Goal: Task Accomplishment & Management: Use online tool/utility

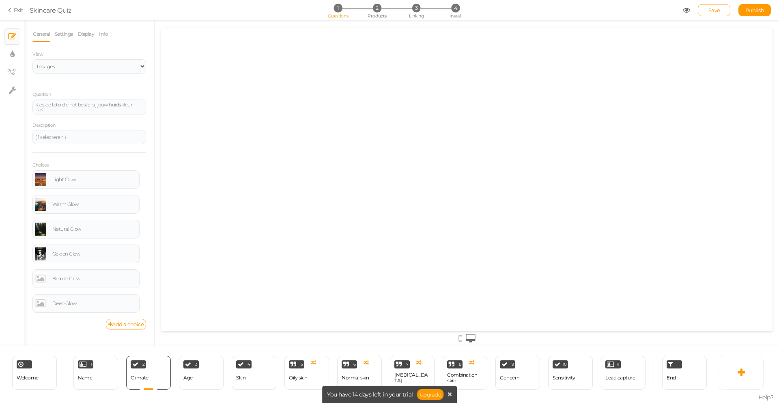
select select "2"
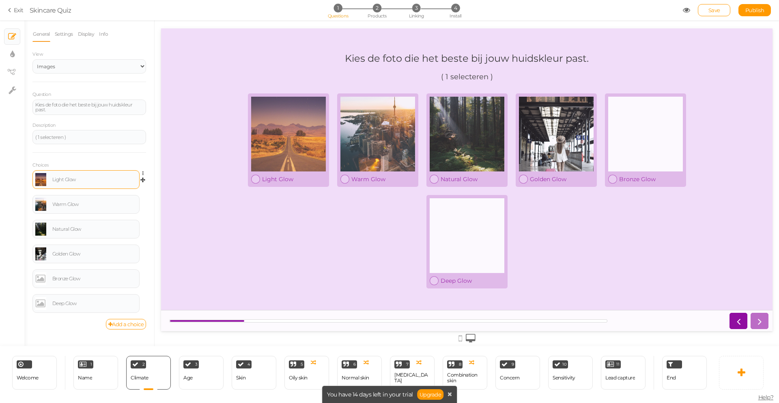
click at [40, 180] on link at bounding box center [40, 179] width 11 height 13
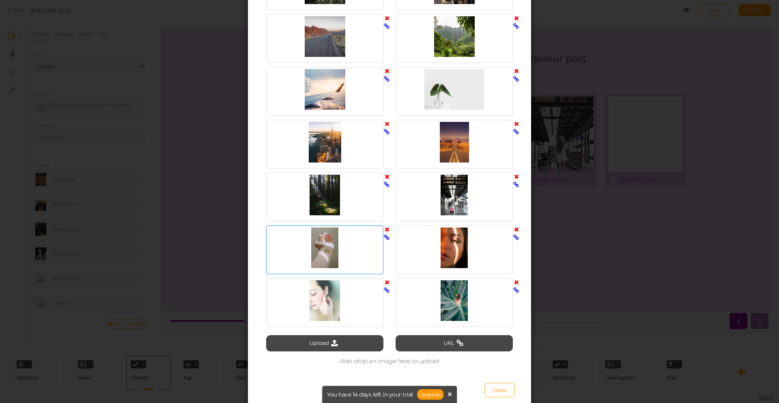
scroll to position [246, 0]
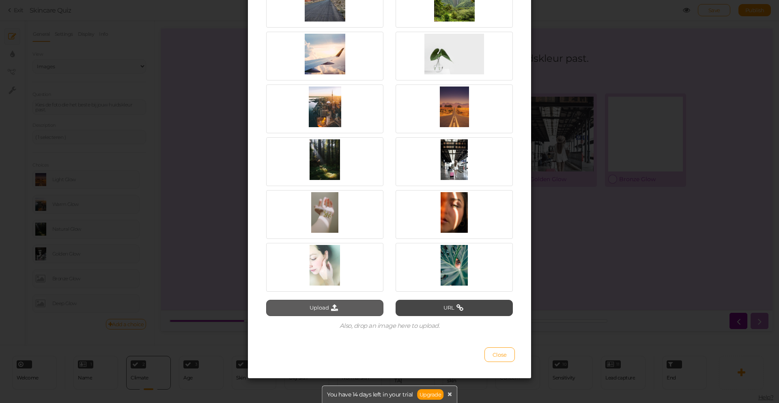
click at [318, 309] on button "Upload" at bounding box center [324, 308] width 117 height 16
type input "C:\fakepath\light glow.png"
click at [505, 357] on button "Close" at bounding box center [500, 354] width 30 height 15
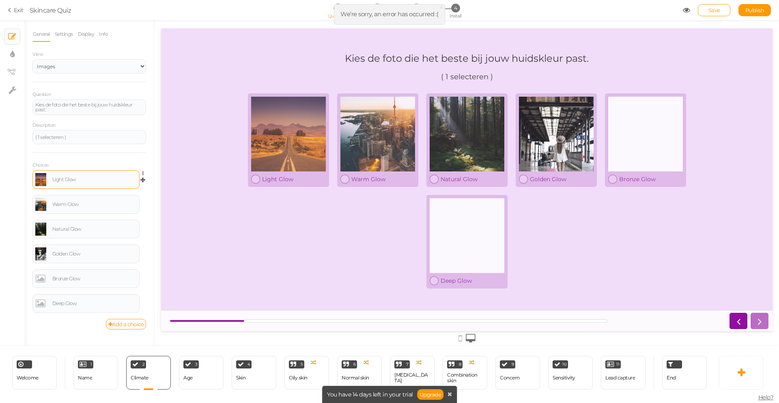
click at [41, 179] on link at bounding box center [40, 179] width 11 height 13
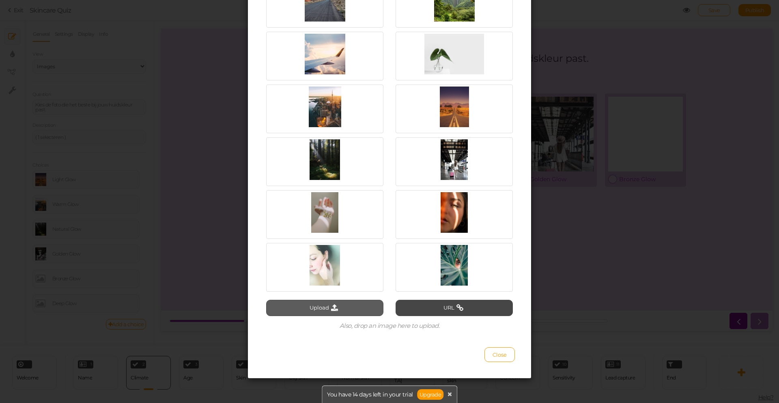
click at [365, 308] on button "Upload" at bounding box center [324, 308] width 117 height 16
click at [336, 311] on button "Upload" at bounding box center [324, 308] width 117 height 16
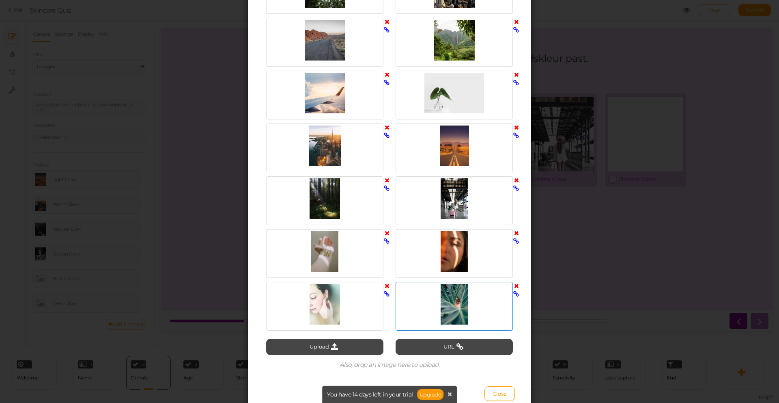
scroll to position [234, 0]
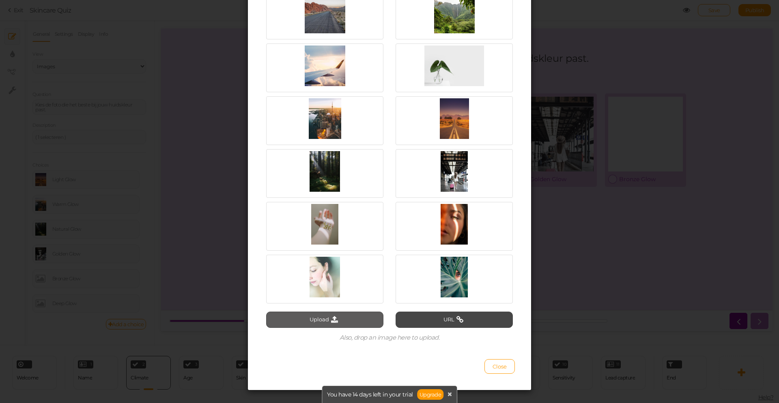
click at [345, 324] on button "Upload" at bounding box center [324, 319] width 117 height 16
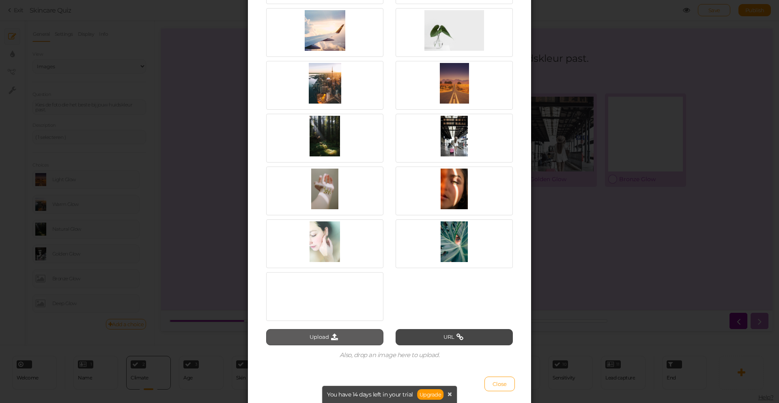
scroll to position [298, 0]
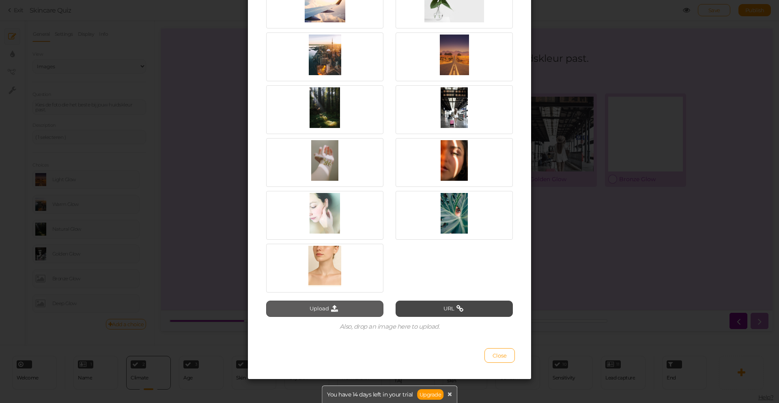
click at [343, 308] on button "Upload" at bounding box center [324, 308] width 117 height 16
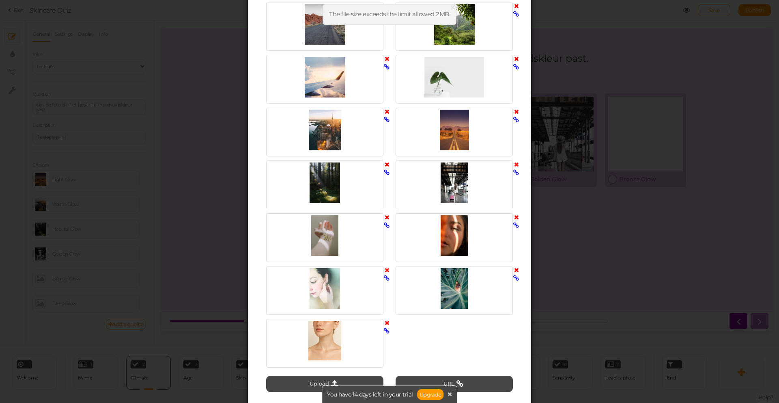
scroll to position [0, 0]
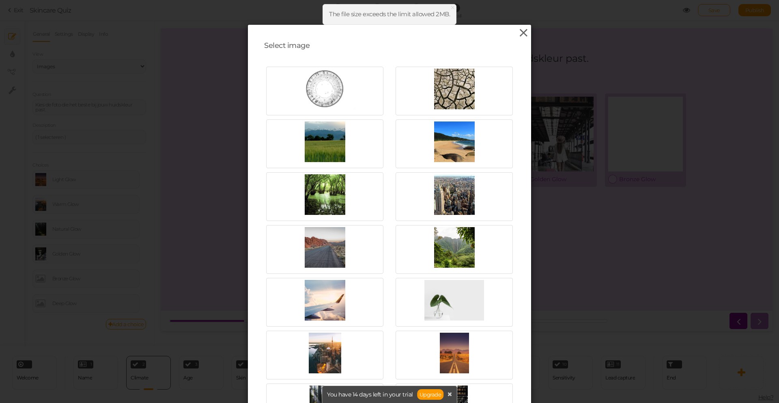
click at [519, 34] on icon at bounding box center [524, 33] width 12 height 12
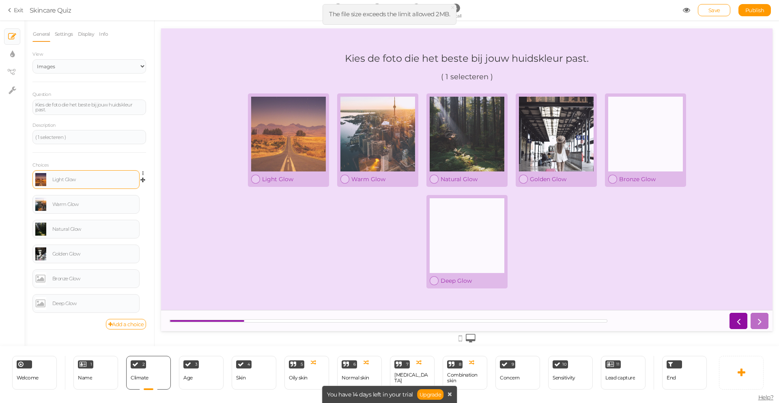
click at [86, 179] on div "Light Glow" at bounding box center [94, 179] width 84 height 5
click at [35, 180] on div "Light Glow" at bounding box center [85, 179] width 107 height 19
click at [39, 180] on link at bounding box center [40, 179] width 11 height 13
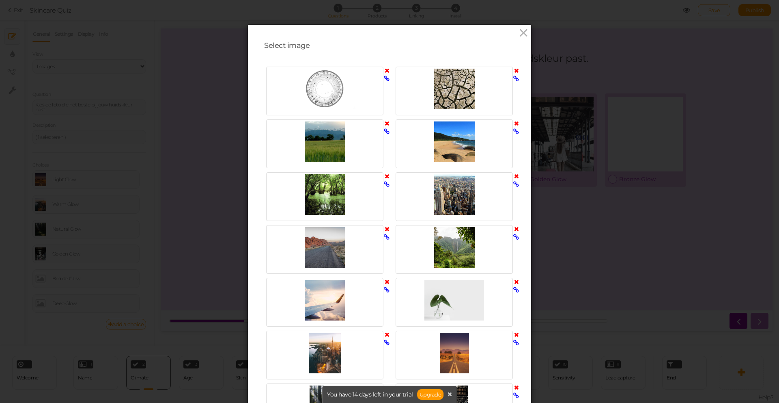
scroll to position [271, 0]
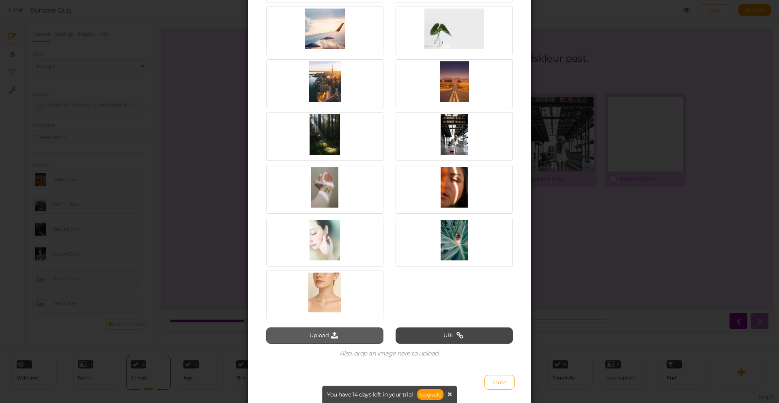
click at [339, 334] on button "Upload" at bounding box center [324, 335] width 117 height 16
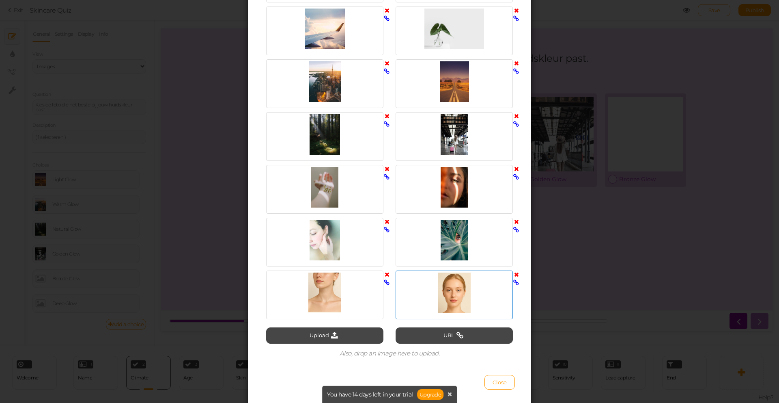
click at [449, 306] on div at bounding box center [454, 292] width 113 height 41
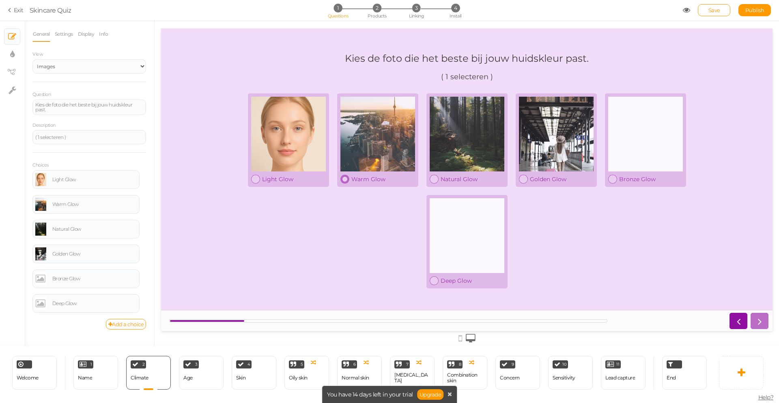
click at [370, 135] on div at bounding box center [378, 134] width 75 height 75
click at [60, 206] on div "Warm Glow" at bounding box center [94, 204] width 84 height 5
click at [45, 206] on link at bounding box center [40, 204] width 11 height 13
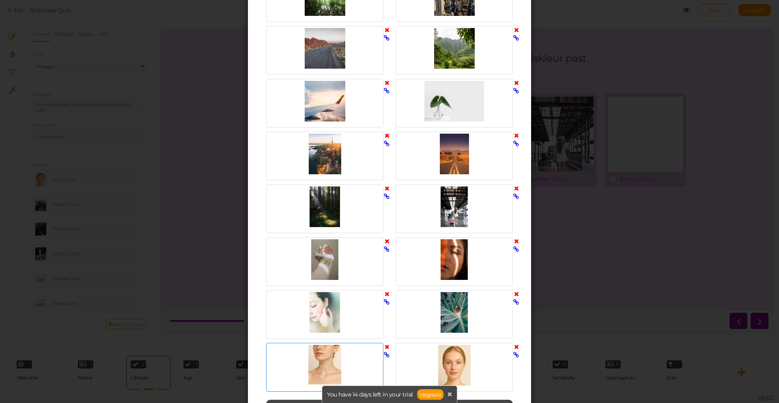
scroll to position [273, 0]
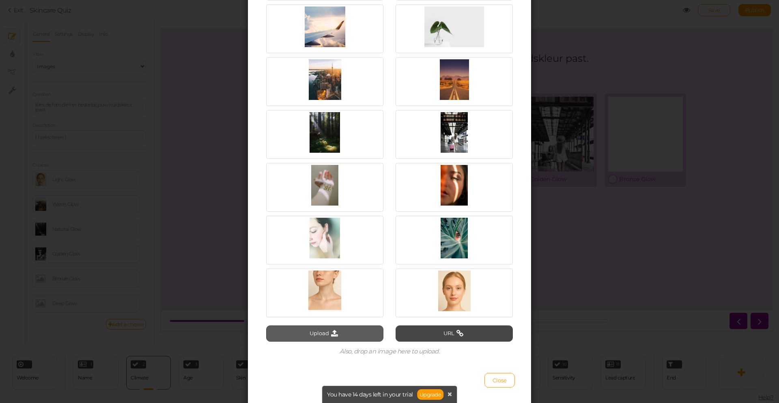
click at [347, 336] on button "Upload" at bounding box center [324, 333] width 117 height 16
type input "C:\fakepath\warm glow 2.jpg"
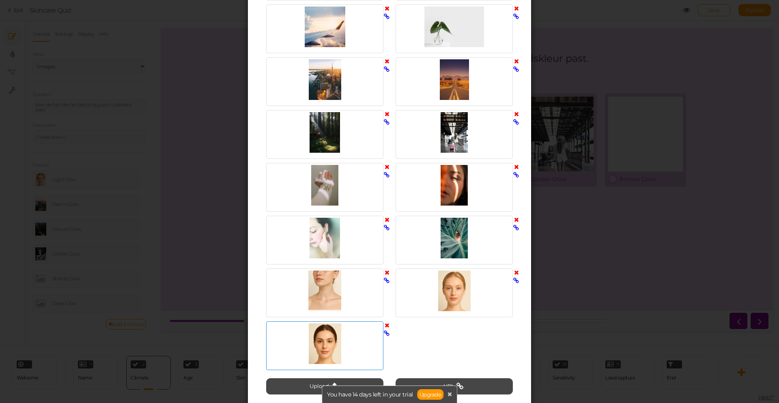
click at [330, 352] on div at bounding box center [324, 343] width 113 height 41
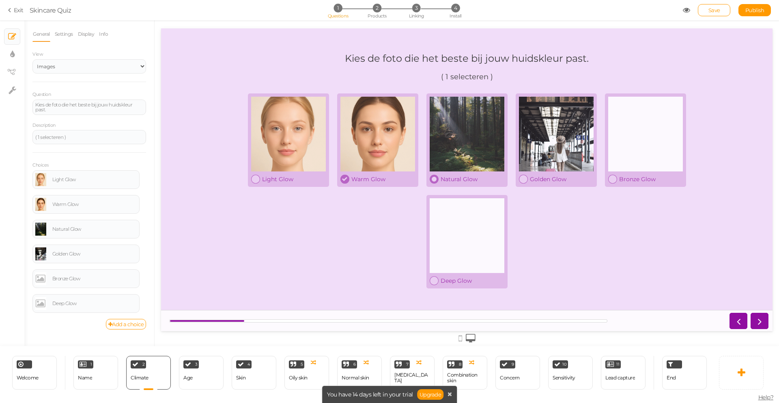
click at [474, 138] on div at bounding box center [467, 134] width 75 height 75
click at [42, 229] on link at bounding box center [40, 228] width 11 height 13
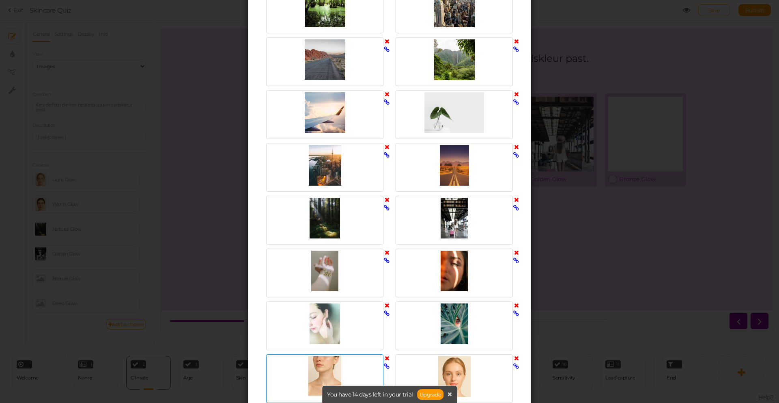
scroll to position [281, 0]
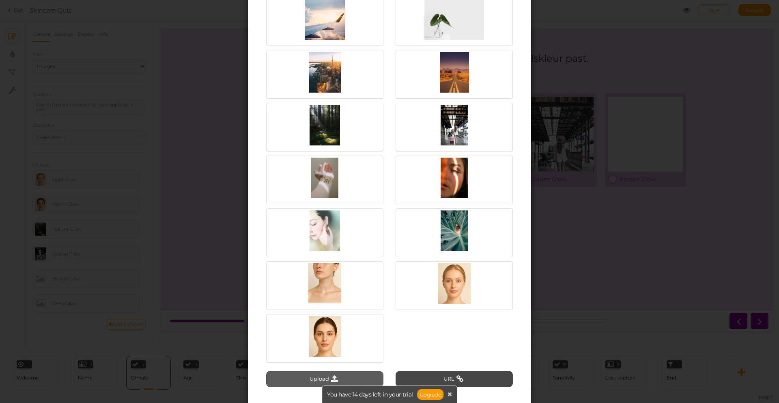
click at [353, 371] on button "Upload" at bounding box center [324, 379] width 117 height 16
type input "C:\fakepath\natural glow 2.jpg"
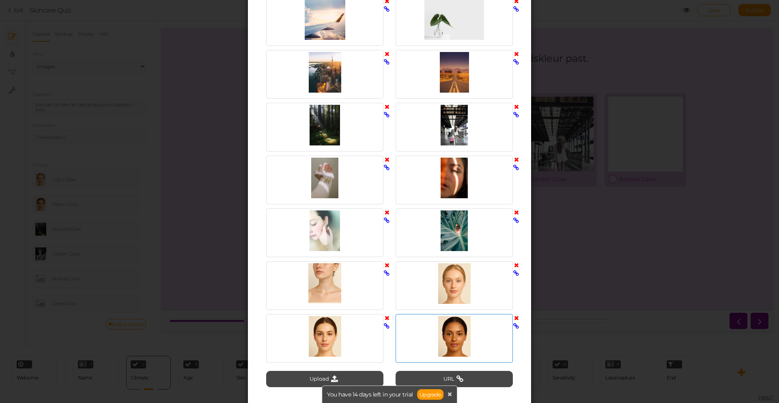
click at [452, 348] on div at bounding box center [454, 336] width 113 height 41
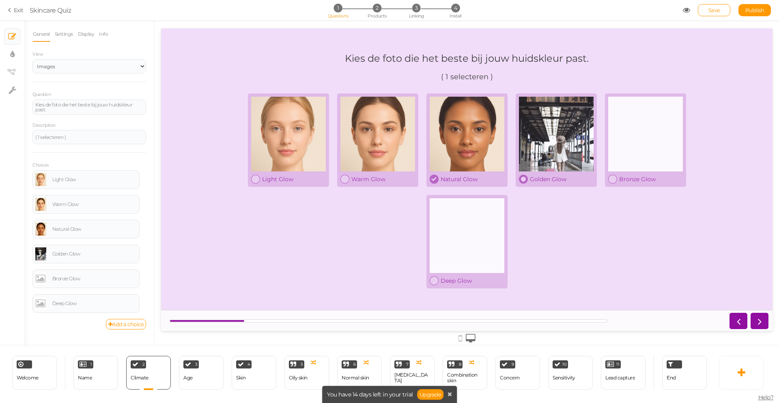
click at [559, 146] on div at bounding box center [556, 134] width 75 height 75
click at [38, 254] on link at bounding box center [40, 253] width 11 height 13
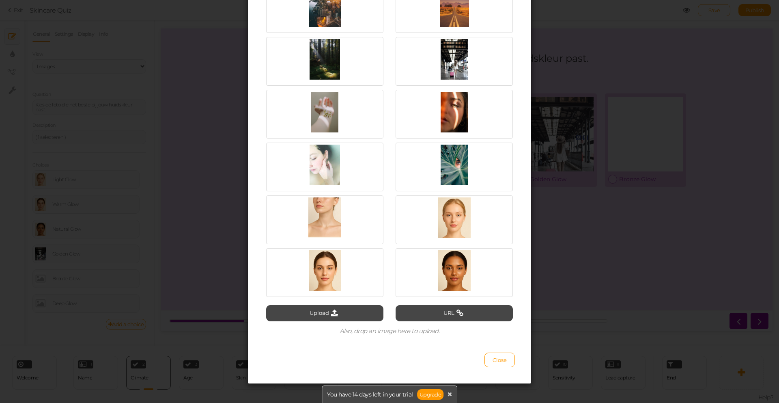
scroll to position [352, 0]
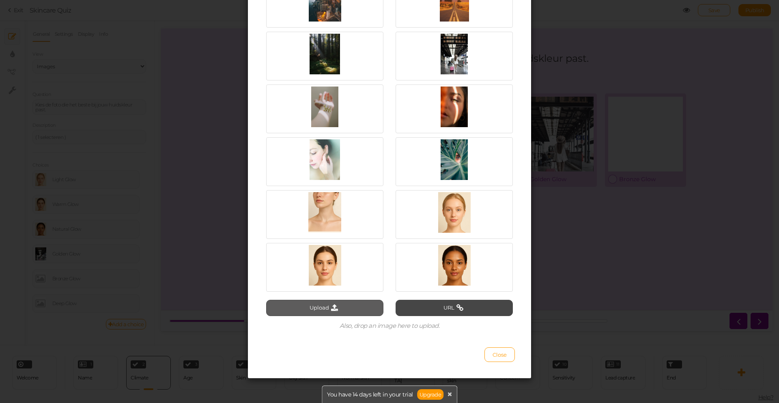
click at [316, 307] on button "Upload" at bounding box center [324, 308] width 117 height 16
type input "C:\fakepath\golden glow.png"
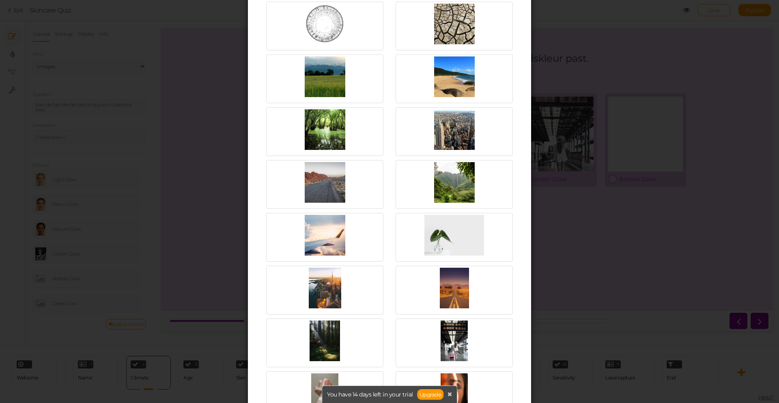
scroll to position [0, 0]
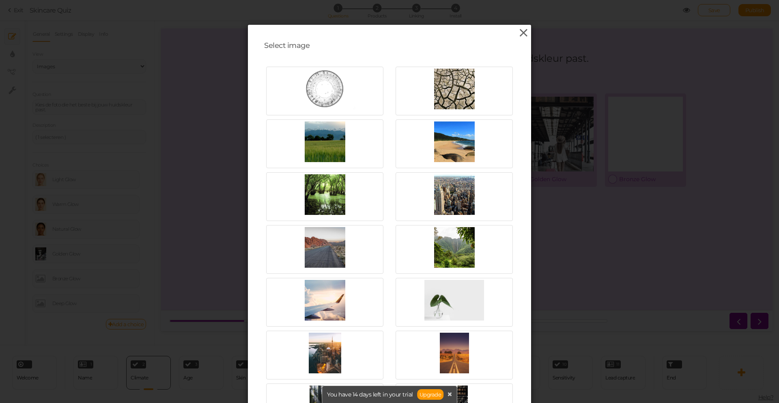
click at [523, 36] on icon at bounding box center [524, 33] width 12 height 12
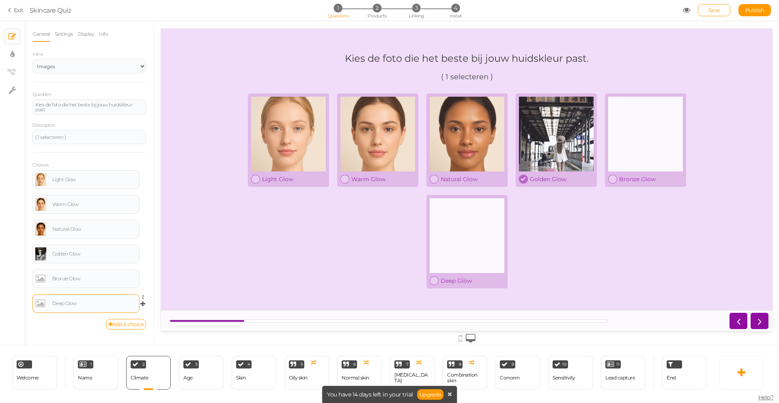
click at [44, 305] on link at bounding box center [40, 303] width 11 height 13
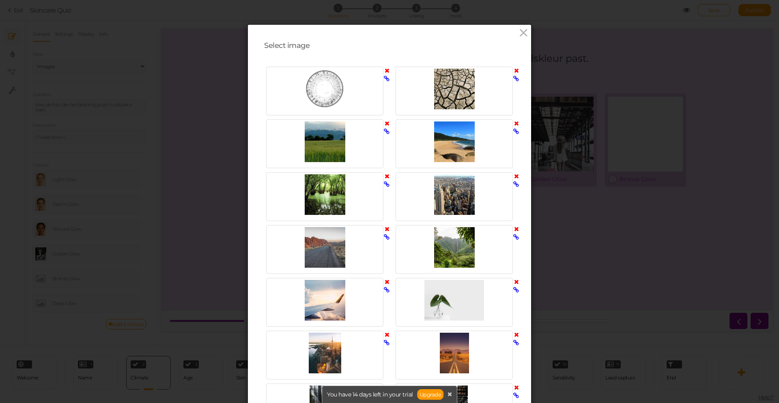
scroll to position [352, 0]
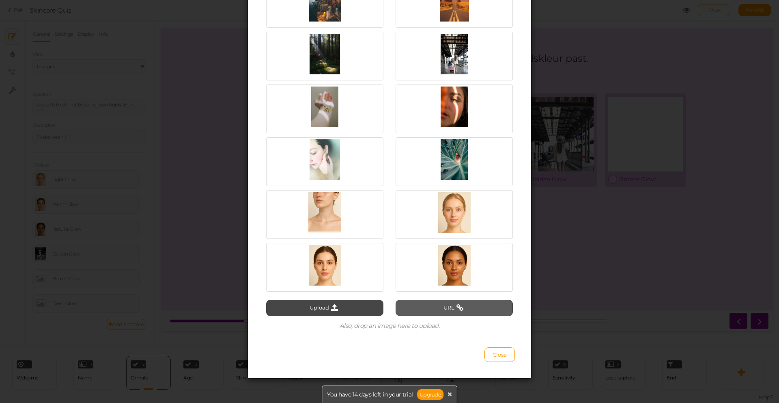
click at [414, 308] on button "URL" at bounding box center [454, 308] width 117 height 16
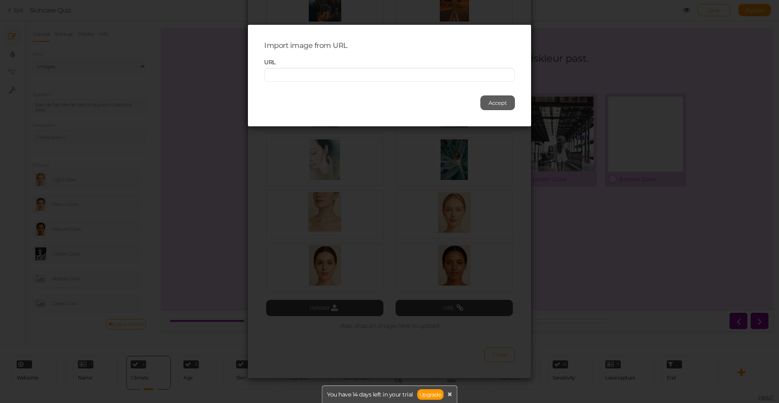
click at [501, 105] on span "Accept" at bounding box center [498, 102] width 18 height 6
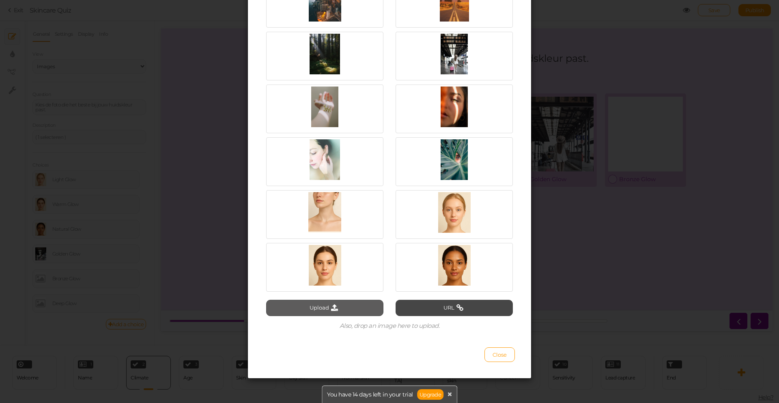
click at [341, 307] on button "Upload" at bounding box center [324, 308] width 117 height 16
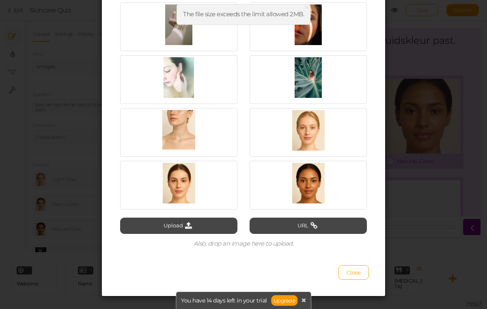
scroll to position [445, 0]
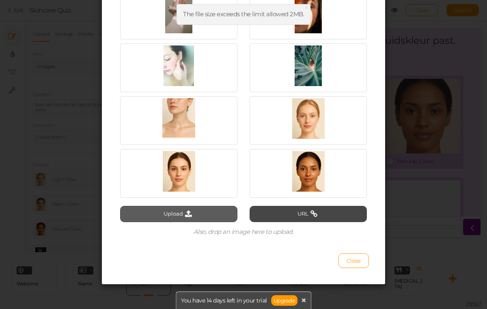
click at [196, 219] on button "Upload" at bounding box center [178, 214] width 117 height 16
type input "C:\fakepath\deep glow.jpg"
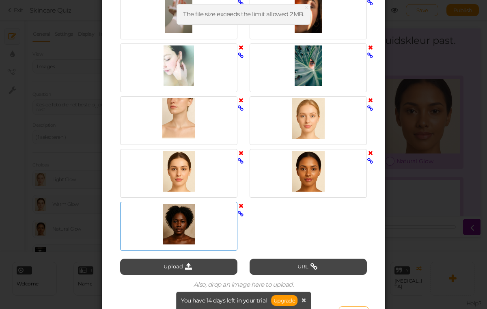
click at [201, 230] on div at bounding box center [178, 224] width 113 height 41
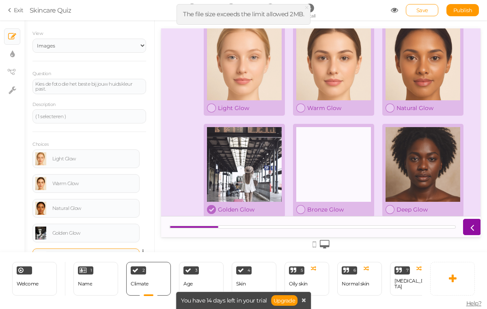
scroll to position [63, 0]
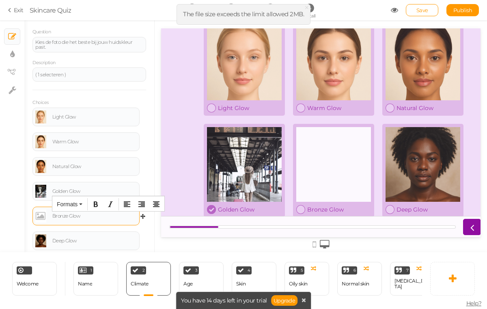
click at [74, 212] on div "Bronze Glow" at bounding box center [85, 215] width 101 height 13
click at [39, 217] on link at bounding box center [40, 215] width 11 height 13
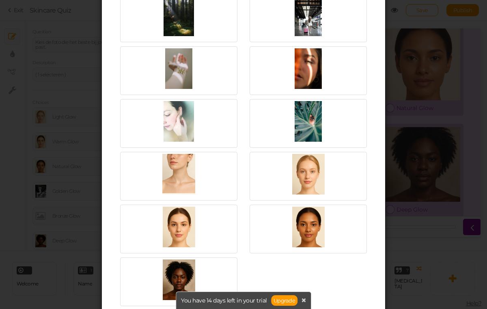
scroll to position [498, 0]
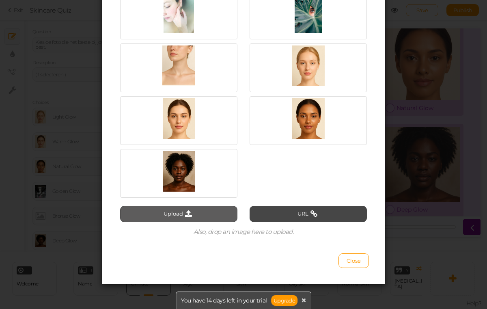
click at [201, 214] on button "Upload" at bounding box center [178, 214] width 117 height 16
type input "C:\fakepath\bronze glow.jpg"
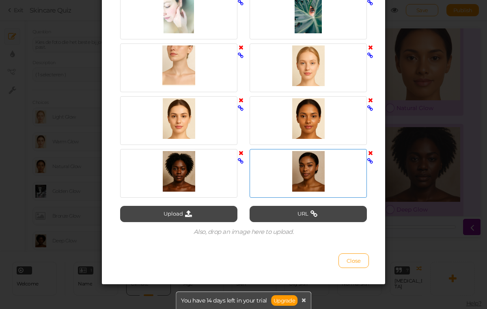
click at [348, 165] on div at bounding box center [308, 171] width 113 height 41
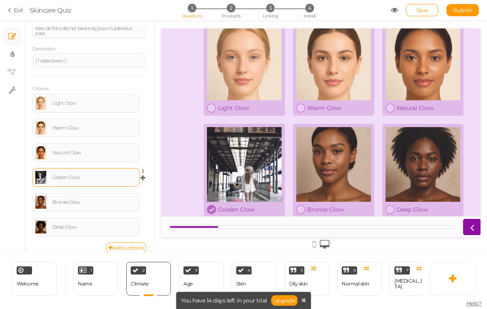
scroll to position [76, 0]
click at [72, 177] on div "Golden Glow" at bounding box center [94, 177] width 84 height 5
click at [41, 177] on link at bounding box center [40, 177] width 11 height 13
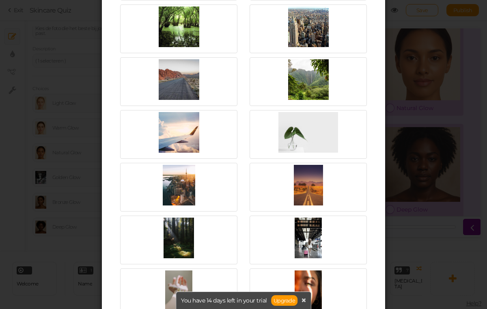
scroll to position [498, 0]
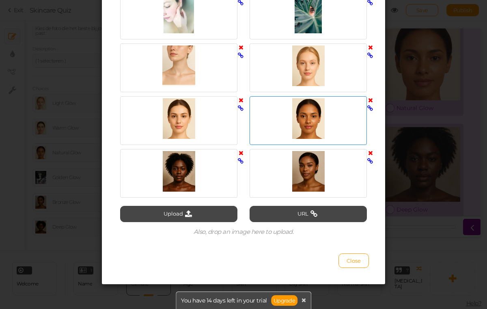
click at [301, 121] on div at bounding box center [308, 118] width 113 height 41
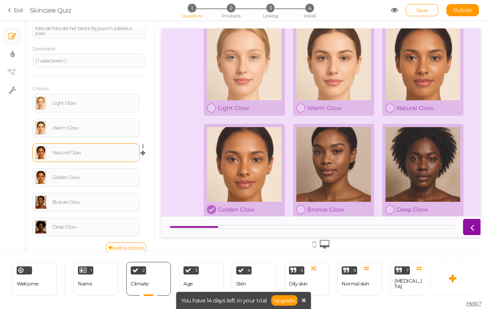
click at [44, 153] on link at bounding box center [40, 152] width 11 height 13
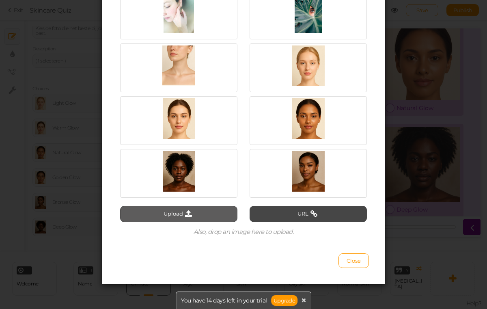
click at [191, 213] on button "Upload" at bounding box center [178, 214] width 117 height 16
click at [188, 218] on button "Upload" at bounding box center [178, 214] width 117 height 16
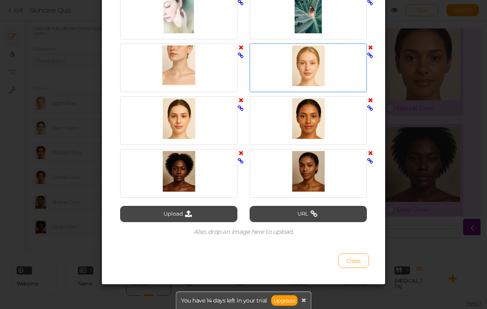
type input "C:\fakepath\natural glow.jpg"
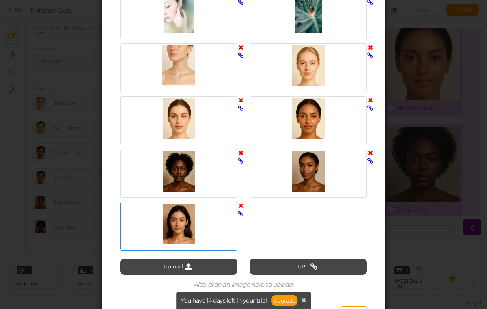
click at [203, 228] on div at bounding box center [178, 224] width 113 height 41
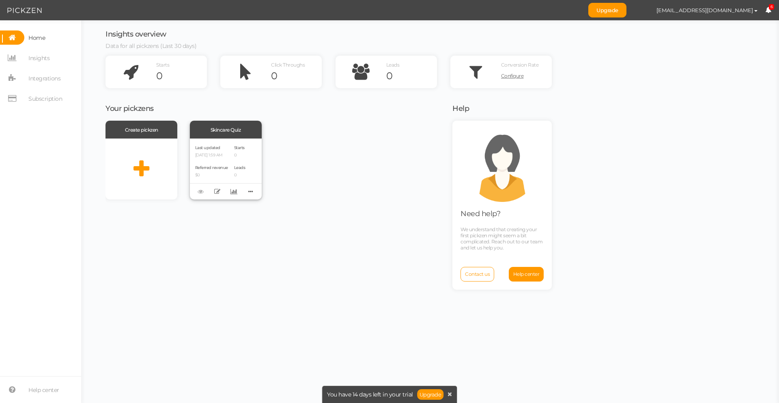
click at [230, 170] on div "Last updated [DATE] 1:59 AM Referred revenue $0 Starts 0 Leads 0" at bounding box center [226, 168] width 72 height 61
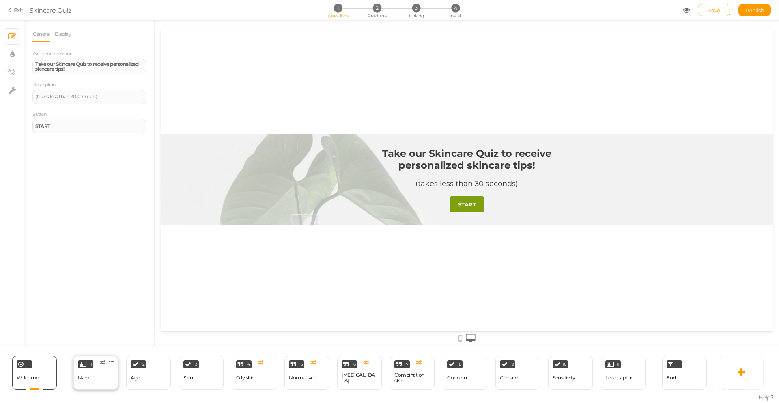
click at [104, 375] on div "1 Name × Define the conditions to show this slide. Clone Change type Delete" at bounding box center [95, 373] width 45 height 34
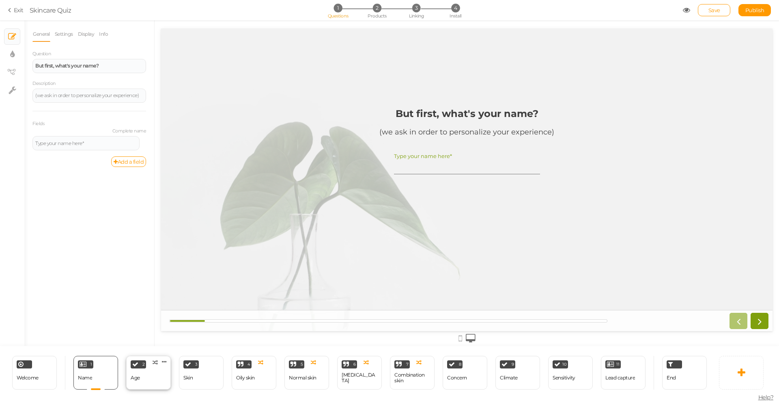
click at [137, 371] on div "Age" at bounding box center [135, 378] width 9 height 14
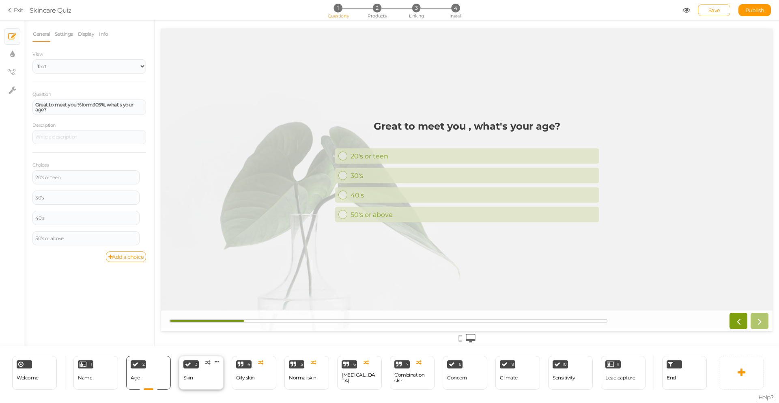
click at [203, 376] on div "3 Skin × Define the conditions to show this slide. Clone Change type Delete" at bounding box center [201, 373] width 45 height 34
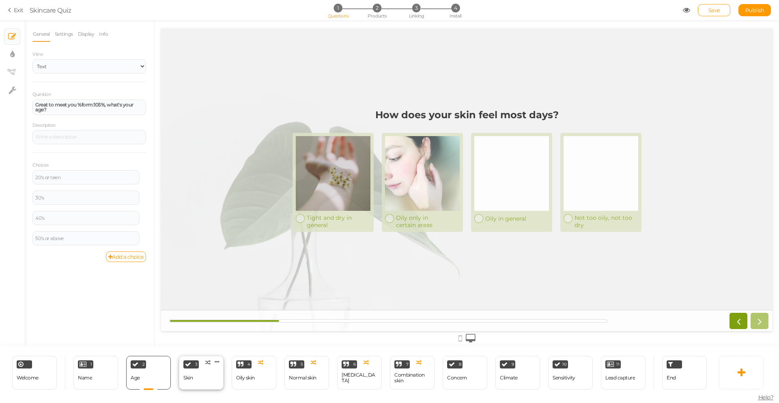
select select "2"
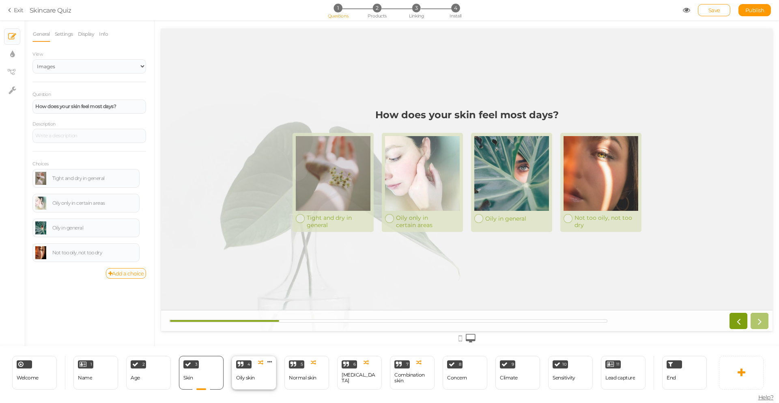
click at [250, 378] on div "Oily skin" at bounding box center [245, 378] width 19 height 6
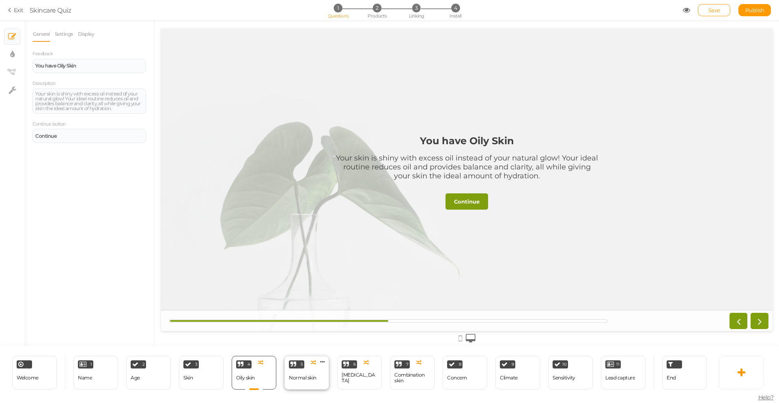
click at [297, 379] on div "Normal skin" at bounding box center [303, 378] width 28 height 6
click at [79, 377] on div "Name" at bounding box center [85, 378] width 14 height 6
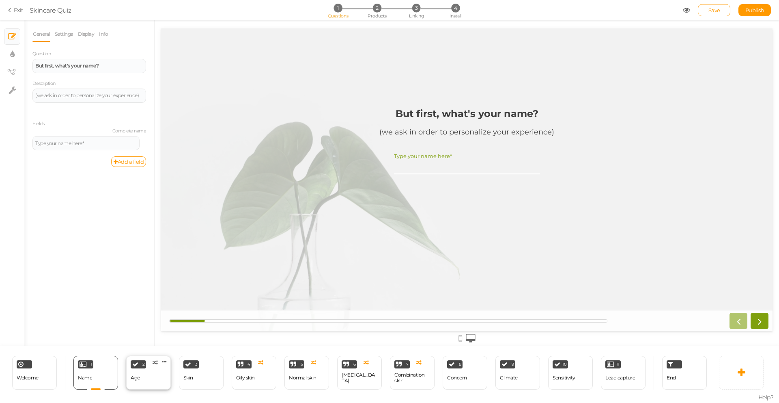
click at [148, 379] on div "2 Age × Define the conditions to show this slide. Clone Change type Delete" at bounding box center [148, 373] width 45 height 34
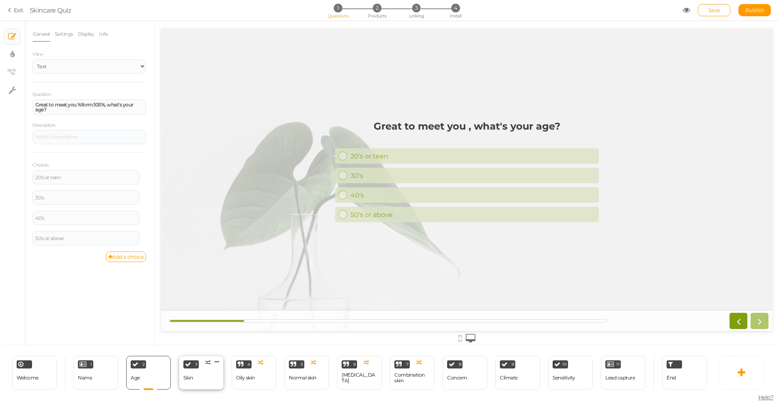
click at [212, 376] on div "3 Skin × Define the conditions to show this slide. Clone Change type Delete" at bounding box center [201, 373] width 45 height 34
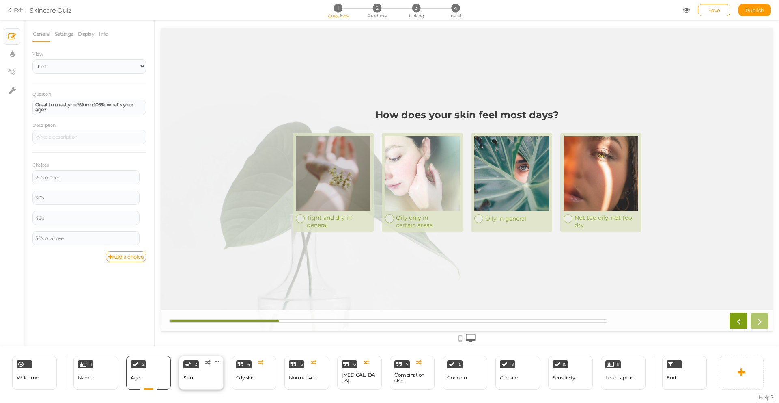
select select "2"
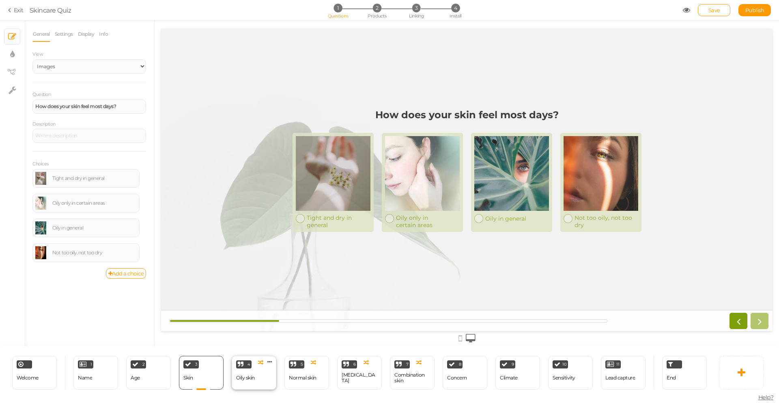
click at [254, 374] on div "Oily skin" at bounding box center [245, 378] width 19 height 14
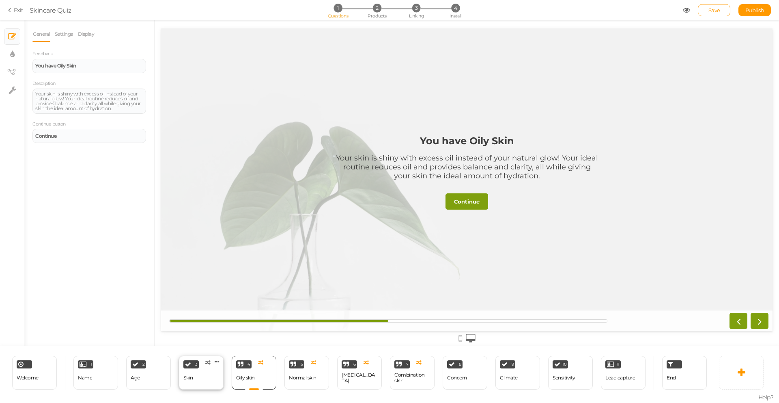
click at [200, 380] on div "3 Skin × Define the conditions to show this slide. Clone Change type Delete" at bounding box center [201, 373] width 45 height 34
select select "2"
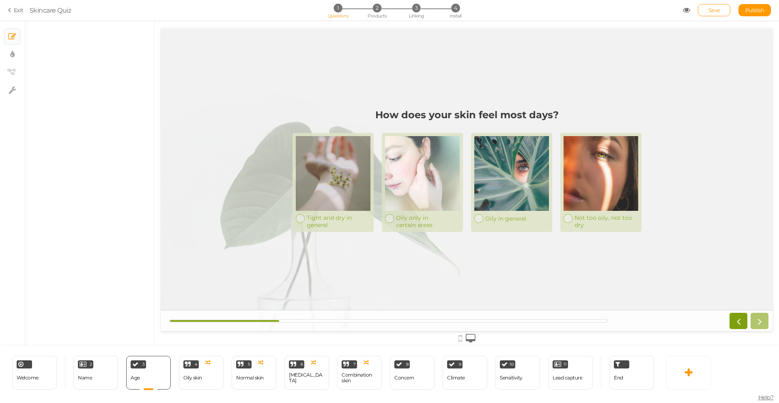
select select "2"
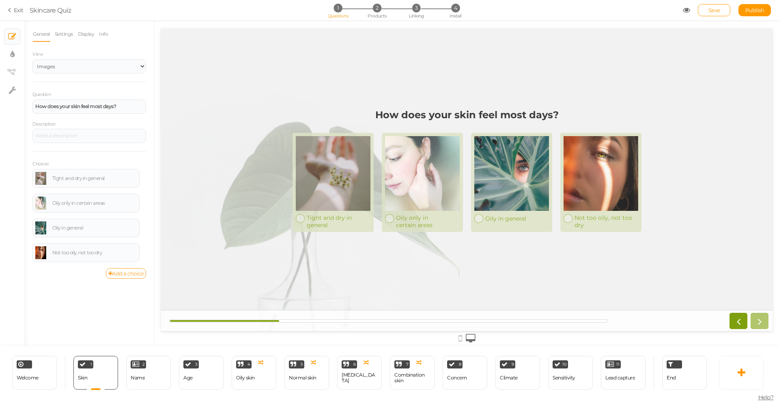
click at [126, 273] on link "Add a choice" at bounding box center [126, 273] width 41 height 11
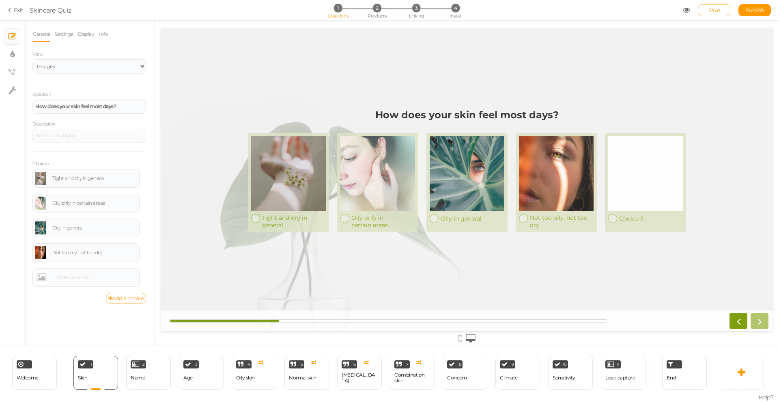
click at [125, 294] on link "Add a choice" at bounding box center [126, 298] width 41 height 11
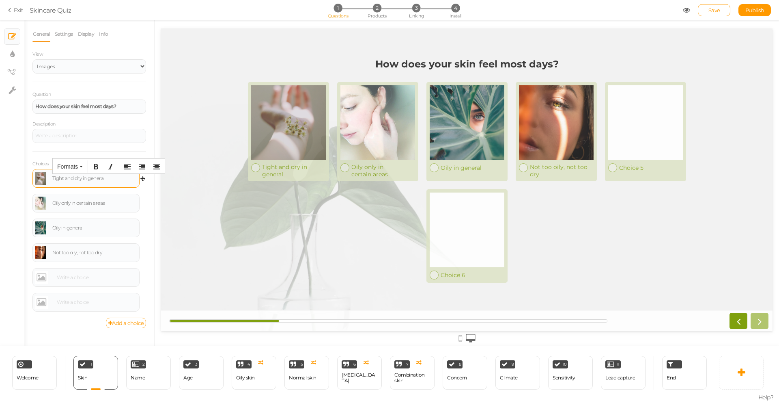
click at [67, 179] on div "Tight and dry in general" at bounding box center [94, 178] width 84 height 5
click at [40, 175] on link at bounding box center [40, 178] width 11 height 13
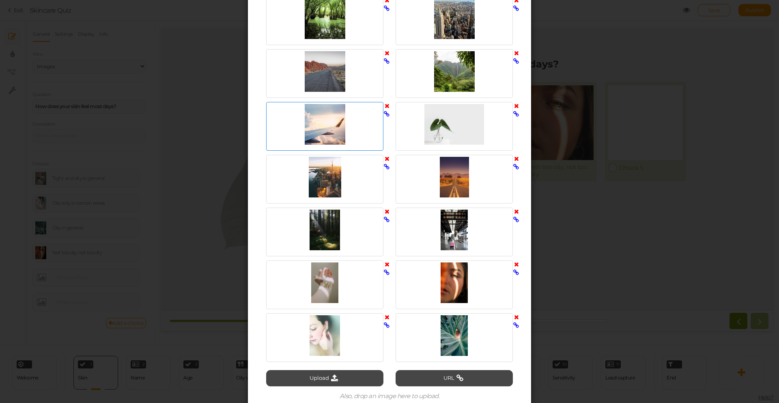
scroll to position [246, 0]
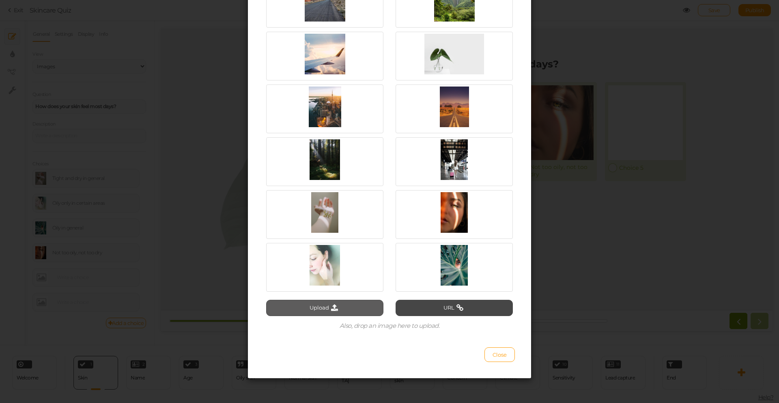
click at [317, 304] on button "Upload" at bounding box center [324, 308] width 117 height 16
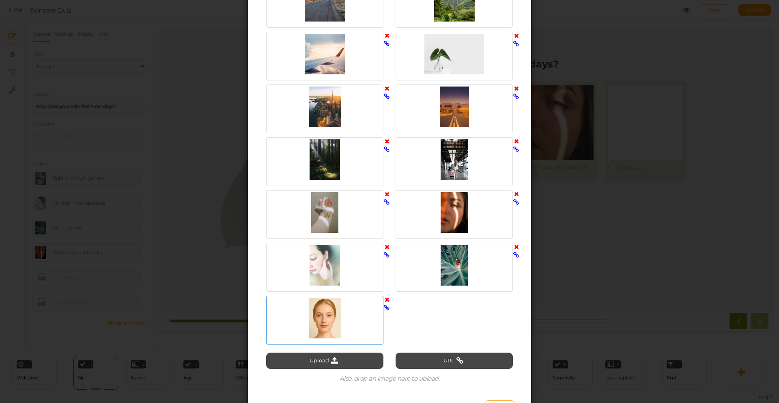
click at [336, 333] on div at bounding box center [324, 318] width 113 height 41
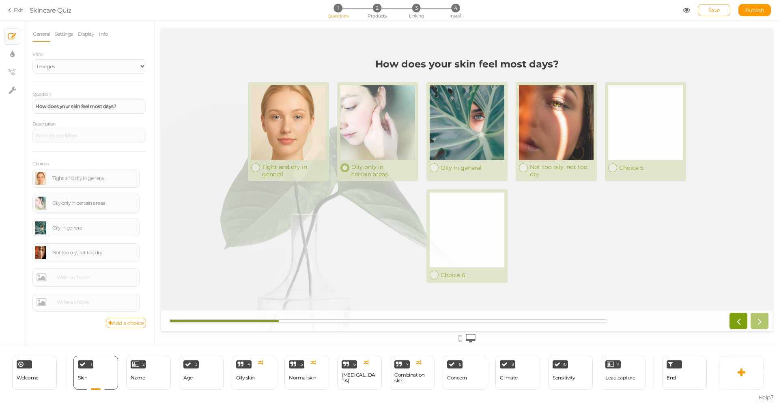
click at [396, 136] on div at bounding box center [378, 122] width 75 height 75
click at [41, 204] on link at bounding box center [40, 202] width 11 height 13
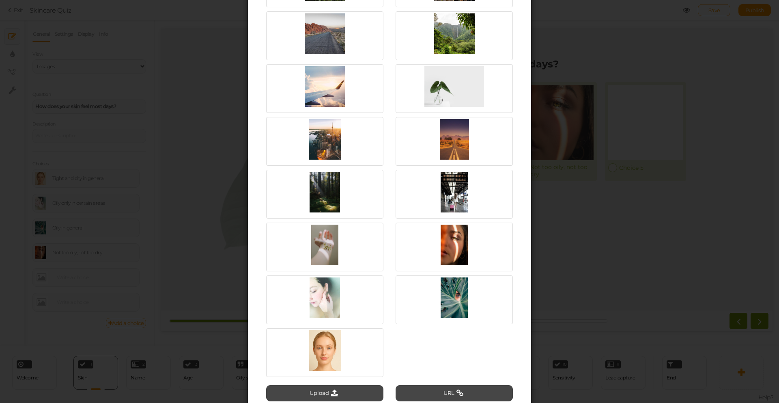
scroll to position [271, 0]
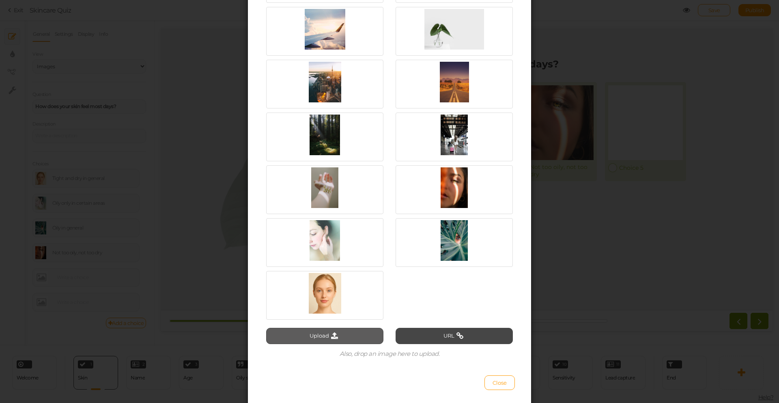
click at [339, 342] on button "Upload" at bounding box center [324, 336] width 117 height 16
type input "C:\fakepath\warm glow 2.jpg"
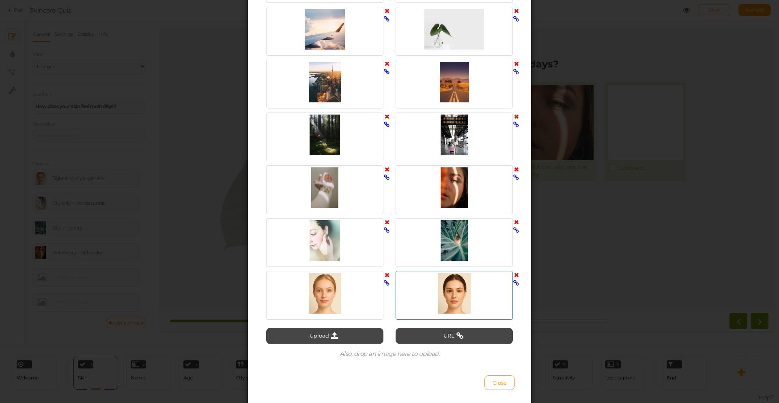
click at [448, 295] on div at bounding box center [454, 293] width 113 height 41
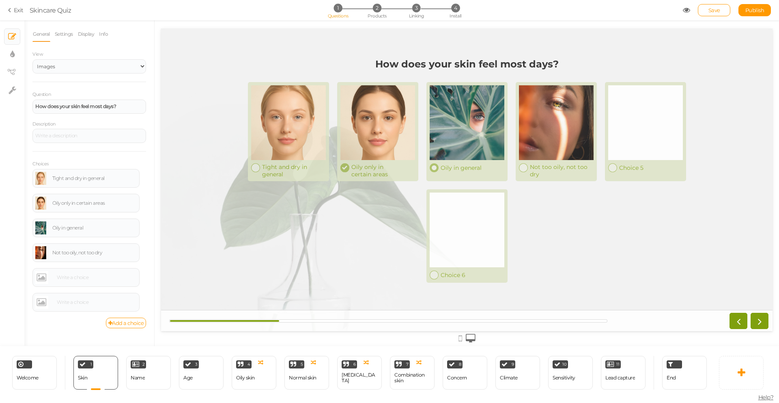
click at [462, 132] on div at bounding box center [467, 122] width 75 height 75
click at [40, 228] on link at bounding box center [40, 227] width 11 height 13
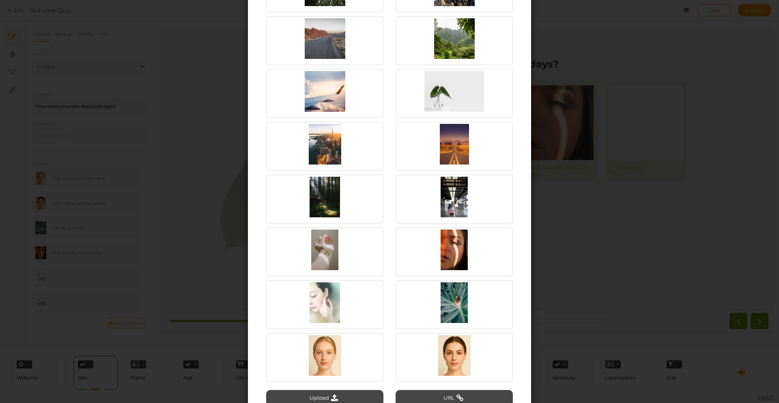
scroll to position [299, 0]
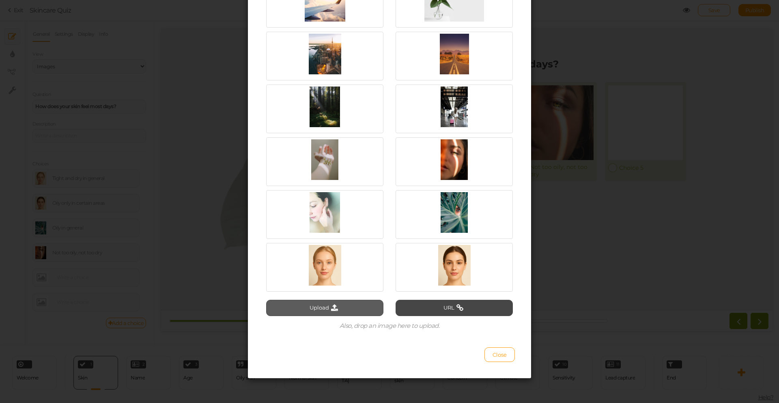
click at [325, 308] on button "Upload" at bounding box center [324, 308] width 117 height 16
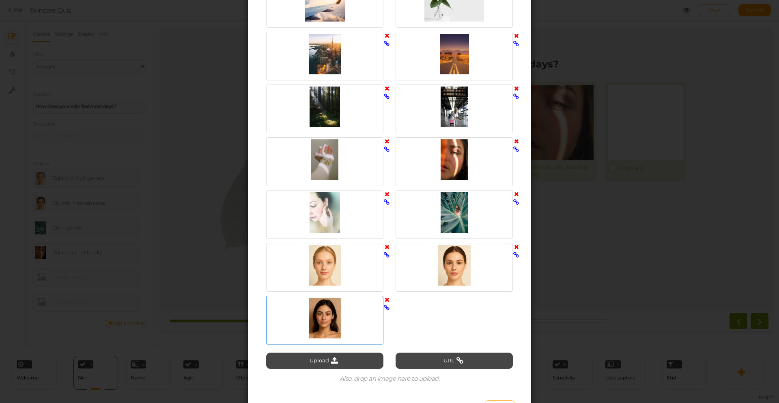
click at [354, 328] on div at bounding box center [324, 318] width 113 height 41
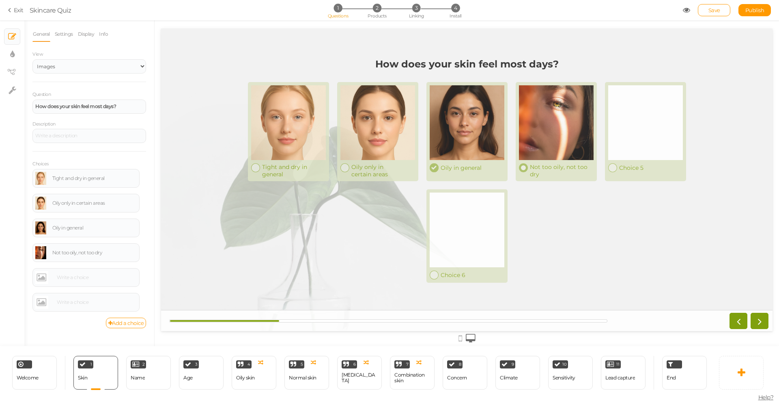
click at [542, 138] on div at bounding box center [556, 122] width 75 height 75
click at [37, 251] on link at bounding box center [40, 252] width 11 height 13
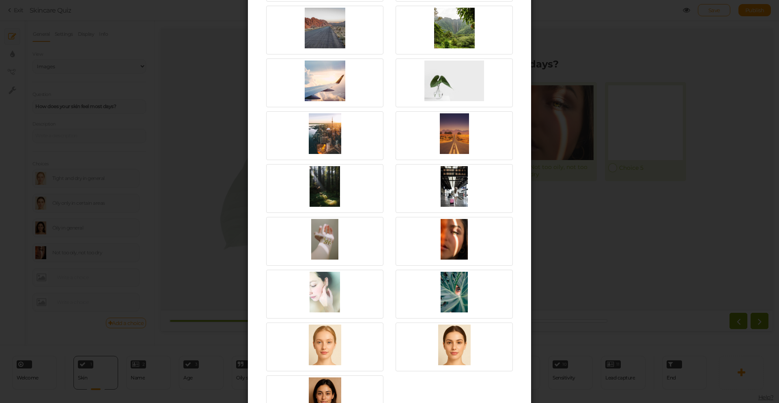
scroll to position [352, 0]
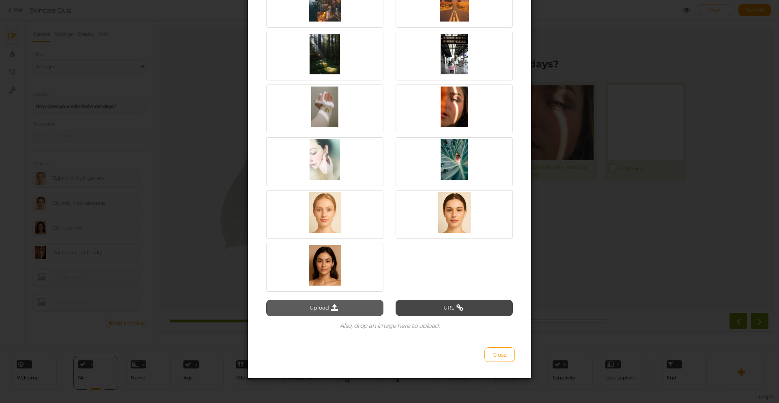
click at [340, 302] on button "Upload" at bounding box center [324, 308] width 117 height 16
click at [572, 251] on div "Select image Upload URL Also, drop an image here to upload. Close" at bounding box center [389, 201] width 779 height 403
click at [354, 308] on button "Upload" at bounding box center [324, 308] width 117 height 16
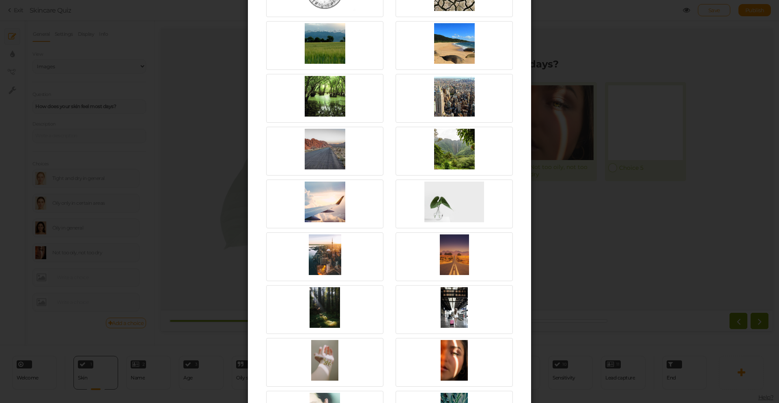
scroll to position [0, 0]
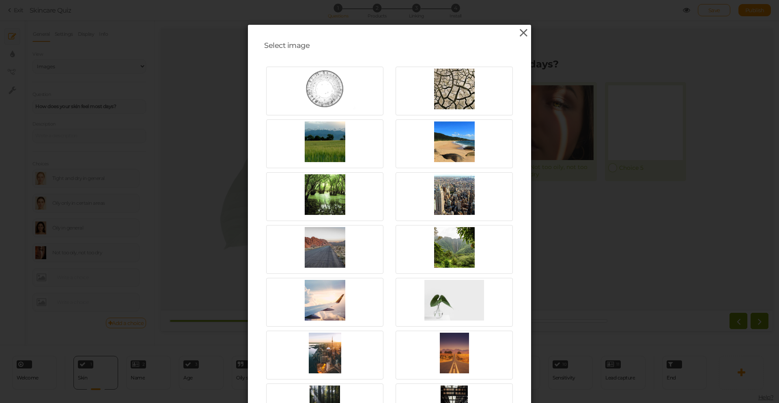
click at [524, 34] on icon at bounding box center [524, 33] width 12 height 12
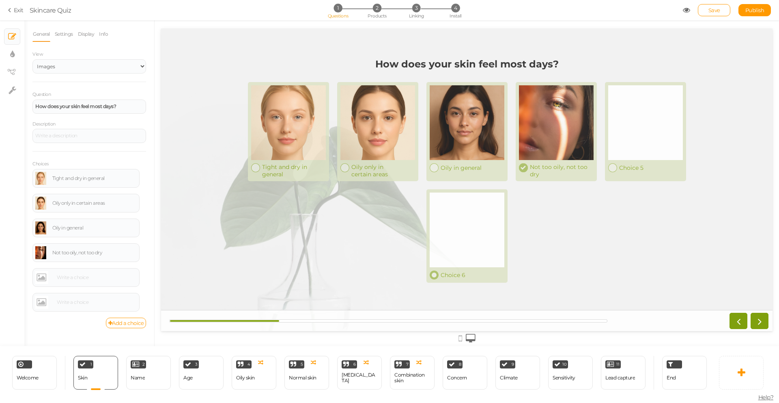
click at [479, 255] on div at bounding box center [467, 229] width 75 height 75
click at [42, 301] on link at bounding box center [41, 302] width 13 height 13
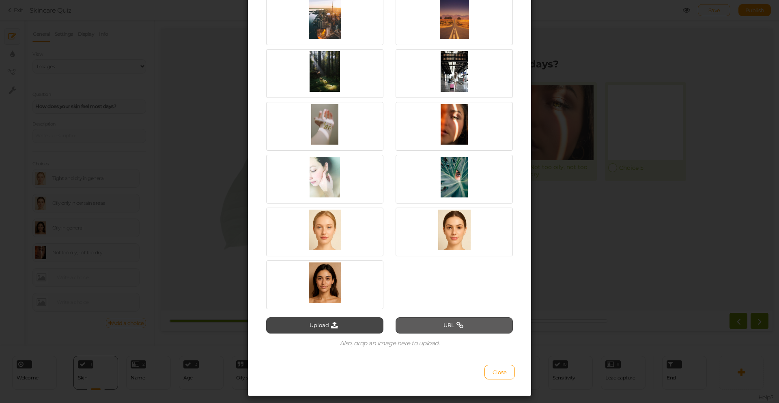
scroll to position [352, 0]
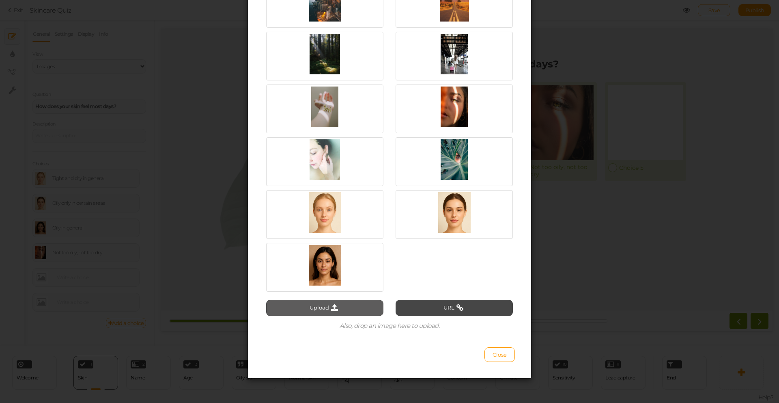
click at [352, 304] on button "Upload" at bounding box center [324, 308] width 117 height 16
type input "C:\fakepath\deep glow.jpg"
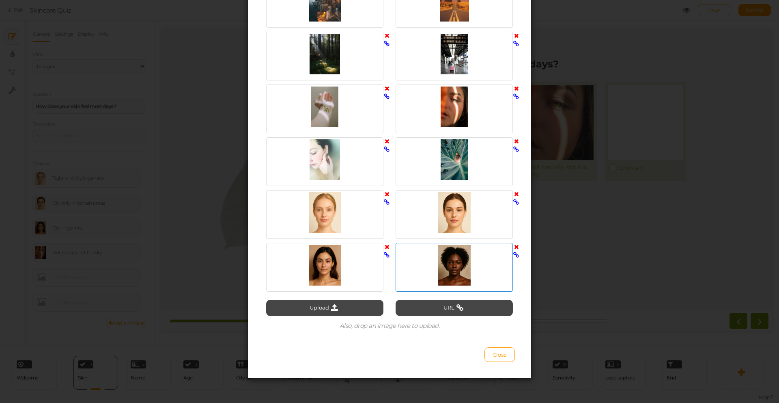
click at [449, 267] on div at bounding box center [454, 265] width 113 height 41
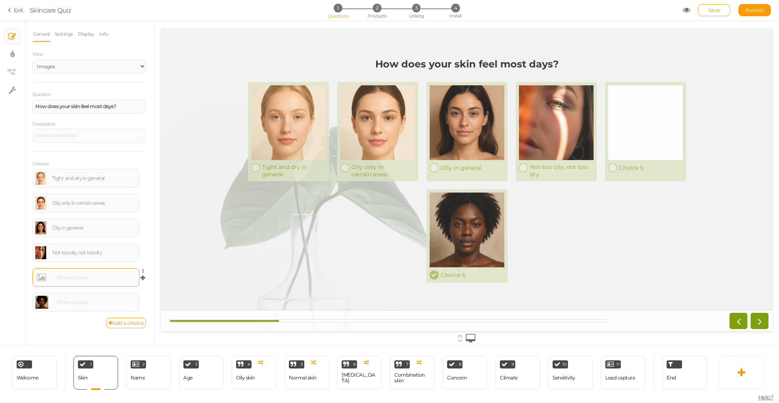
click at [44, 276] on link at bounding box center [41, 277] width 13 height 13
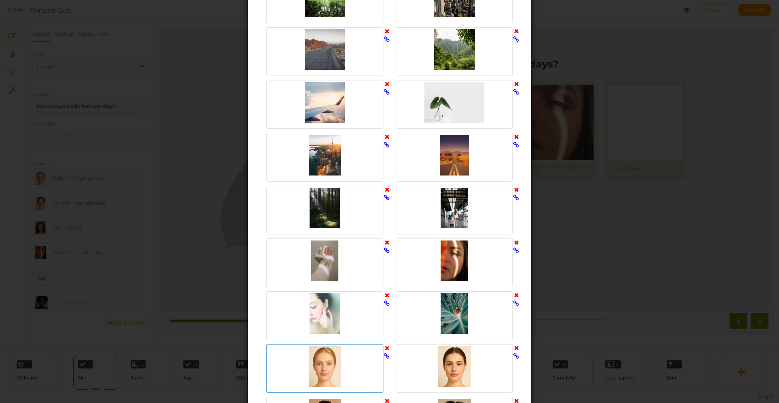
scroll to position [272, 0]
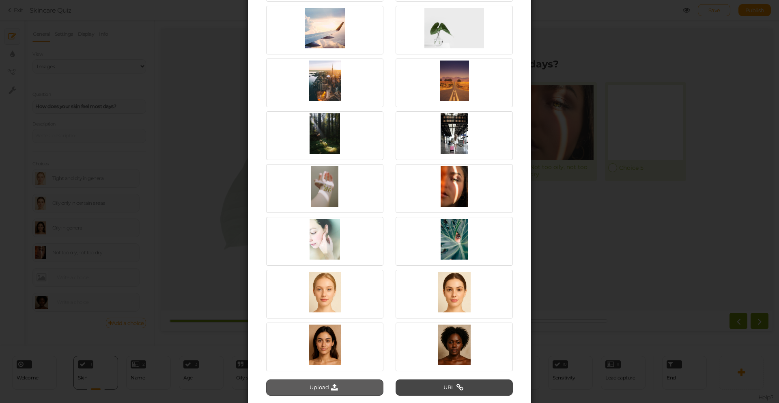
click at [360, 382] on button "Upload" at bounding box center [324, 387] width 117 height 16
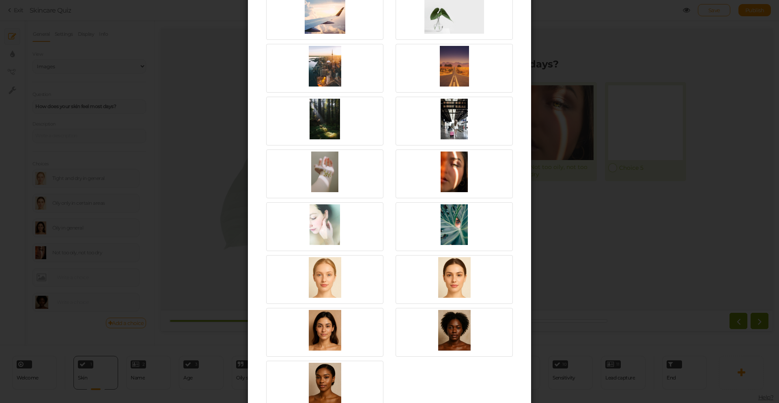
scroll to position [338, 0]
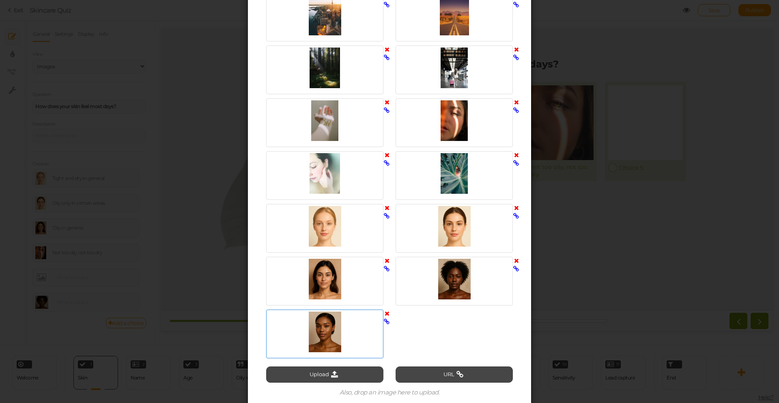
click at [333, 338] on div at bounding box center [324, 331] width 113 height 41
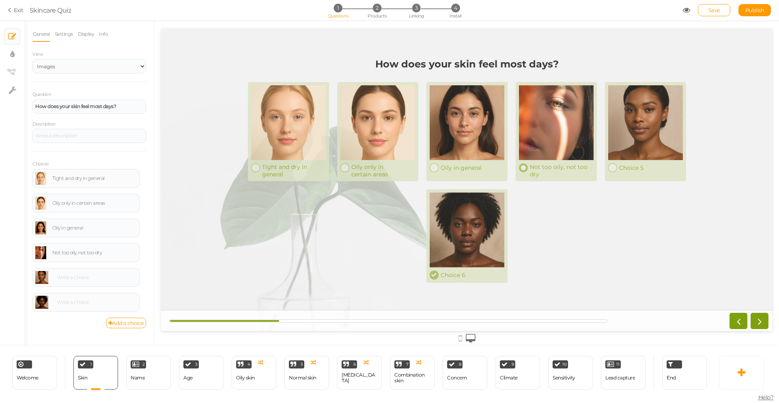
click at [547, 131] on div at bounding box center [556, 122] width 75 height 75
click at [41, 252] on link at bounding box center [40, 252] width 11 height 13
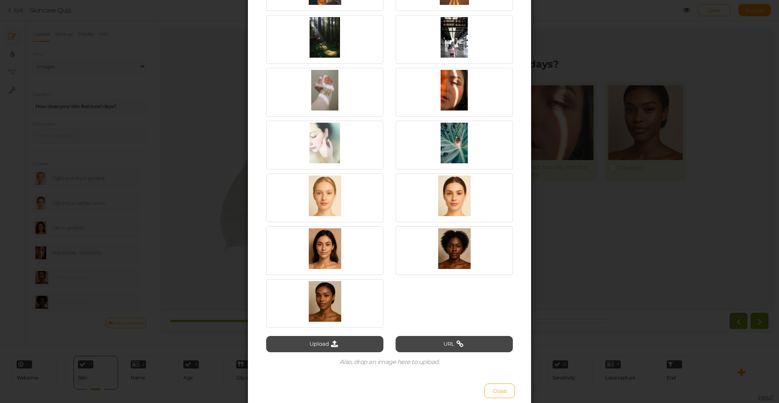
scroll to position [398, 0]
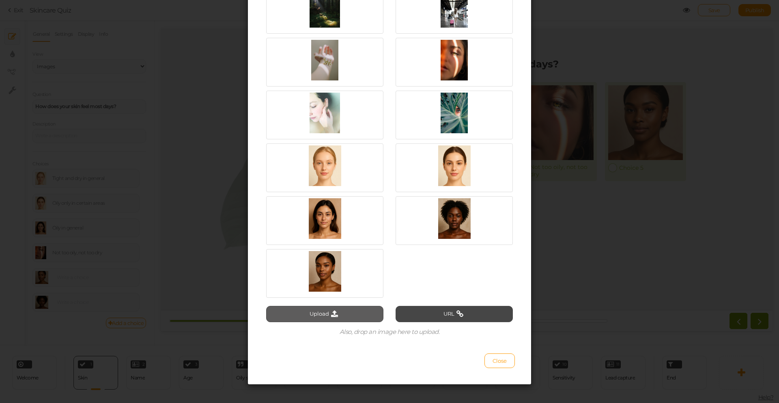
click at [335, 315] on icon at bounding box center [334, 313] width 11 height 7
click at [555, 203] on div "Select image Upload URL Also, drop an image here to upload. Close" at bounding box center [389, 201] width 779 height 403
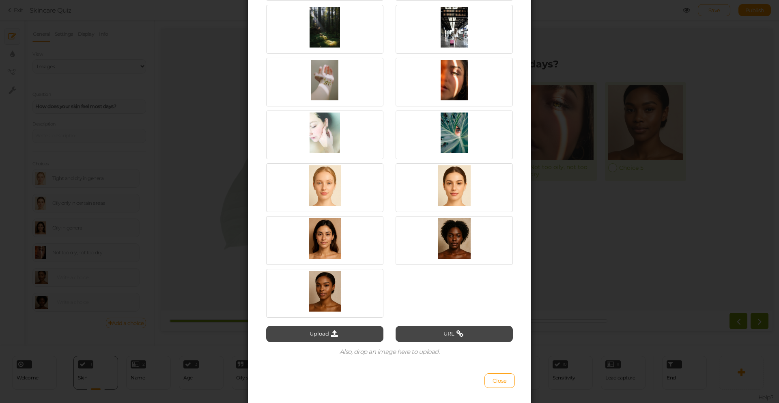
scroll to position [404, 0]
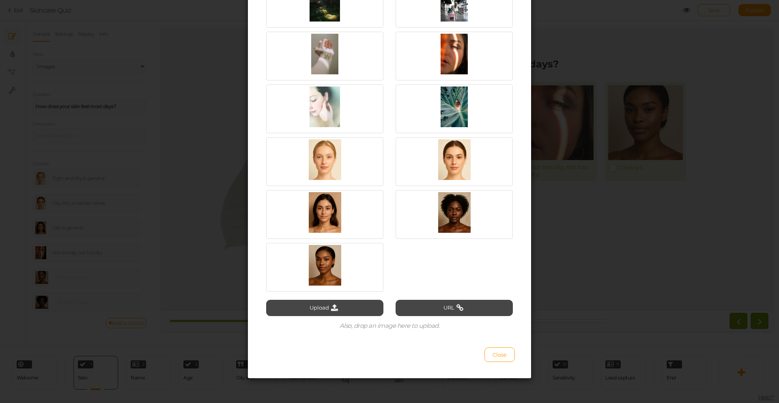
click at [499, 351] on button "Close" at bounding box center [500, 354] width 30 height 15
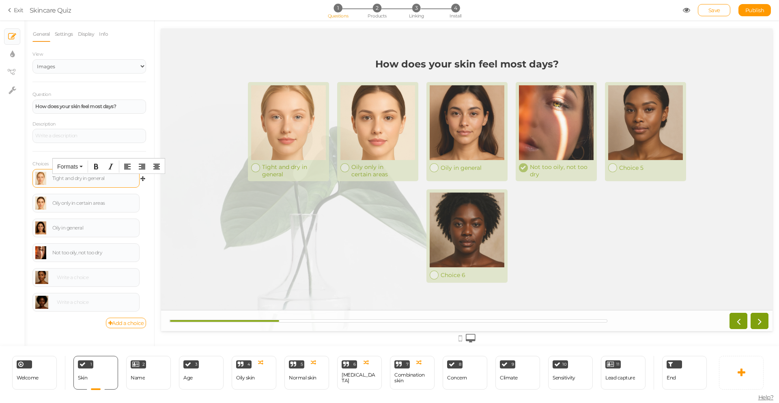
click at [117, 180] on div "Tight and dry in general" at bounding box center [94, 178] width 84 height 5
drag, startPoint x: 116, startPoint y: 179, endPoint x: 49, endPoint y: 179, distance: 67.0
click at [49, 179] on div "Tight and dry in general" at bounding box center [85, 178] width 101 height 13
drag, startPoint x: 109, startPoint y: 203, endPoint x: 44, endPoint y: 202, distance: 64.5
click at [44, 202] on div "Oily only in certain areas" at bounding box center [85, 202] width 101 height 13
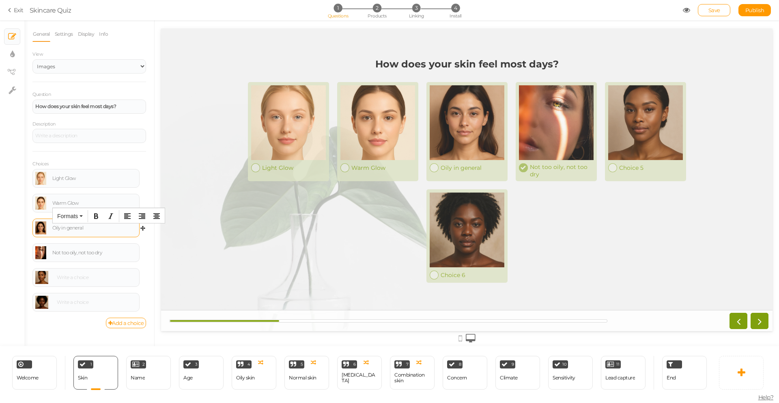
click at [102, 226] on div "Oily in general" at bounding box center [94, 227] width 84 height 5
drag, startPoint x: 88, startPoint y: 228, endPoint x: 43, endPoint y: 226, distance: 45.5
click at [43, 226] on div "Oily in general" at bounding box center [85, 227] width 101 height 13
click at [97, 252] on div "Not too oily, not too dry" at bounding box center [94, 252] width 84 height 5
drag, startPoint x: 114, startPoint y: 253, endPoint x: 44, endPoint y: 250, distance: 70.3
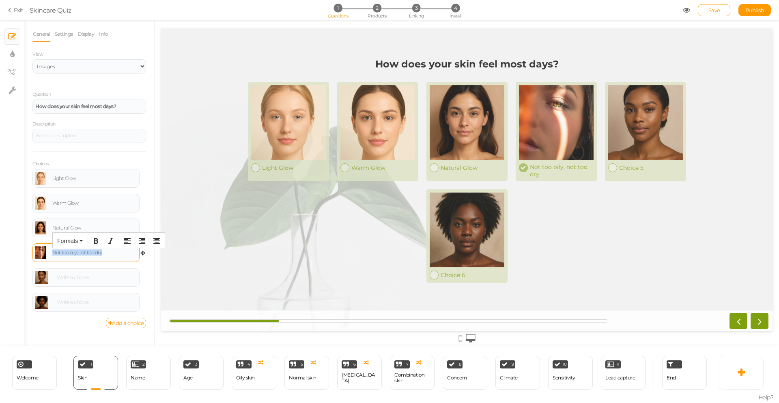
click at [44, 250] on div "Not too oily, not too dry" at bounding box center [85, 252] width 101 height 13
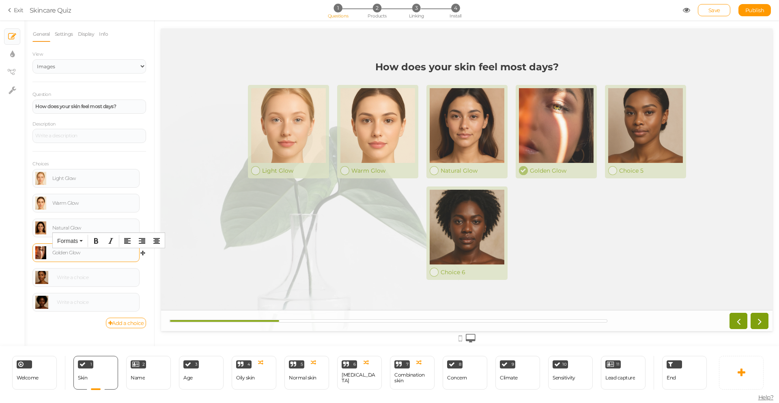
click at [42, 253] on link at bounding box center [40, 252] width 11 height 13
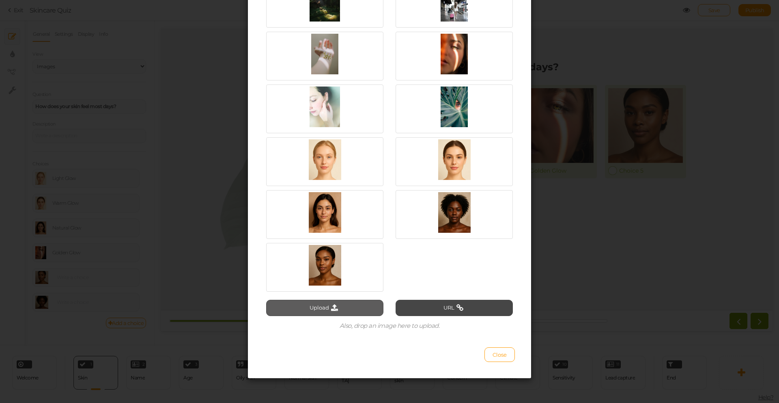
click at [343, 305] on button "Upload" at bounding box center [324, 308] width 117 height 16
type input "C:\fakepath\natural glow 2.jpg"
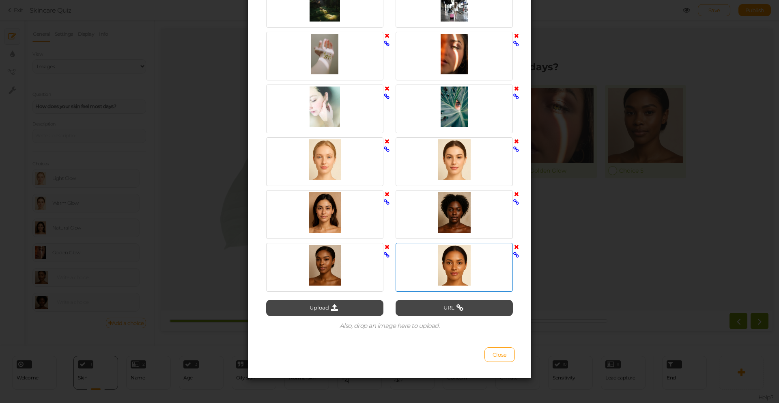
click at [446, 279] on div at bounding box center [454, 265] width 113 height 41
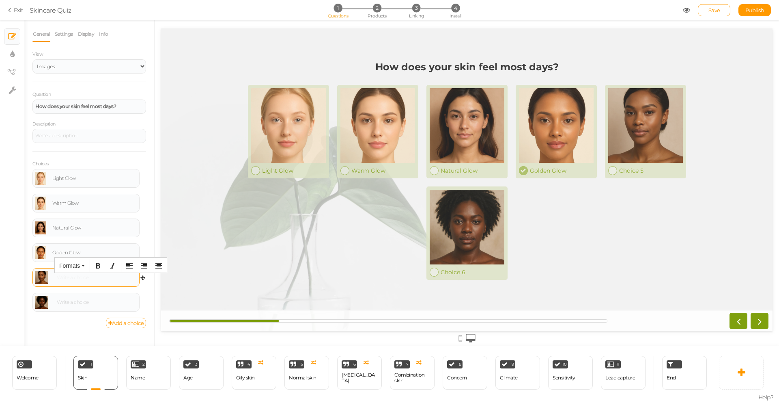
click at [99, 273] on div at bounding box center [85, 277] width 101 height 13
click at [94, 295] on body "× Close A wider screen is needed to use the Pickzen builder Exit Skincare Quiz …" at bounding box center [389, 201] width 779 height 403
click at [454, 68] on strong "How does your skin feel most days?" at bounding box center [467, 67] width 183 height 12
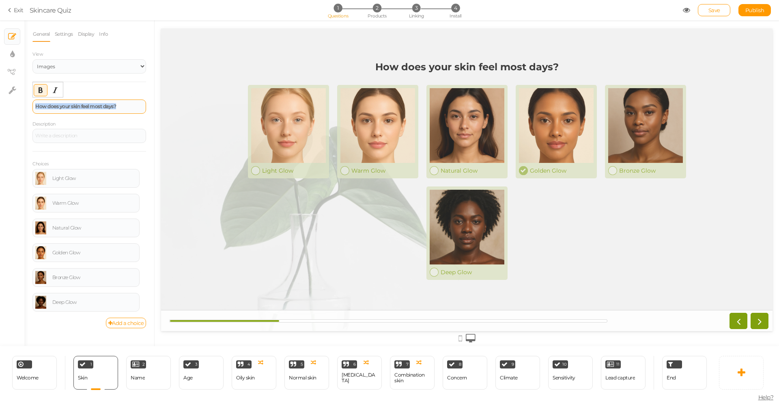
drag, startPoint x: 128, startPoint y: 104, endPoint x: 118, endPoint y: 109, distance: 12.0
click at [118, 109] on div "How does your skin feel most days?" at bounding box center [89, 106] width 114 height 14
paste div
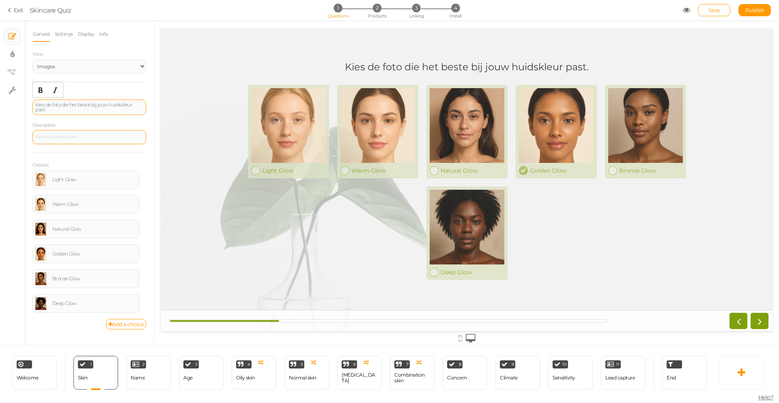
click at [113, 139] on div at bounding box center [89, 137] width 114 height 14
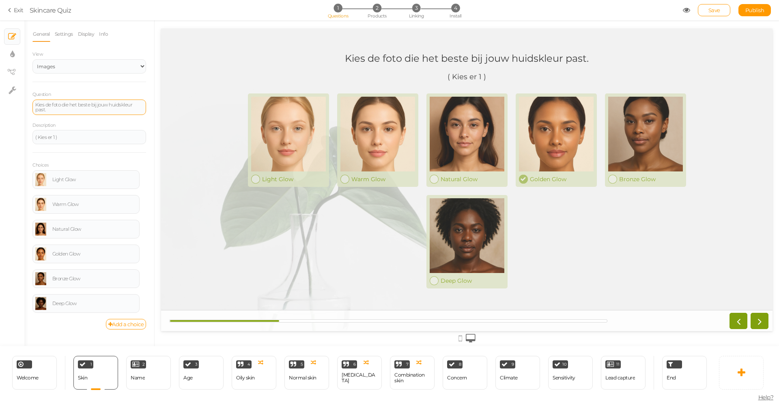
click at [345, 262] on div "Light Glow Warm Glow Natural Glow Golden Glow Bronze Glow Deep Glow" at bounding box center [467, 190] width 447 height 203
click at [142, 379] on div "Name" at bounding box center [138, 378] width 14 height 6
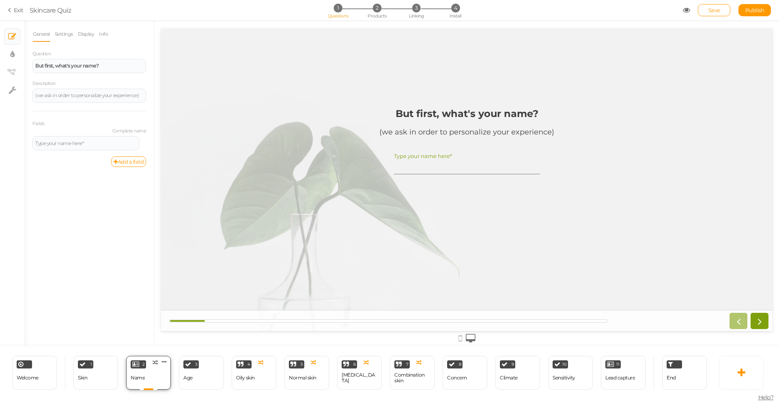
scroll to position [0, 0]
click at [203, 379] on div "3 Age × Define the conditions to show this slide. Clone Change type Delete" at bounding box center [201, 373] width 45 height 34
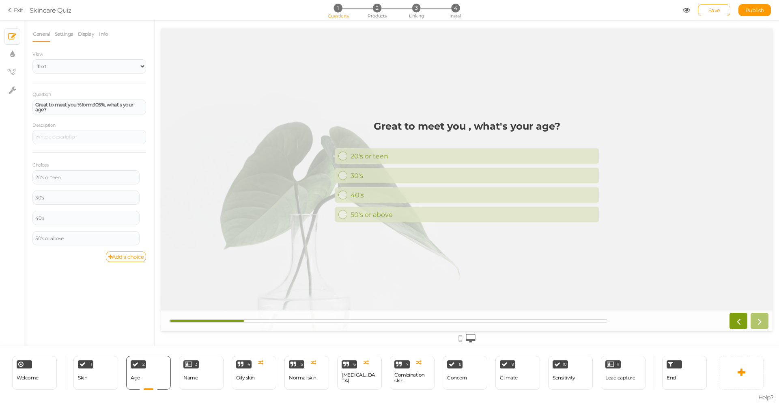
drag, startPoint x: 209, startPoint y: 377, endPoint x: 191, endPoint y: 2, distance: 375.5
click at [122, 255] on link "Add a choice" at bounding box center [126, 256] width 41 height 11
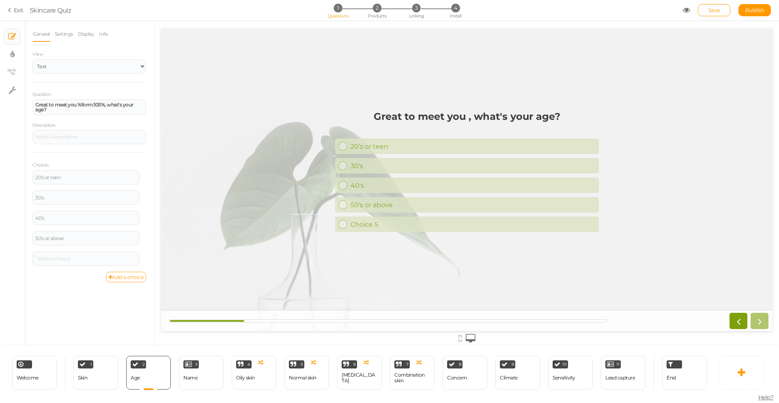
click at [127, 277] on link "Add a choice" at bounding box center [126, 277] width 41 height 11
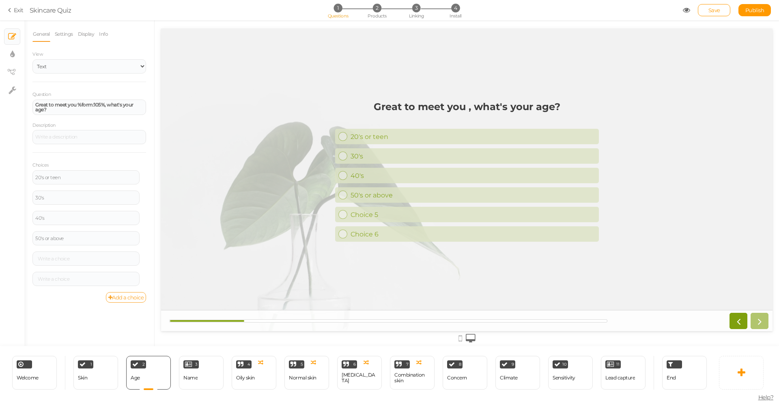
click at [126, 294] on link "Add a choice" at bounding box center [126, 297] width 41 height 11
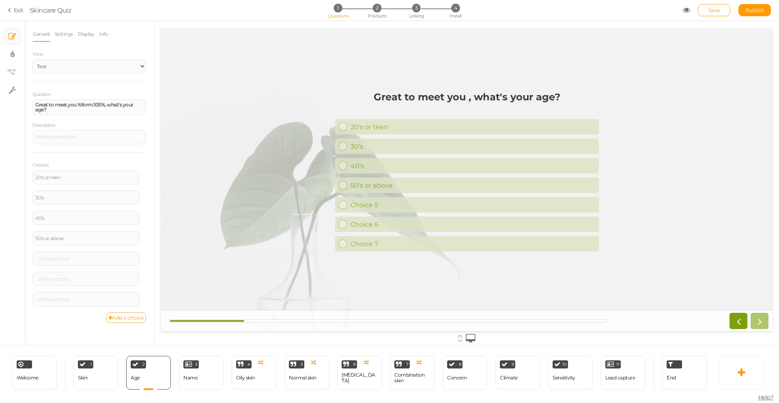
click at [130, 314] on link "Add a choice" at bounding box center [126, 317] width 41 height 11
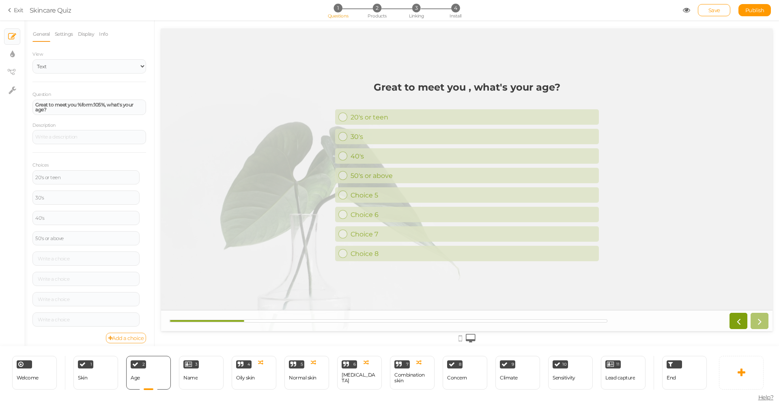
click at [125, 332] on div "View Text Images Slider Dropdown Question Great to meet you %form:105%, what's …" at bounding box center [89, 197] width 114 height 294
click at [126, 335] on link "Add a choice" at bounding box center [126, 337] width 41 height 11
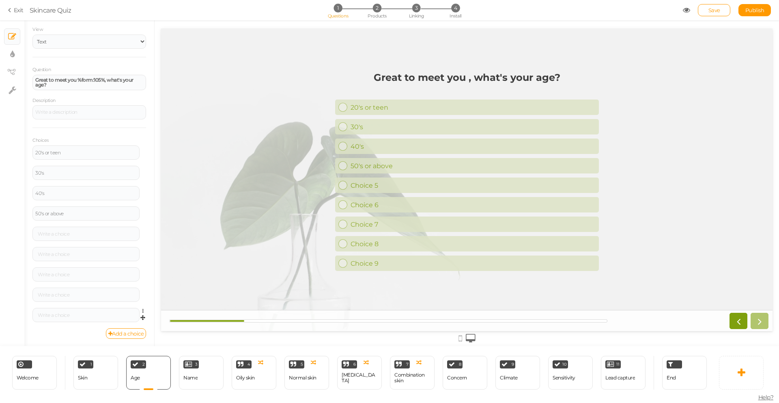
scroll to position [26, 0]
click at [127, 329] on link "Add a choice" at bounding box center [126, 332] width 41 height 11
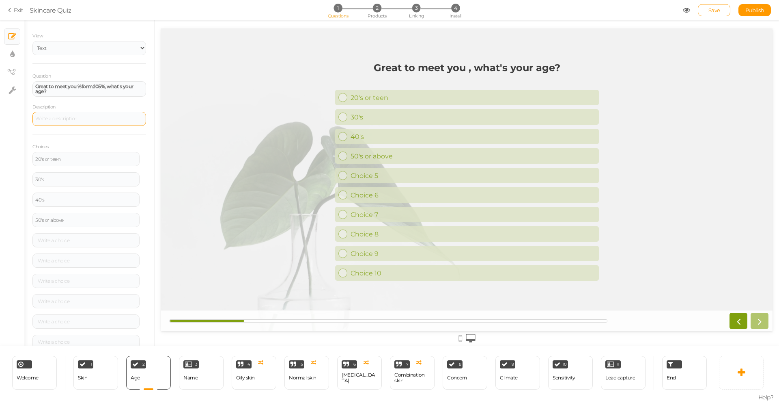
scroll to position [9, 0]
drag, startPoint x: 86, startPoint y: 103, endPoint x: 32, endPoint y: 95, distance: 54.5
click at [32, 95] on div "General Settings Display Info View Text Images Slider Dropdown Question Great t…" at bounding box center [89, 185] width 130 height 319
paste div
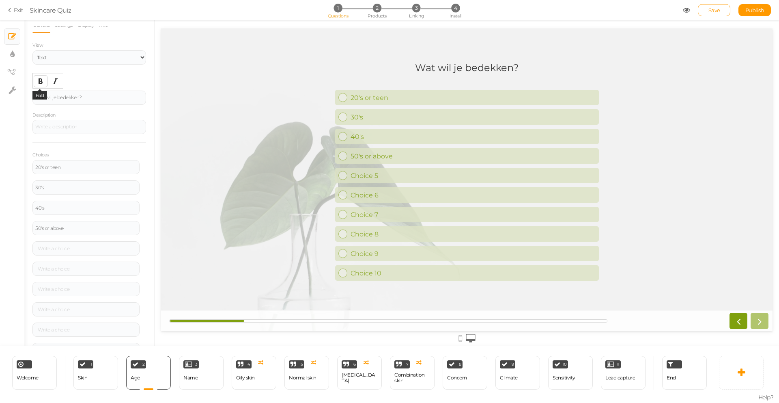
click at [40, 82] on icon "Bold" at bounding box center [40, 81] width 6 height 6
drag, startPoint x: 90, startPoint y: 99, endPoint x: 28, endPoint y: 99, distance: 62.5
click at [28, 99] on div "General Settings Display Info View Text Images Slider Dropdown Question Wat wil…" at bounding box center [89, 185] width 130 height 319
click at [35, 82] on button "Bold" at bounding box center [40, 81] width 13 height 11
click at [93, 126] on div at bounding box center [89, 127] width 108 height 5
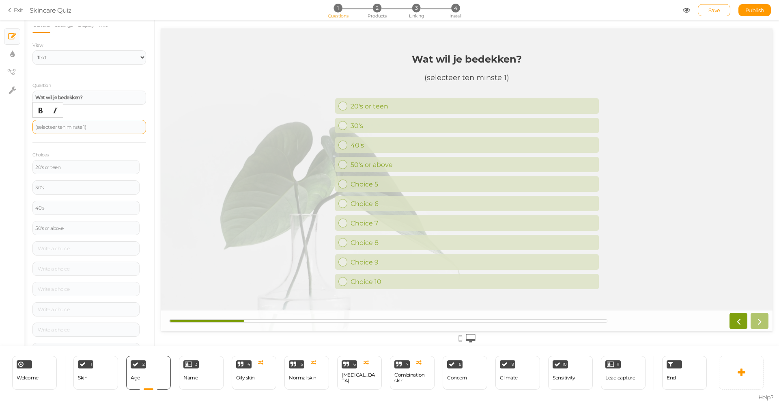
click at [84, 126] on div "(selecteer ten minste 1)" at bounding box center [89, 127] width 108 height 5
drag, startPoint x: 37, startPoint y: 127, endPoint x: 47, endPoint y: 138, distance: 14.6
click at [37, 127] on div "(selecteer ten minste 1 )" at bounding box center [89, 127] width 108 height 5
drag, startPoint x: 67, startPoint y: 166, endPoint x: 27, endPoint y: 165, distance: 40.2
click at [27, 165] on div "General Settings Display Info View Text Images Slider Dropdown Question Wat wil…" at bounding box center [89, 185] width 130 height 319
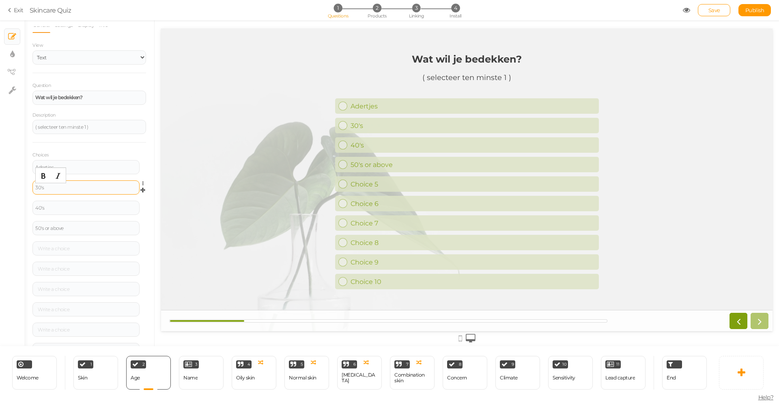
click at [88, 189] on div "30's" at bounding box center [85, 187] width 101 height 5
click at [56, 186] on div "Blauwe Plekken" at bounding box center [85, 187] width 101 height 5
click at [78, 207] on div "40's" at bounding box center [85, 207] width 101 height 5
click at [71, 246] on div at bounding box center [85, 248] width 107 height 14
click at [70, 227] on div at bounding box center [85, 228] width 101 height 5
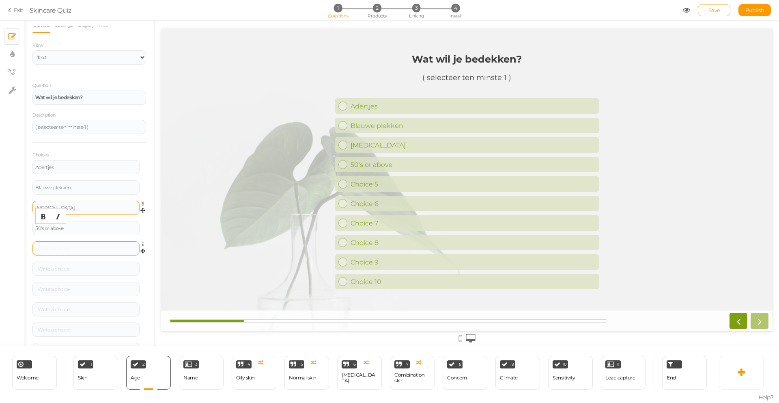
scroll to position [29, 0]
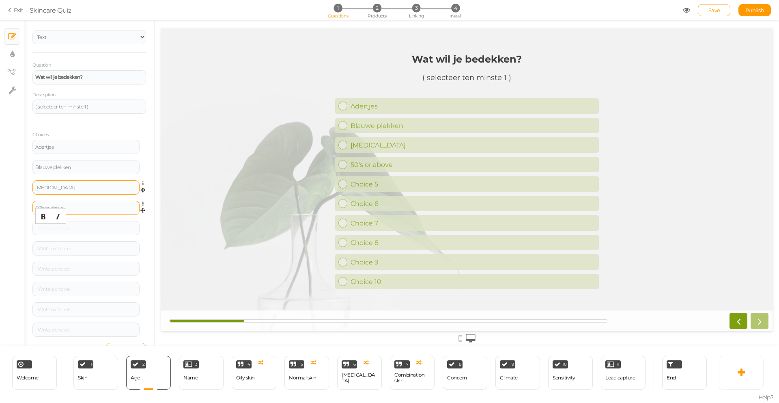
click at [78, 208] on div "50's or above" at bounding box center [85, 207] width 101 height 5
click at [88, 230] on div at bounding box center [85, 228] width 101 height 5
click at [88, 248] on div at bounding box center [85, 248] width 101 height 5
click at [94, 267] on div at bounding box center [85, 268] width 101 height 5
click at [74, 293] on div at bounding box center [85, 289] width 107 height 14
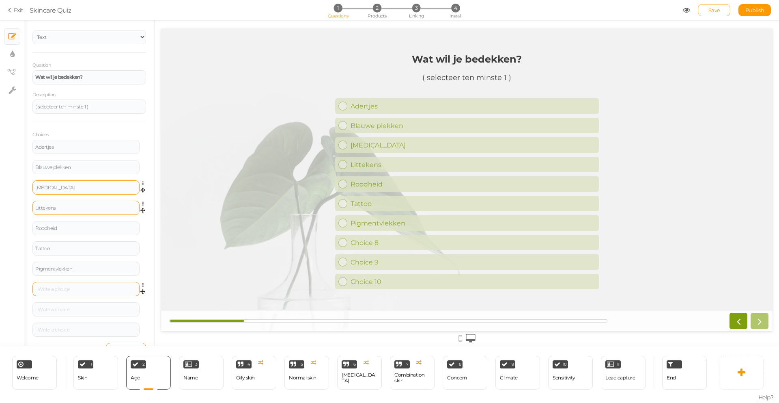
click at [75, 294] on div at bounding box center [85, 289] width 107 height 14
click at [77, 289] on div at bounding box center [85, 289] width 101 height 5
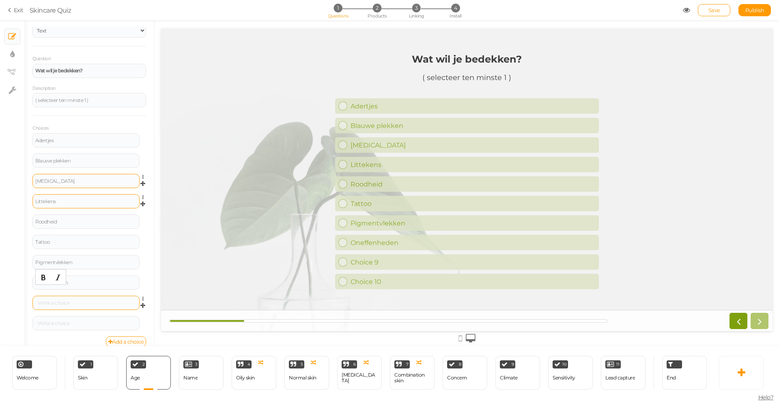
scroll to position [45, 0]
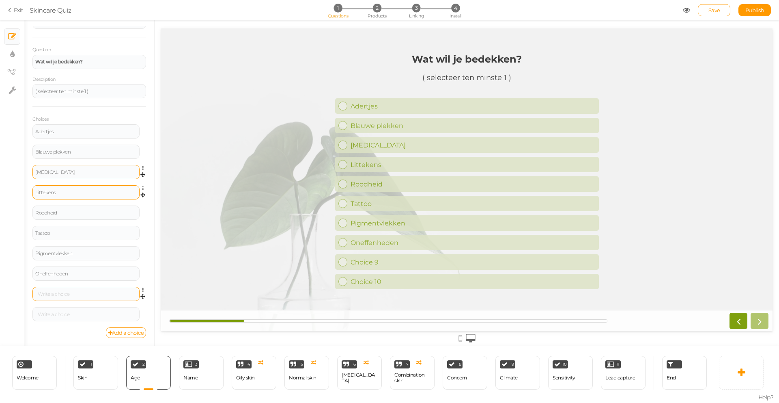
click at [96, 291] on div at bounding box center [85, 294] width 107 height 14
click at [90, 293] on div at bounding box center [85, 293] width 101 height 5
click at [93, 319] on div at bounding box center [85, 314] width 107 height 14
click at [92, 317] on div at bounding box center [85, 314] width 107 height 14
click at [79, 314] on div at bounding box center [85, 314] width 101 height 5
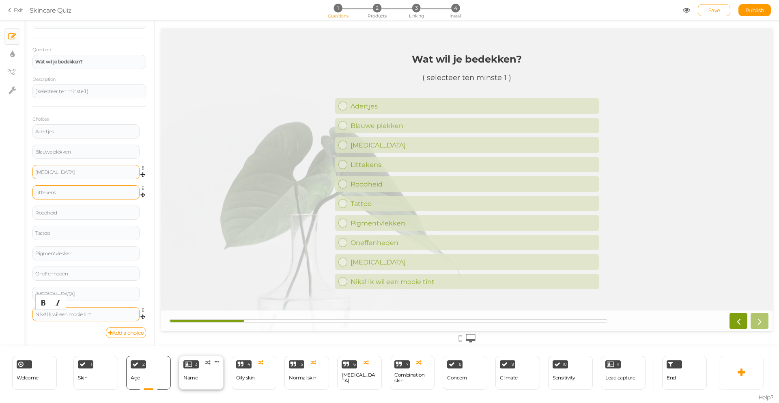
click at [198, 379] on div "3 Name × Define the conditions to show this slide. Clone Change type Delete" at bounding box center [201, 373] width 45 height 34
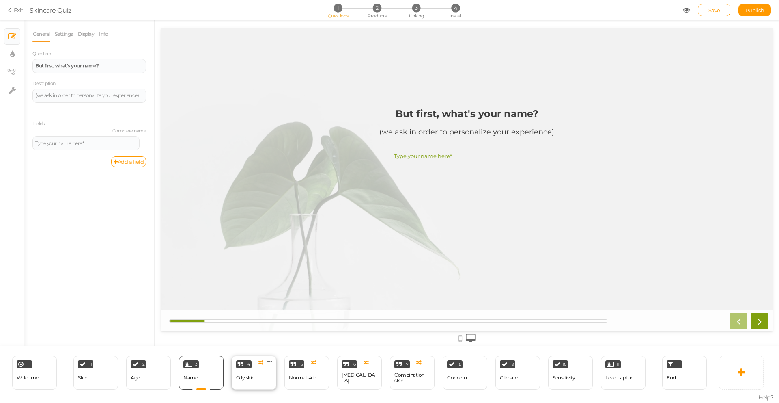
scroll to position [0, 0]
click at [244, 381] on div "Oily skin" at bounding box center [245, 378] width 19 height 14
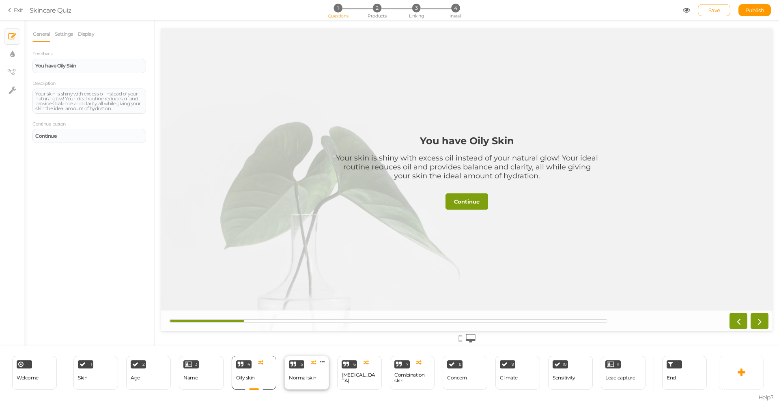
drag, startPoint x: 298, startPoint y: 375, endPoint x: 305, endPoint y: 375, distance: 7.7
click at [298, 375] on div "Normal skin" at bounding box center [303, 378] width 28 height 6
click at [352, 381] on div "[MEDICAL_DATA]" at bounding box center [360, 378] width 36 height 14
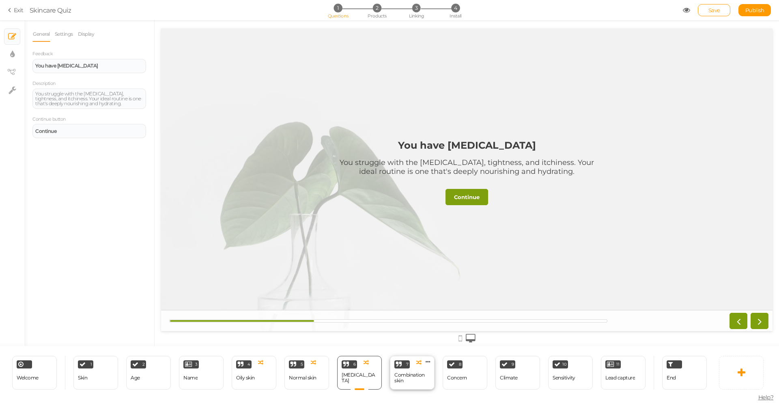
click at [411, 377] on div "Combination skin" at bounding box center [413, 377] width 36 height 11
click at [472, 366] on div "8 Concern × Define the conditions to show this slide. Clone Change type Delete" at bounding box center [465, 373] width 45 height 34
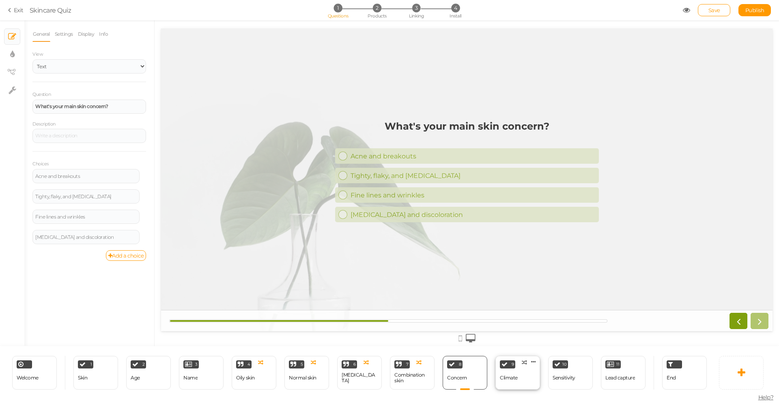
click at [509, 375] on div "Climate" at bounding box center [509, 378] width 18 height 6
select select "2"
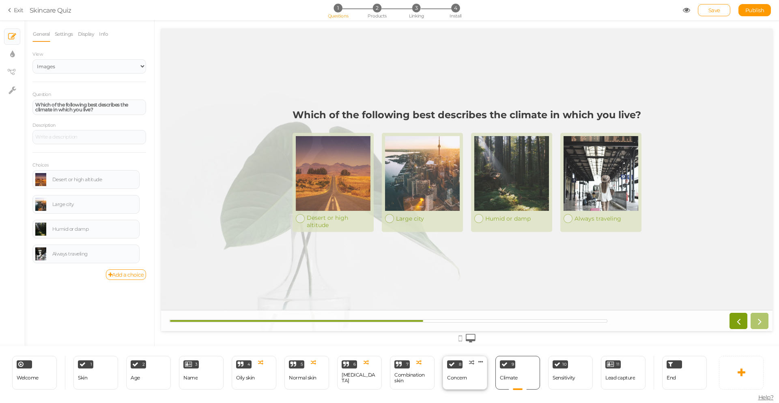
click at [464, 371] on div "Concern" at bounding box center [457, 378] width 20 height 14
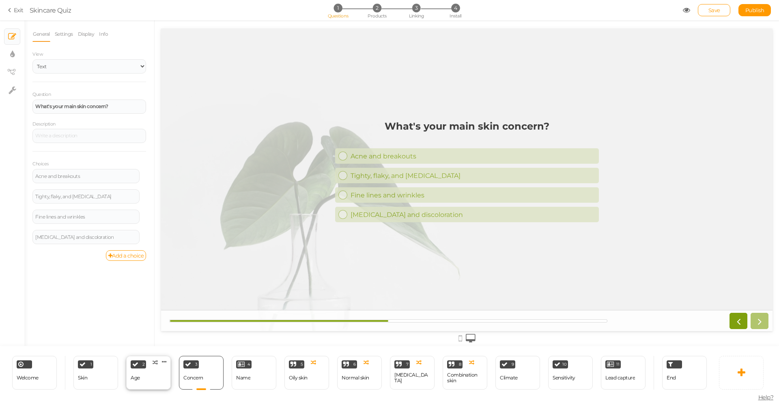
click at [143, 375] on div "2 Age × Define the conditions to show this slide. Clone Change type Delete" at bounding box center [148, 373] width 45 height 34
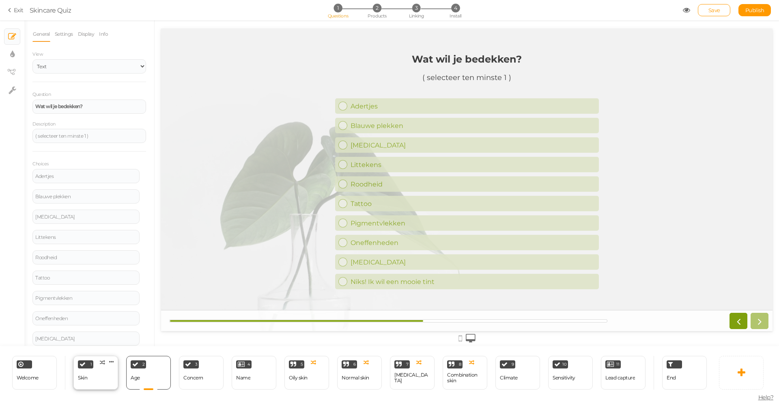
click at [108, 378] on div "1 Skin × Define the conditions to show this slide. Clone Change type Delete" at bounding box center [95, 373] width 45 height 34
select select "2"
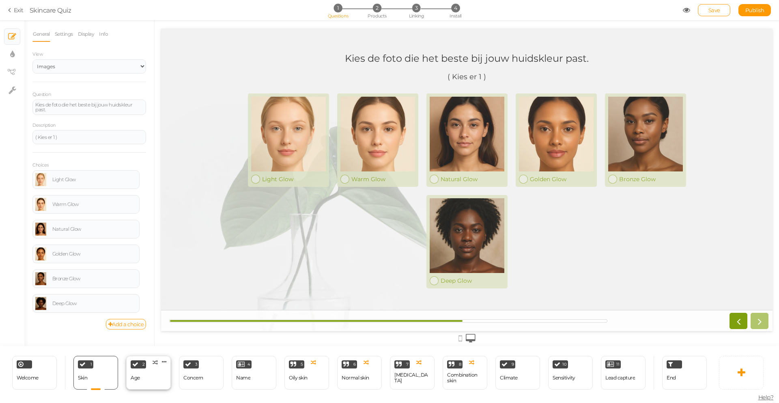
click at [151, 378] on div "2 Age × Define the conditions to show this slide. Clone Change type Delete" at bounding box center [148, 373] width 45 height 34
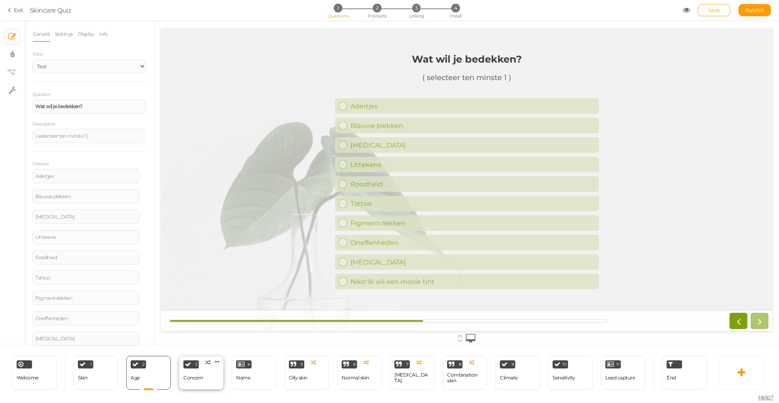
click at [209, 379] on div "3 Concern × Define the conditions to show this slide. Clone Change type Delete" at bounding box center [201, 373] width 45 height 34
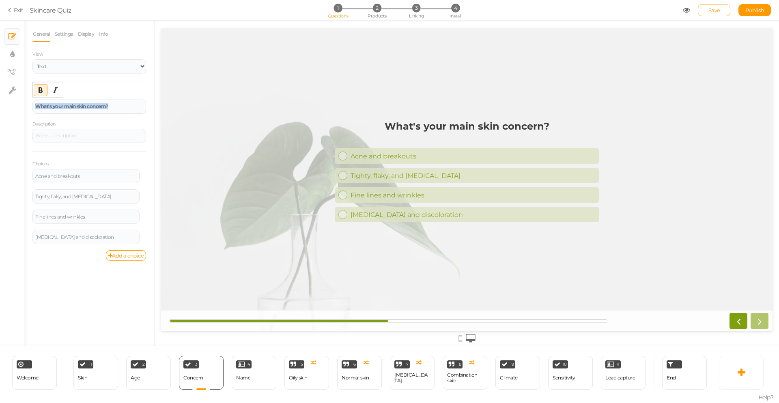
drag, startPoint x: 119, startPoint y: 107, endPoint x: 19, endPoint y: 106, distance: 99.5
click at [19, 106] on div "× Slides × Display settings × View tree × Settings General Settings Display Inf…" at bounding box center [389, 183] width 779 height 326
paste div
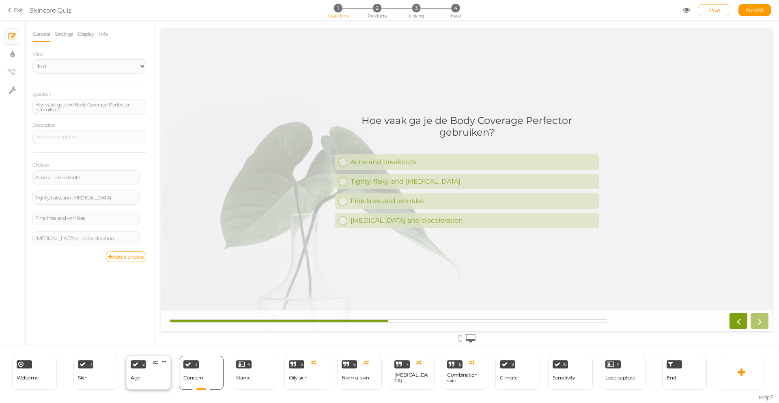
click at [149, 383] on div "2 Age × Define the conditions to show this slide. Clone Change type Delete" at bounding box center [148, 373] width 45 height 34
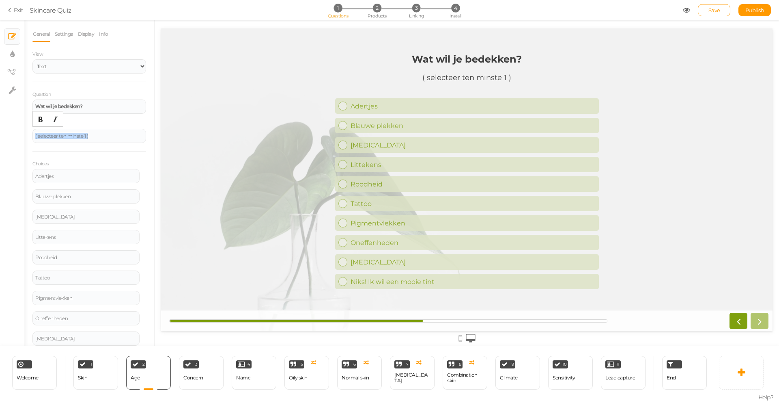
drag, startPoint x: 115, startPoint y: 137, endPoint x: 22, endPoint y: 132, distance: 93.1
click at [22, 132] on div "× Slides × Display settings × View tree × Settings General Settings Display Inf…" at bounding box center [389, 183] width 779 height 326
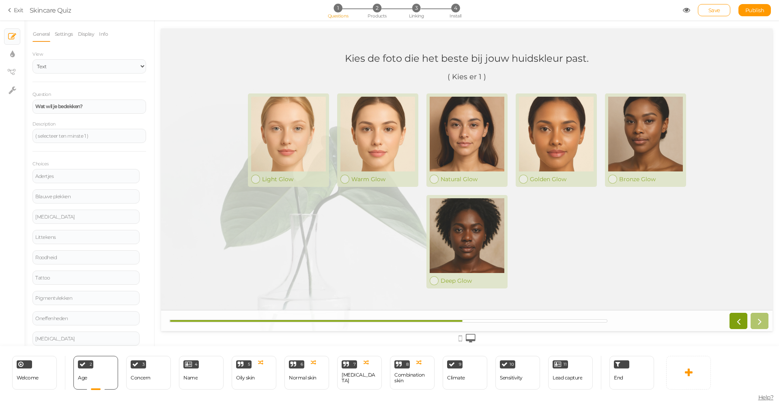
select select "2"
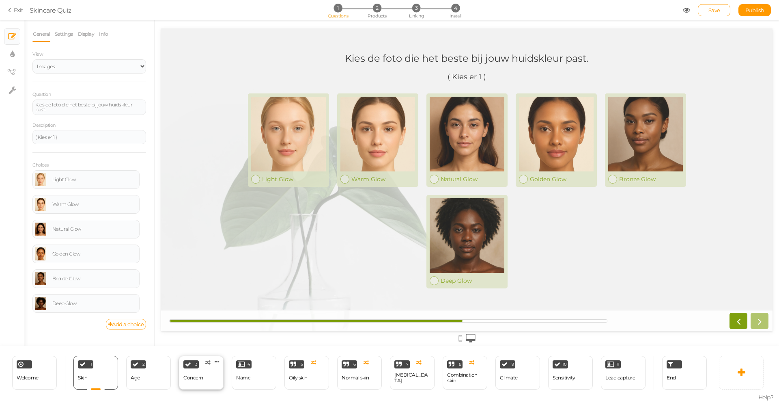
click at [203, 378] on div "3 Concern × Define the conditions to show this slide. Clone Change type Delete" at bounding box center [201, 373] width 45 height 34
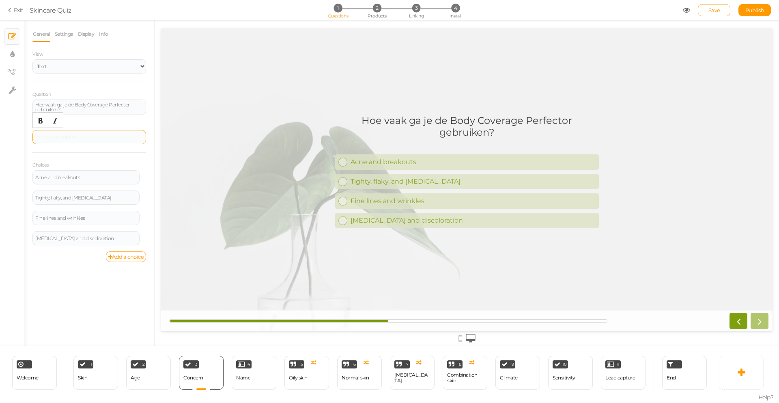
drag, startPoint x: 104, startPoint y: 133, endPoint x: 93, endPoint y: 134, distance: 11.0
click at [93, 134] on div at bounding box center [89, 137] width 114 height 14
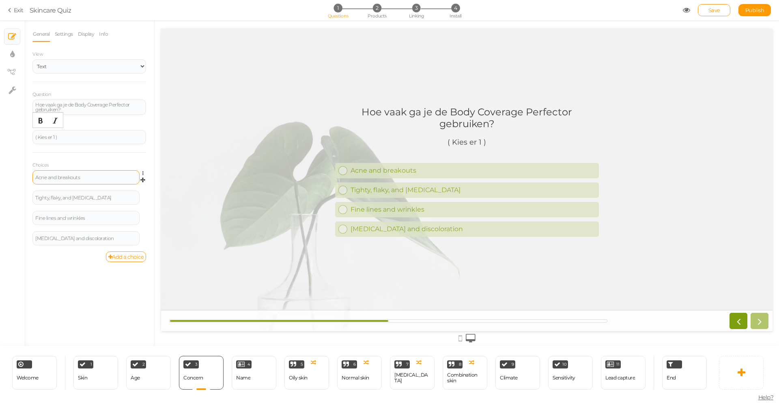
click at [101, 177] on div "Acne and breakouts" at bounding box center [85, 177] width 101 height 5
drag, startPoint x: 99, startPoint y: 177, endPoint x: 30, endPoint y: 177, distance: 68.2
click at [30, 177] on div "General Settings Display Info View Text Images Slider Dropdown Question Hoe vaa…" at bounding box center [89, 185] width 130 height 319
drag, startPoint x: 102, startPoint y: 199, endPoint x: 32, endPoint y: 196, distance: 69.5
click at [32, 196] on div "Tighty, flaky, and [MEDICAL_DATA]" at bounding box center [85, 197] width 107 height 14
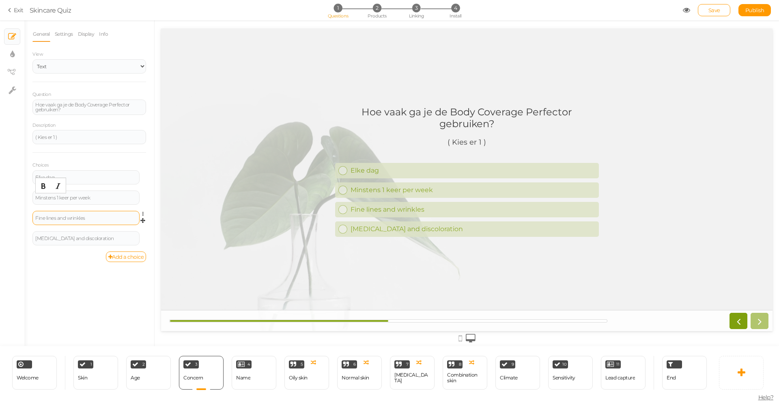
click at [101, 217] on div "Fine lines and wrinkles" at bounding box center [85, 218] width 101 height 5
drag, startPoint x: 108, startPoint y: 218, endPoint x: 27, endPoint y: 220, distance: 80.4
click at [27, 220] on div "General Settings Display Info View Text Images Slider Dropdown Question Hoe vaa…" at bounding box center [89, 185] width 130 height 319
drag, startPoint x: 91, startPoint y: 217, endPoint x: 15, endPoint y: 219, distance: 75.9
click at [15, 219] on div "× Slides × Display settings × View tree × Settings General Settings Display Inf…" at bounding box center [389, 183] width 779 height 326
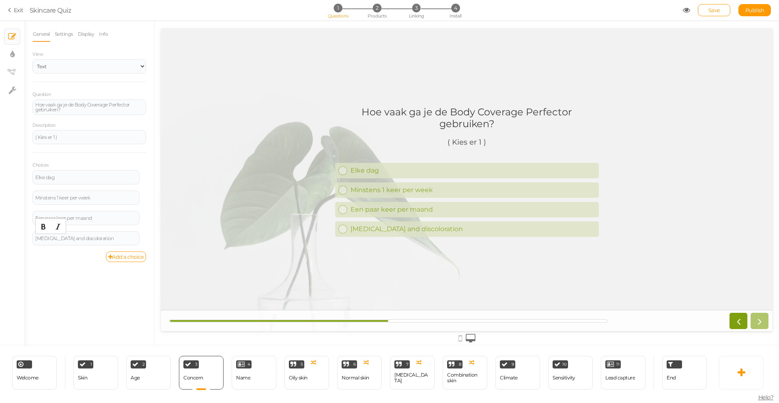
drag, startPoint x: 126, startPoint y: 239, endPoint x: 30, endPoint y: 239, distance: 95.8
click at [30, 239] on div "General Settings Display Info View Text Images Slider Dropdown Question Hoe vaa…" at bounding box center [89, 185] width 130 height 319
click at [259, 375] on div "4 Name × Define the conditions to show this slide. Clone Change type Delete" at bounding box center [254, 373] width 45 height 34
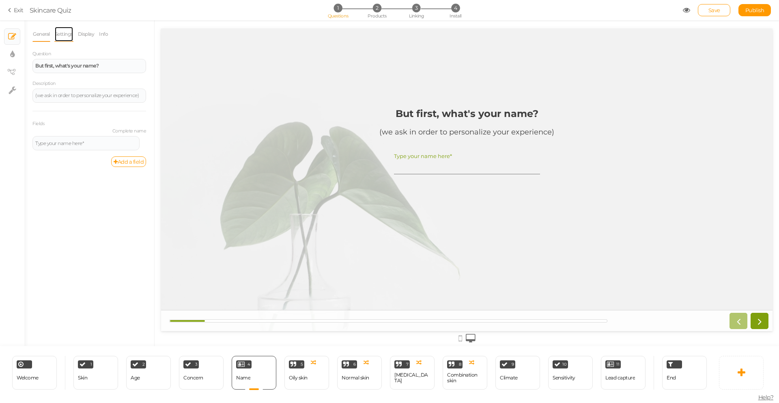
click at [69, 33] on link "Settings" at bounding box center [63, 33] width 19 height 15
click at [86, 37] on link "Display" at bounding box center [86, 33] width 17 height 15
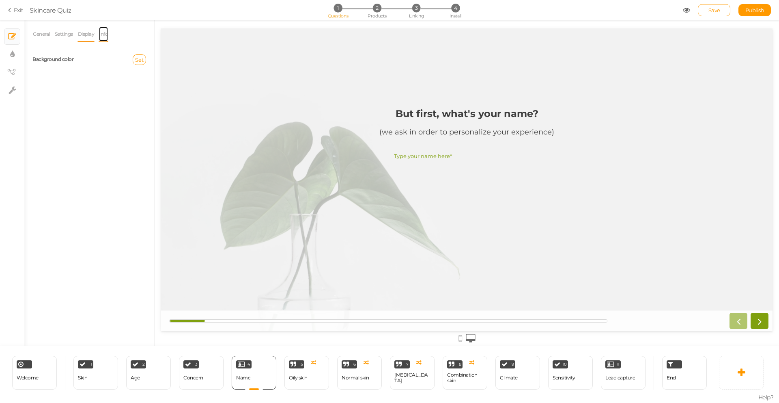
click at [106, 36] on link "Info" at bounding box center [104, 33] width 10 height 15
click at [60, 84] on button "Insert/edit link" at bounding box center [57, 85] width 13 height 11
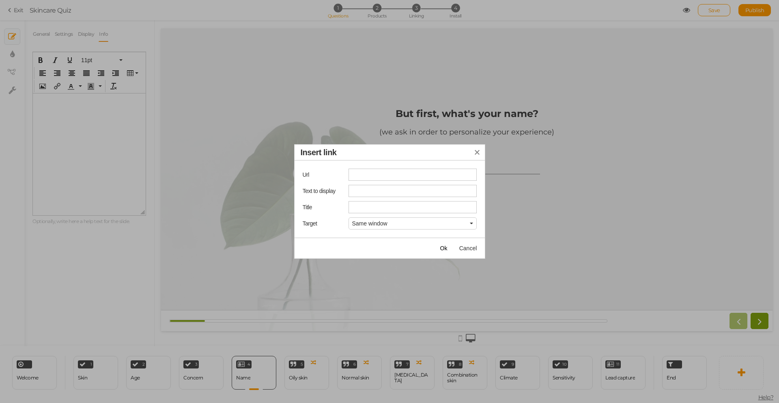
click at [379, 222] on span "Same window" at bounding box center [369, 223] width 35 height 6
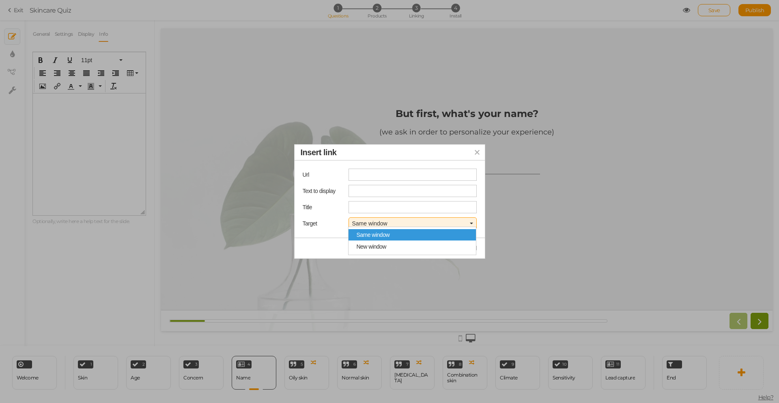
click at [476, 151] on icon "Insert link" at bounding box center [477, 152] width 6 height 6
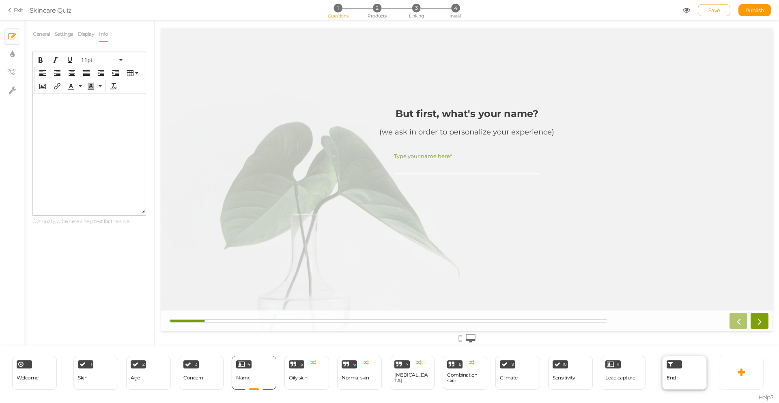
click at [693, 375] on div "End" at bounding box center [685, 373] width 45 height 34
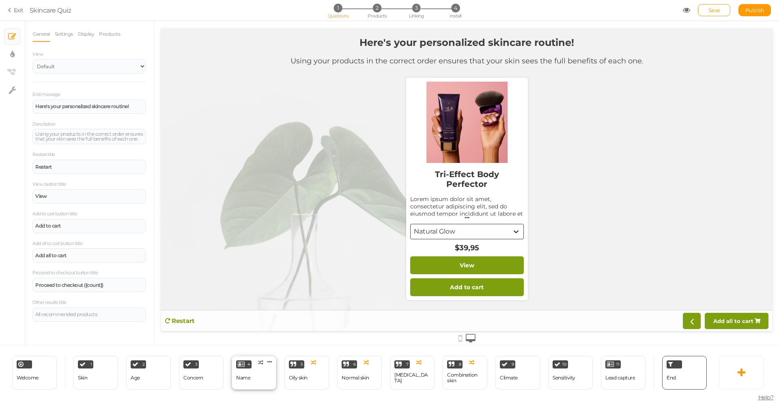
click at [245, 276] on div "Name" at bounding box center [306, 162] width 122 height 227
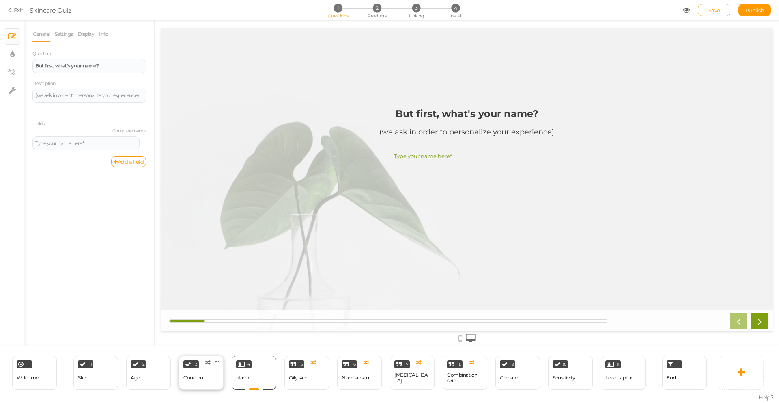
click at [211, 376] on div "3 Concern × Define the conditions to show this slide. Clone Change type Delete" at bounding box center [201, 373] width 45 height 34
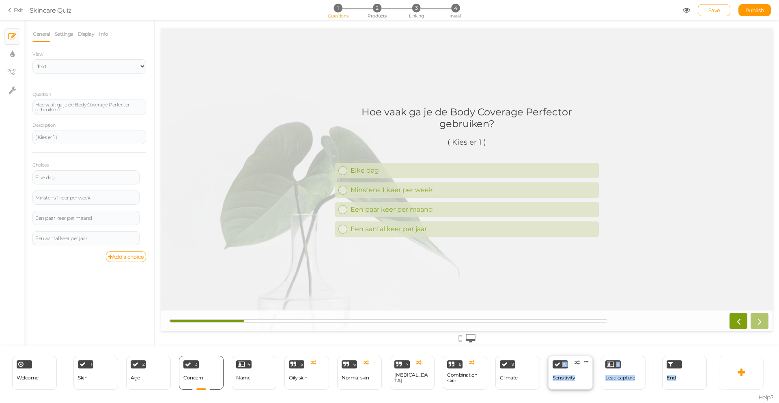
drag, startPoint x: 683, startPoint y: 381, endPoint x: 566, endPoint y: 386, distance: 116.6
click at [560, 391] on div "Welcome Delete 1 Skin × Define the conditions to show this slide. Clone Change …" at bounding box center [355, 372] width 711 height 53
click at [686, 380] on div "End" at bounding box center [685, 373] width 45 height 34
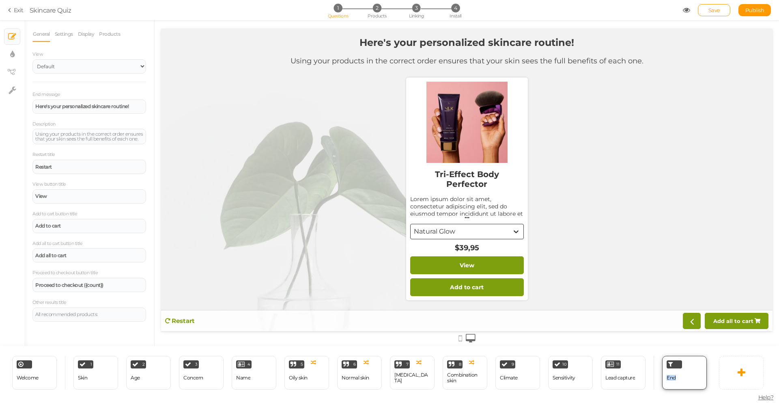
drag, startPoint x: 687, startPoint y: 379, endPoint x: 667, endPoint y: 362, distance: 26.5
click at [663, 362] on div "End" at bounding box center [685, 373] width 45 height 34
click at [695, 380] on div "End" at bounding box center [685, 373] width 45 height 34
drag, startPoint x: 694, startPoint y: 378, endPoint x: 638, endPoint y: 382, distance: 56.2
click at [639, 382] on div "Welcome Delete 1 Skin × Define the conditions to show this slide. Clone Change …" at bounding box center [355, 372] width 711 height 53
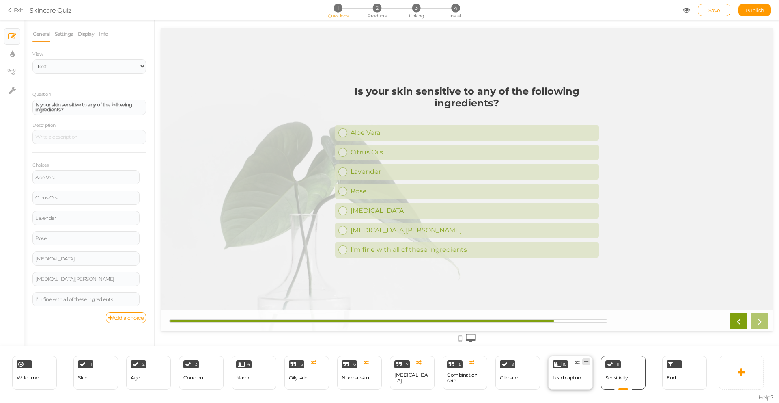
click at [589, 360] on link at bounding box center [587, 361] width 8 height 7
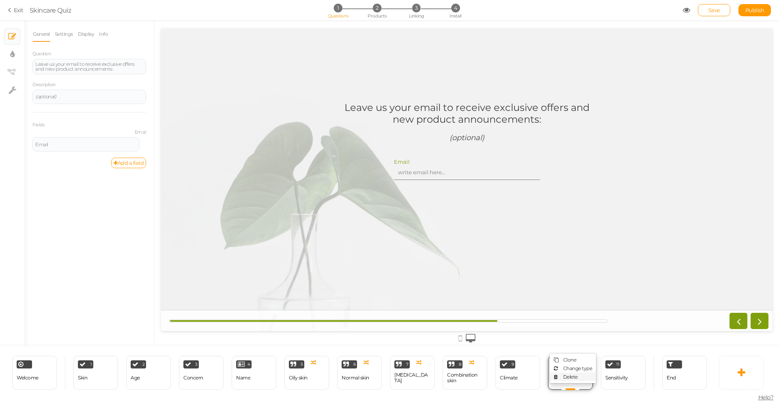
click at [584, 376] on link "Delete" at bounding box center [573, 376] width 46 height 9
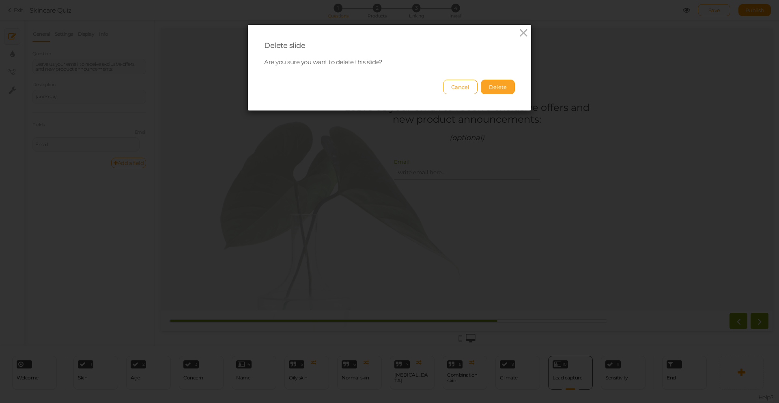
click at [495, 91] on button "Delete" at bounding box center [498, 87] width 34 height 15
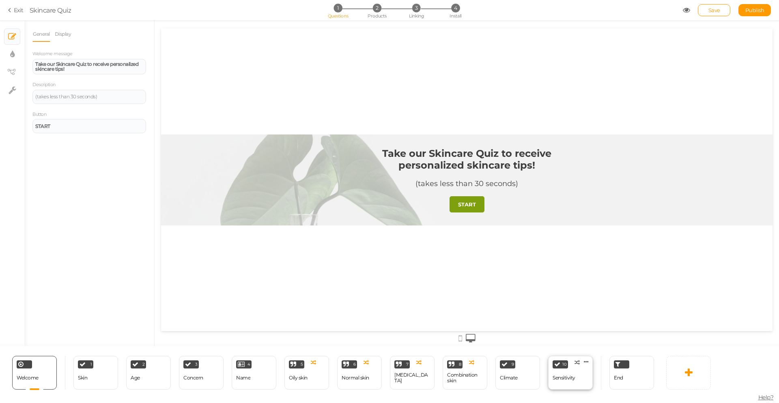
click at [587, 361] on icon at bounding box center [586, 361] width 5 height 6
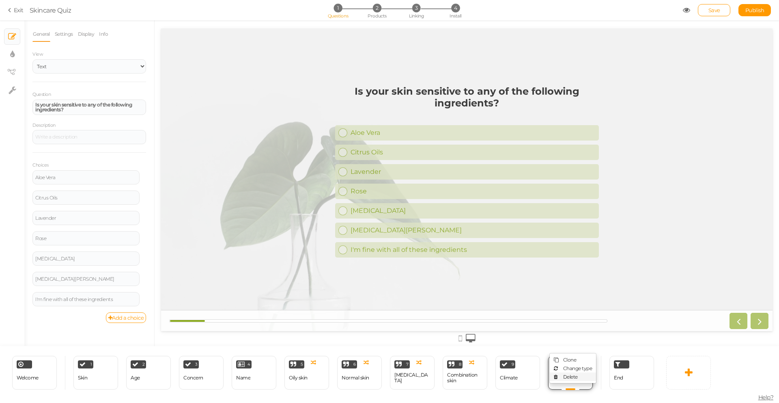
click at [586, 376] on link "Delete" at bounding box center [573, 376] width 46 height 9
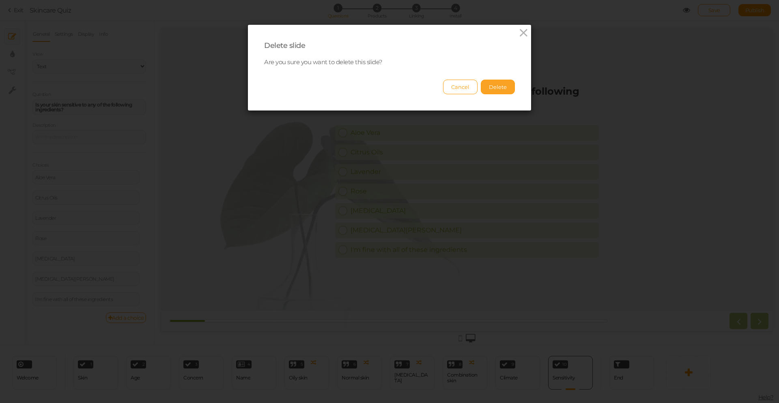
drag, startPoint x: 493, startPoint y: 88, endPoint x: 494, endPoint y: 92, distance: 4.1
click at [493, 88] on button "Delete" at bounding box center [498, 87] width 34 height 15
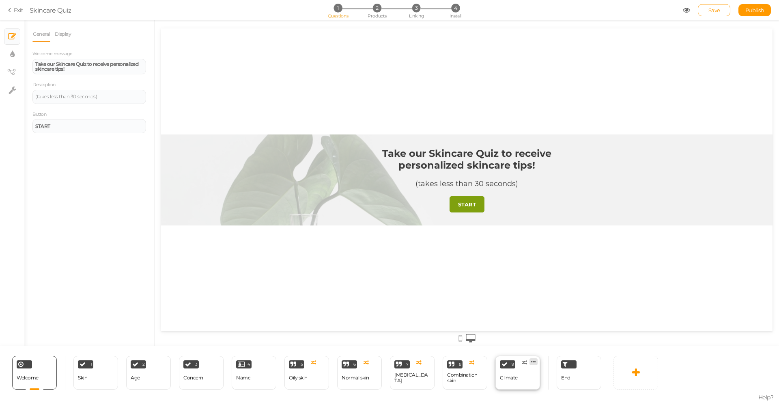
click at [537, 359] on link at bounding box center [534, 361] width 8 height 7
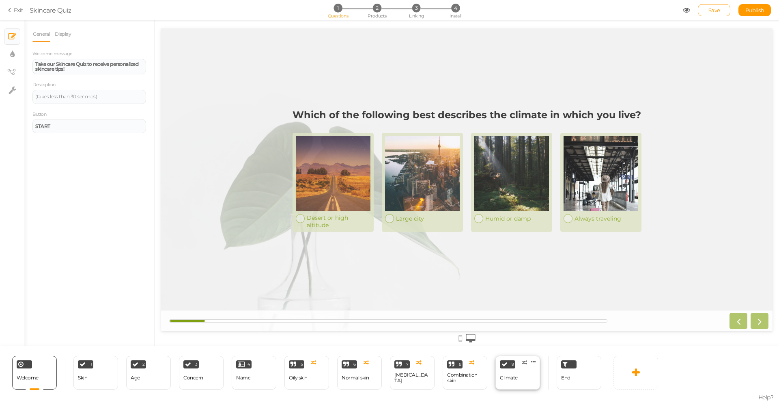
select select "2"
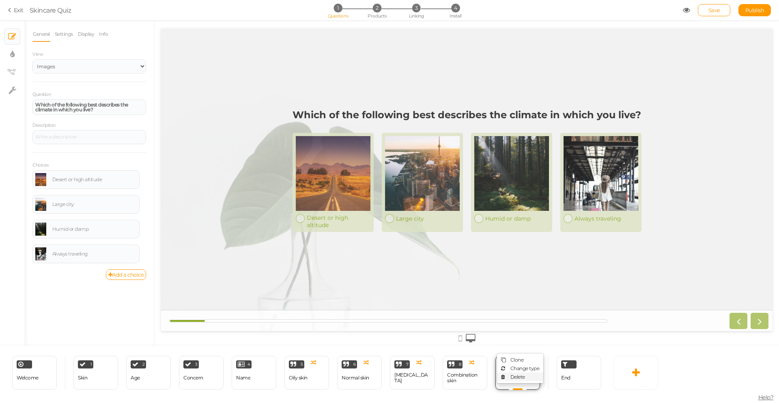
click at [532, 378] on link "Delete" at bounding box center [520, 376] width 46 height 9
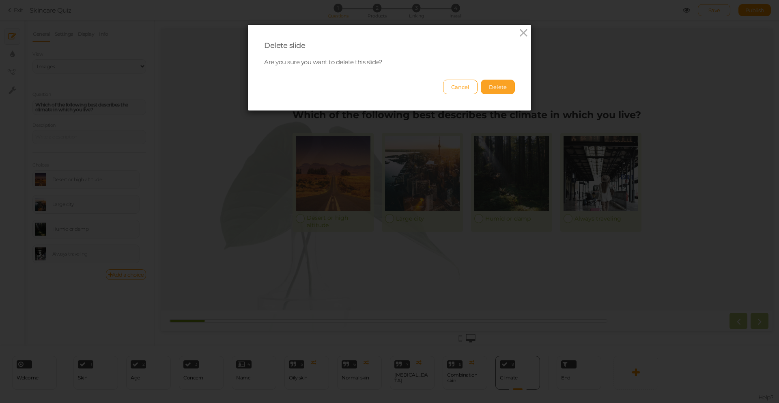
click at [496, 93] on button "Delete" at bounding box center [498, 87] width 34 height 15
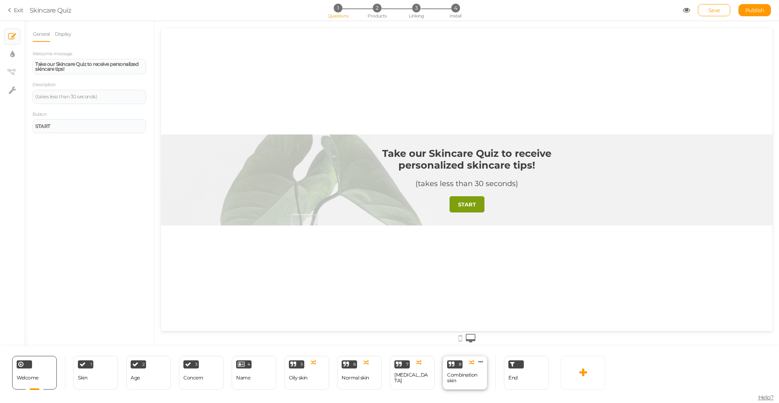
click at [475, 373] on div "Combination skin" at bounding box center [465, 377] width 36 height 11
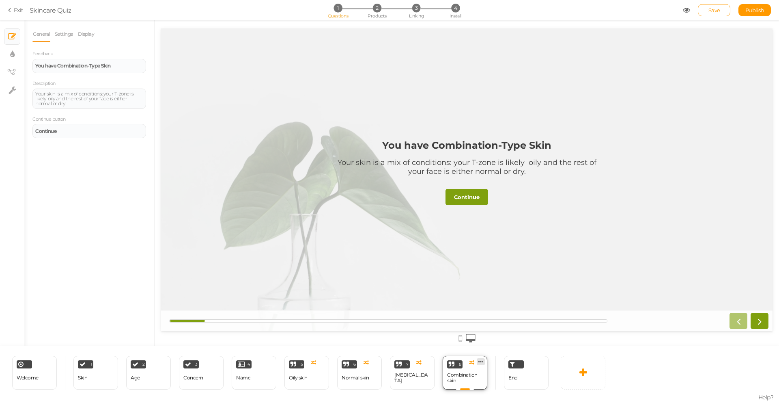
click at [482, 360] on icon at bounding box center [481, 361] width 5 height 6
click at [479, 377] on link "Delete" at bounding box center [468, 376] width 46 height 9
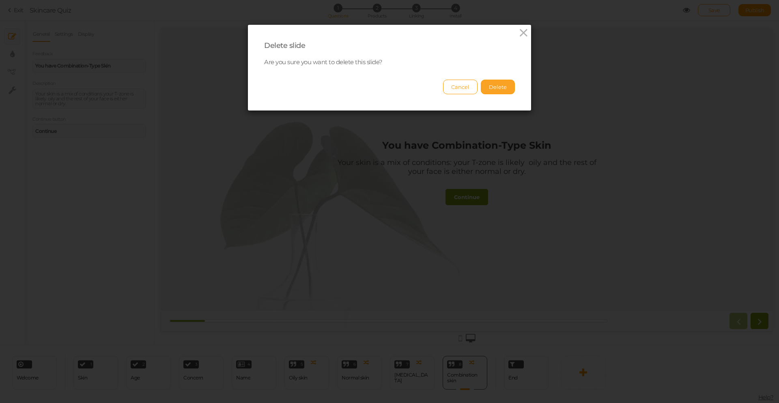
click at [510, 84] on button "Delete" at bounding box center [498, 87] width 34 height 15
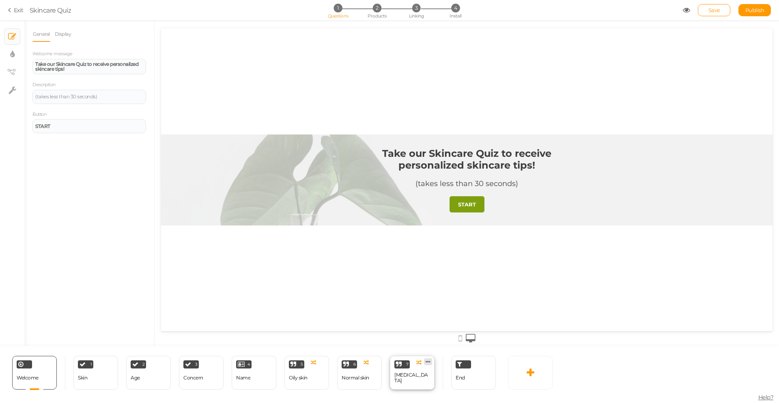
click at [431, 359] on link at bounding box center [428, 361] width 8 height 7
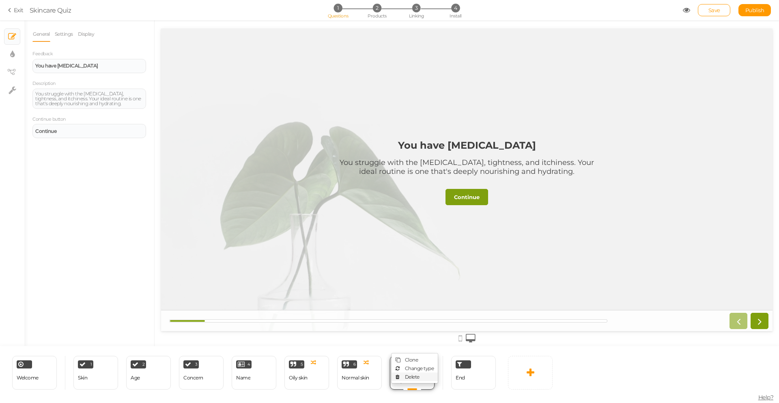
click at [426, 198] on link "Delete" at bounding box center [306, 151] width 612 height 93
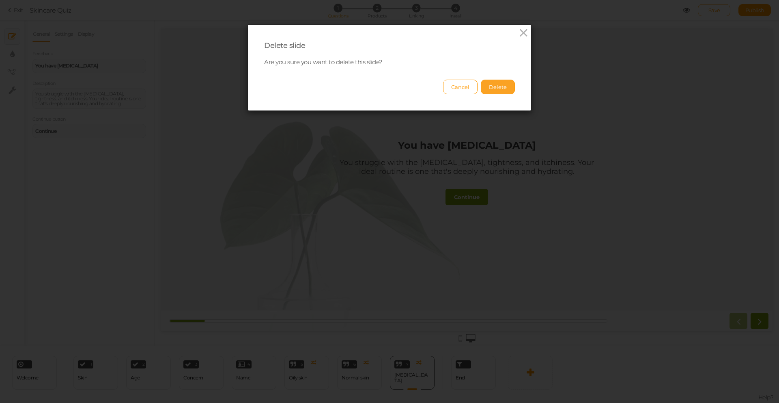
click at [492, 86] on button "Delete" at bounding box center [498, 87] width 34 height 15
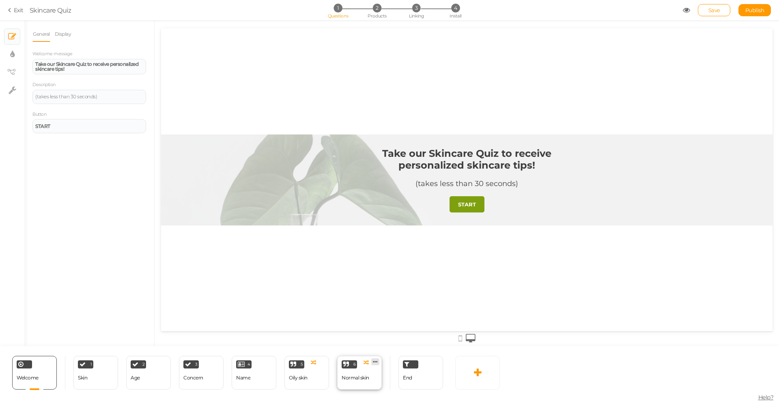
click at [376, 360] on icon at bounding box center [375, 361] width 5 height 6
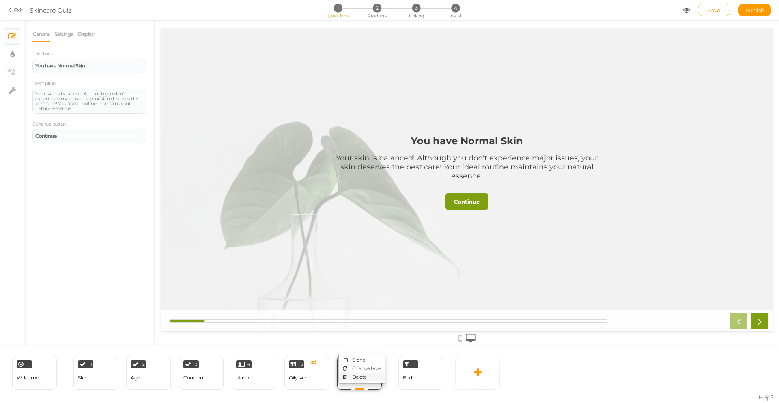
click at [378, 375] on link "Delete" at bounding box center [362, 376] width 46 height 9
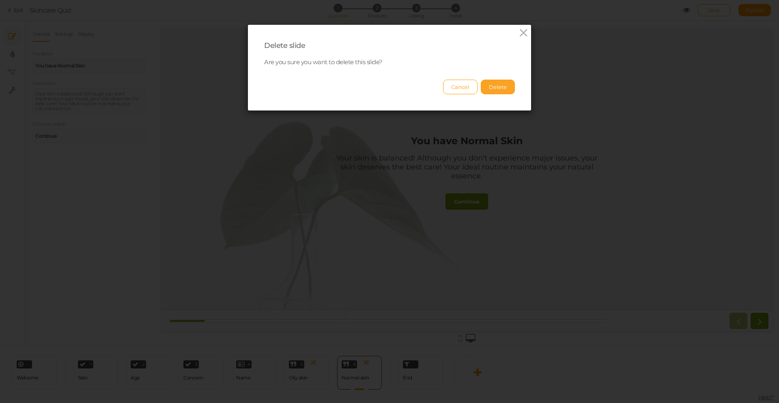
click at [495, 91] on button "Delete" at bounding box center [498, 87] width 34 height 15
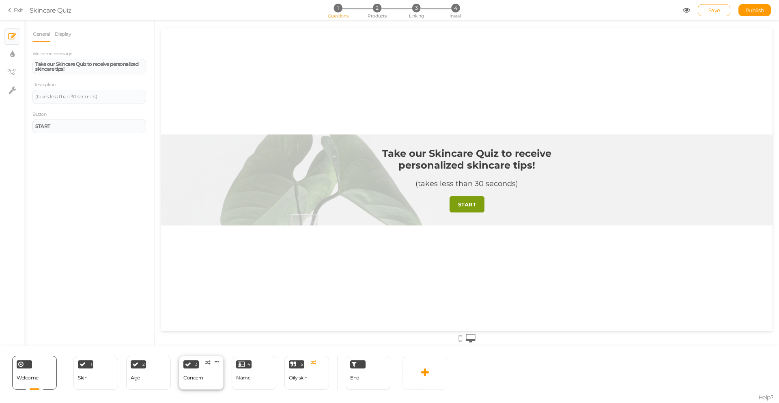
click at [203, 384] on div "3 Concern × Define the conditions to show this slide. Clone Change type Delete" at bounding box center [201, 373] width 45 height 34
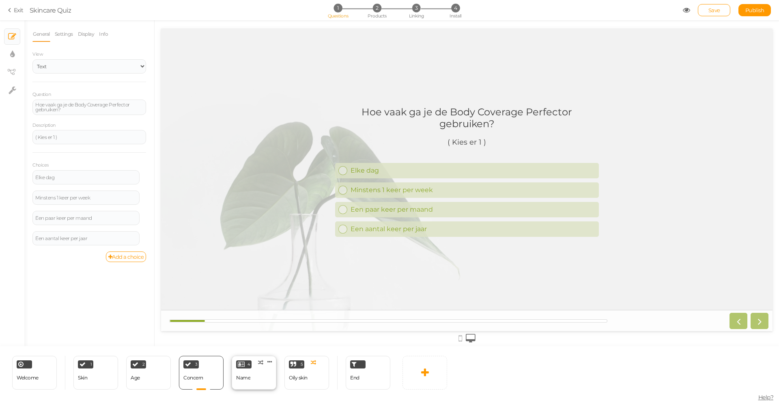
click at [247, 382] on div "Name" at bounding box center [243, 378] width 14 height 14
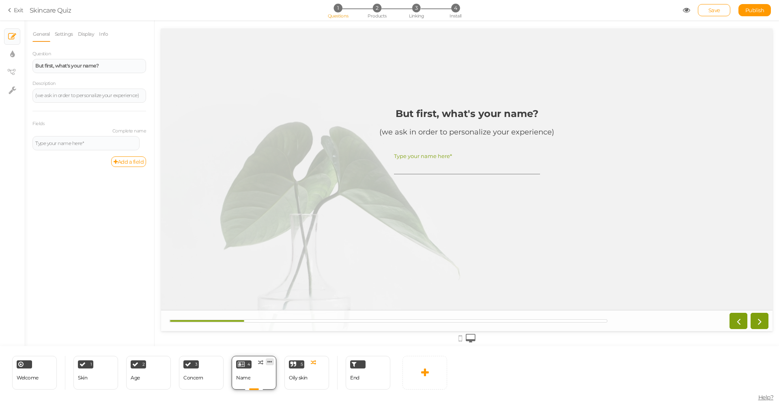
click at [269, 358] on icon at bounding box center [270, 361] width 5 height 6
click at [273, 377] on link "Delete" at bounding box center [256, 376] width 46 height 9
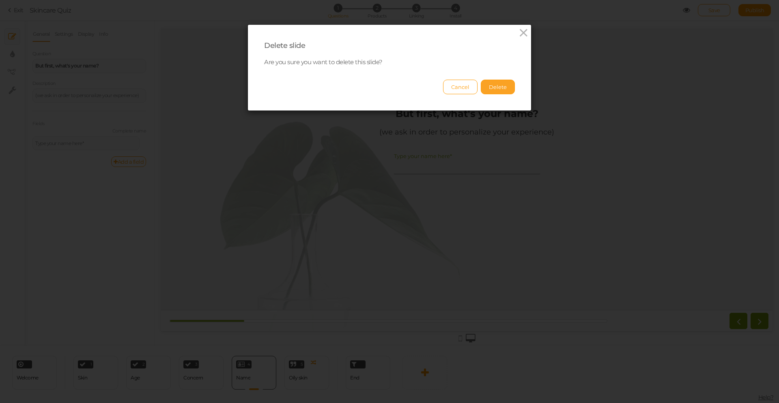
click at [499, 88] on button "Delete" at bounding box center [498, 87] width 34 height 15
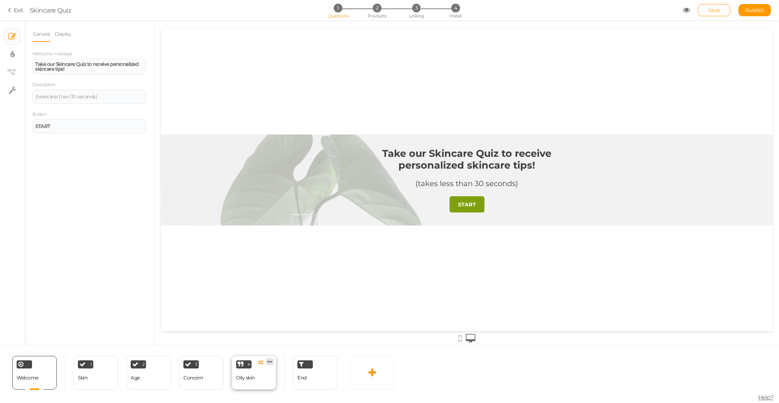
click at [272, 360] on link at bounding box center [270, 361] width 8 height 7
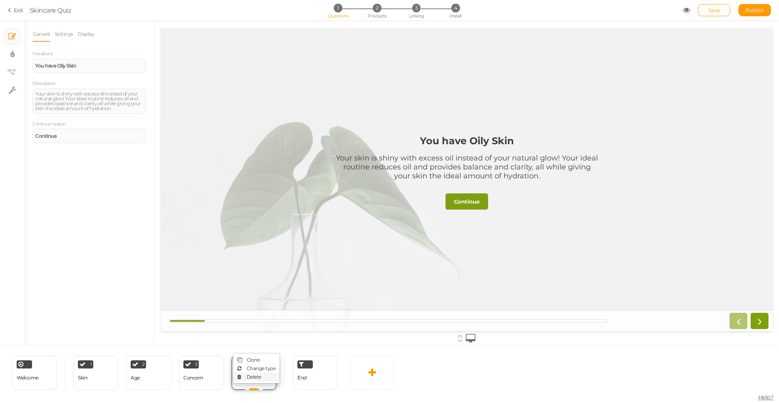
click at [269, 374] on link "Delete" at bounding box center [256, 376] width 46 height 9
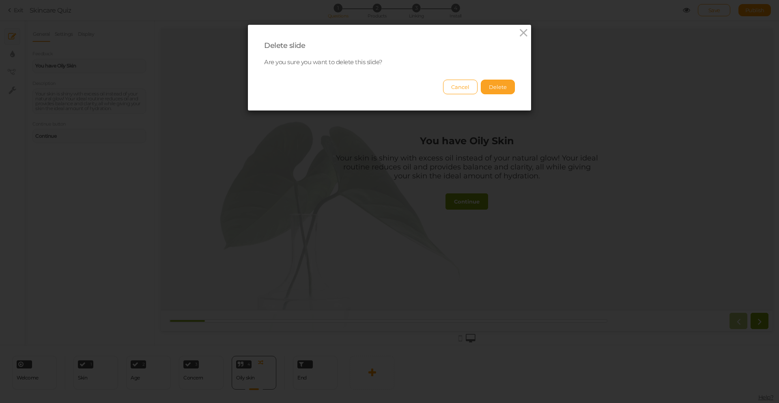
click at [494, 89] on button "Delete" at bounding box center [498, 87] width 34 height 15
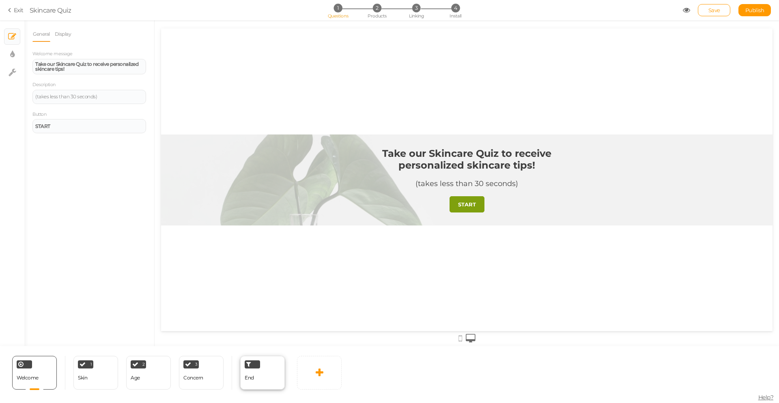
click at [265, 380] on div "End" at bounding box center [262, 373] width 45 height 34
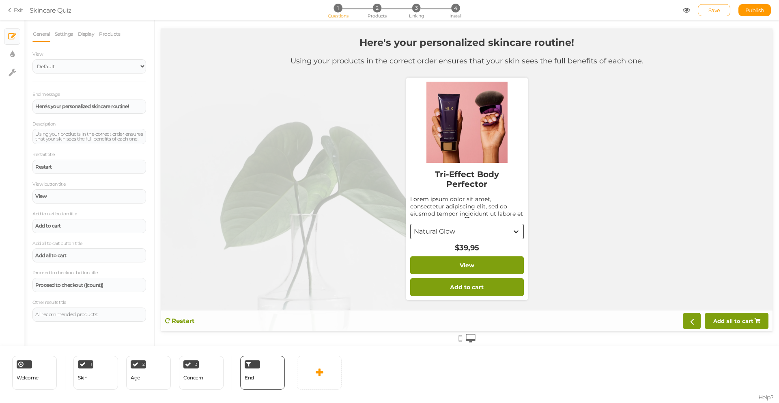
click at [464, 42] on strong "Here's your personalized skincare routine!" at bounding box center [467, 43] width 215 height 12
drag, startPoint x: 133, startPoint y: 106, endPoint x: 29, endPoint y: 108, distance: 103.9
click at [29, 108] on div "General Settings Display Products View Default Top End message Here's your pers…" at bounding box center [89, 185] width 130 height 319
copy strong "Here's your personalized skincare routine!"
paste div
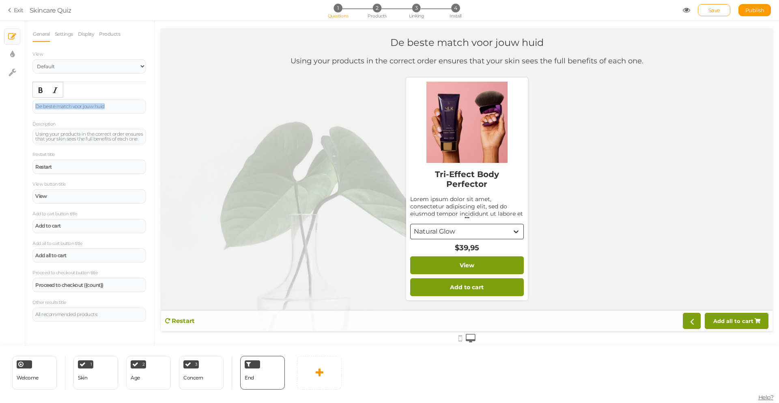
drag, startPoint x: 112, startPoint y: 105, endPoint x: 30, endPoint y: 104, distance: 82.0
click at [30, 104] on div "General Settings Display Products View Default Top End message De beste match v…" at bounding box center [89, 185] width 130 height 319
click at [40, 90] on icon "Bold" at bounding box center [40, 90] width 6 height 6
click at [123, 106] on div "De beste match voor jouw huid" at bounding box center [89, 106] width 108 height 5
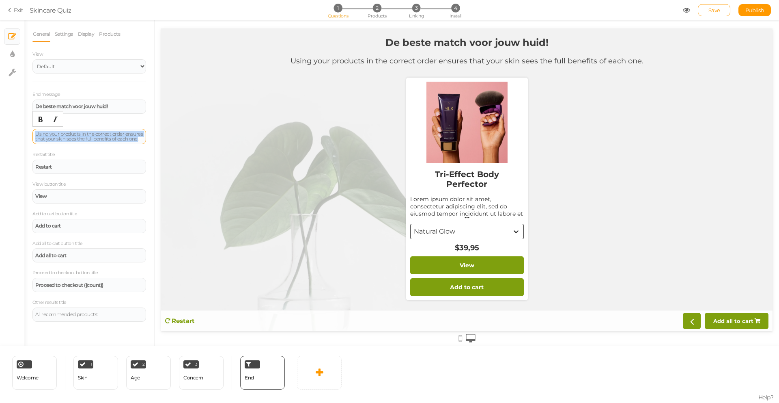
drag, startPoint x: 140, startPoint y: 139, endPoint x: 32, endPoint y: 132, distance: 107.8
click at [32, 132] on div "Using your products in the correct order ensures that your skin sees the full b…" at bounding box center [89, 136] width 114 height 15
copy div "Using your products in the correct order ensures that your skin sees the full b…"
paste div
click at [494, 200] on div "Lorem ipsum dolor sit amet, consectetur adipiscing elit, sed do eiusmod tempor …" at bounding box center [467, 220] width 114 height 51
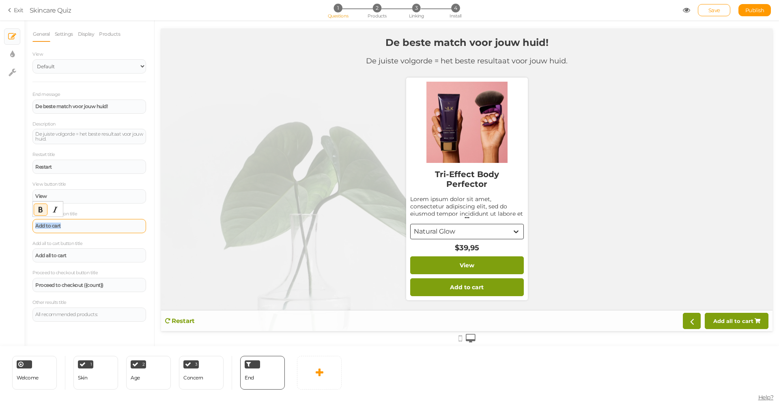
drag, startPoint x: 87, startPoint y: 226, endPoint x: 35, endPoint y: 226, distance: 52.8
click at [35, 226] on div "Add to cart" at bounding box center [89, 226] width 114 height 14
click at [73, 193] on div "View" at bounding box center [89, 196] width 114 height 14
click at [71, 195] on div "View" at bounding box center [89, 196] width 108 height 5
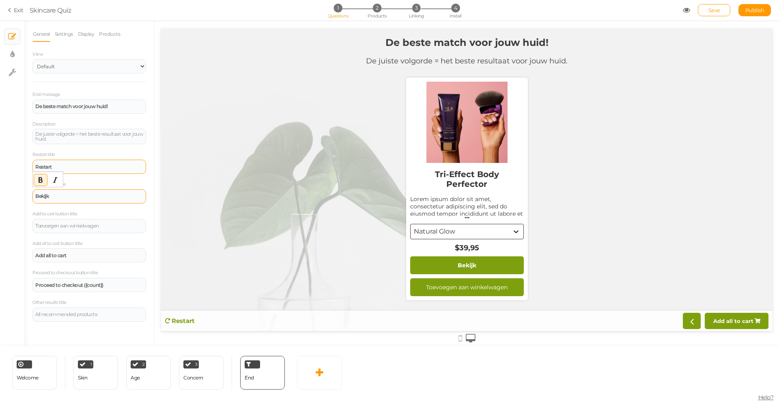
click at [91, 171] on div "Restart" at bounding box center [89, 167] width 114 height 14
click at [119, 285] on div "Proceed to checkout ({count})" at bounding box center [89, 285] width 108 height 5
click at [120, 315] on div "All recommended products:" at bounding box center [89, 314] width 108 height 5
click at [468, 216] on button "..." at bounding box center [467, 216] width 114 height 8
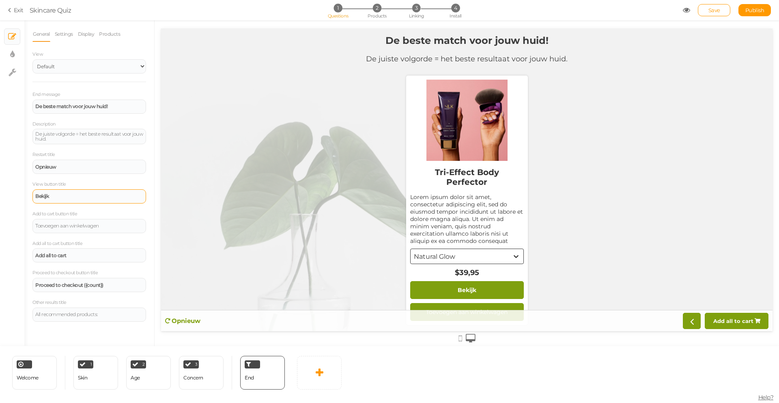
click at [460, 340] on icon at bounding box center [461, 338] width 4 height 9
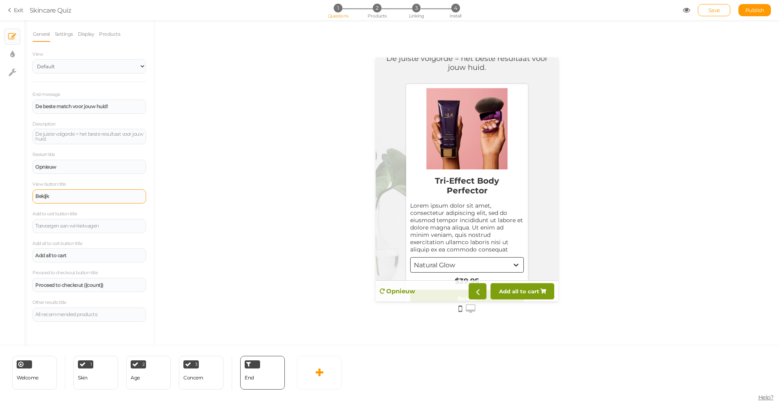
scroll to position [35, 0]
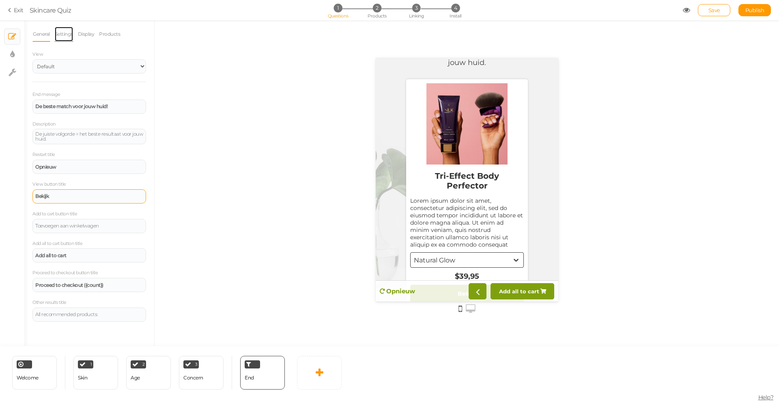
click at [62, 32] on link "Settings" at bounding box center [63, 33] width 19 height 15
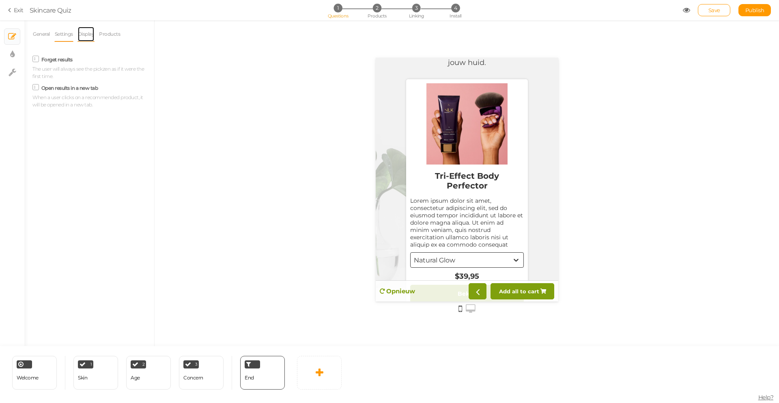
click at [87, 34] on link "Display" at bounding box center [86, 33] width 17 height 15
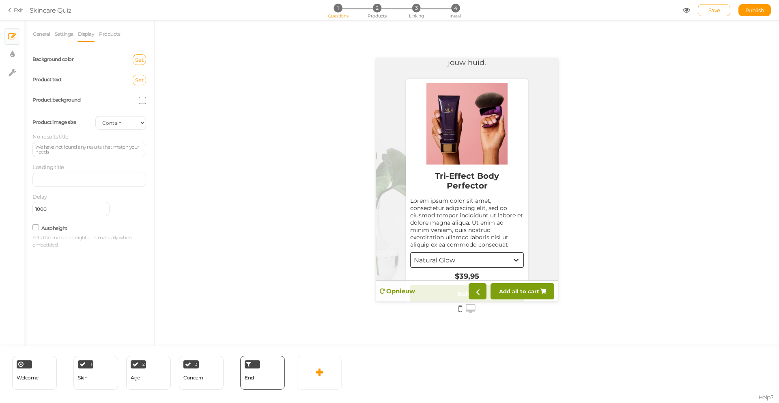
click at [141, 80] on span "Set" at bounding box center [139, 80] width 9 height 6
click at [110, 84] on div "Set" at bounding box center [120, 80] width 63 height 11
click at [109, 33] on link "Products" at bounding box center [110, 33] width 22 height 15
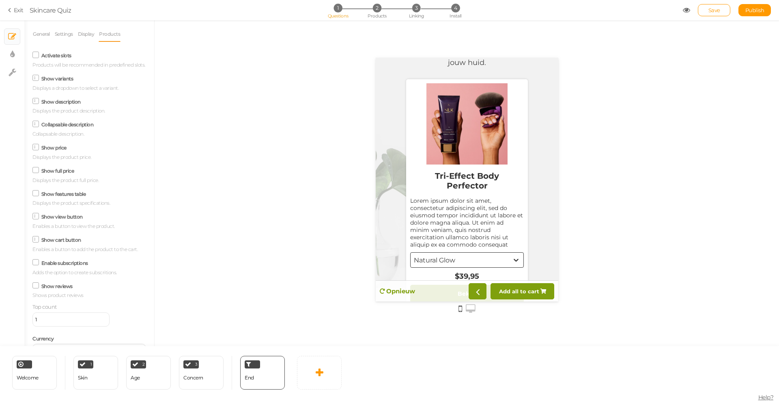
click at [35, 101] on icon at bounding box center [36, 101] width 4 height 0
click at [0, 0] on input "Show description" at bounding box center [0, 0] width 0 height 0
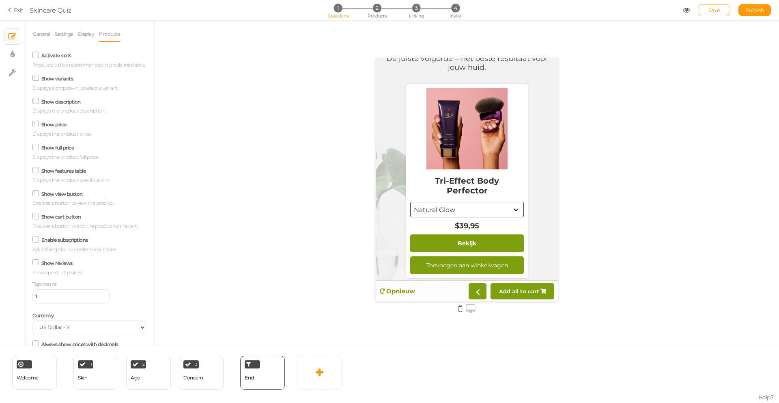
scroll to position [30, 0]
click at [35, 149] on icon at bounding box center [35, 147] width 11 height 4
click at [0, 0] on input "Show full price" at bounding box center [0, 0] width 0 height 0
click at [94, 331] on select "US Dollar - $ Euro - € British Pound - £ Canadian Dollar - CAD Australian Dolla…" at bounding box center [89, 326] width 114 height 14
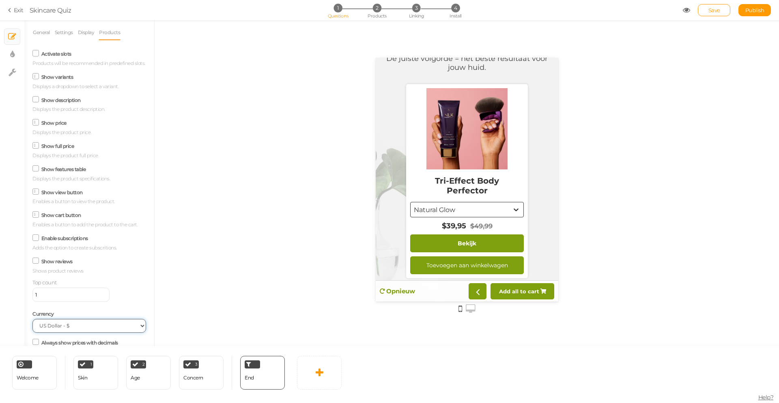
select select "EUR"
click at [32, 326] on select "US Dollar - $ Euro - € British Pound - £ Canadian Dollar - CAD Australian Dolla…" at bounding box center [89, 326] width 114 height 14
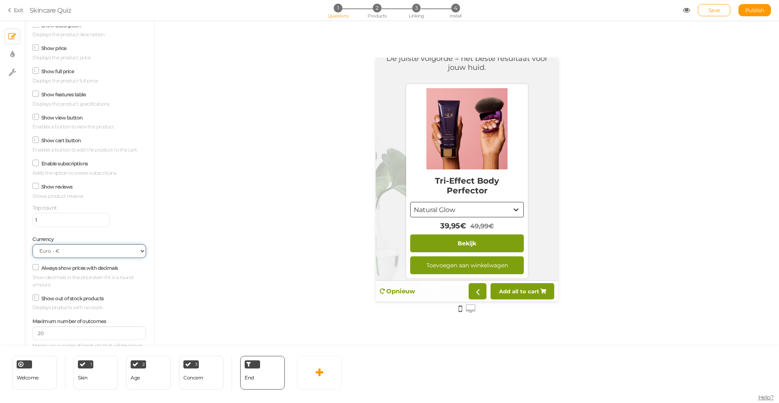
scroll to position [82, 0]
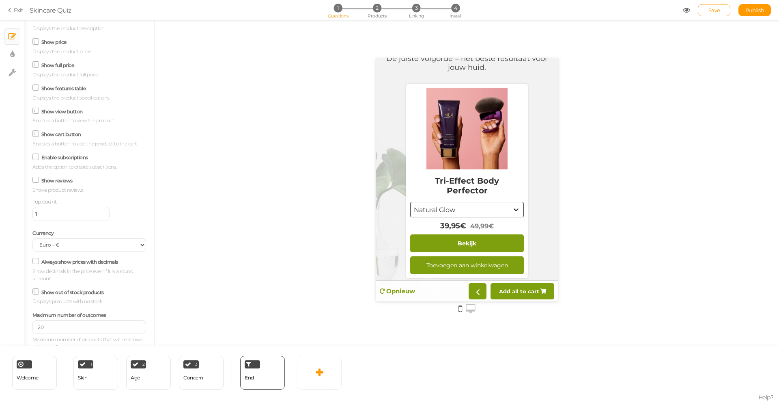
click at [36, 263] on icon at bounding box center [35, 261] width 11 height 4
click at [0, 0] on input "Always show prices with decimals" at bounding box center [0, 0] width 0 height 0
click at [36, 261] on icon at bounding box center [36, 261] width 4 height 0
click at [0, 0] on input "Always show prices with decimals" at bounding box center [0, 0] width 0 height 0
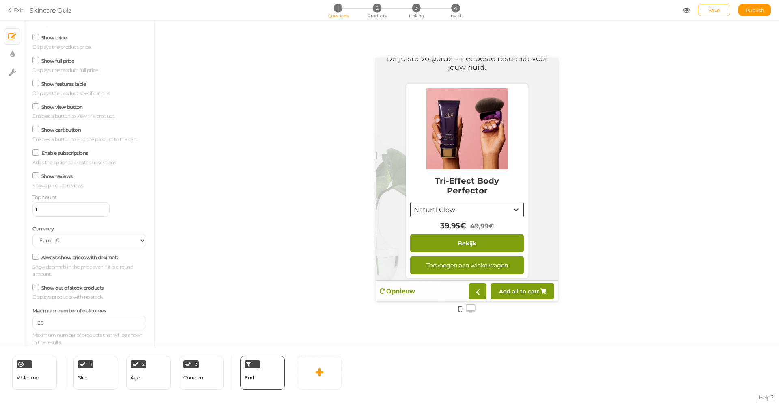
scroll to position [95, 0]
click at [92, 326] on input "20" at bounding box center [89, 322] width 114 height 14
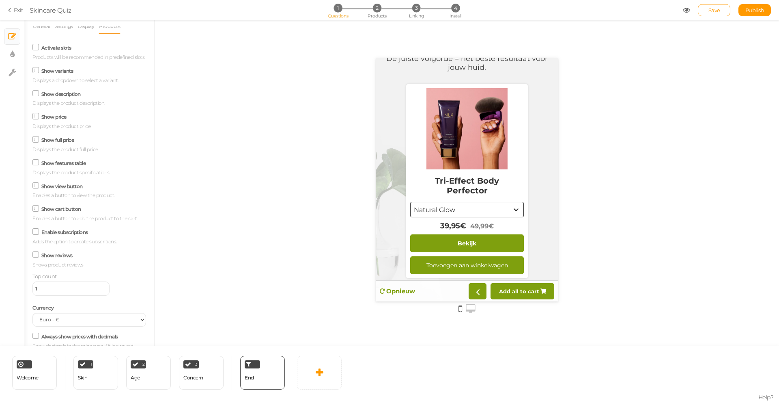
scroll to position [0, 0]
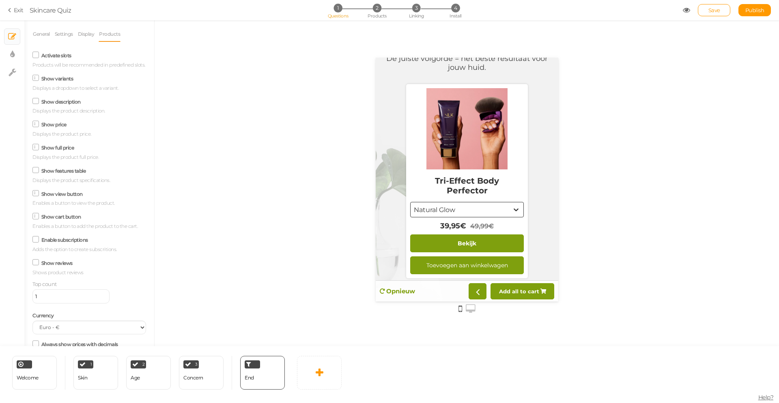
click at [33, 54] on icon at bounding box center [35, 55] width 11 height 4
click at [0, 0] on input "Activate slots" at bounding box center [0, 0] width 0 height 0
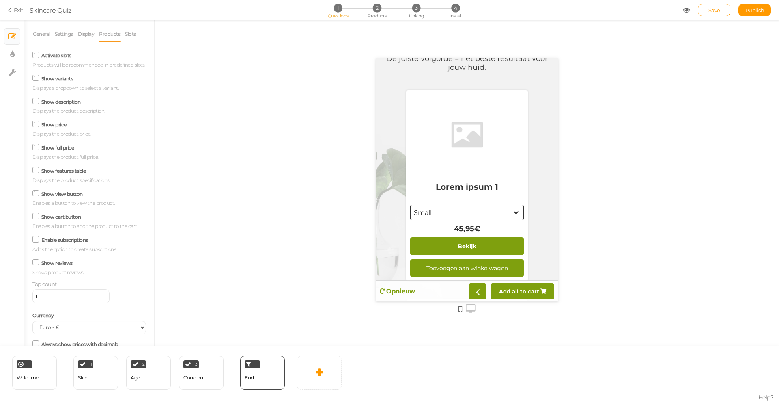
click at [37, 55] on icon at bounding box center [36, 55] width 4 height 0
click at [0, 0] on input "Activate slots" at bounding box center [0, 0] width 0 height 0
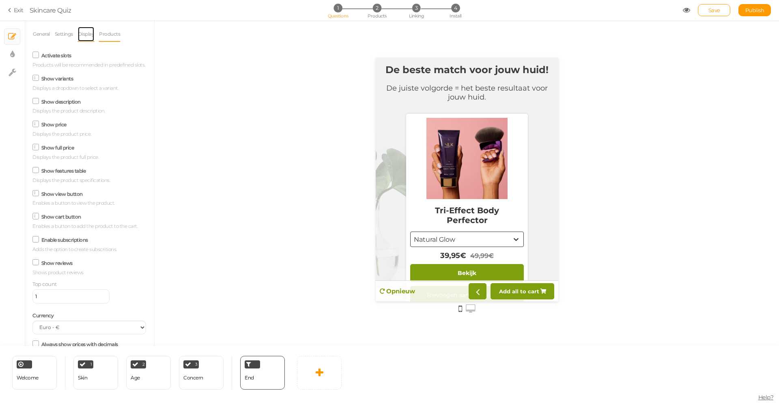
click at [92, 30] on link "Display" at bounding box center [86, 33] width 17 height 15
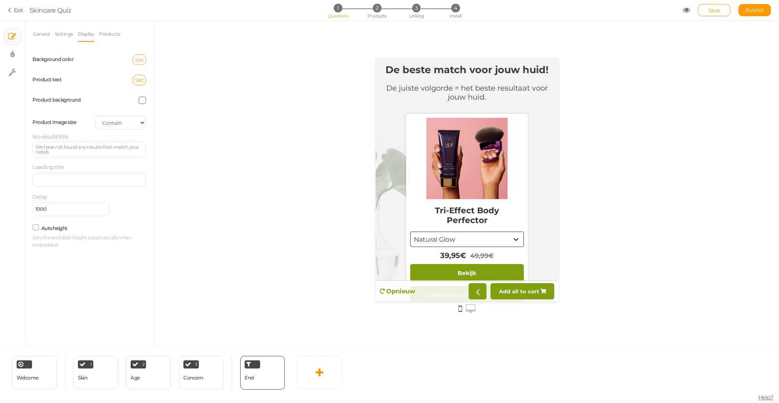
click at [138, 61] on span "Set" at bounding box center [139, 59] width 9 height 6
click at [180, 73] on colorpicker-hue at bounding box center [180, 88] width 6 height 41
type input "#ffffff"
click at [138, 62] on div at bounding box center [120, 59] width 63 height 7
click at [141, 60] on span at bounding box center [142, 59] width 7 height 7
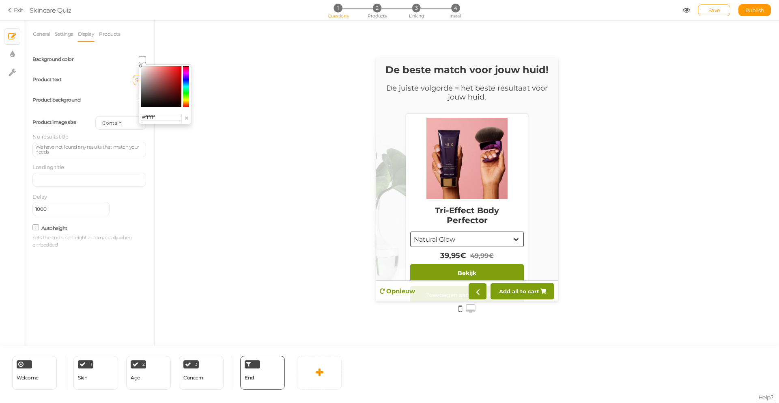
click at [186, 75] on colorpicker-hue at bounding box center [186, 86] width 6 height 41
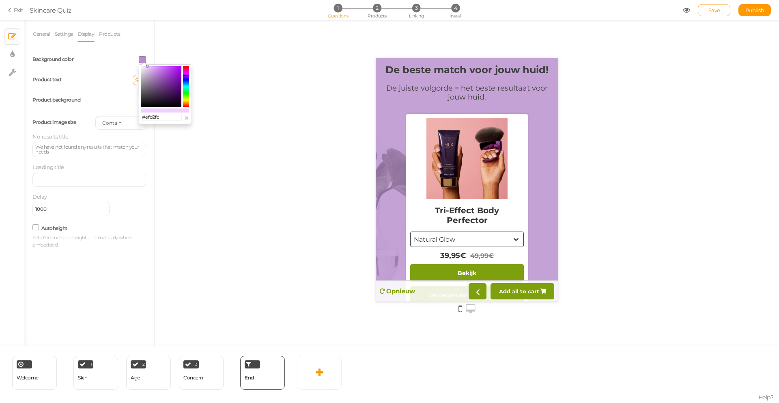
drag, startPoint x: 141, startPoint y: 67, endPoint x: 148, endPoint y: 67, distance: 6.5
click at [148, 67] on icon at bounding box center [147, 66] width 3 height 3
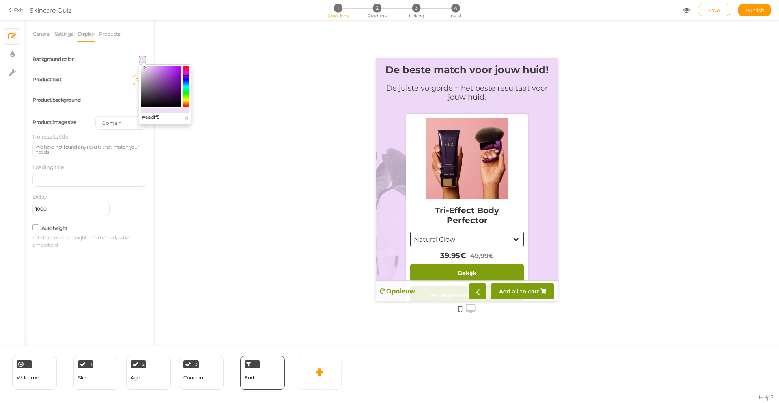
click at [145, 68] on colorpicker-saturation at bounding box center [161, 86] width 41 height 41
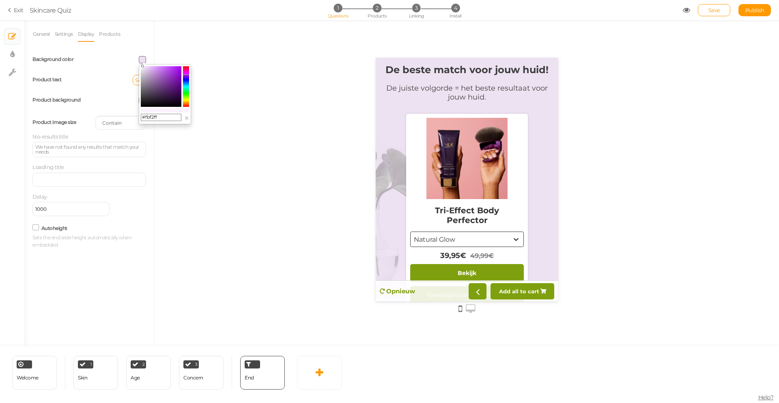
type input "#fcf5ff"
click at [142, 65] on icon at bounding box center [142, 66] width 3 height 3
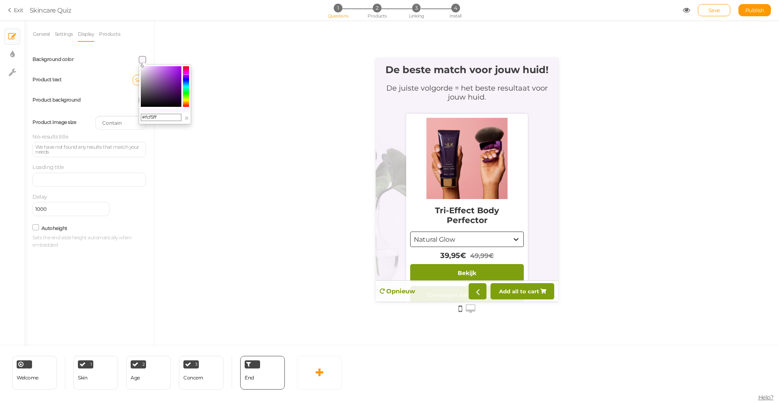
click at [248, 149] on div at bounding box center [467, 183] width 625 height 326
click at [131, 121] on select "Cover Contain Default" at bounding box center [120, 123] width 51 height 14
click at [95, 116] on select "Cover Contain Default" at bounding box center [120, 123] width 51 height 14
click at [133, 124] on select "Cover Contain Default" at bounding box center [120, 123] width 51 height 14
click at [95, 116] on select "Cover Contain Default" at bounding box center [120, 123] width 51 height 14
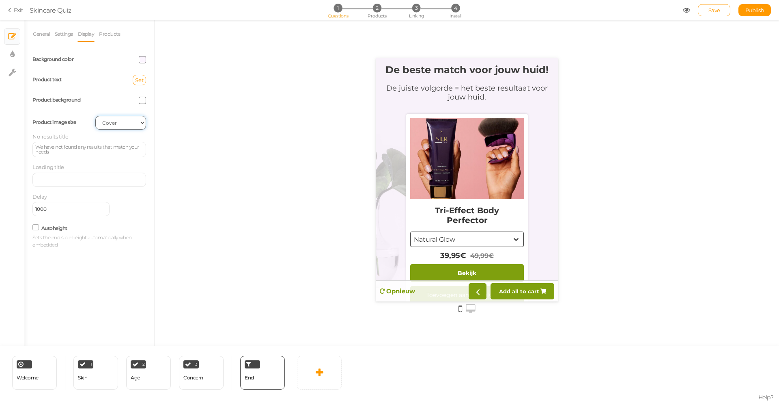
click at [130, 121] on select "Cover Contain Default" at bounding box center [120, 123] width 51 height 14
select select "contain"
click at [95, 116] on select "Cover Contain Default" at bounding box center [120, 123] width 51 height 14
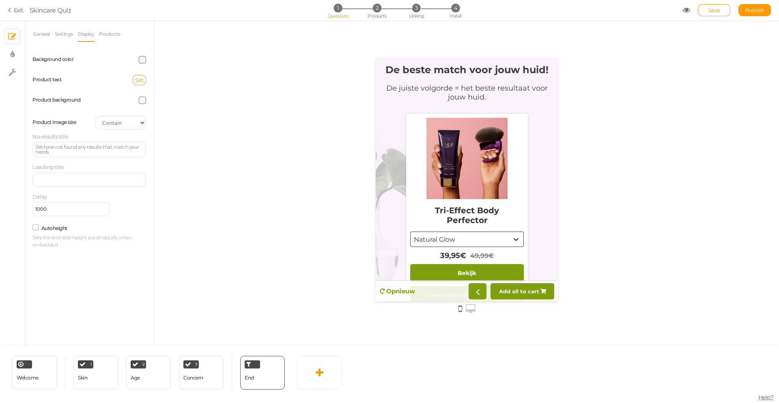
click at [34, 229] on icon at bounding box center [35, 227] width 11 height 4
click at [0, 0] on input "Autoheight" at bounding box center [0, 0] width 0 height 0
click at [36, 227] on icon at bounding box center [36, 227] width 4 height 0
click at [0, 0] on input "Autoheight" at bounding box center [0, 0] width 0 height 0
click at [64, 32] on link "Settings" at bounding box center [63, 33] width 19 height 15
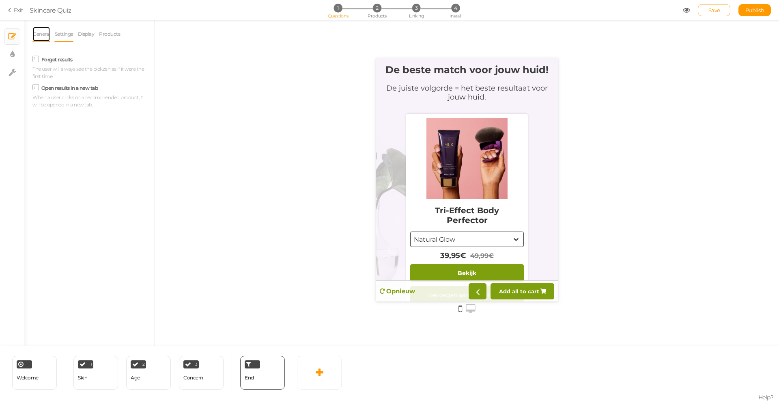
click at [42, 34] on link "General" at bounding box center [41, 33] width 18 height 15
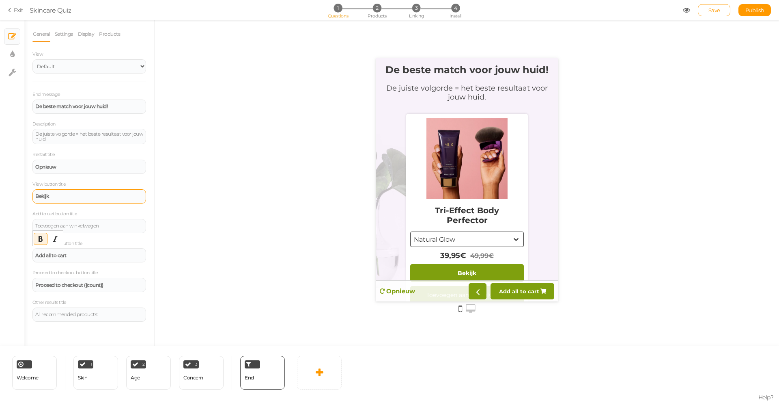
drag, startPoint x: 84, startPoint y: 257, endPoint x: 30, endPoint y: 254, distance: 53.2
click at [30, 254] on div "General Settings Display Products View Default Top End message De beste match v…" at bounding box center [89, 185] width 130 height 319
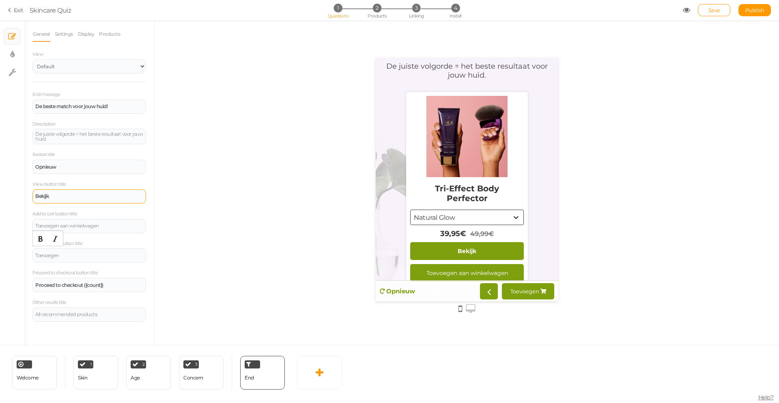
scroll to position [35, 0]
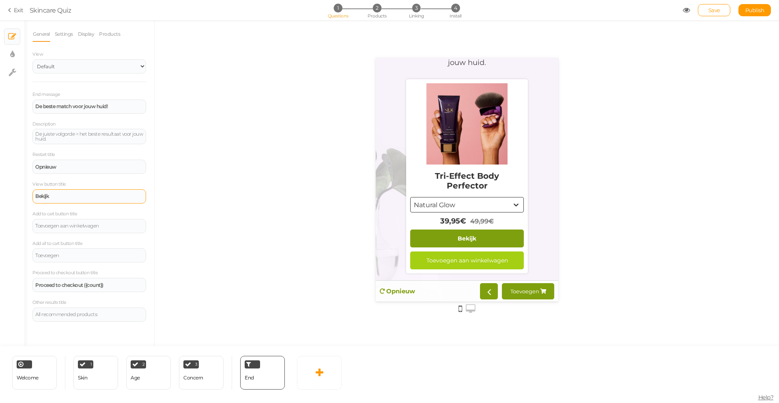
click at [490, 264] on div "Toevoegen aan winkelwagen" at bounding box center [467, 260] width 97 height 7
drag, startPoint x: 82, startPoint y: 284, endPoint x: 19, endPoint y: 282, distance: 63.8
click at [19, 282] on div "× Slides × Display settings × Settings General Settings Display Products View D…" at bounding box center [389, 183] width 779 height 326
copy strong "Proceed to checkout"
paste div
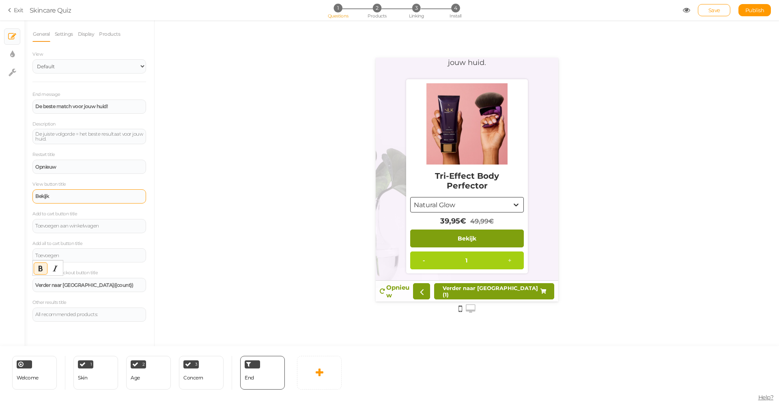
scroll to position [47, 0]
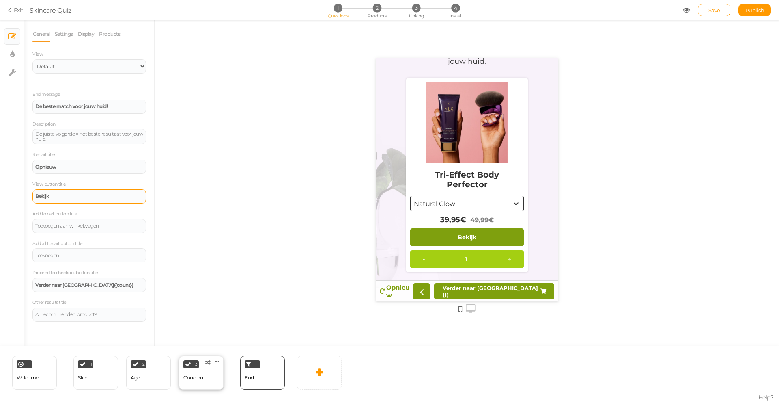
click at [199, 381] on div "Concern" at bounding box center [193, 378] width 20 height 14
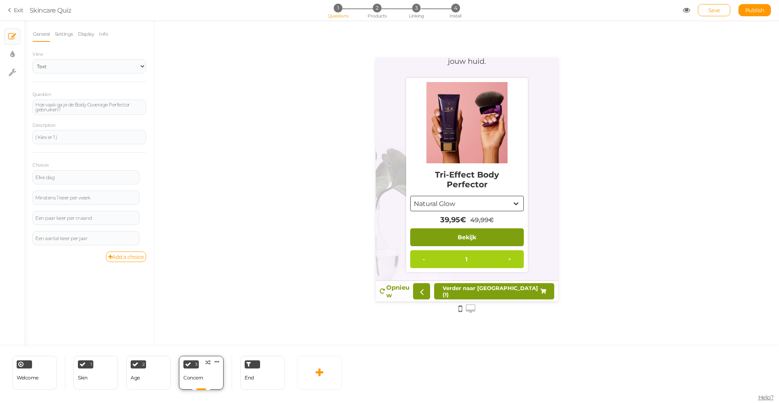
scroll to position [0, 0]
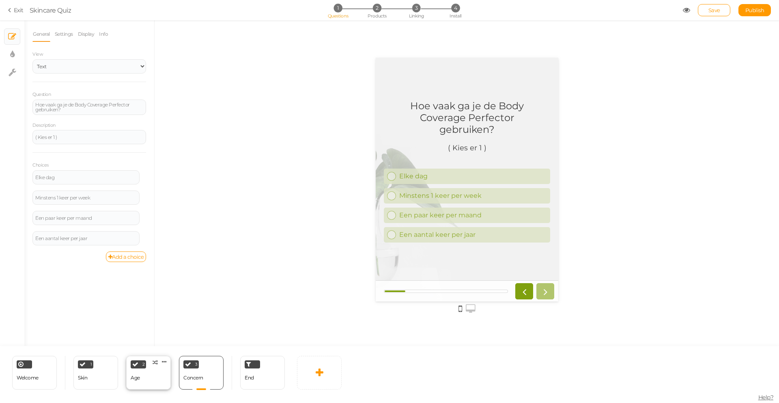
click at [163, 378] on div "2 Age × Define the conditions to show this slide. Clone Change type Delete" at bounding box center [148, 373] width 45 height 34
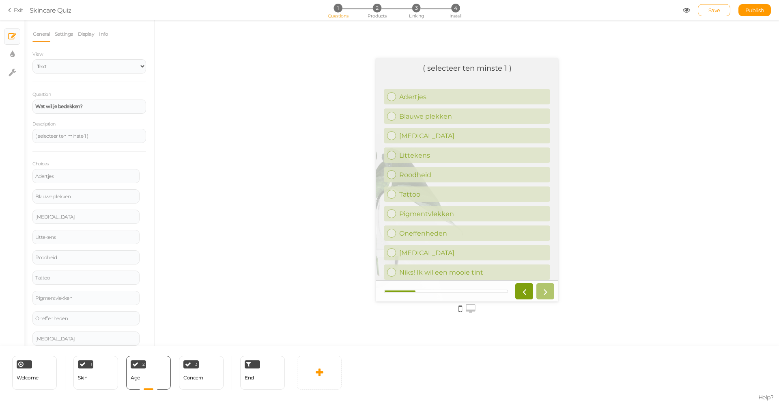
scroll to position [22, 0]
click at [108, 383] on div "1 Skin × Define the conditions to show this slide. Clone Change type Delete" at bounding box center [95, 373] width 45 height 34
select select "2"
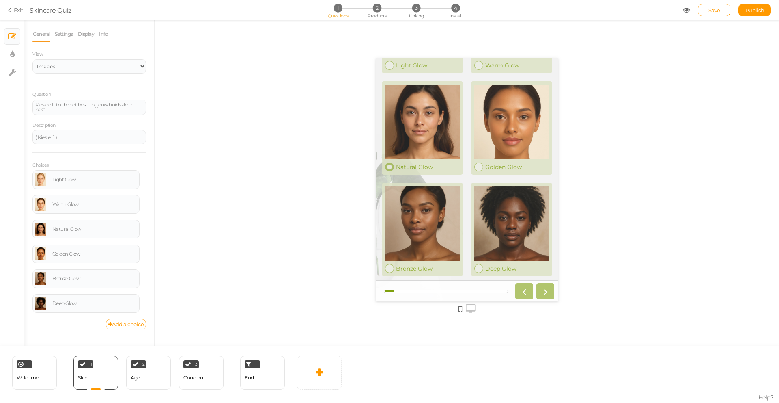
scroll to position [441, 0]
click at [37, 378] on span "Welcome" at bounding box center [28, 377] width 22 height 6
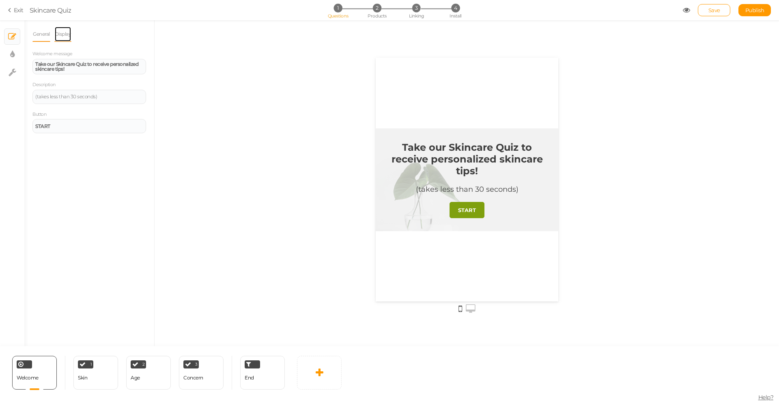
click at [63, 32] on link "Display" at bounding box center [62, 33] width 17 height 15
click at [51, 33] on li "General" at bounding box center [43, 33] width 22 height 15
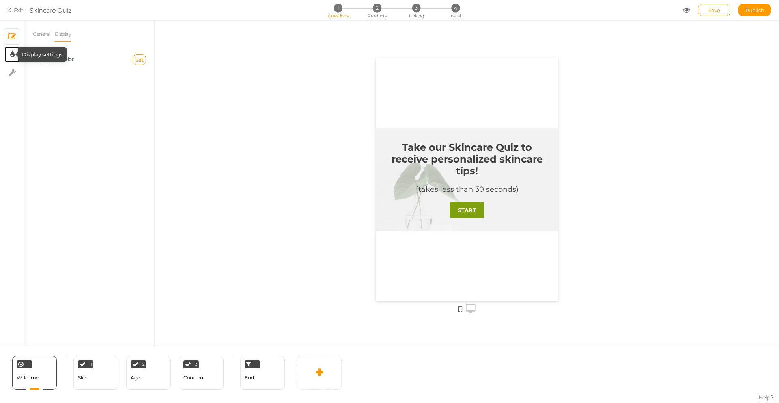
click at [11, 56] on icon at bounding box center [12, 54] width 4 height 8
select select "2"
select select "montserrat"
select select "fade"
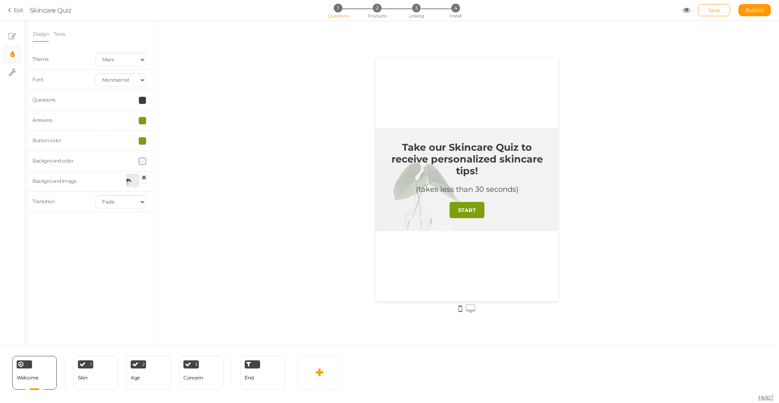
click at [142, 119] on span at bounding box center [142, 120] width 7 height 7
click at [187, 136] on colorpicker-hue at bounding box center [186, 147] width 6 height 41
type input "#882cb9"
drag, startPoint x: 179, startPoint y: 143, endPoint x: 172, endPoint y: 138, distance: 8.4
click at [172, 138] on icon at bounding box center [171, 137] width 3 height 3
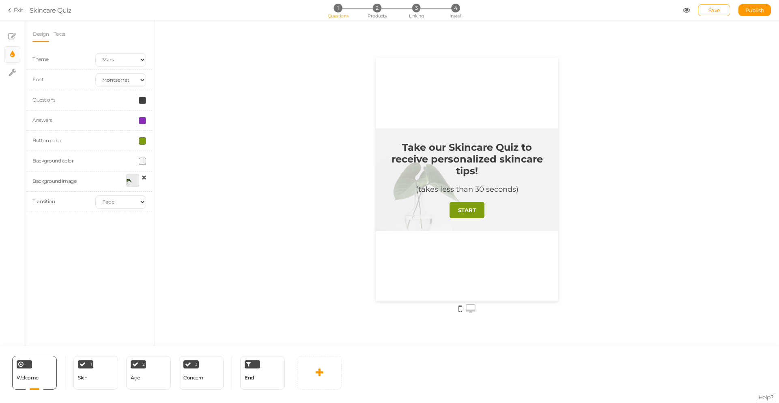
click at [122, 137] on div at bounding box center [120, 140] width 63 height 7
click at [148, 140] on div at bounding box center [120, 140] width 63 height 7
click at [145, 140] on span at bounding box center [142, 140] width 7 height 7
click at [188, 157] on colorpicker-hue at bounding box center [186, 167] width 6 height 41
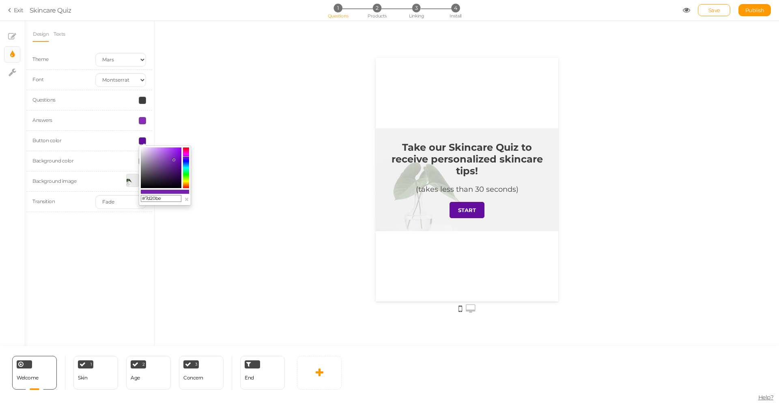
type input "#7d1ebe"
drag, startPoint x: 178, startPoint y: 163, endPoint x: 175, endPoint y: 158, distance: 6.4
click at [175, 158] on icon at bounding box center [174, 157] width 3 height 3
click at [210, 250] on div at bounding box center [467, 183] width 625 height 326
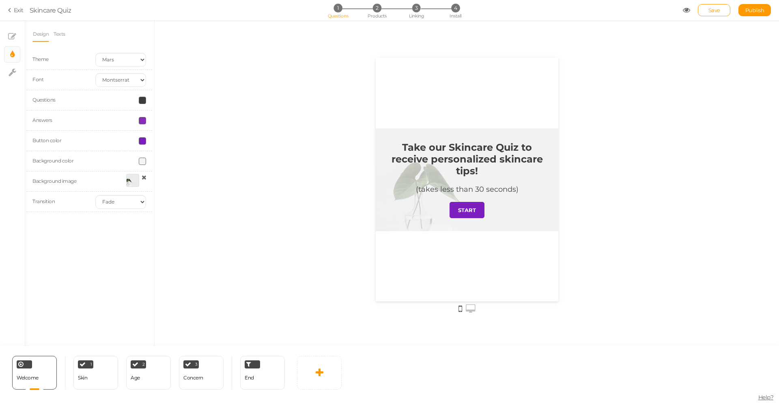
click at [142, 123] on span at bounding box center [142, 120] width 7 height 7
type input "#b47ad2"
drag, startPoint x: 171, startPoint y: 138, endPoint x: 158, endPoint y: 134, distance: 13.6
click at [158, 134] on icon at bounding box center [157, 133] width 3 height 3
click at [229, 192] on div at bounding box center [467, 183] width 625 height 326
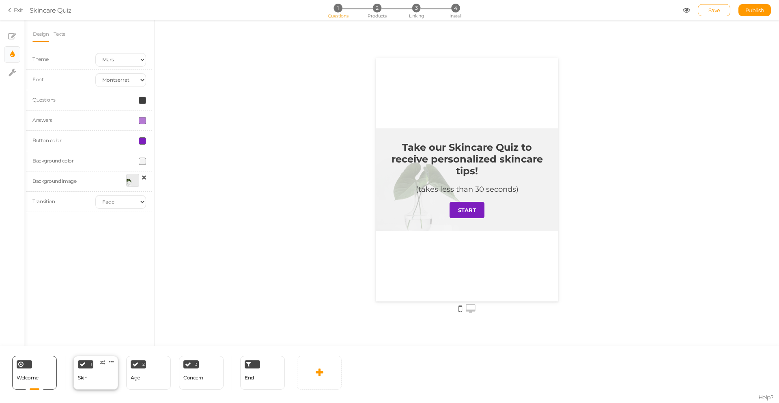
click at [100, 378] on div "1 Skin × Define the conditions to show this slide. Clone Change type Delete" at bounding box center [95, 373] width 45 height 34
select select "2"
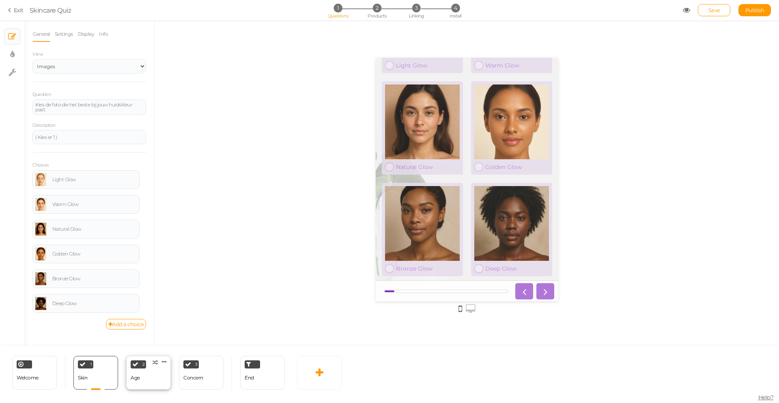
click at [145, 383] on div "2 Age × Define the conditions to show this slide. Clone Change type Delete" at bounding box center [148, 373] width 45 height 34
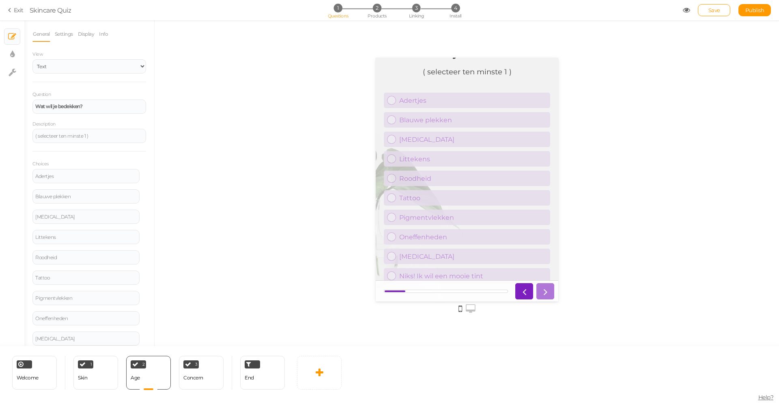
scroll to position [22, 0]
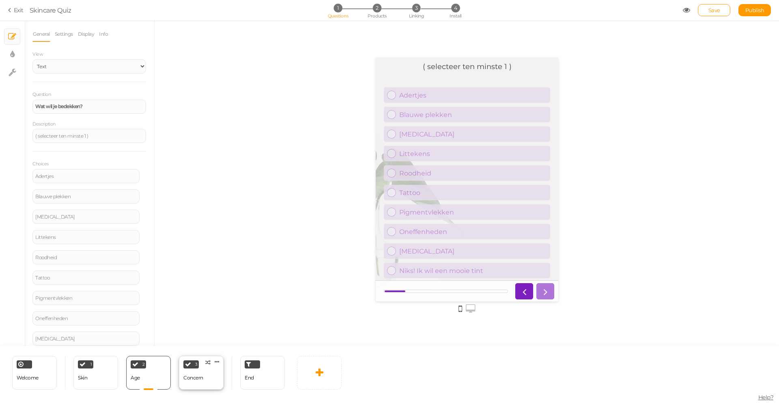
click at [206, 383] on div "3 Concern × Define the conditions to show this slide. Clone Change type Delete" at bounding box center [201, 373] width 45 height 34
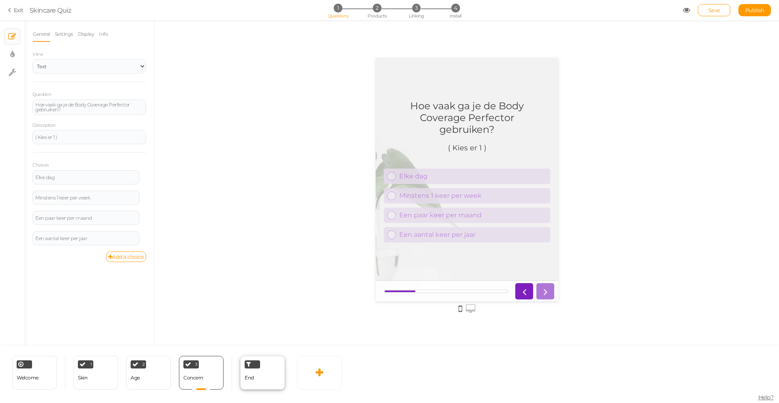
click at [259, 382] on div "End" at bounding box center [262, 373] width 45 height 34
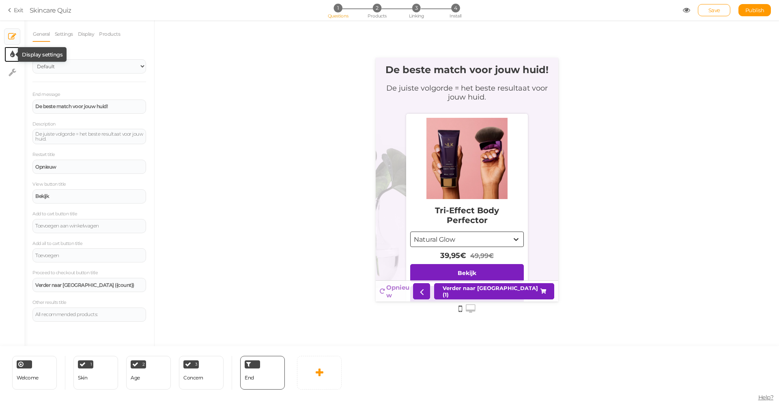
click at [12, 52] on icon at bounding box center [12, 54] width 4 height 8
select select "2"
select select "montserrat"
select select "fade"
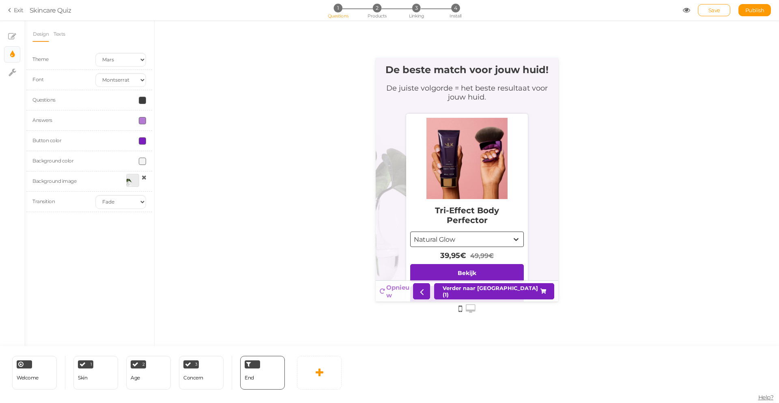
click at [145, 142] on span at bounding box center [142, 140] width 7 height 7
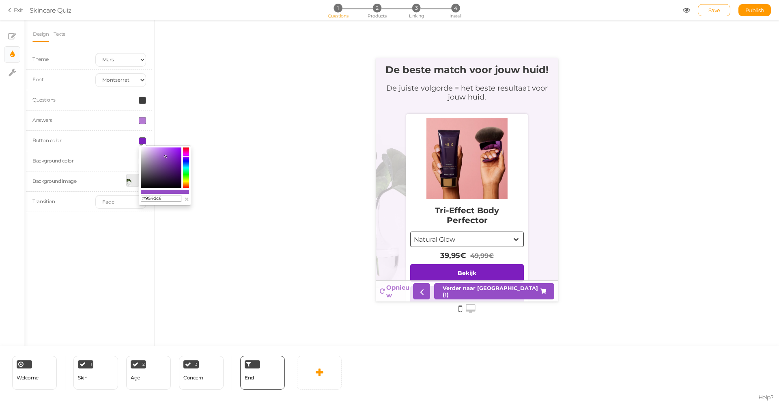
drag, startPoint x: 175, startPoint y: 157, endPoint x: 166, endPoint y: 156, distance: 9.4
click at [166, 156] on icon at bounding box center [165, 156] width 3 height 3
type input "#915db4"
drag, startPoint x: 165, startPoint y: 155, endPoint x: 160, endPoint y: 159, distance: 6.1
click at [160, 159] on icon at bounding box center [161, 159] width 3 height 3
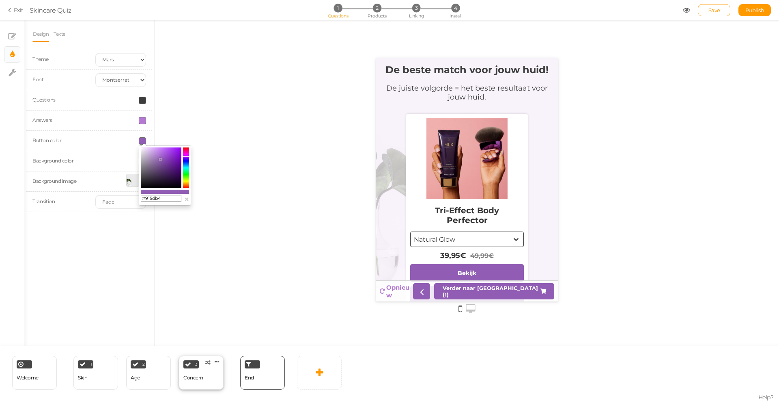
click at [195, 378] on div "Concern" at bounding box center [193, 378] width 20 height 6
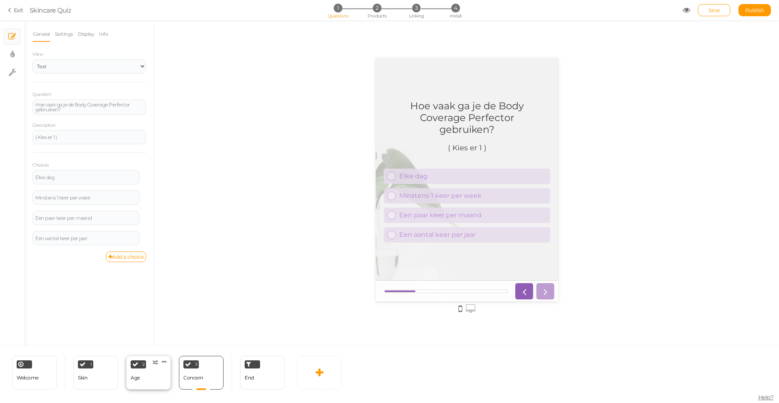
click at [164, 377] on div "2 Age × Define the conditions to show this slide. Clone Change type Delete" at bounding box center [148, 373] width 45 height 34
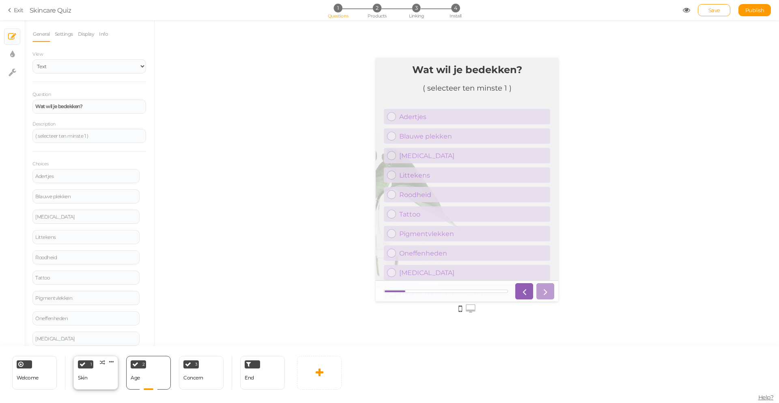
click at [105, 379] on div "1 Skin × Define the conditions to show this slide. Clone Change type Delete" at bounding box center [95, 373] width 45 height 34
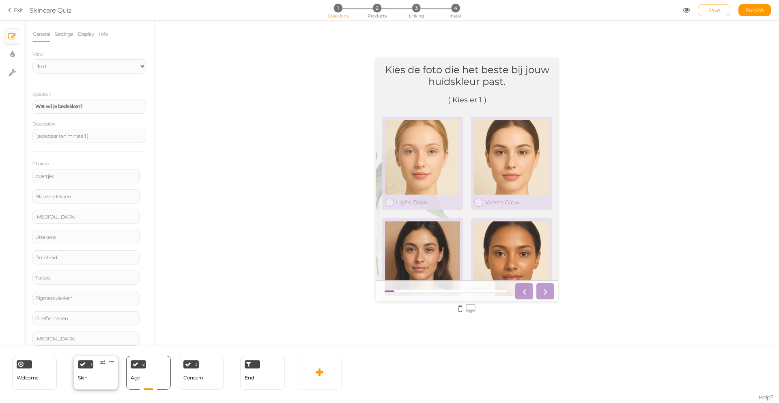
select select "2"
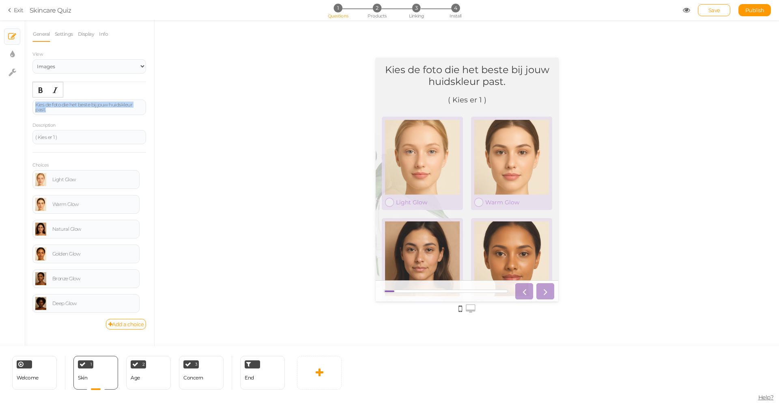
drag, startPoint x: 67, startPoint y: 111, endPoint x: 28, endPoint y: 101, distance: 39.9
click at [27, 103] on div "General Settings Display Info View Text Images Slider Dropdown Question Kies de…" at bounding box center [89, 185] width 130 height 319
drag, startPoint x: 40, startPoint y: 90, endPoint x: 47, endPoint y: 93, distance: 7.6
click at [40, 90] on icon "Bold" at bounding box center [40, 90] width 6 height 6
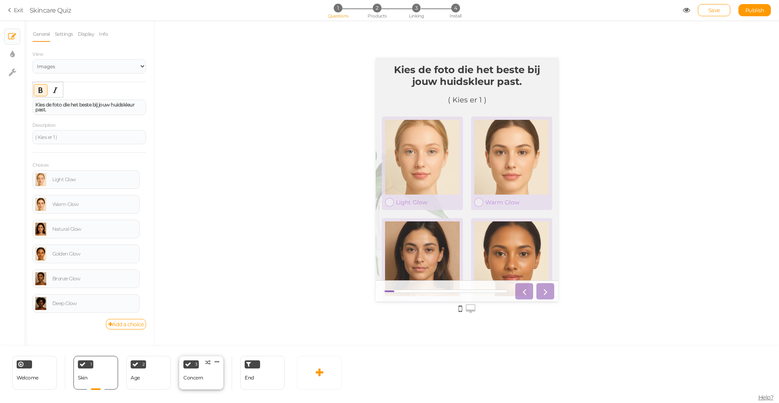
click at [210, 377] on div "3 Concern × Define the conditions to show this slide. Clone Change type Delete" at bounding box center [201, 373] width 45 height 34
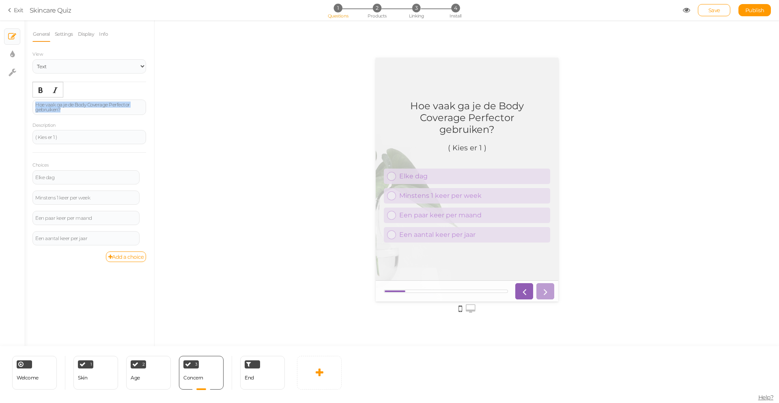
drag, startPoint x: 50, startPoint y: 107, endPoint x: 21, endPoint y: 102, distance: 30.0
click at [21, 102] on div "× Slides × Display settings × Settings General Settings Display Info View Text …" at bounding box center [389, 183] width 779 height 326
click at [37, 90] on button "Bold" at bounding box center [40, 89] width 13 height 11
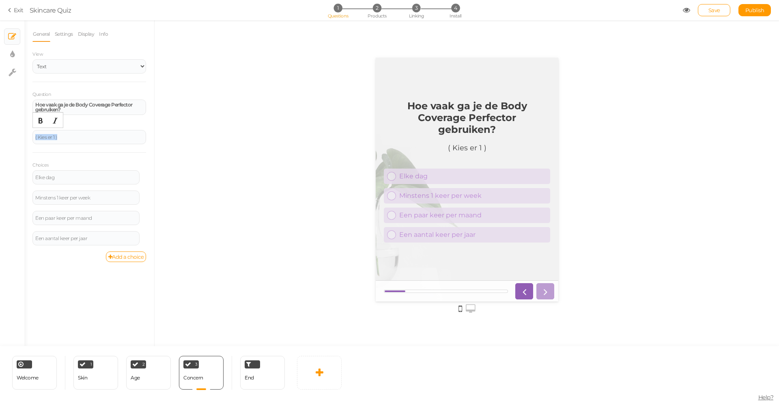
drag, startPoint x: 63, startPoint y: 136, endPoint x: 22, endPoint y: 127, distance: 42.1
click at [18, 129] on div "× Slides × Display settings × Settings General Settings Display Info View Text …" at bounding box center [389, 183] width 779 height 326
click at [56, 119] on icon "Italic" at bounding box center [55, 120] width 6 height 6
click at [148, 378] on div "2 Age × Define the conditions to show this slide. Clone Change type Delete" at bounding box center [148, 373] width 45 height 34
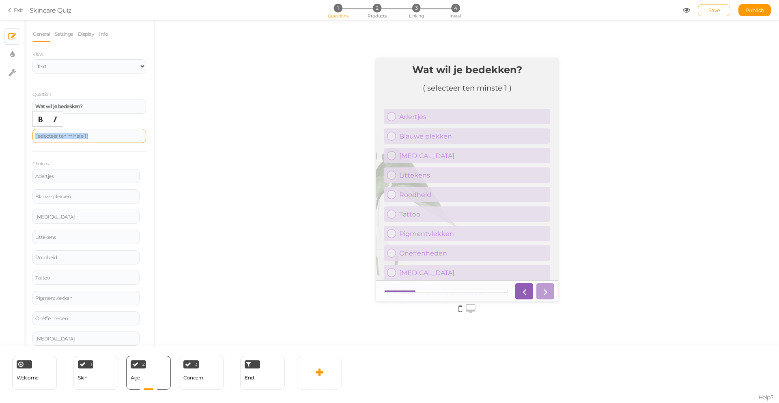
drag, startPoint x: 92, startPoint y: 133, endPoint x: 100, endPoint y: 138, distance: 8.9
click at [100, 138] on div "( selecteer ten minste 1 )" at bounding box center [89, 136] width 108 height 5
click at [55, 119] on icon "Italic" at bounding box center [55, 119] width 6 height 6
drag, startPoint x: 110, startPoint y: 377, endPoint x: 115, endPoint y: 360, distance: 17.7
click at [110, 376] on div "1 Skin × Define the conditions to show this slide. Clone Change type Delete" at bounding box center [95, 373] width 45 height 34
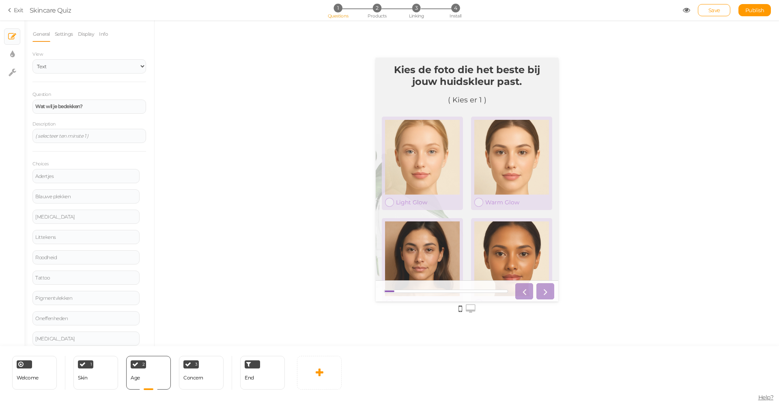
select select "2"
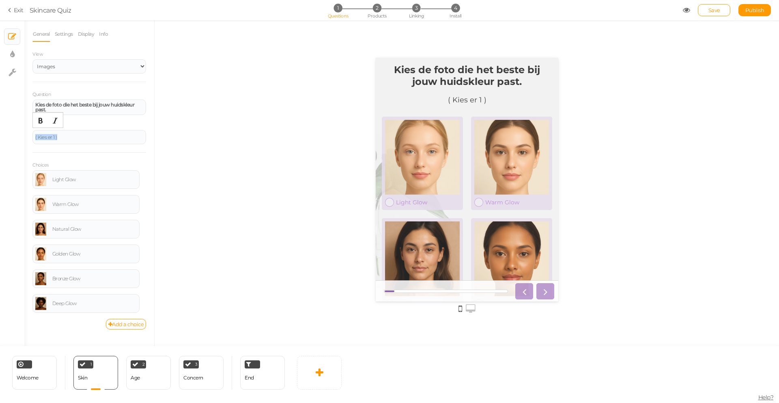
drag, startPoint x: 74, startPoint y: 136, endPoint x: 18, endPoint y: 136, distance: 56.0
click at [18, 136] on div "× Slides × Display settings × Settings General Settings Display Info View Text …" at bounding box center [389, 183] width 779 height 326
click at [54, 118] on icon "Italic" at bounding box center [55, 120] width 6 height 6
click at [225, 154] on div at bounding box center [467, 183] width 625 height 326
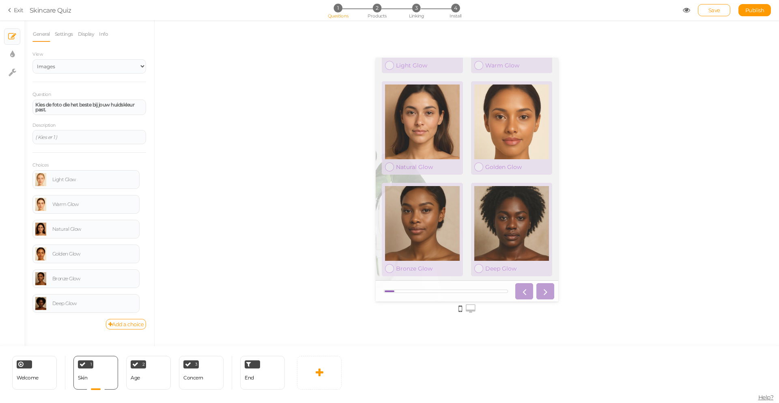
scroll to position [369, 0]
click at [11, 51] on icon at bounding box center [12, 54] width 4 height 8
select select "2"
select select "montserrat"
select select "fade"
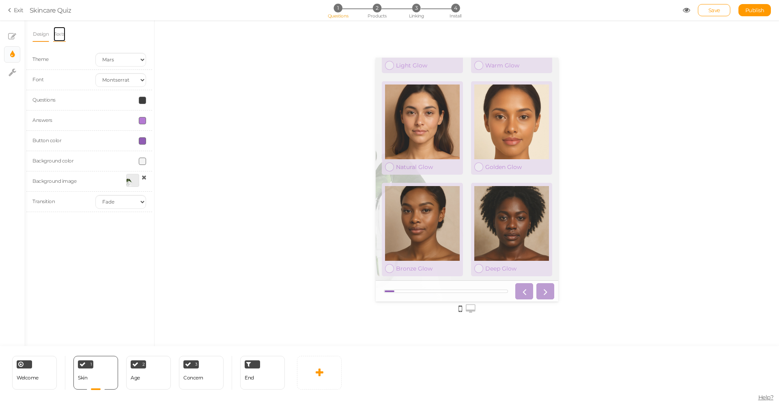
click at [60, 37] on link "Texts" at bounding box center [59, 33] width 13 height 15
click at [78, 92] on div "Select..." at bounding box center [89, 95] width 114 height 14
click at [216, 129] on div at bounding box center [467, 183] width 625 height 326
click at [38, 34] on link "Design" at bounding box center [40, 33] width 17 height 15
click at [145, 162] on span at bounding box center [142, 161] width 7 height 7
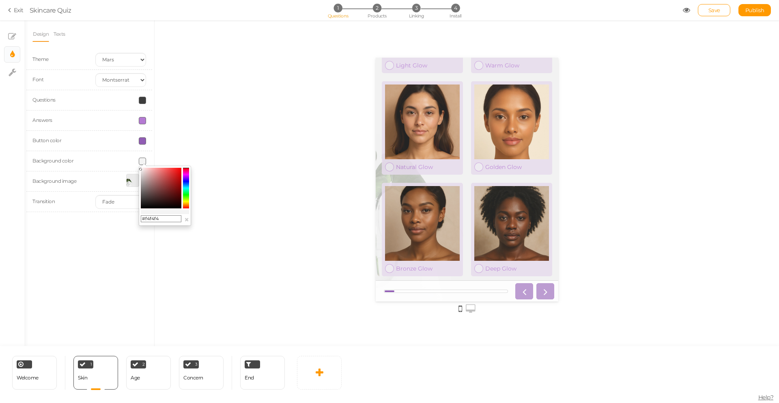
click at [158, 181] on colorpicker-saturation at bounding box center [161, 188] width 41 height 41
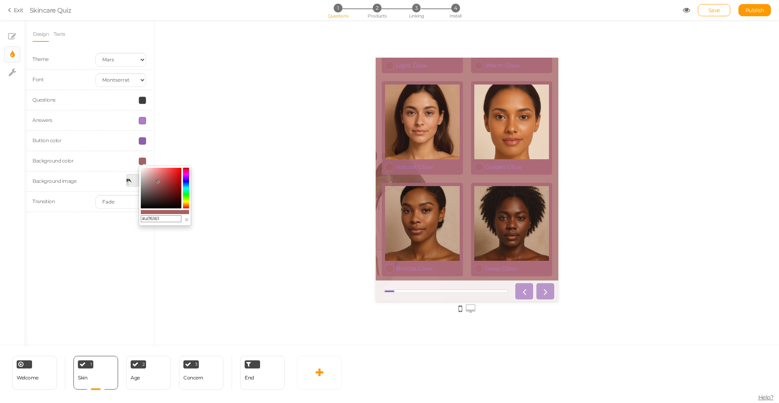
click at [175, 175] on colorpicker-saturation at bounding box center [161, 188] width 41 height 41
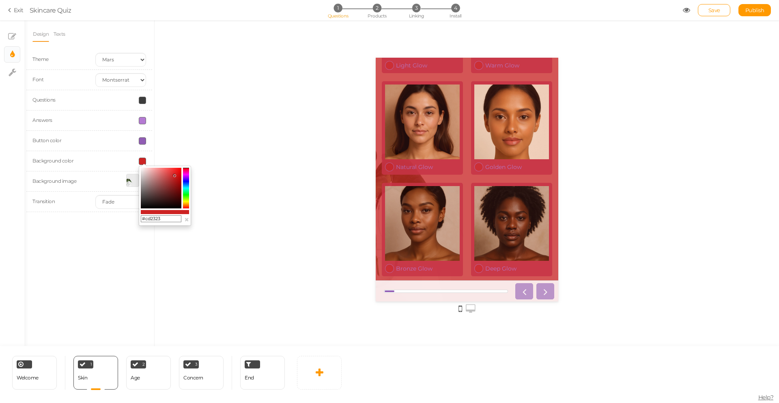
click at [186, 178] on colorpicker-hue at bounding box center [186, 188] width 6 height 41
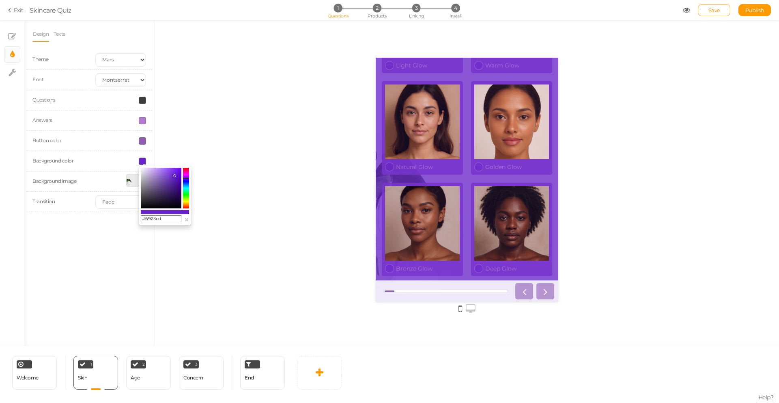
click at [188, 175] on colorpicker-hue at bounding box center [186, 188] width 6 height 41
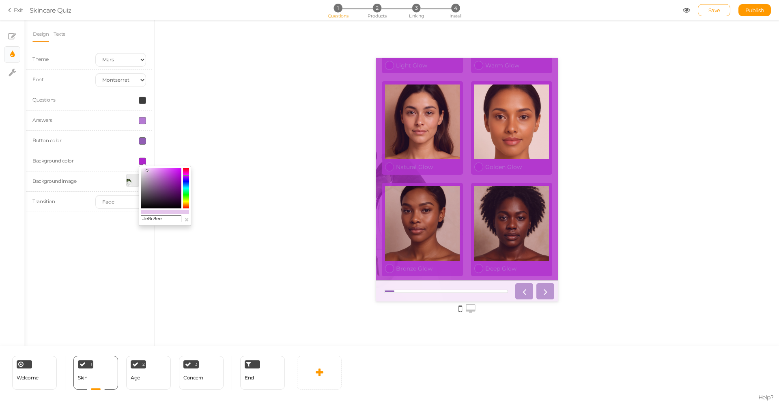
drag, startPoint x: 173, startPoint y: 175, endPoint x: 147, endPoint y: 170, distance: 26.5
click at [147, 170] on icon at bounding box center [147, 170] width 3 height 3
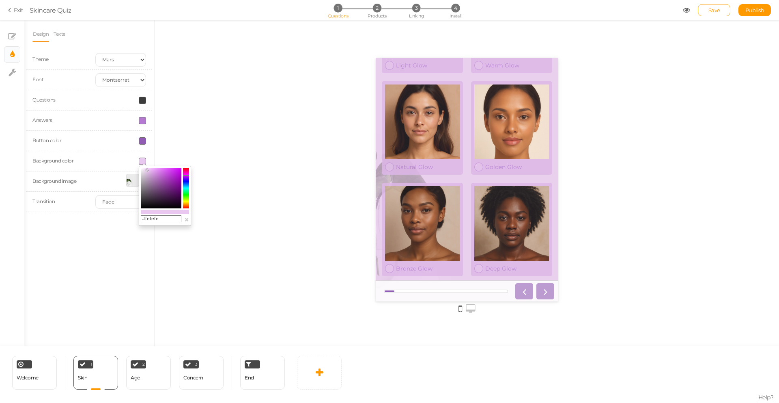
type input "#ffffff"
drag, startPoint x: 145, startPoint y: 169, endPoint x: 133, endPoint y: 165, distance: 13.0
click at [134, 165] on body "× Close A wider screen is needed to use the Pickzen builder Exit Skincare Quiz …" at bounding box center [389, 201] width 779 height 403
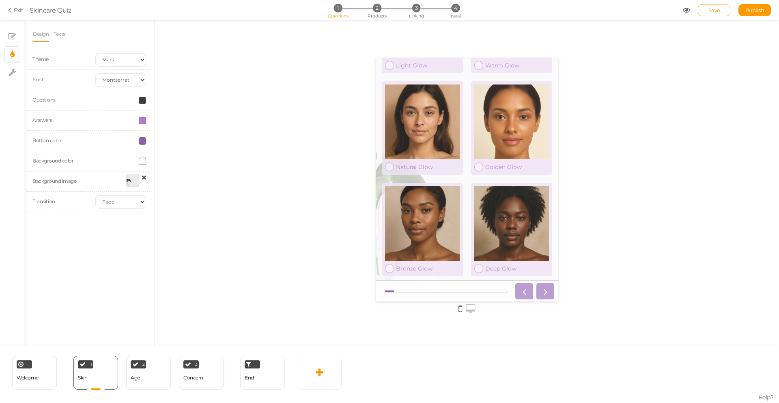
click at [289, 177] on div at bounding box center [467, 183] width 625 height 326
click at [164, 379] on div "2 Age × Define the conditions to show this slide. Clone Change type Delete" at bounding box center [148, 373] width 45 height 34
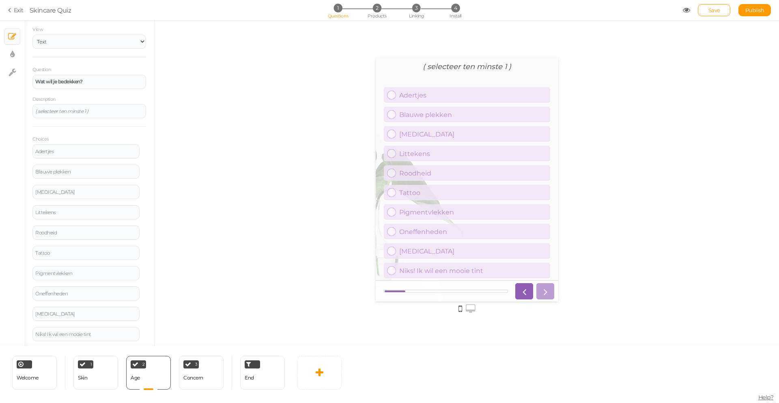
scroll to position [45, 0]
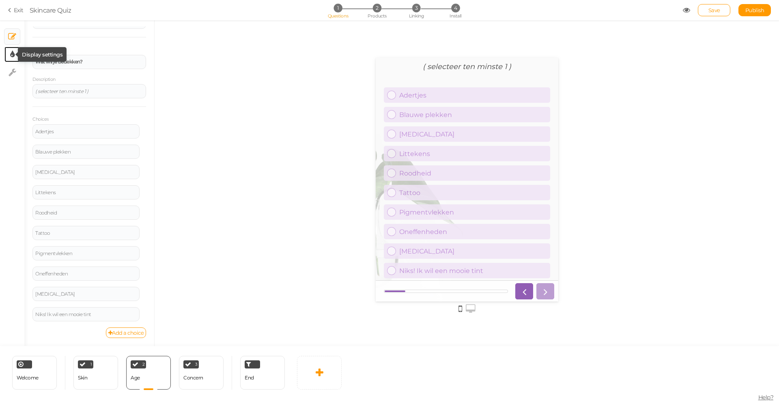
click at [11, 57] on icon at bounding box center [12, 54] width 4 height 8
select select "2"
select select "montserrat"
select select "fade"
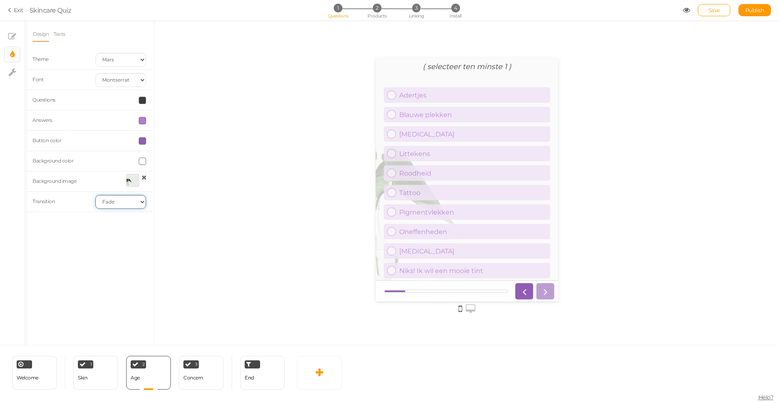
click at [133, 200] on select "None Fade Switch" at bounding box center [120, 202] width 51 height 14
click at [122, 178] on div at bounding box center [120, 181] width 63 height 15
click at [132, 181] on div at bounding box center [132, 180] width 13 height 13
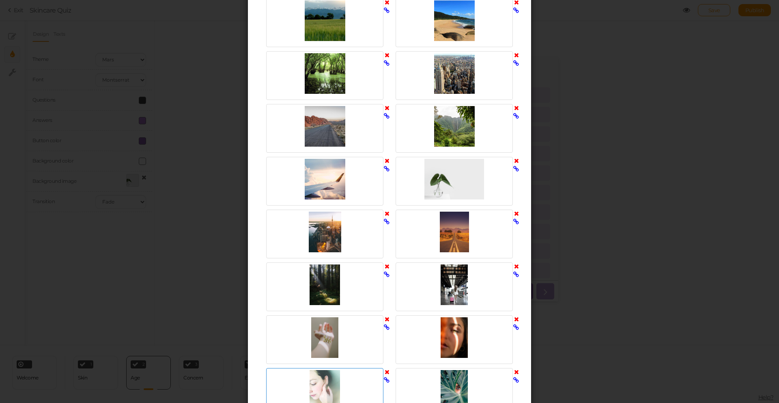
scroll to position [261, 0]
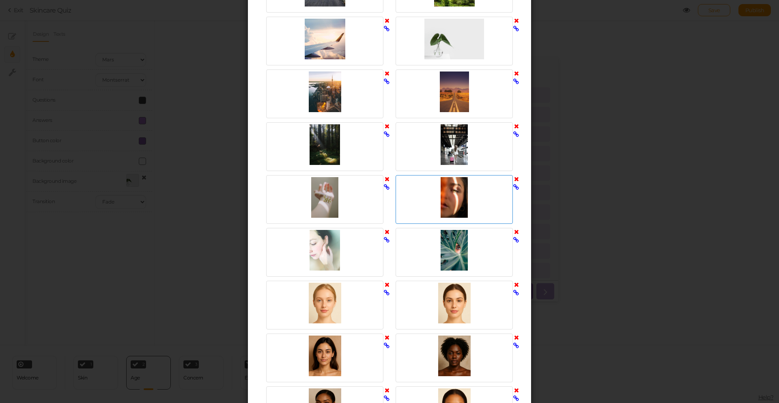
click at [455, 202] on div at bounding box center [454, 197] width 113 height 41
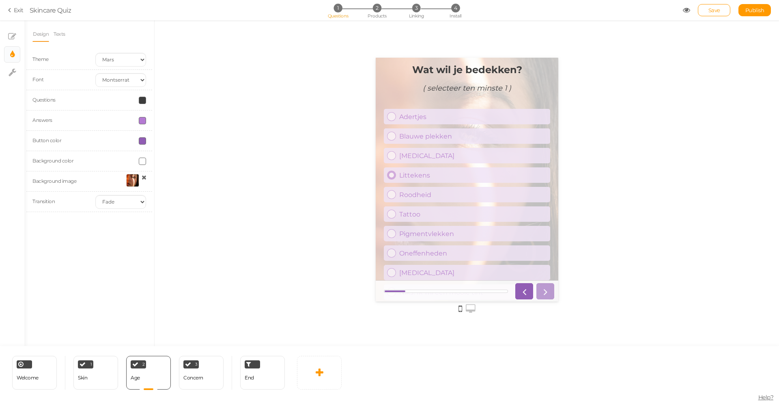
scroll to position [22, 0]
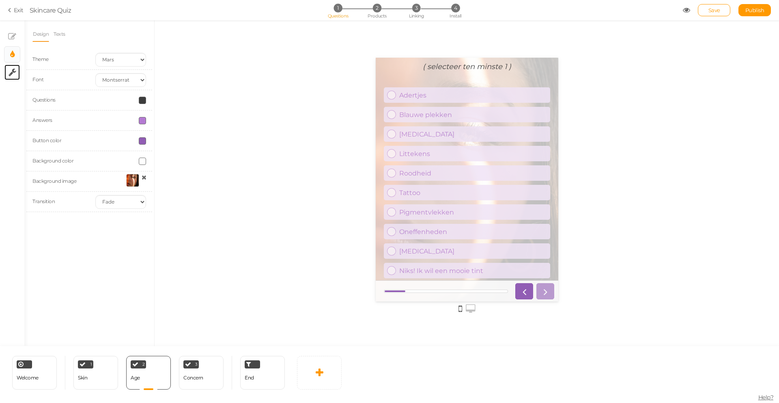
click at [8, 72] on link "× Settings" at bounding box center [11, 72] width 15 height 15
select select "en"
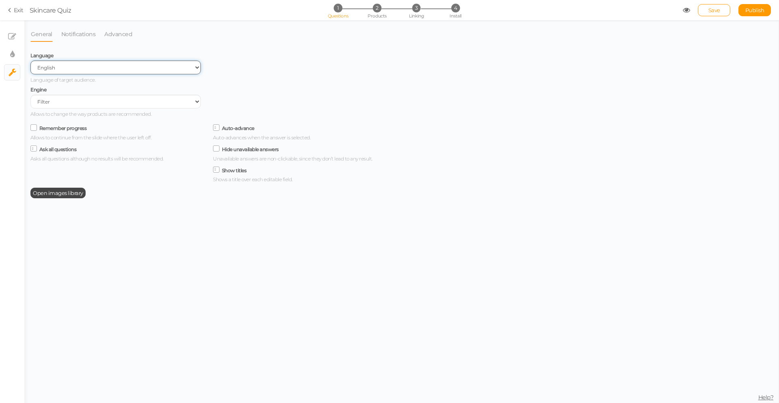
click at [69, 70] on select "Spanish English Portuguese" at bounding box center [115, 67] width 171 height 14
click at [8, 52] on link "× Display settings" at bounding box center [11, 54] width 15 height 15
select select "2"
select select "montserrat"
select select "fade"
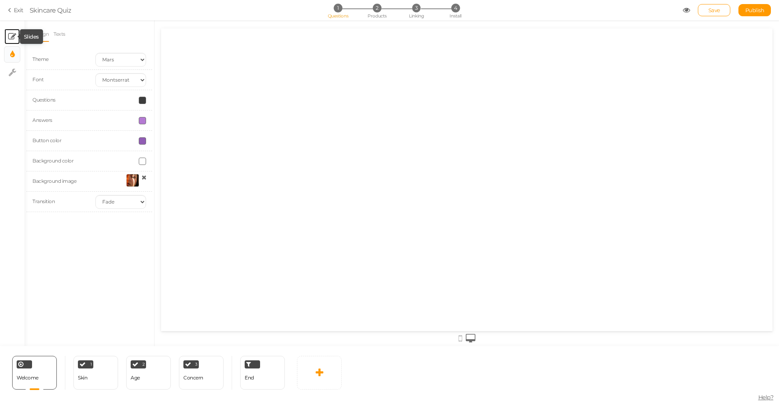
click at [11, 39] on icon at bounding box center [12, 36] width 8 height 8
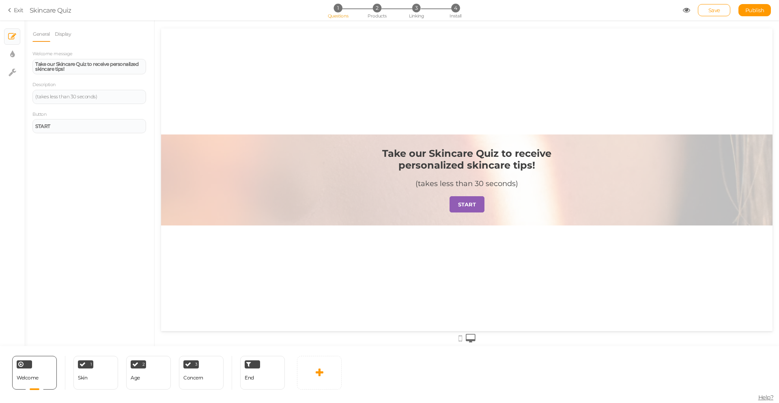
scroll to position [0, 0]
drag, startPoint x: 85, startPoint y: 69, endPoint x: 30, endPoint y: 63, distance: 55.6
click at [30, 63] on div "General Display Welcome message Take our Skincare Quiz to receive personalized …" at bounding box center [89, 185] width 130 height 319
paste div
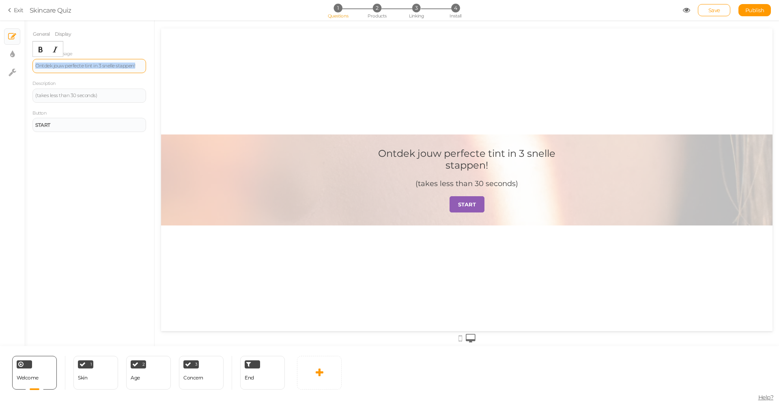
drag, startPoint x: 139, startPoint y: 65, endPoint x: 33, endPoint y: 65, distance: 106.0
click at [33, 65] on div "Ontdek jouw perfecte tint in 3 snelle stappen!" at bounding box center [89, 66] width 114 height 14
click at [43, 53] on button "Bold" at bounding box center [40, 49] width 13 height 11
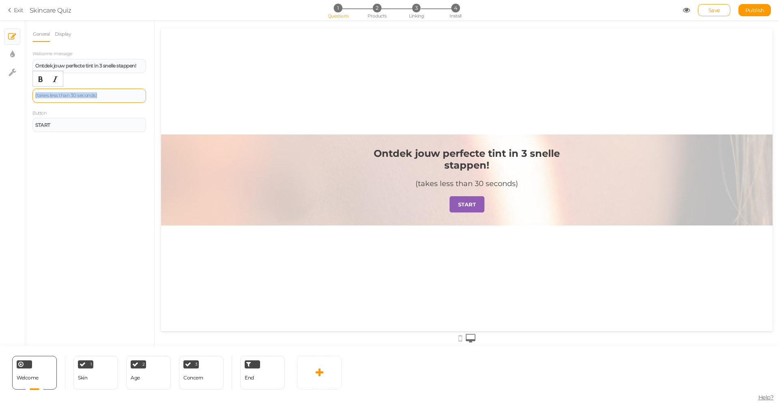
drag, startPoint x: 104, startPoint y: 99, endPoint x: 32, endPoint y: 97, distance: 71.5
click at [32, 97] on div "(takes less than 30 seconds)" at bounding box center [89, 95] width 114 height 14
paste div
click at [36, 94] on div "(klaar in 30 seconden)" at bounding box center [89, 95] width 108 height 5
drag, startPoint x: 82, startPoint y: 94, endPoint x: 83, endPoint y: 98, distance: 4.2
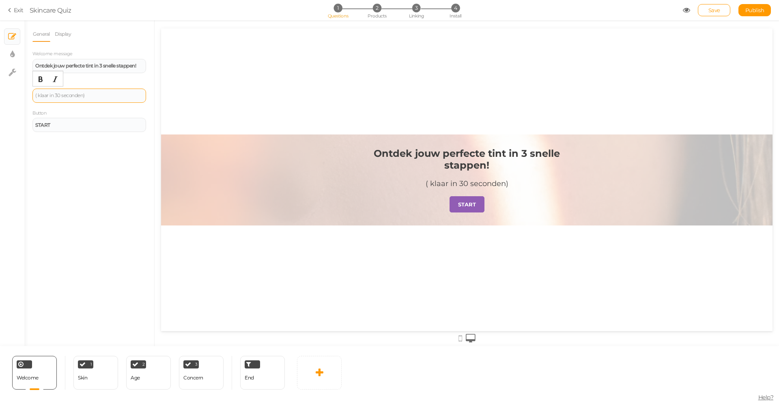
click at [82, 94] on div "( klaar in 30 seconden)" at bounding box center [89, 95] width 108 height 5
click at [37, 93] on div "( klaar in 30 seconden)" at bounding box center [89, 95] width 108 height 5
click at [121, 39] on ul "General Display" at bounding box center [89, 33] width 114 height 15
click at [91, 382] on div "1 Skin × Define the conditions to show this slide. Clone Change type Delete" at bounding box center [95, 373] width 45 height 34
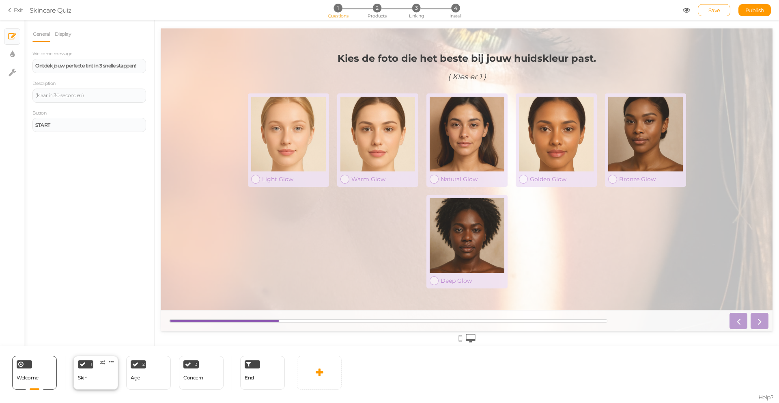
select select "2"
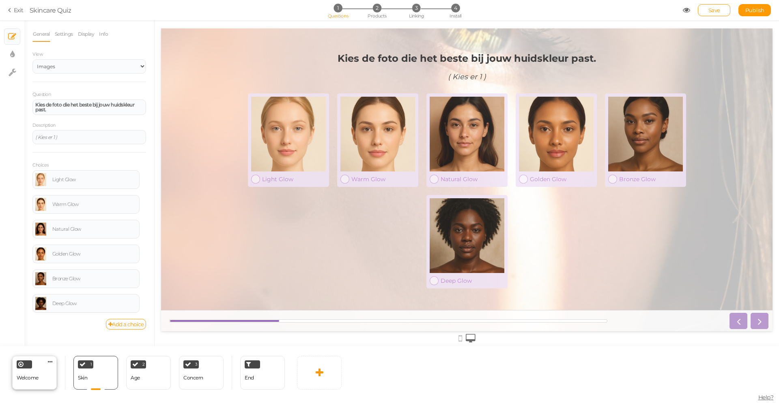
click at [39, 383] on div "Welcome Delete" at bounding box center [34, 373] width 45 height 34
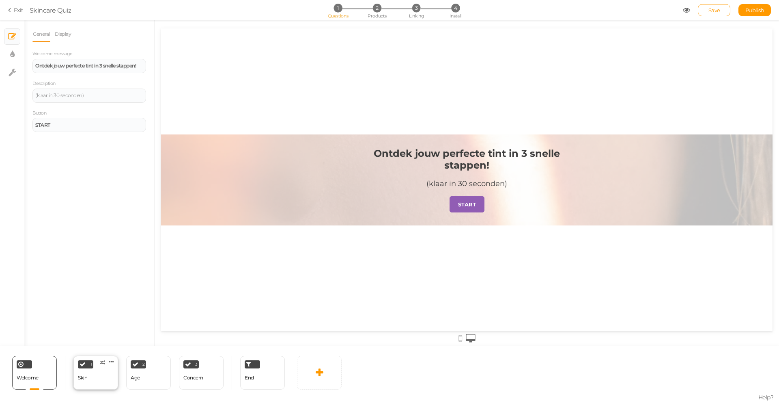
click at [97, 382] on div "1 Skin × Define the conditions to show this slide. Clone Change type Delete" at bounding box center [95, 373] width 45 height 34
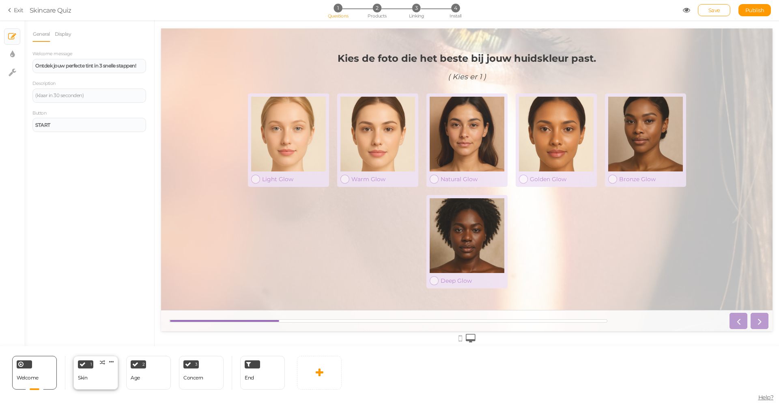
select select "2"
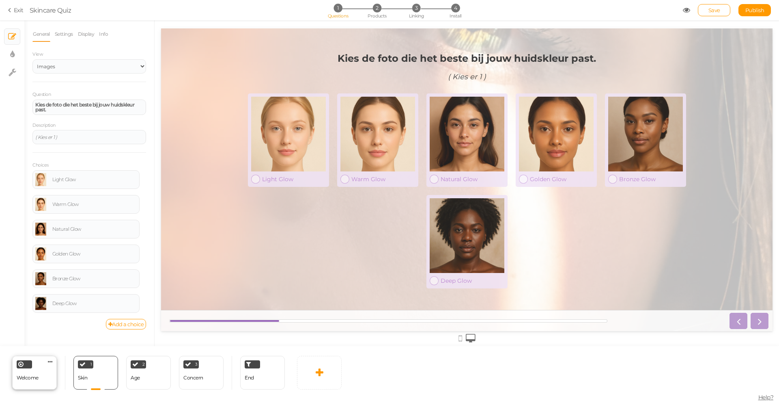
click at [36, 381] on div "Welcome" at bounding box center [28, 378] width 22 height 14
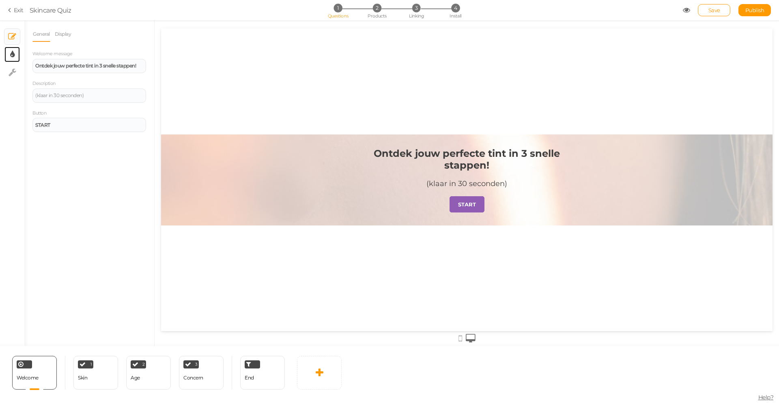
click at [16, 51] on link "× Display settings" at bounding box center [11, 54] width 15 height 15
select select "2"
select select "montserrat"
select select "fade"
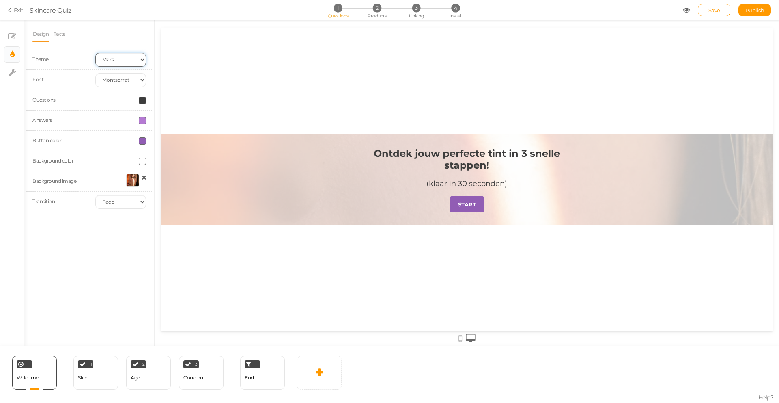
click at [111, 61] on select "Earth Mars" at bounding box center [120, 60] width 51 height 14
click at [141, 121] on span at bounding box center [142, 120] width 7 height 7
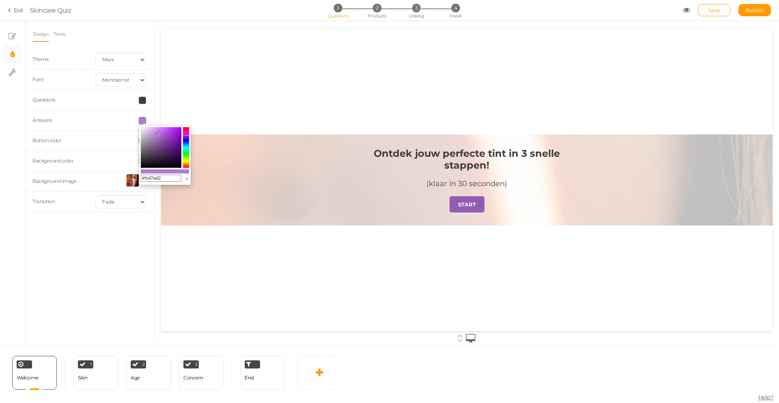
click at [147, 165] on colorpicker-saturation at bounding box center [161, 147] width 41 height 41
type input "#0d0c0e"
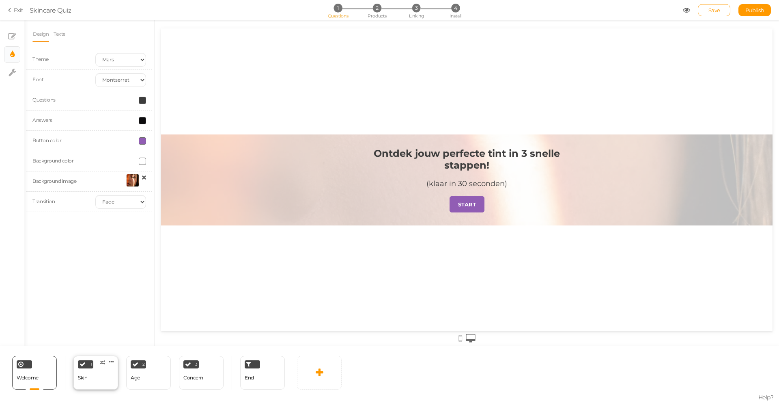
click at [107, 375] on div "1 Skin × Define the conditions to show this slide. Clone Change type Delete" at bounding box center [95, 373] width 45 height 34
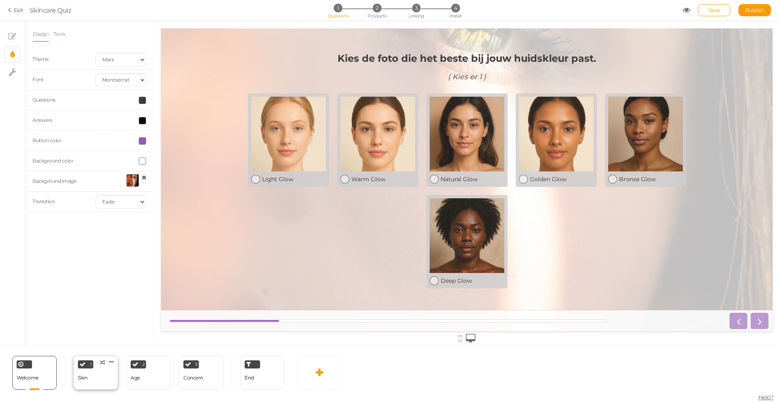
select select "2"
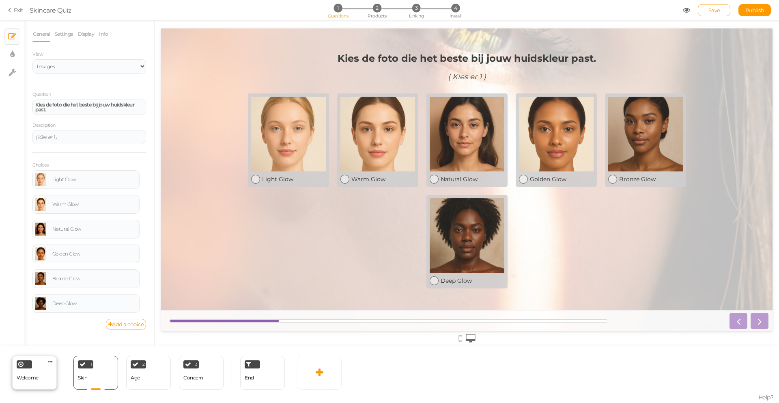
click at [43, 382] on div "Welcome Delete" at bounding box center [34, 373] width 45 height 34
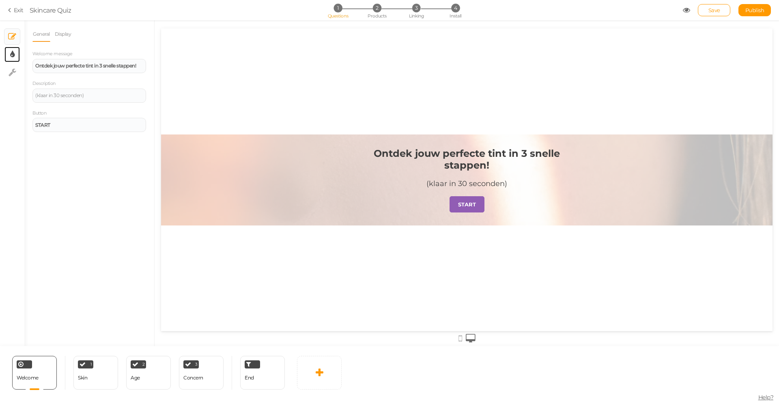
click at [15, 58] on link "× Display settings" at bounding box center [11, 54] width 15 height 15
select select "2"
select select "montserrat"
select select "fade"
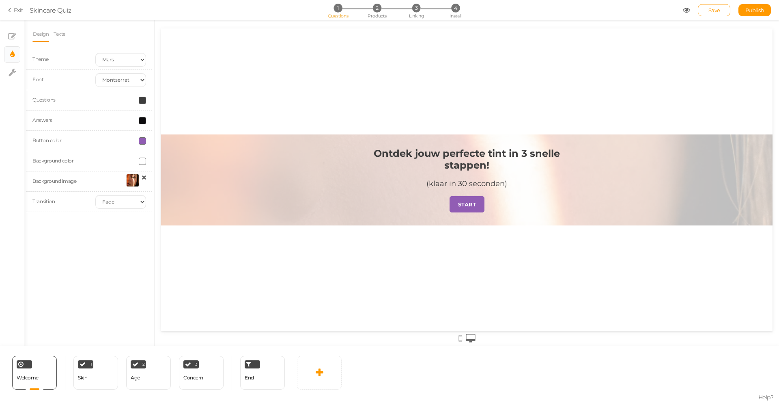
click at [145, 121] on span at bounding box center [142, 120] width 7 height 7
type input "#c5acdf"
drag, startPoint x: 147, startPoint y: 165, endPoint x: 150, endPoint y: 132, distance: 33.4
click at [150, 132] on icon at bounding box center [150, 131] width 3 height 3
click at [145, 280] on div "Design Texts Theme Earth Mars Font Custom Default [PERSON_NAME] Montserrat Open…" at bounding box center [89, 183] width 130 height 326
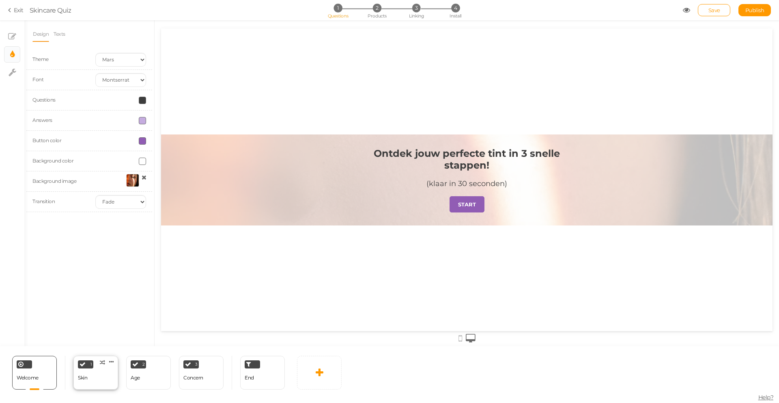
click at [87, 386] on div "1 Skin × Define the conditions to show this slide. Clone Change type Delete" at bounding box center [95, 373] width 45 height 34
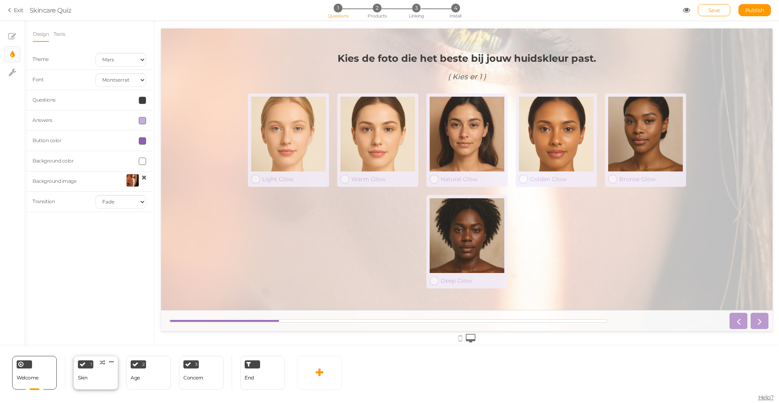
select select "2"
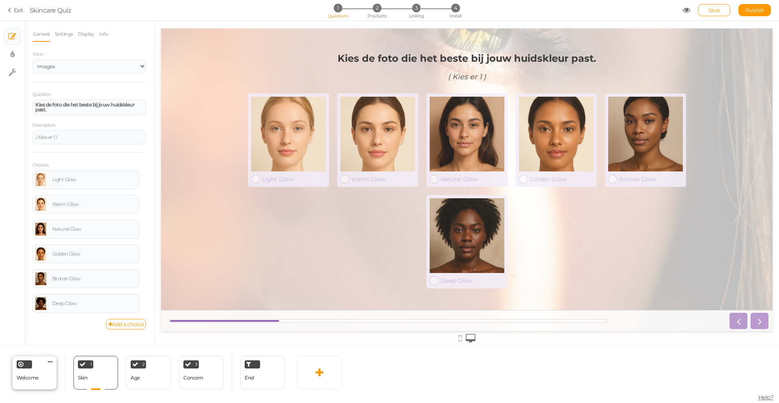
click at [46, 377] on div "Welcome Delete" at bounding box center [34, 373] width 45 height 34
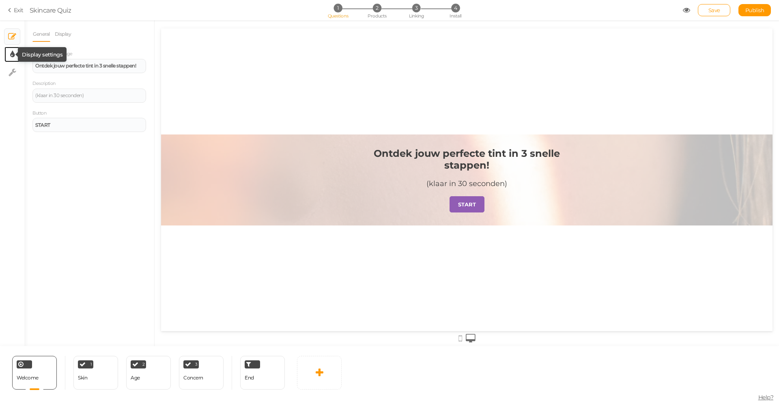
click at [12, 56] on icon at bounding box center [12, 54] width 4 height 8
select select "2"
select select "montserrat"
select select "fade"
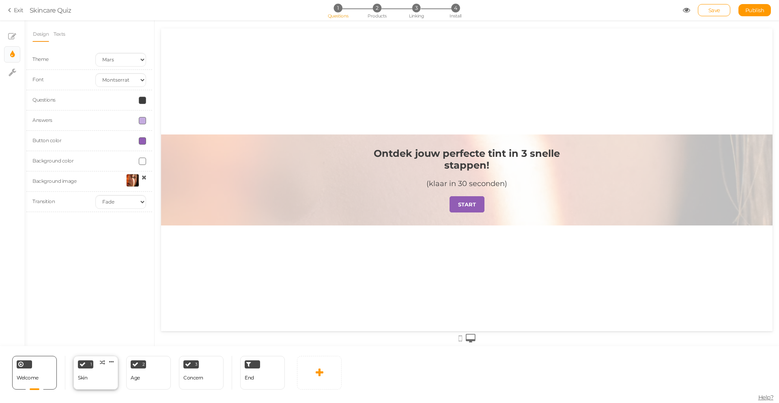
click at [96, 375] on div "1 Skin × Define the conditions to show this slide. Clone Change type Delete" at bounding box center [95, 373] width 45 height 34
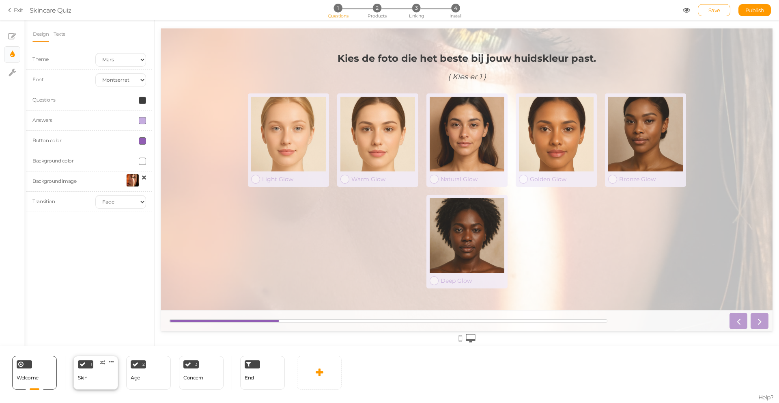
select select "2"
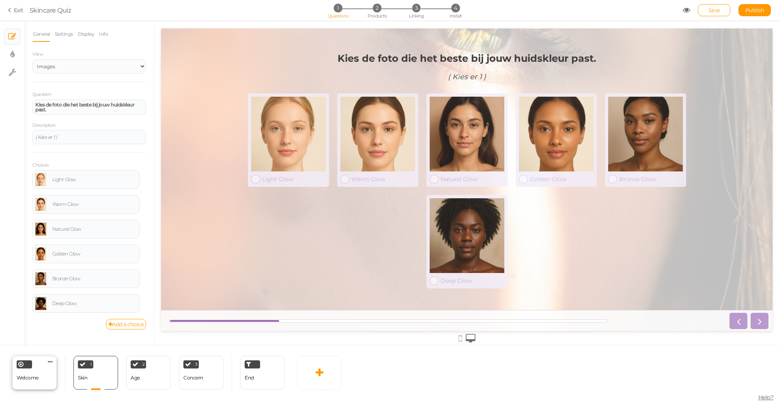
click at [35, 376] on span "Welcome" at bounding box center [28, 377] width 22 height 6
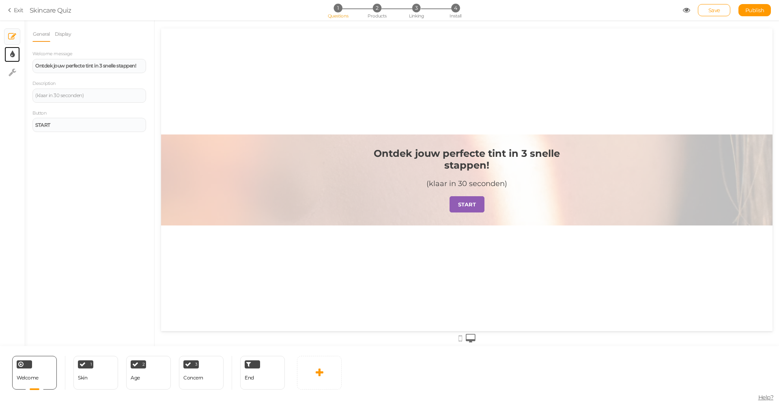
click at [15, 47] on link "× Display settings" at bounding box center [11, 54] width 15 height 15
select select "2"
select select "montserrat"
select select "fade"
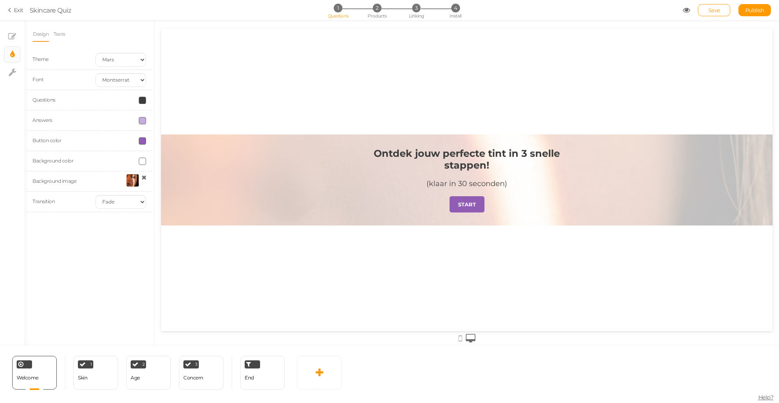
click at [144, 123] on span at bounding box center [142, 120] width 7 height 7
click at [159, 138] on colorpicker-saturation at bounding box center [161, 147] width 41 height 41
click at [154, 143] on colorpicker-saturation at bounding box center [161, 147] width 41 height 41
type input "#7f6798"
click at [98, 372] on div "1 Skin × Define the conditions to show this slide. Clone Change type Delete" at bounding box center [95, 373] width 45 height 34
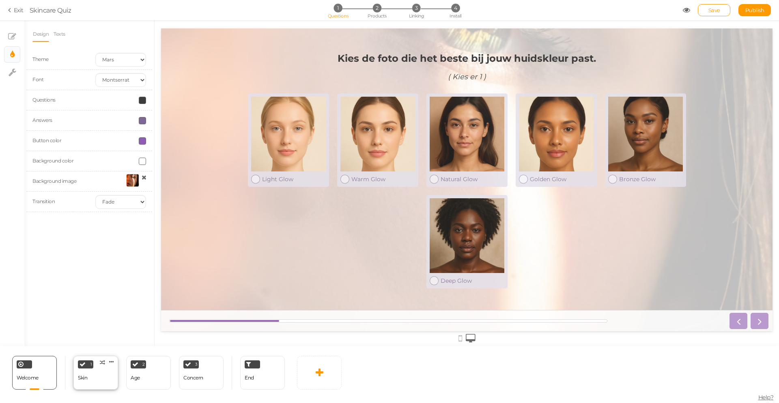
select select "2"
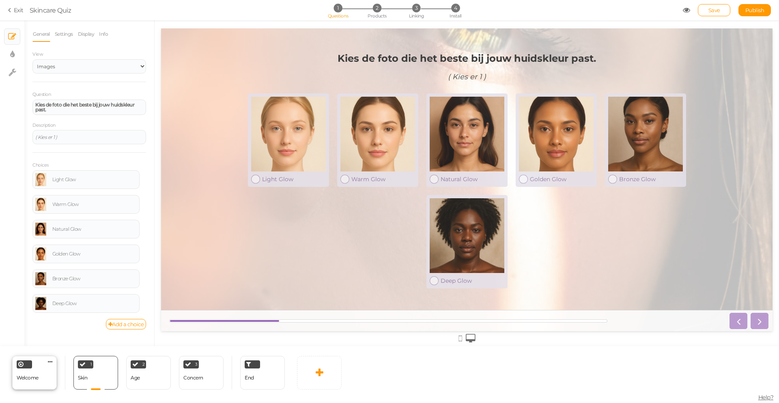
click at [21, 382] on div "Welcome" at bounding box center [28, 378] width 22 height 14
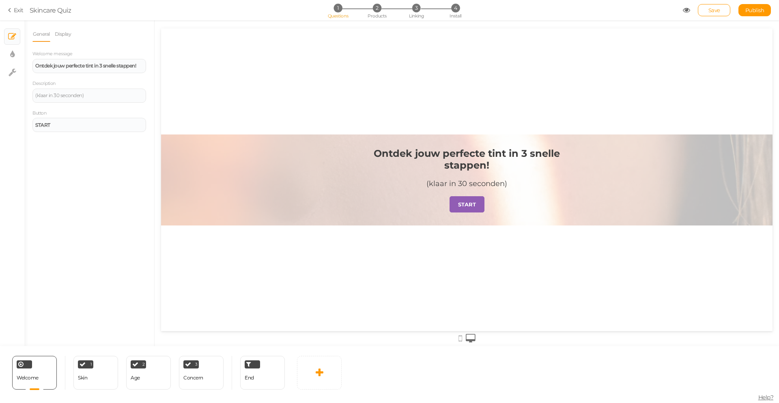
click at [108, 182] on div "General Display Welcome message Ontdek jouw perfecte tint in 3 snelle stappen! …" at bounding box center [89, 185] width 130 height 319
click at [90, 380] on div "1 Skin × Define the conditions to show this slide. Clone Change type Delete" at bounding box center [95, 373] width 45 height 34
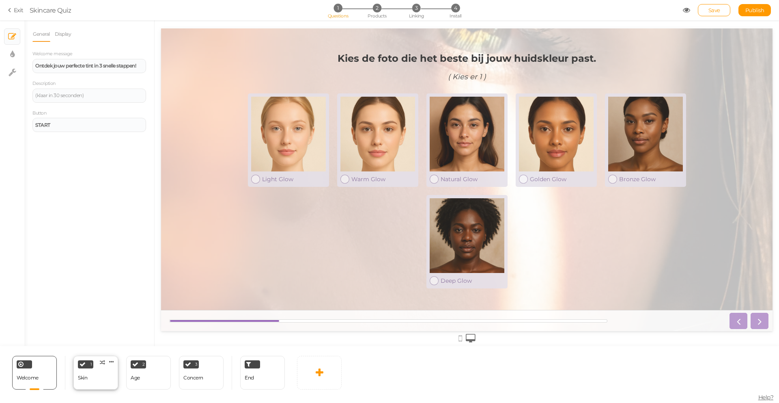
select select "2"
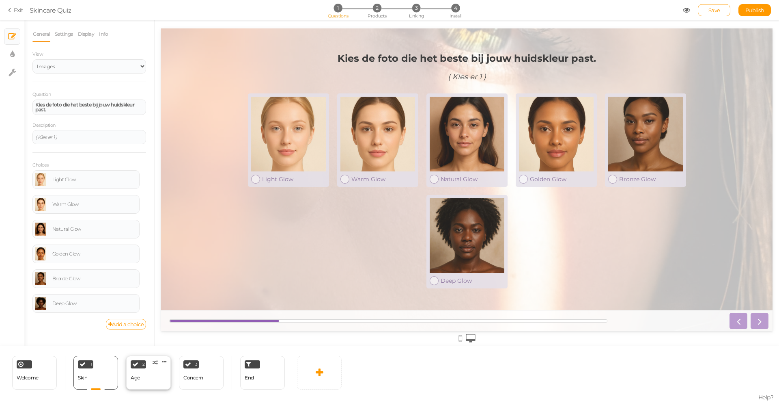
click at [147, 383] on div "2 Age × Define the conditions to show this slide. Clone Change type Delete" at bounding box center [148, 373] width 45 height 34
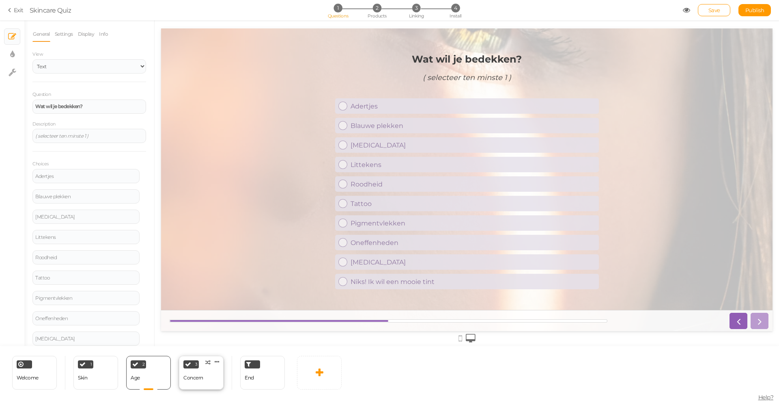
click at [205, 384] on div "3 Concern × Define the conditions to show this slide. Clone Change type Delete" at bounding box center [201, 373] width 45 height 34
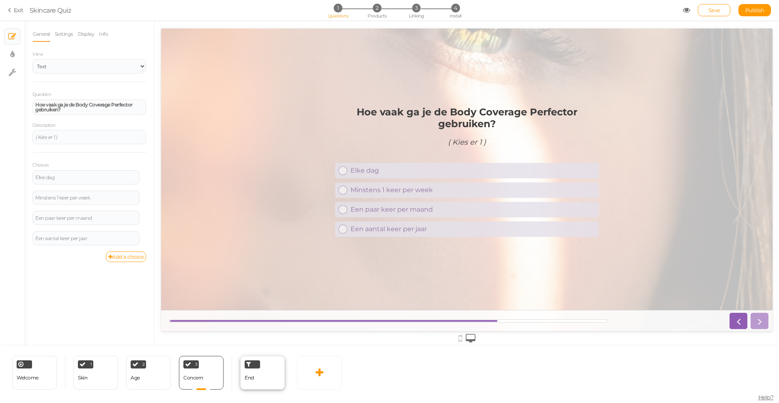
click at [271, 373] on div "End" at bounding box center [262, 373] width 45 height 34
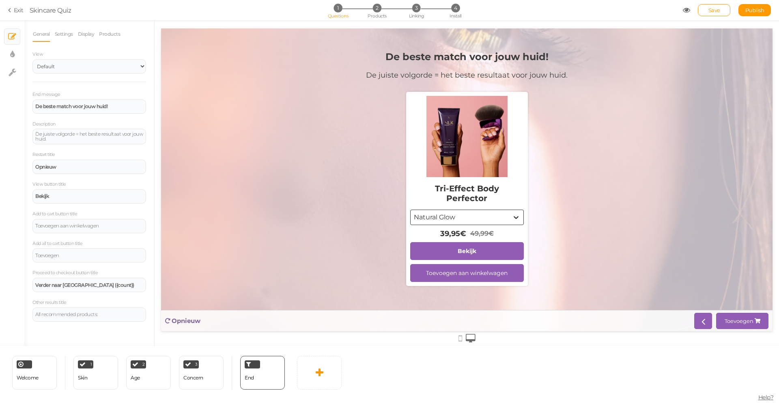
click at [453, 220] on div "Natural Glow" at bounding box center [434, 217] width 41 height 8
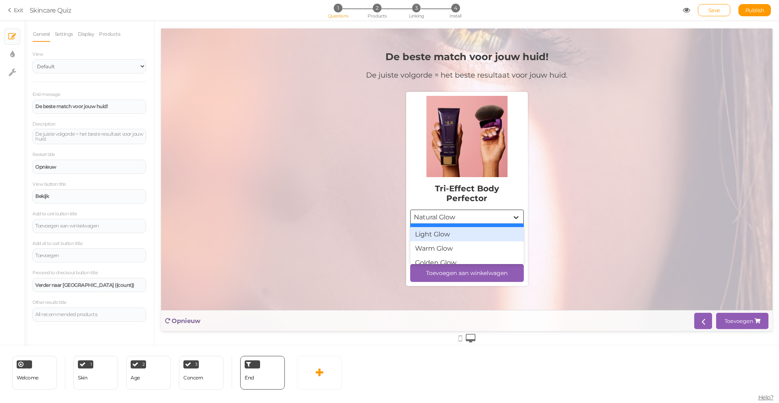
scroll to position [49, 0]
click at [373, 234] on div "Tri-Effect Body Perfector option Bronze Glow focused, 5 of 6. 6 results availab…" at bounding box center [467, 191] width 202 height 206
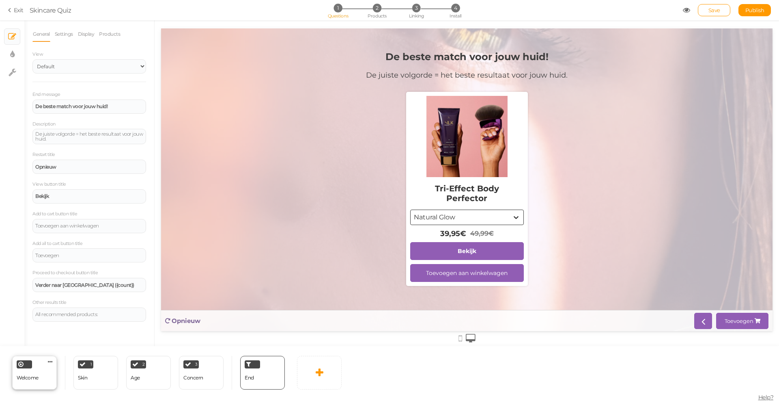
click at [25, 385] on div "Welcome Delete" at bounding box center [34, 373] width 45 height 34
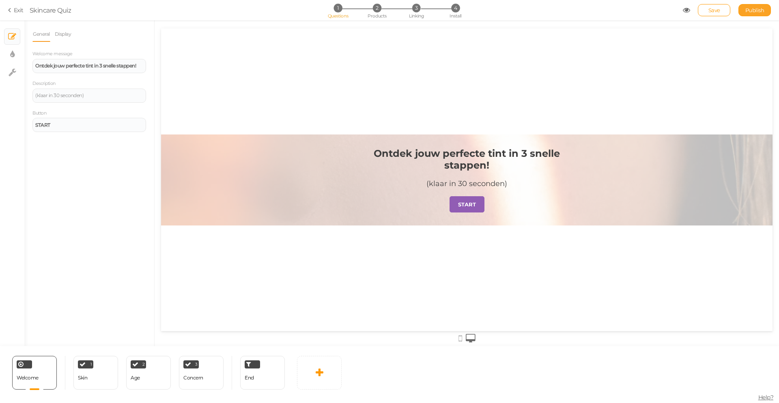
click at [762, 12] on span "Publish" at bounding box center [755, 10] width 19 height 6
click at [689, 8] on icon at bounding box center [686, 9] width 7 height 7
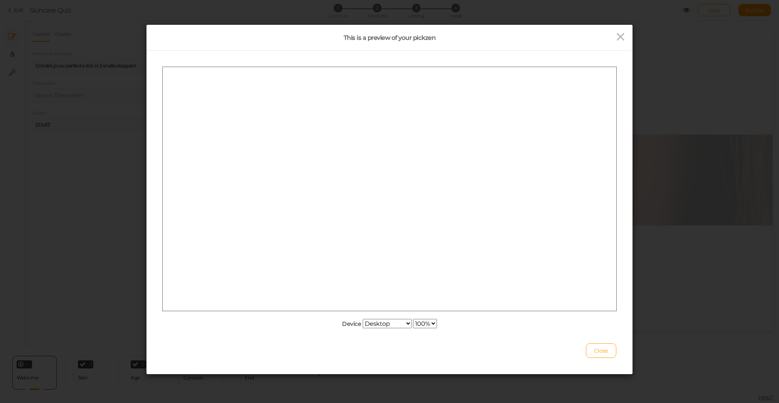
scroll to position [0, 0]
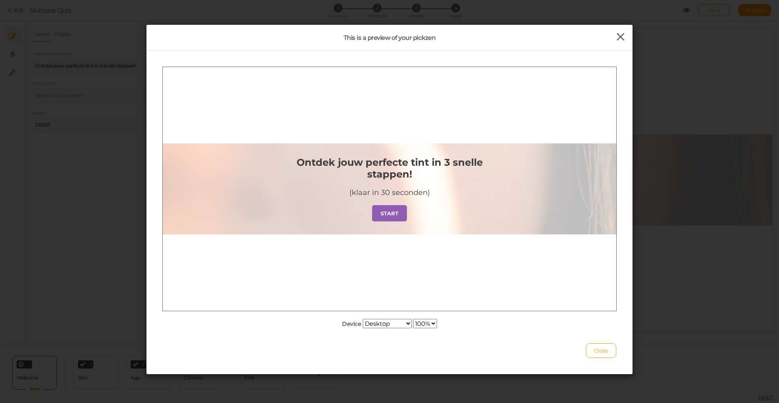
click at [619, 37] on icon at bounding box center [621, 37] width 12 height 12
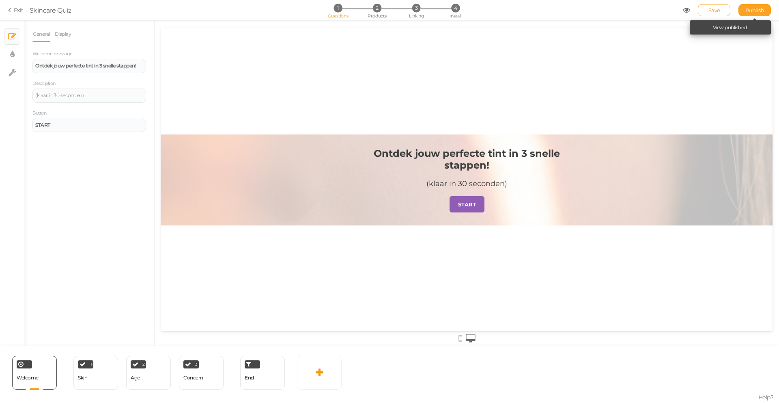
click at [762, 10] on span "Publish" at bounding box center [755, 10] width 19 height 6
click at [11, 11] on icon at bounding box center [11, 9] width 6 height 7
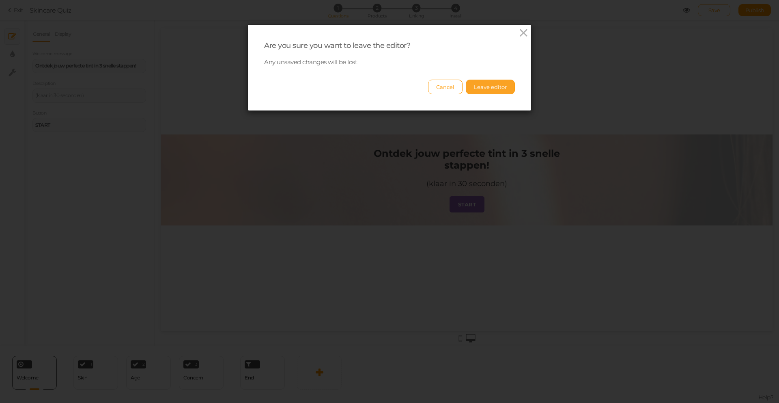
click at [493, 86] on button "Leave editor" at bounding box center [490, 87] width 49 height 15
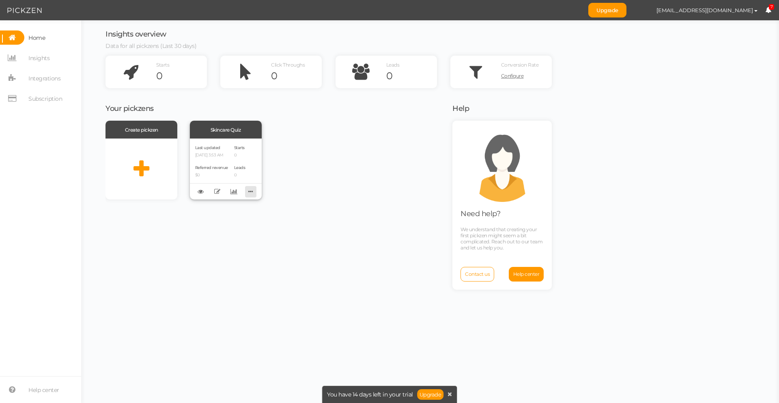
click at [255, 192] on icon at bounding box center [250, 191] width 11 height 13
click at [393, 166] on div "Create pickzen Skincare Quiz Last updated [DATE] 3:53 AM Referred revenue $0 St…" at bounding box center [274, 160] width 337 height 79
click at [235, 129] on div "Skincare Quiz" at bounding box center [226, 130] width 72 height 18
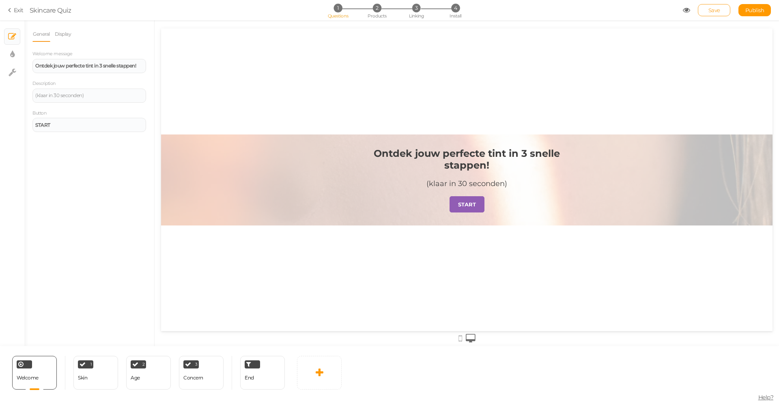
click at [716, 11] on span "Save" at bounding box center [715, 10] width 12 height 6
click at [14, 72] on icon at bounding box center [13, 72] width 8 height 8
select select "en"
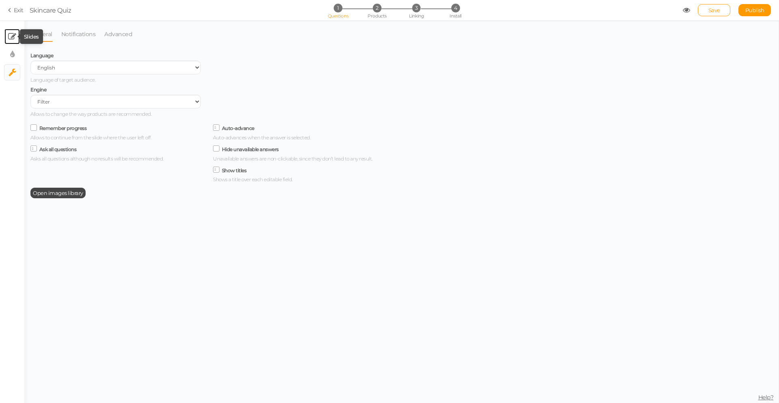
click at [12, 34] on icon at bounding box center [12, 36] width 8 height 8
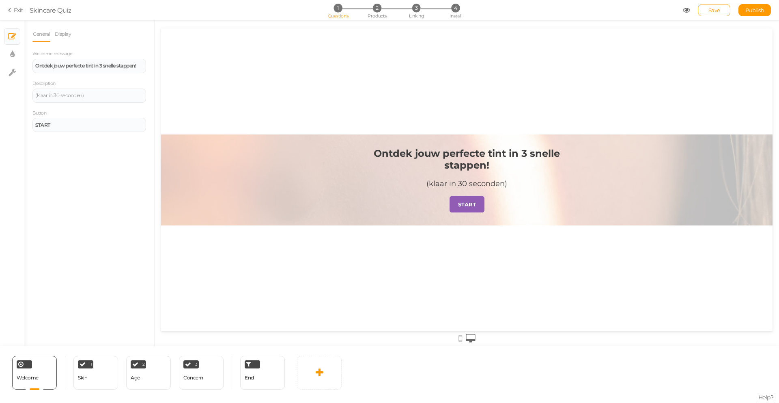
click at [10, 8] on icon at bounding box center [11, 9] width 6 height 7
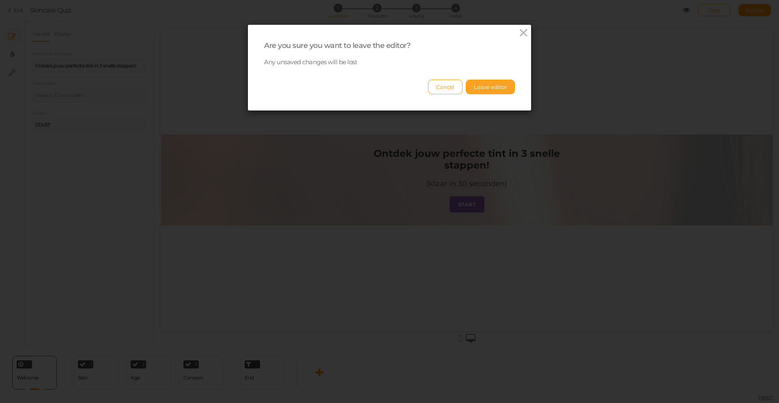
click at [494, 86] on button "Leave editor" at bounding box center [490, 87] width 49 height 15
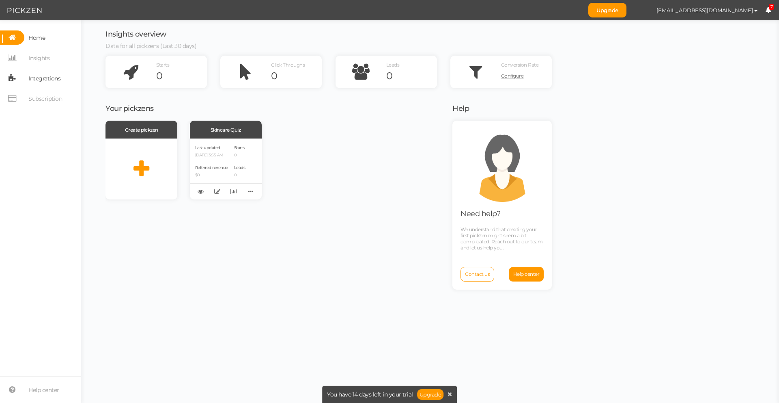
click at [55, 80] on span "Integrations" at bounding box center [44, 78] width 32 height 13
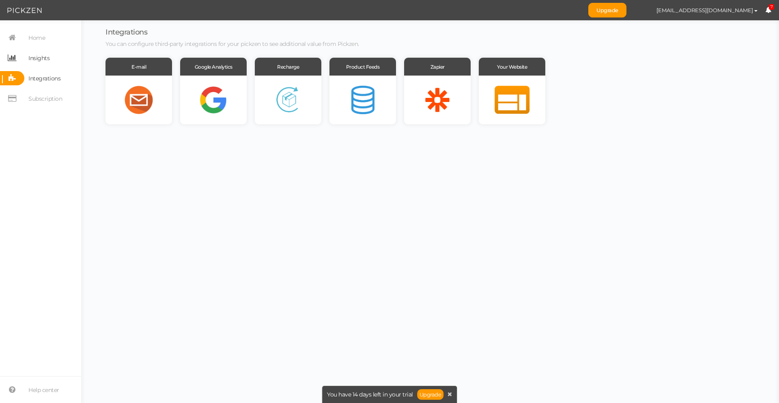
click at [49, 62] on span "Insights" at bounding box center [38, 58] width 21 height 13
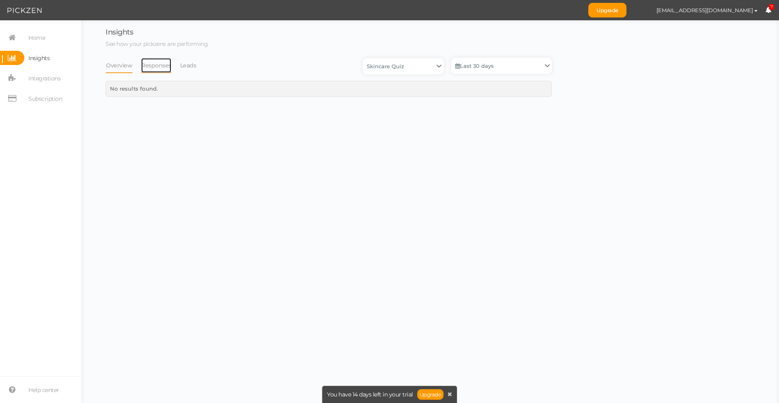
click at [147, 72] on link "Responses" at bounding box center [156, 65] width 31 height 15
click at [184, 70] on link "Leads" at bounding box center [188, 65] width 17 height 15
click at [119, 67] on link "Overview" at bounding box center [119, 65] width 27 height 15
click at [34, 42] on span "Home" at bounding box center [36, 37] width 17 height 13
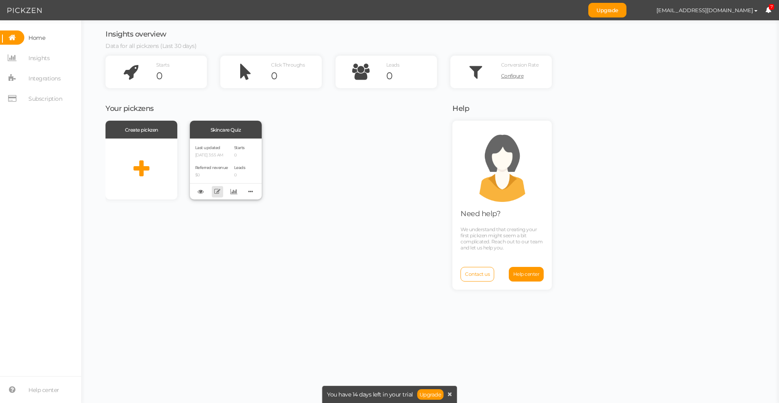
click at [213, 192] on link at bounding box center [217, 191] width 11 height 11
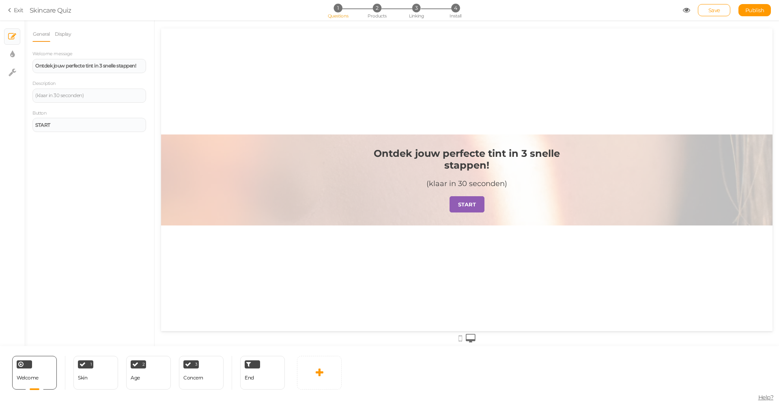
click at [14, 11] on link "Exit" at bounding box center [15, 10] width 15 height 8
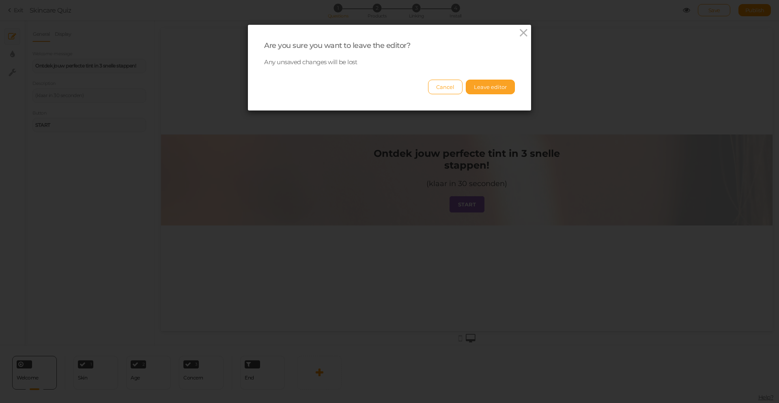
click at [493, 84] on button "Leave editor" at bounding box center [490, 87] width 49 height 15
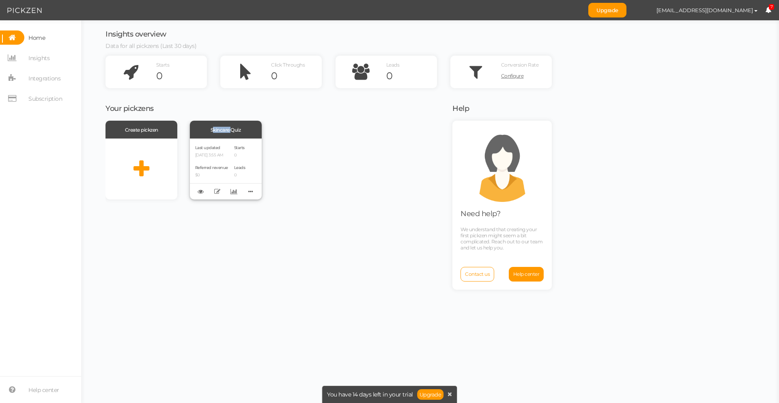
click at [216, 158] on p "[DATE] 3:55 AM" at bounding box center [211, 155] width 33 height 5
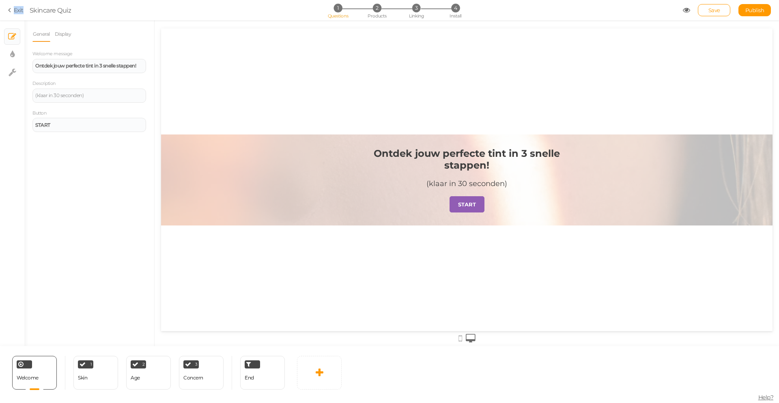
click at [9, 9] on icon at bounding box center [11, 9] width 6 height 7
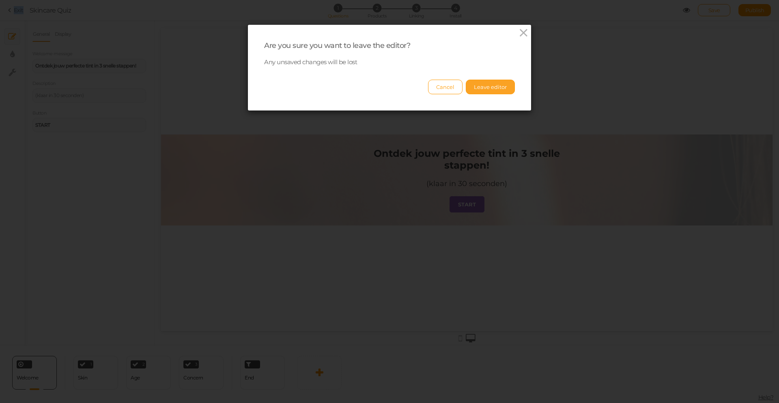
click at [482, 87] on button "Leave editor" at bounding box center [490, 87] width 49 height 15
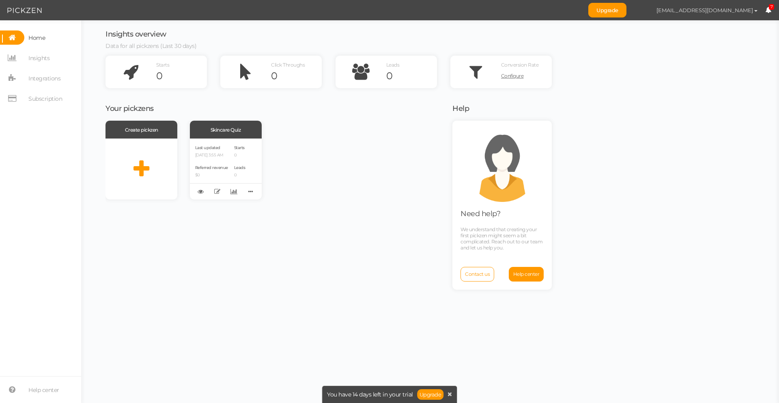
click at [749, 13] on button "[EMAIL_ADDRESS][DOMAIN_NAME]" at bounding box center [707, 10] width 117 height 14
click at [738, 75] on div "Insights overview Data for all pickzens (Last 30 days) Starts 0 Click Throughs …" at bounding box center [430, 211] width 682 height 382
click at [248, 192] on icon at bounding box center [250, 191] width 11 height 13
click at [230, 212] on link "Clone" at bounding box center [224, 213] width 64 height 9
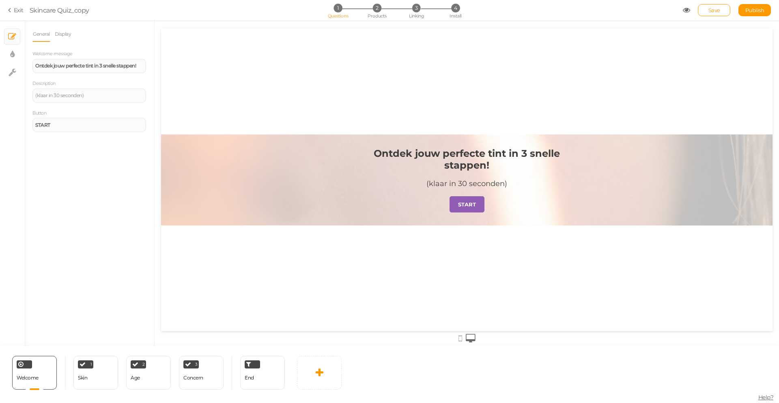
click at [9, 10] on icon at bounding box center [11, 9] width 6 height 7
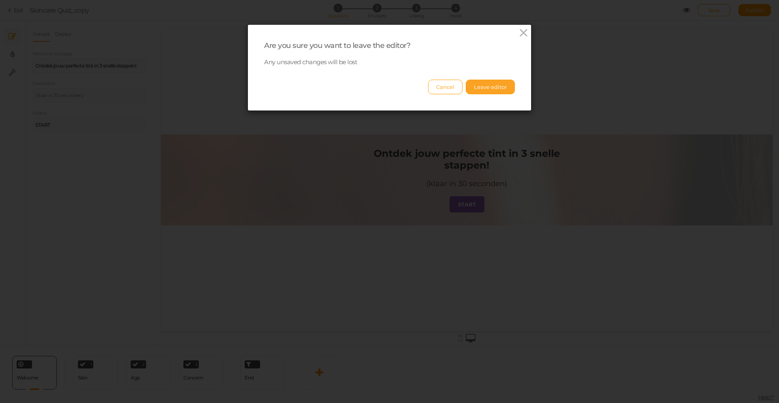
click at [489, 88] on button "Leave editor" at bounding box center [490, 87] width 49 height 15
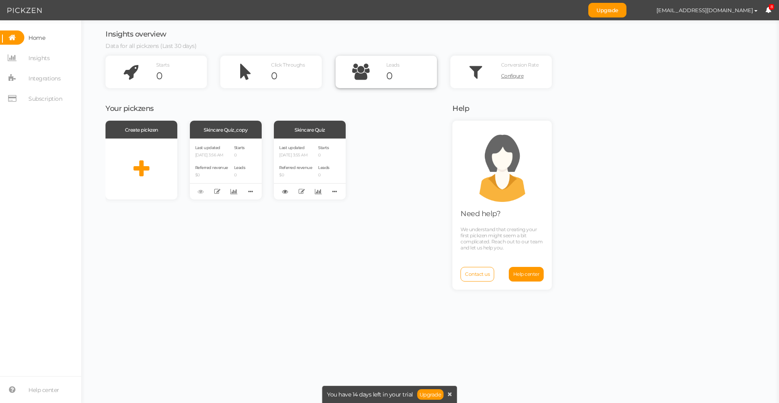
click at [407, 73] on div "0" at bounding box center [411, 76] width 51 height 12
click at [276, 67] on span "Click Throughs" at bounding box center [288, 65] width 34 height 6
click at [195, 73] on div "0" at bounding box center [181, 76] width 51 height 12
click at [158, 65] on span "Starts" at bounding box center [162, 65] width 13 height 6
click at [514, 76] on span "Configure" at bounding box center [512, 76] width 23 height 6
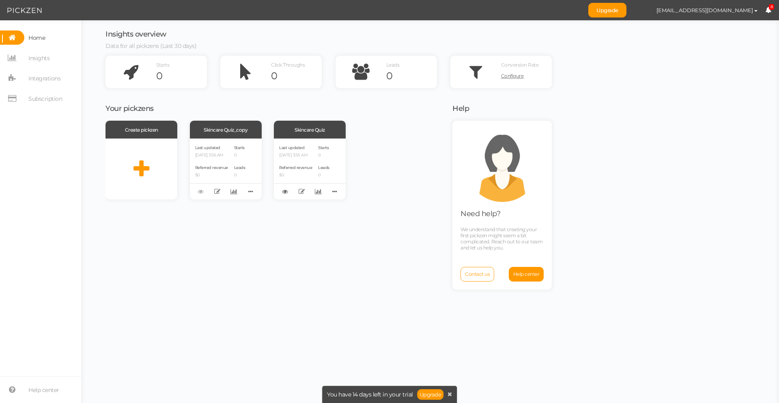
click at [41, 397] on nav "Help center" at bounding box center [40, 389] width 81 height 27
click at [42, 391] on span "Help center" at bounding box center [43, 389] width 31 height 13
click at [733, 8] on span "[EMAIL_ADDRESS][DOMAIN_NAME]" at bounding box center [705, 10] width 97 height 6
click at [771, 13] on link "8" at bounding box center [769, 10] width 6 height 8
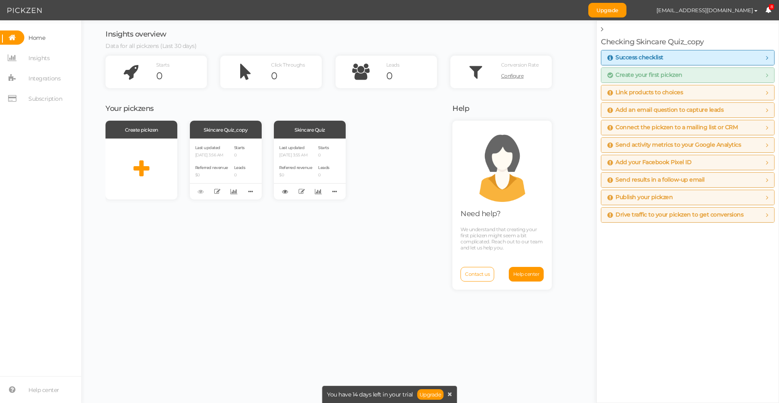
click at [702, 197] on span "Publish your pickzen" at bounding box center [688, 197] width 161 height 6
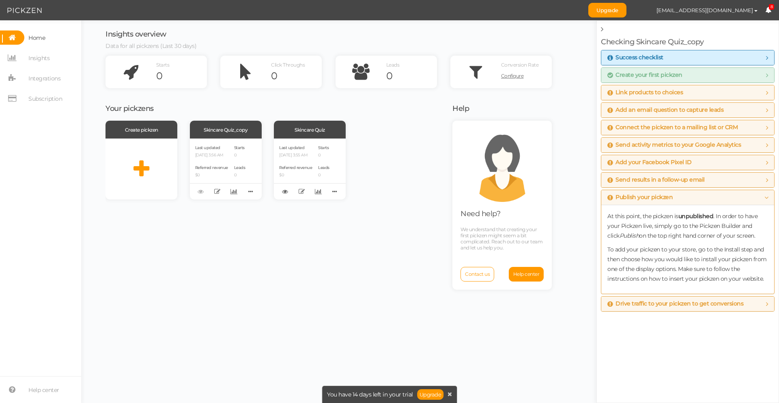
click at [646, 90] on span "Link products to choices" at bounding box center [646, 92] width 76 height 6
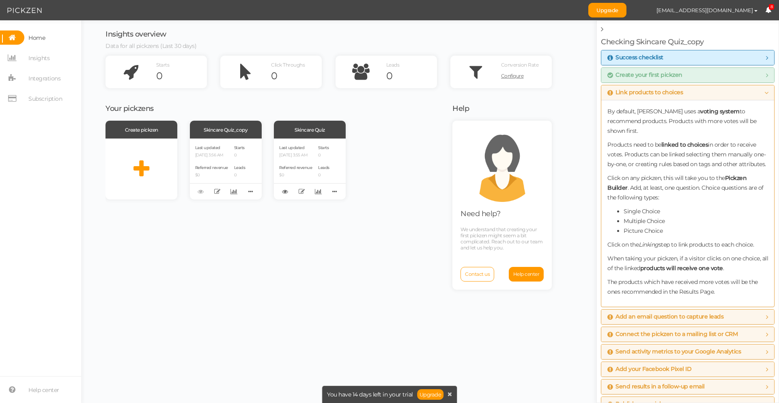
click at [651, 92] on span "Link products to choices" at bounding box center [646, 92] width 76 height 6
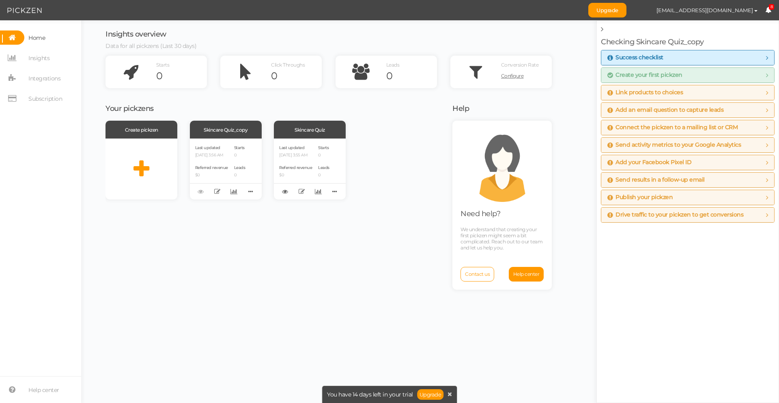
click at [648, 108] on span "Add an email question to capture leads" at bounding box center [666, 110] width 116 height 6
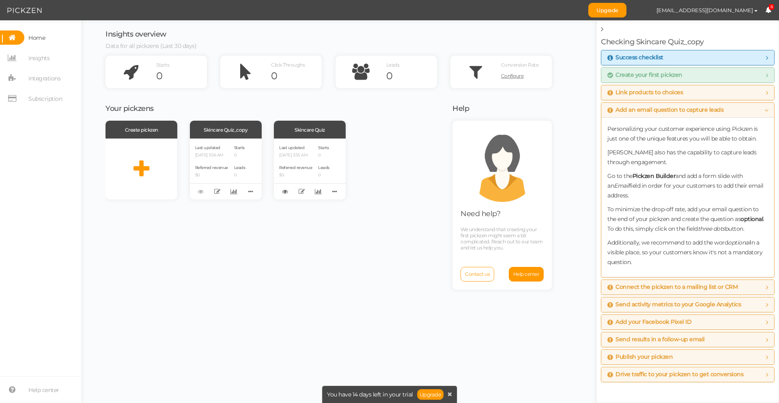
click at [594, 119] on div "Insights overview Data for all pickzens (Last 30 days) Starts 0 Click Throughs …" at bounding box center [430, 211] width 682 height 382
click at [387, 271] on div "Create pickzen Skincare Quiz_copy Last updated [DATE] 3:56 AM Referred revenue …" at bounding box center [274, 261] width 337 height 280
click at [38, 60] on span "Insights" at bounding box center [38, 58] width 21 height 13
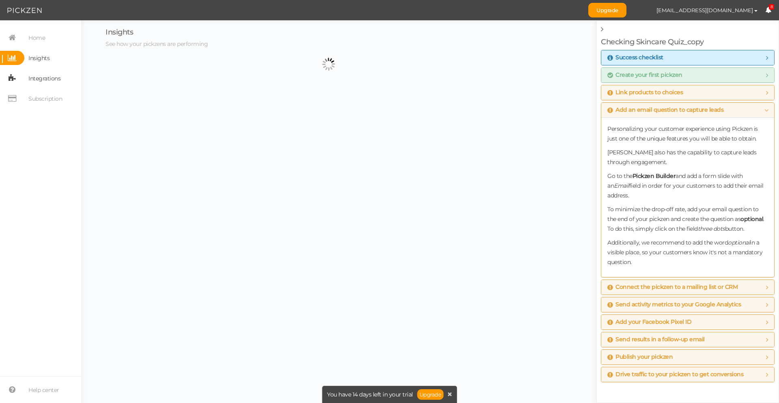
select select "13968"
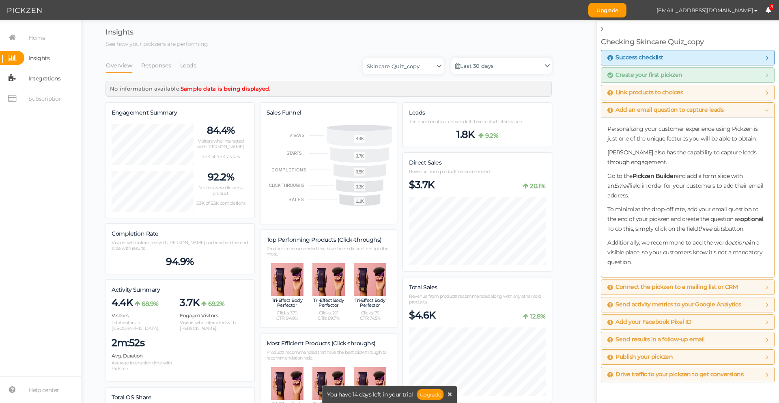
scroll to position [867, 447]
click at [420, 65] on select "Skincare Quiz Skincare Quiz_copy" at bounding box center [403, 66] width 81 height 16
click at [151, 63] on link "Responses" at bounding box center [156, 65] width 31 height 15
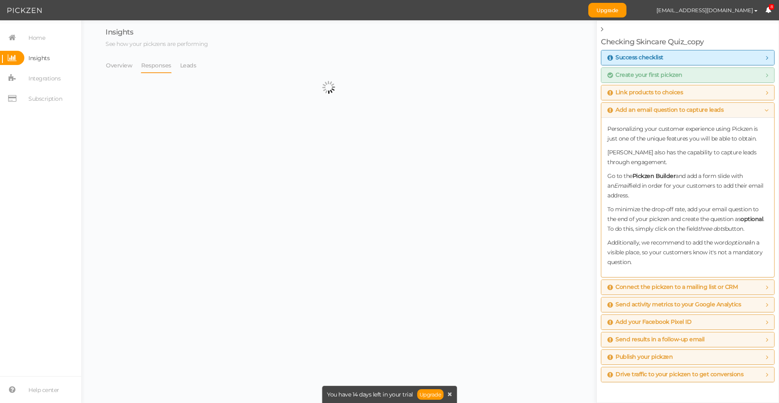
select select "13968"
click at [130, 66] on link "Overview" at bounding box center [119, 65] width 27 height 15
select select "13968"
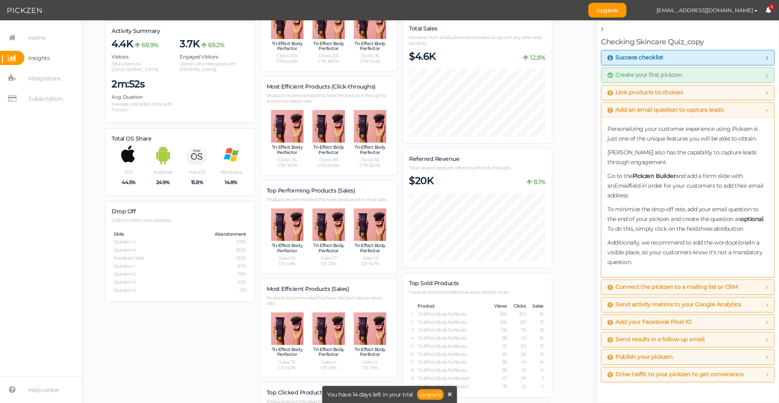
scroll to position [0, 0]
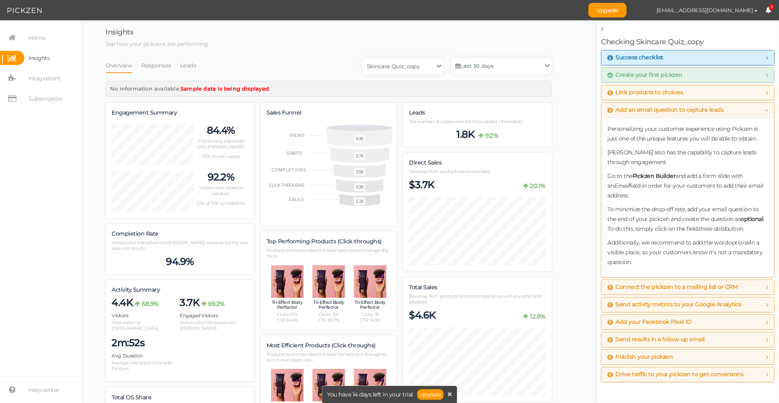
click at [701, 97] on div "Link products to choices" at bounding box center [688, 92] width 173 height 15
click at [670, 91] on span "Link products to choices" at bounding box center [646, 92] width 76 height 6
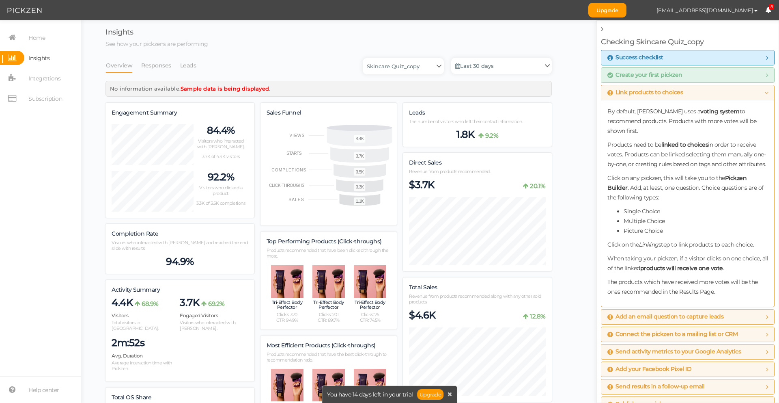
click at [663, 78] on div "Create your first pickzen" at bounding box center [688, 75] width 173 height 15
click at [665, 76] on span "Create your first pickzen" at bounding box center [645, 75] width 75 height 6
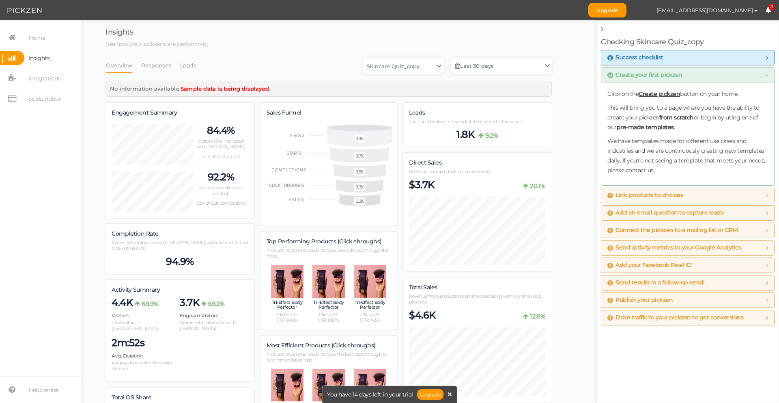
click at [662, 59] on span "Success checklist" at bounding box center [636, 57] width 56 height 6
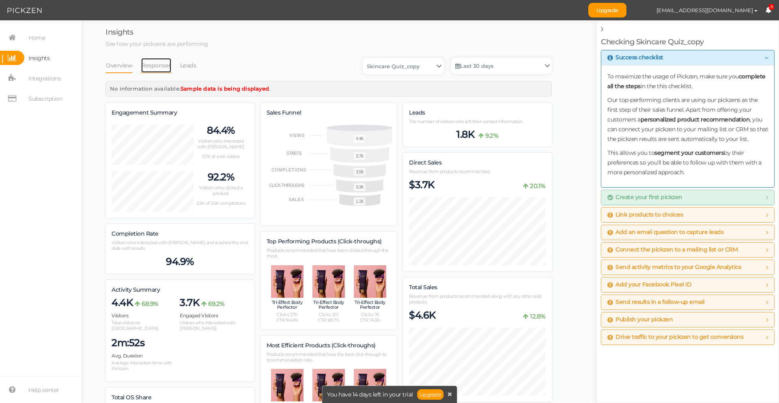
click at [165, 66] on link "Responses" at bounding box center [156, 65] width 31 height 15
select select "13968"
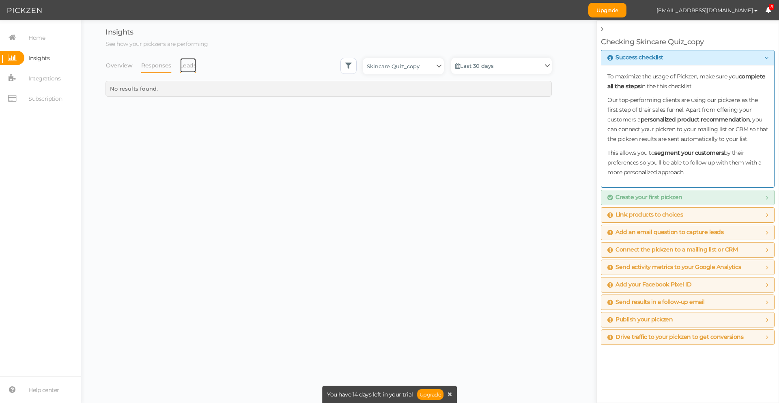
click at [183, 67] on link "Leads" at bounding box center [188, 65] width 17 height 15
select select "13968"
click at [107, 67] on link "Overview" at bounding box center [119, 65] width 27 height 15
select select "13968"
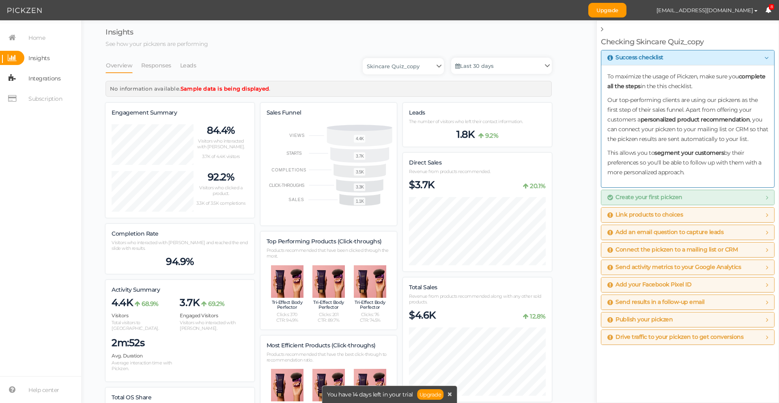
click at [39, 80] on span "Integrations" at bounding box center [44, 78] width 32 height 13
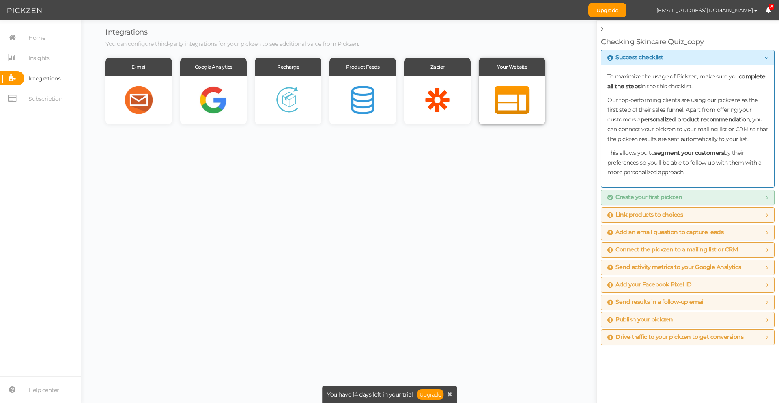
click at [515, 98] on div at bounding box center [512, 100] width 67 height 49
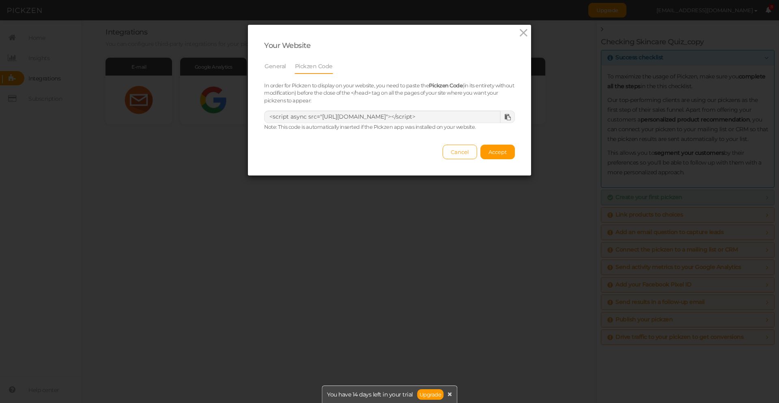
click at [507, 118] on icon at bounding box center [508, 117] width 6 height 6
click at [266, 67] on link "General" at bounding box center [275, 65] width 22 height 15
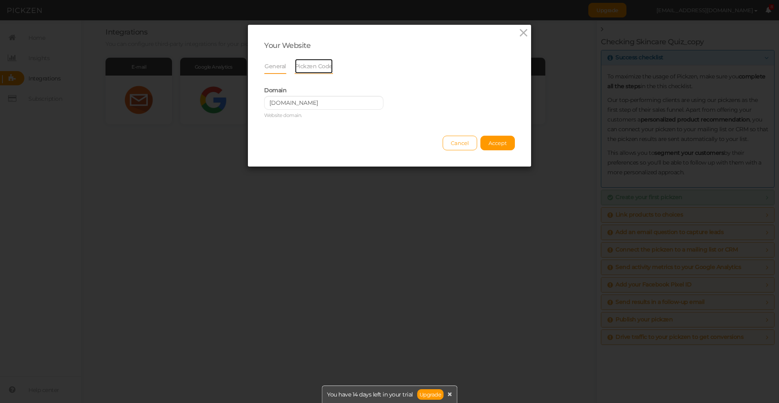
click at [309, 67] on link "Pickzen Code" at bounding box center [314, 65] width 39 height 15
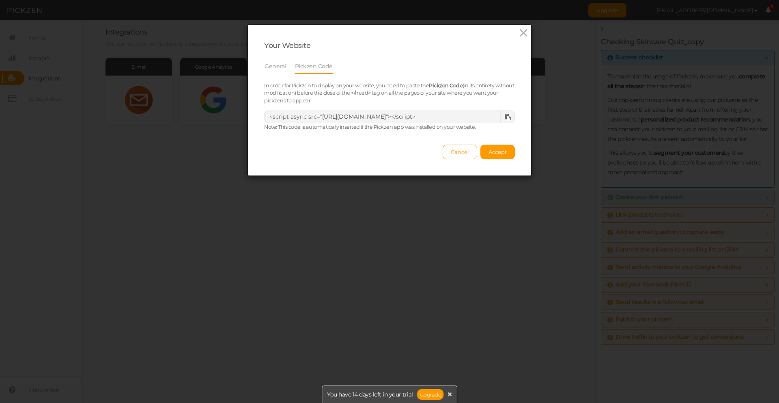
click at [542, 35] on div "Your Website General Pickzen Code In order for Pickzen to display on your websi…" at bounding box center [389, 201] width 779 height 403
click at [521, 31] on icon at bounding box center [524, 33] width 12 height 12
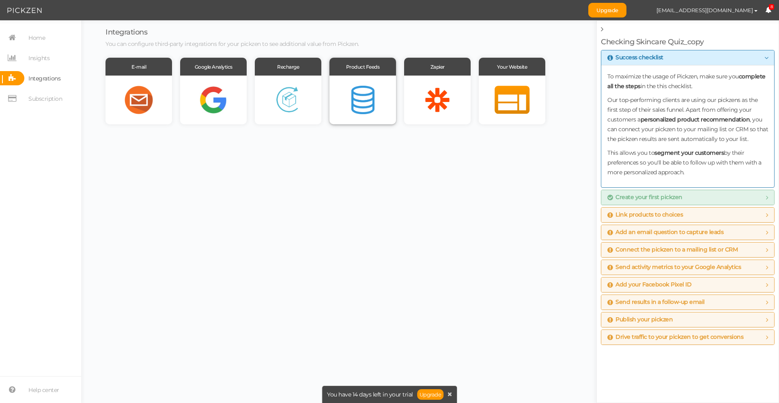
click at [361, 107] on div at bounding box center [363, 100] width 67 height 49
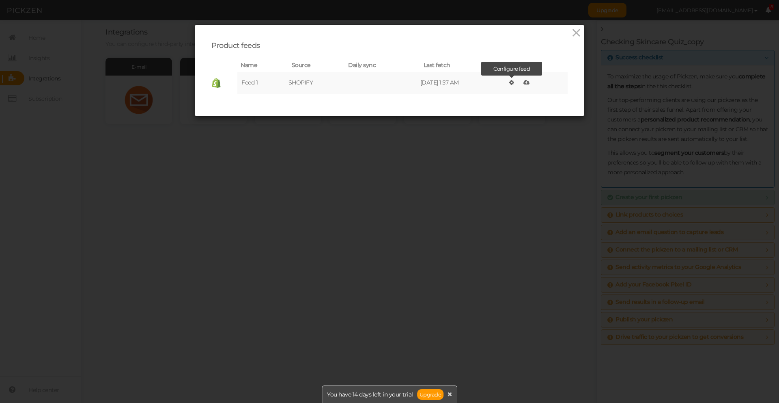
click at [513, 83] on icon at bounding box center [511, 83] width 5 height 6
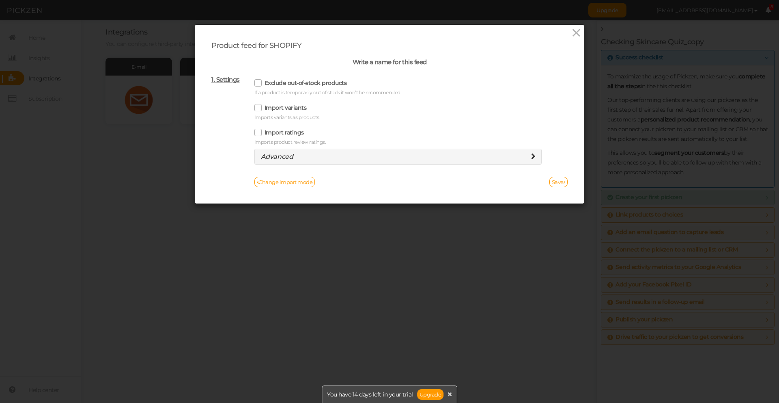
click at [335, 155] on h4 "Advanced" at bounding box center [398, 156] width 275 height 7
click at [284, 137] on div "Import ratings Imports product review ratings." at bounding box center [399, 136] width 288 height 19
click at [256, 132] on icon at bounding box center [258, 132] width 13 height 4
click at [0, 0] on input "Import ratings" at bounding box center [0, 0] width 0 height 0
click at [257, 110] on icon at bounding box center [258, 107] width 13 height 4
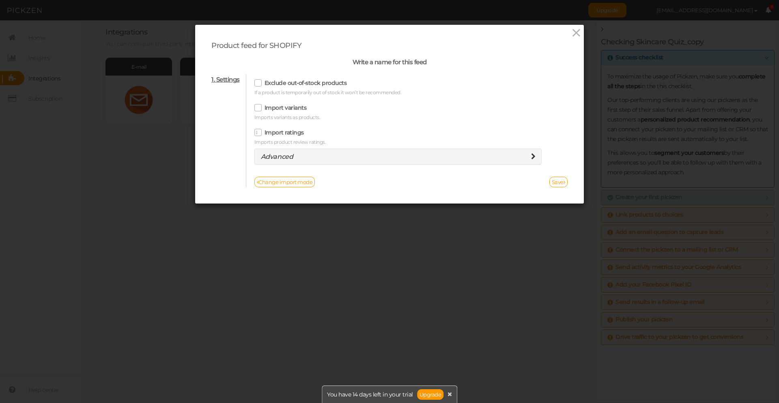
click at [0, 0] on input "Import variants" at bounding box center [0, 0] width 0 height 0
click at [257, 85] on icon at bounding box center [258, 83] width 13 height 4
click at [0, 0] on input "Exclude out-of-stock products" at bounding box center [0, 0] width 0 height 0
click at [573, 35] on icon at bounding box center [577, 33] width 12 height 12
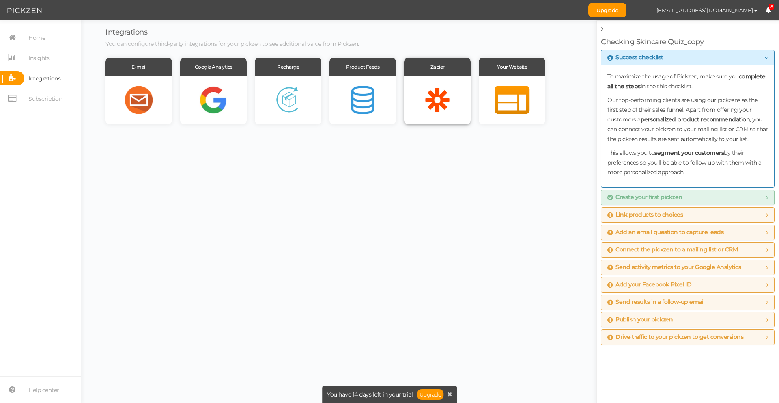
click at [453, 104] on div at bounding box center [437, 100] width 67 height 49
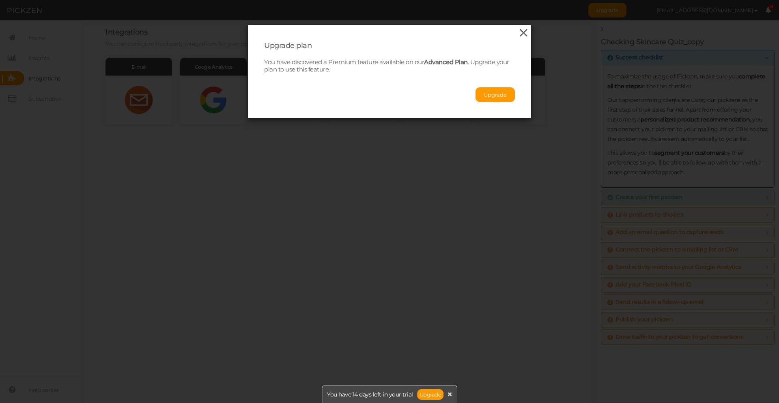
click at [519, 32] on icon at bounding box center [524, 33] width 12 height 12
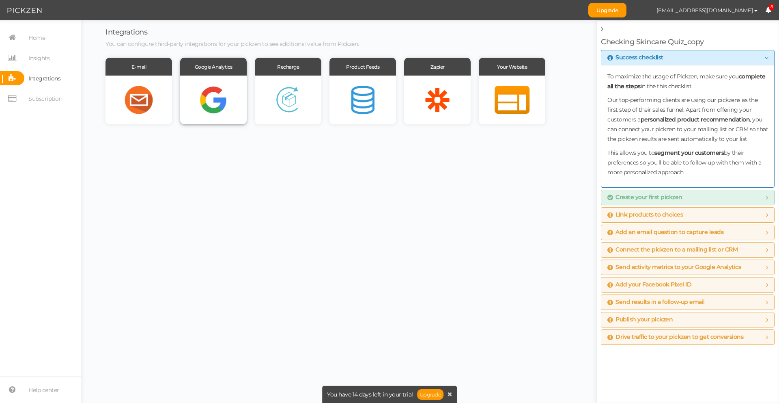
click at [213, 101] on div at bounding box center [213, 100] width 67 height 49
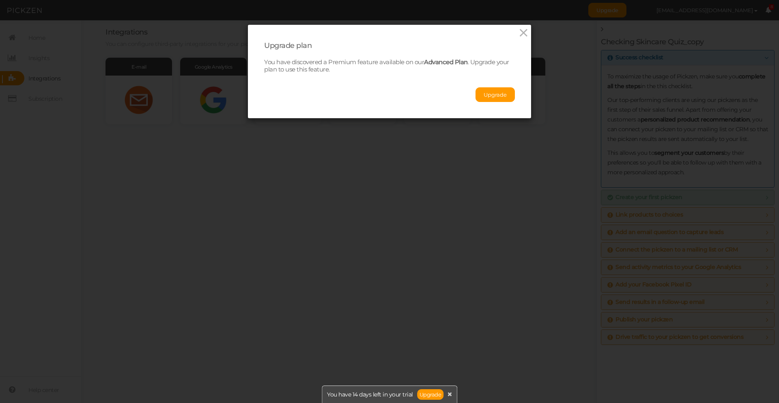
click at [519, 33] on icon at bounding box center [524, 33] width 12 height 12
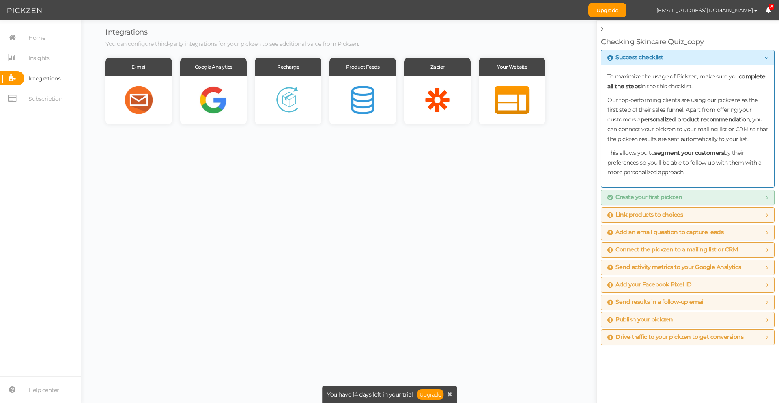
click at [151, 126] on body "Upgrade plan You have discovered a Premium feature available on our Advanced Pl…" at bounding box center [389, 201] width 779 height 403
click at [145, 104] on div at bounding box center [139, 100] width 67 height 49
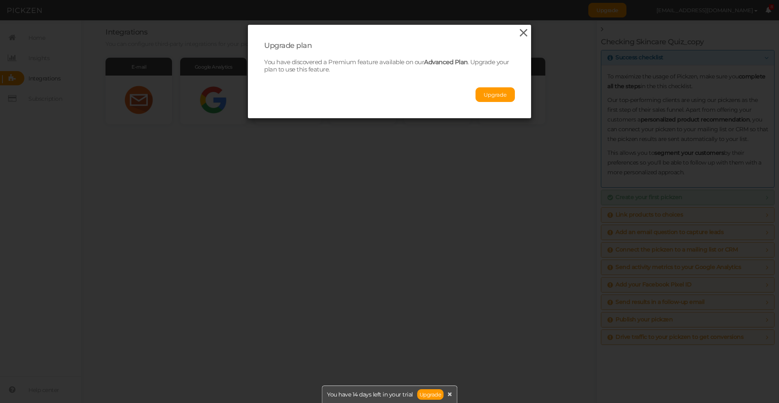
click at [518, 30] on icon at bounding box center [524, 33] width 12 height 12
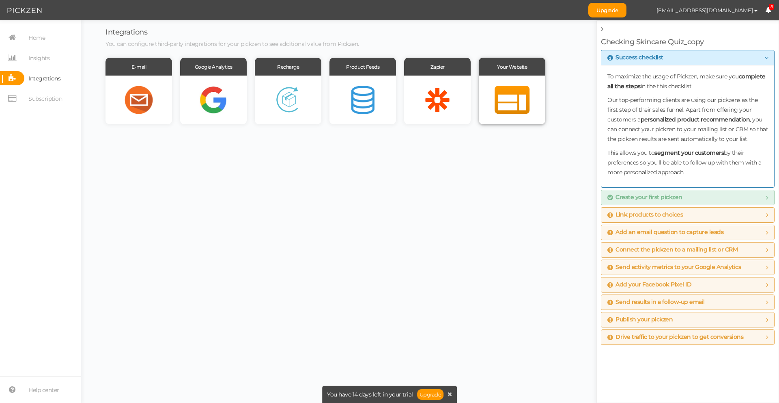
click at [494, 99] on div at bounding box center [512, 100] width 67 height 49
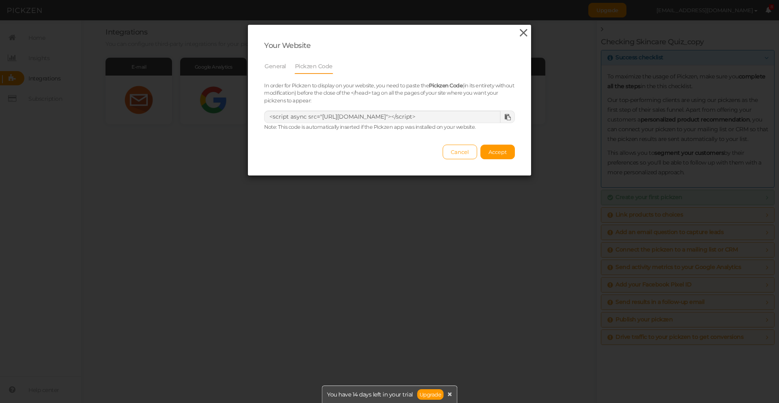
click at [518, 32] on icon at bounding box center [524, 33] width 12 height 12
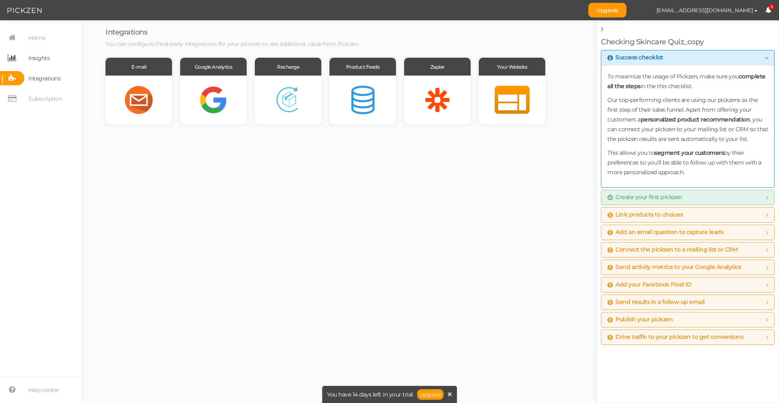
click at [37, 59] on span "Insights" at bounding box center [38, 58] width 21 height 13
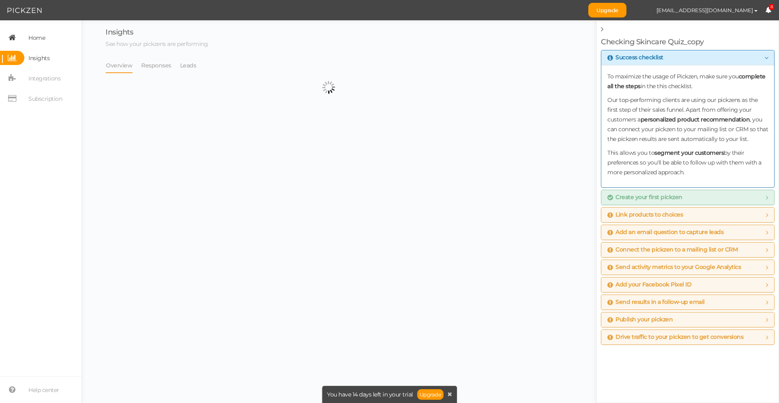
click at [45, 34] on link "Home" at bounding box center [40, 37] width 81 height 14
select select "13968"
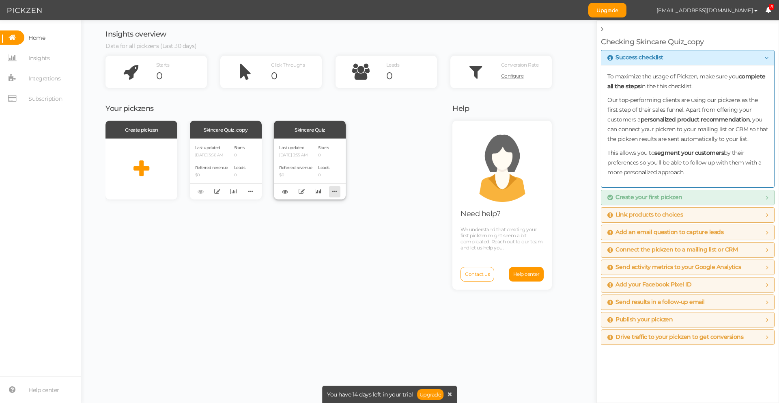
click at [338, 190] on icon at bounding box center [334, 191] width 11 height 13
click at [311, 221] on span "Recover version" at bounding box center [311, 221] width 37 height 6
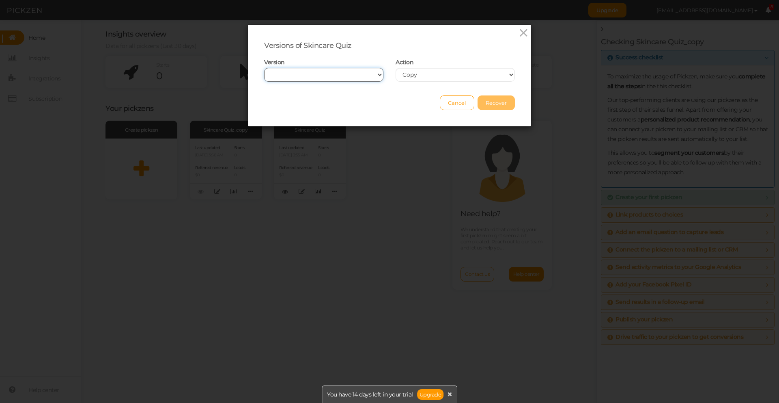
click at [365, 73] on select "[DATE] 3:53 AM [DATE] 3:52 AM" at bounding box center [323, 75] width 119 height 14
click at [433, 74] on select "Copy Overwrite" at bounding box center [455, 75] width 119 height 14
click at [523, 32] on icon at bounding box center [524, 33] width 12 height 12
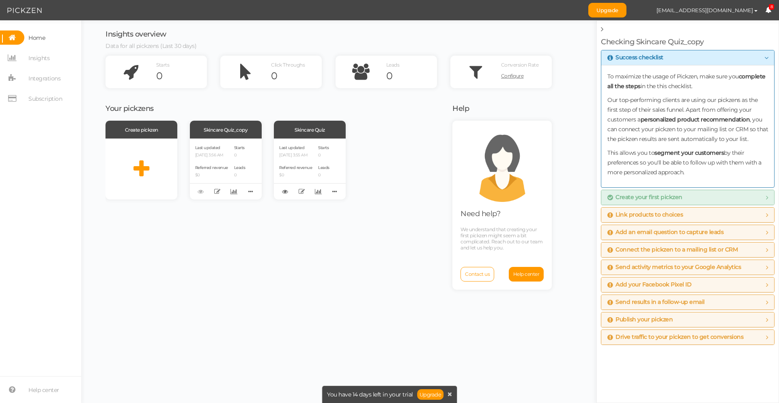
click at [607, 28] on div "Checking Skincare Quiz_copy Success checklist To maximize the usage of Pickzen,…" at bounding box center [688, 185] width 174 height 328
click at [603, 28] on icon at bounding box center [602, 29] width 2 height 7
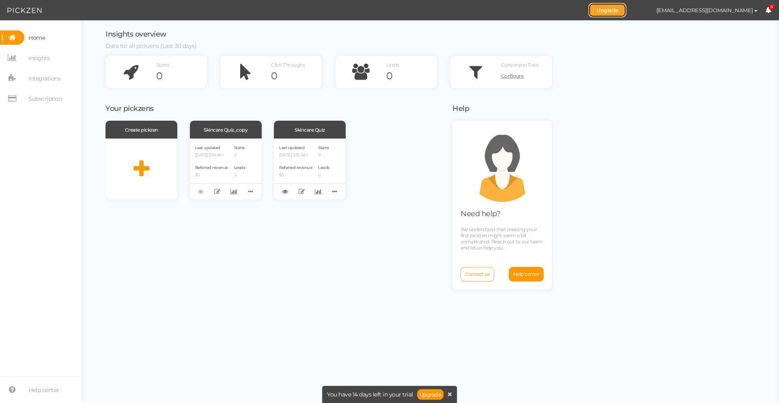
click at [627, 9] on link "Upgrade" at bounding box center [608, 10] width 38 height 15
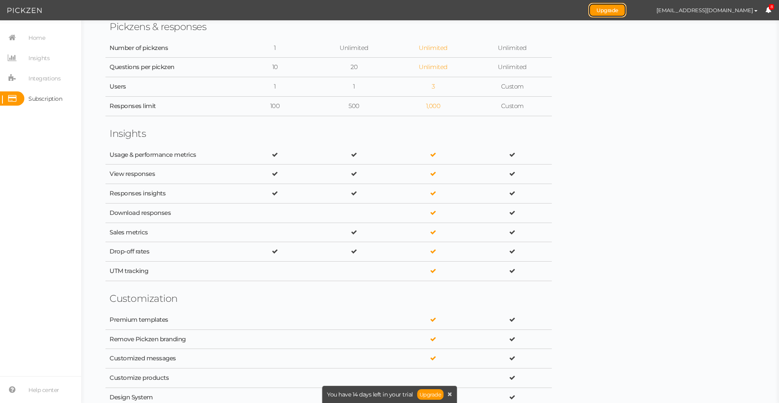
scroll to position [337, 0]
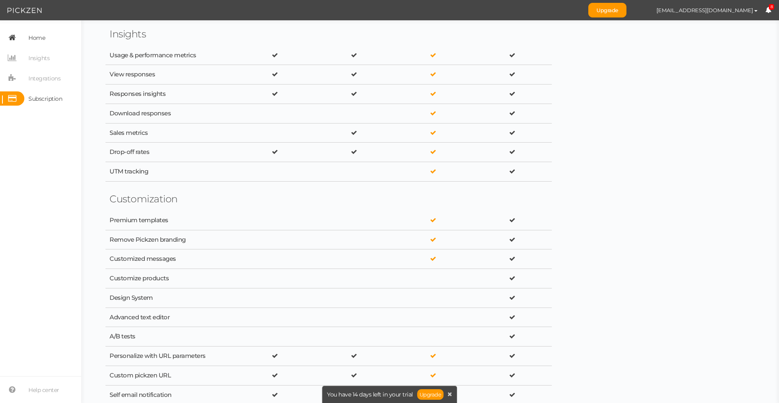
click at [48, 33] on link "Home" at bounding box center [40, 37] width 81 height 14
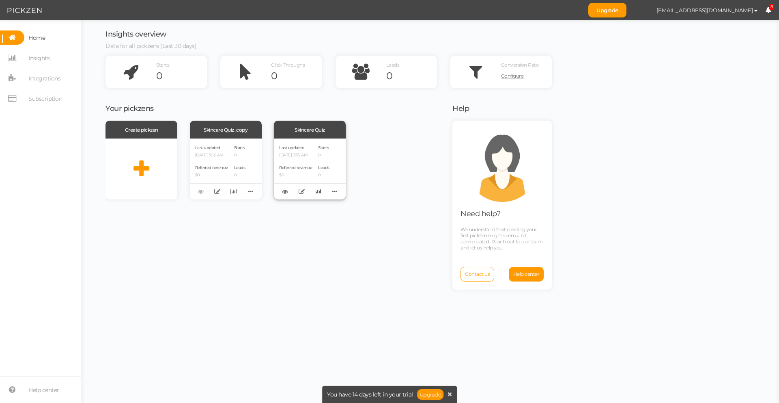
click at [306, 166] on span "Referred revenue" at bounding box center [295, 167] width 33 height 5
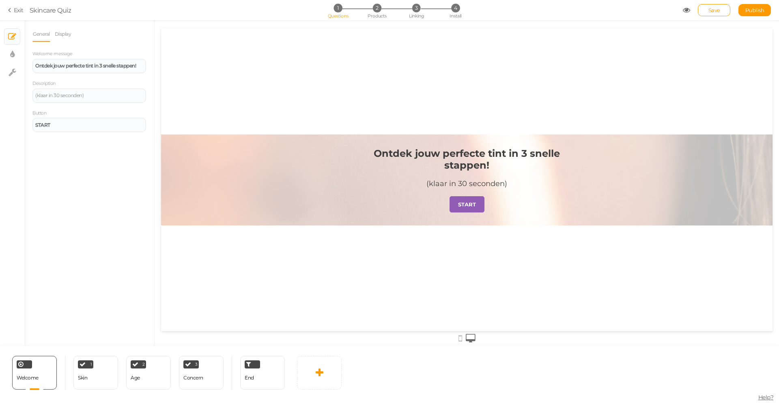
click at [685, 10] on icon at bounding box center [686, 9] width 7 height 7
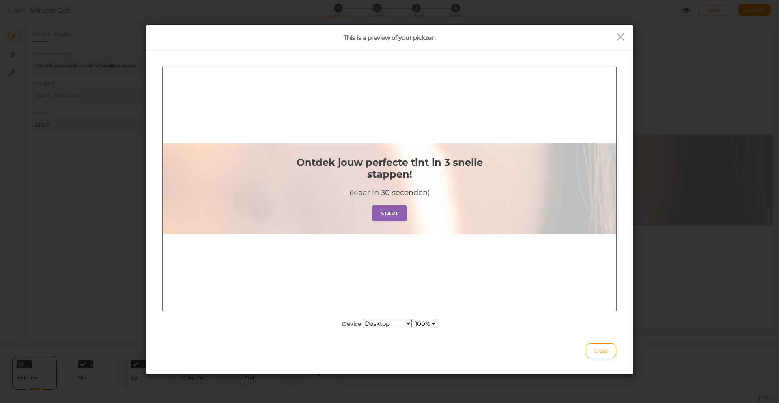
click at [393, 326] on select "Desktop Small mobile Large mobile" at bounding box center [387, 323] width 49 height 9
select select "1"
click at [363, 328] on select "Desktop Small mobile Large mobile" at bounding box center [387, 323] width 49 height 9
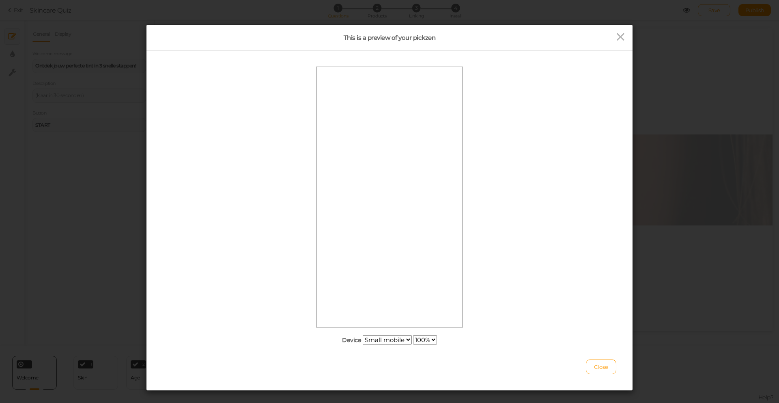
click at [383, 336] on select "Desktop Small mobile Large mobile" at bounding box center [387, 339] width 49 height 9
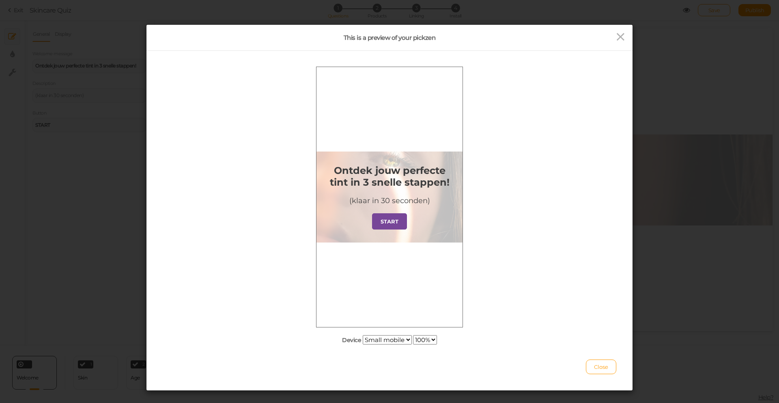
click at [392, 222] on strong "START" at bounding box center [390, 221] width 18 height 6
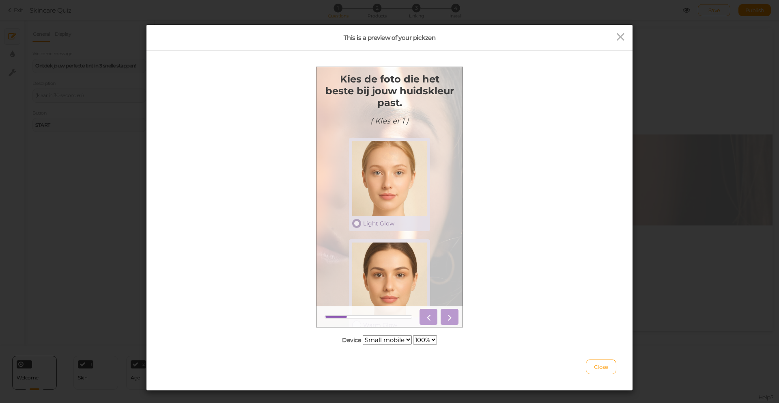
click at [402, 227] on link "Light Glow" at bounding box center [389, 183] width 81 height 93
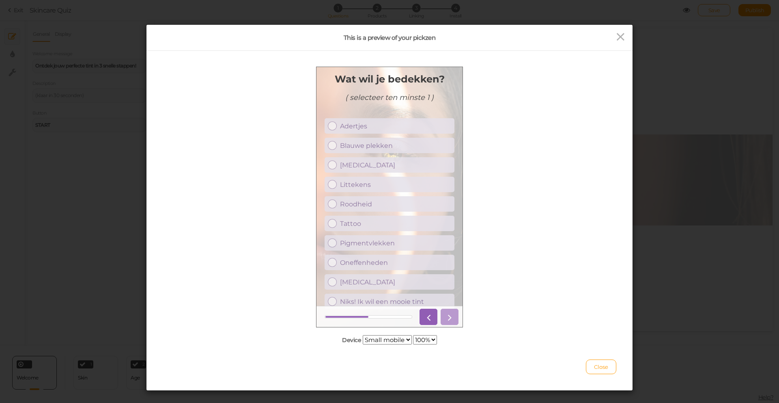
click at [451, 313] on div at bounding box center [438, 316] width 42 height 16
click at [378, 188] on div "Littekens" at bounding box center [395, 184] width 111 height 8
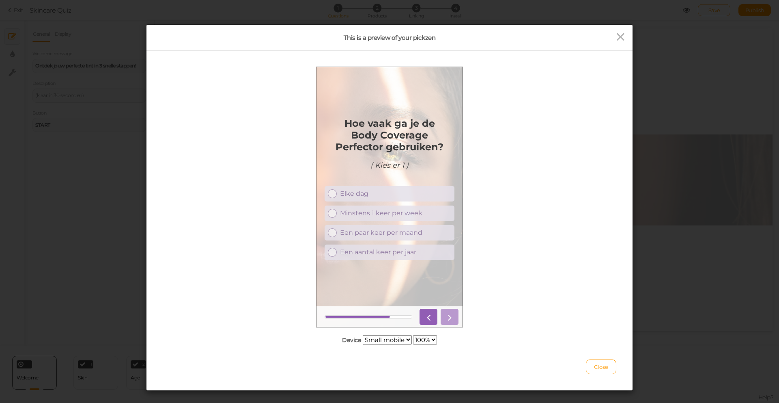
click at [451, 314] on div at bounding box center [438, 316] width 42 height 16
click at [381, 195] on div "Elke dag" at bounding box center [395, 193] width 111 height 8
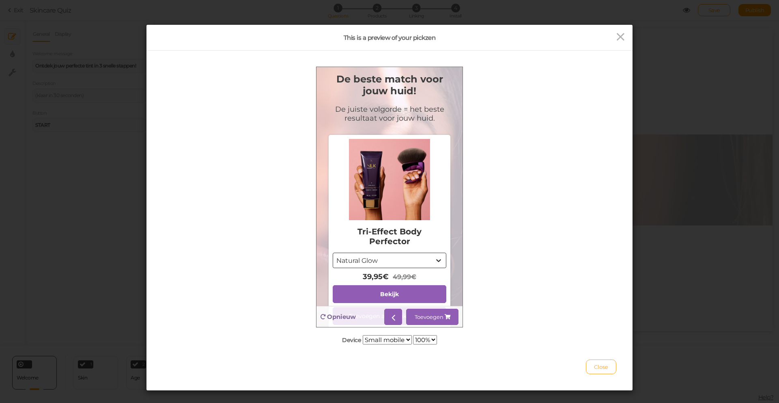
click at [598, 365] on span "Close" at bounding box center [601, 366] width 14 height 6
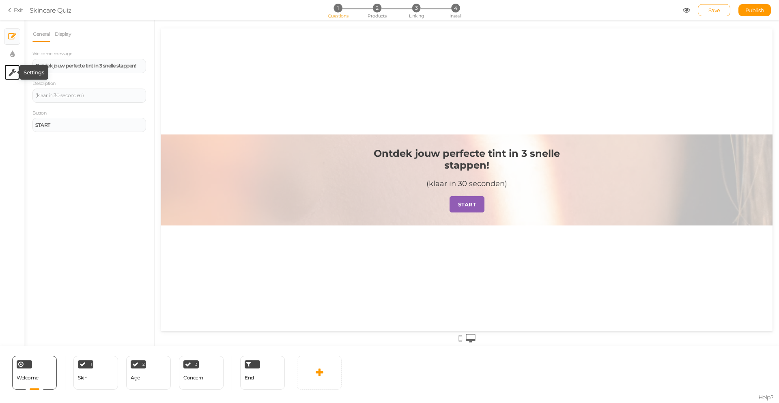
click at [13, 72] on icon at bounding box center [13, 72] width 8 height 8
select select "en"
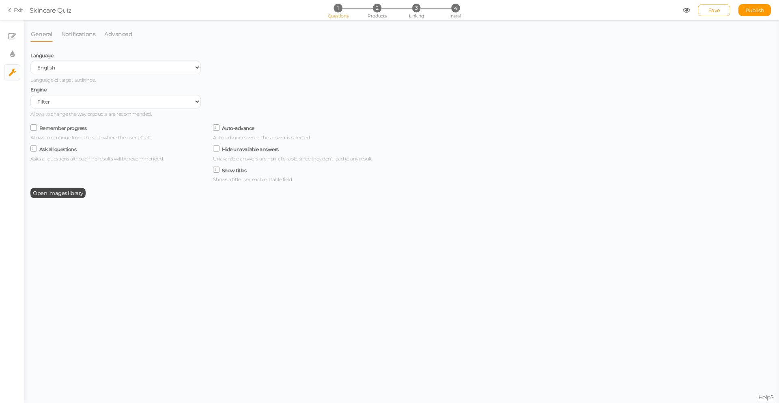
click at [685, 9] on icon at bounding box center [686, 9] width 7 height 7
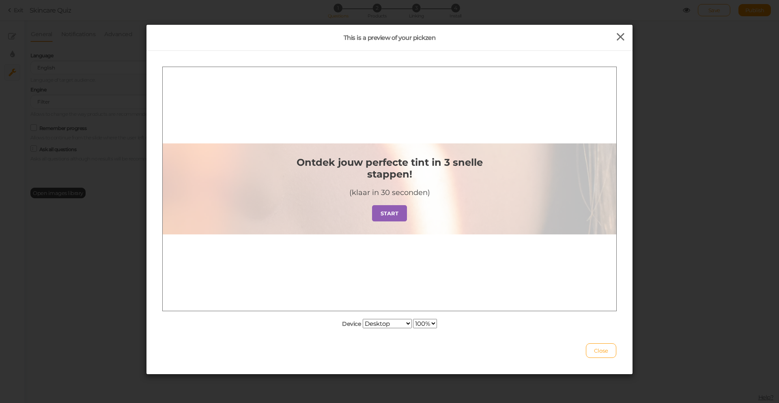
click at [622, 37] on icon at bounding box center [621, 37] width 12 height 12
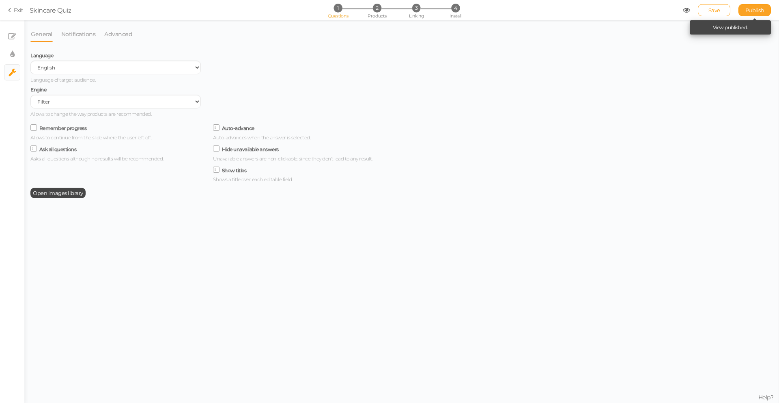
click at [751, 13] on span "Publish" at bounding box center [755, 10] width 19 height 6
click at [740, 27] on link "View published." at bounding box center [730, 27] width 35 height 6
click at [15, 55] on link "× Display settings" at bounding box center [11, 54] width 15 height 15
select select "2"
select select "montserrat"
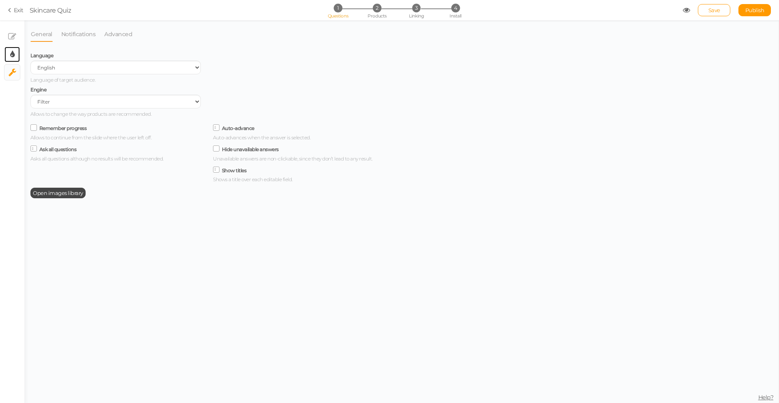
select select "fade"
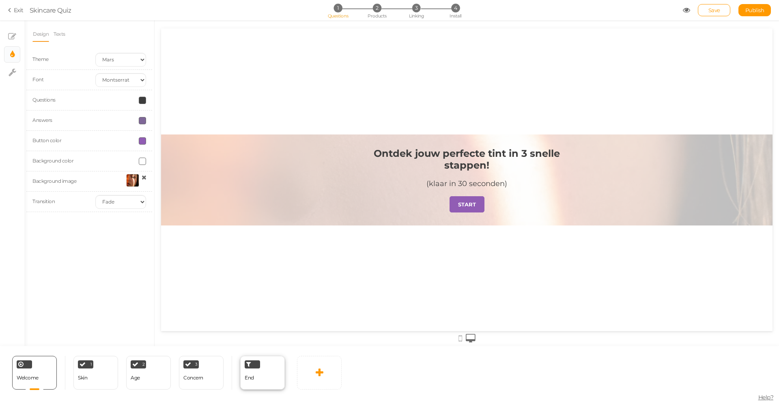
click at [268, 374] on div "End" at bounding box center [262, 373] width 45 height 34
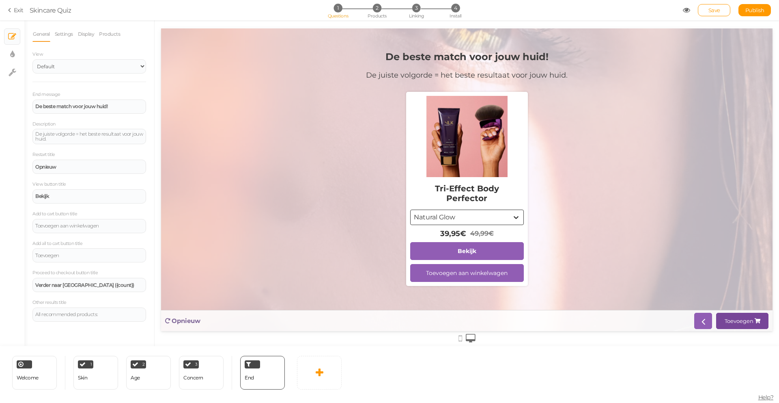
click at [740, 320] on div "Toevoegen" at bounding box center [739, 320] width 29 height 6
click at [497, 274] on div "Toevoegen aan winkelwagen" at bounding box center [467, 272] width 97 height 7
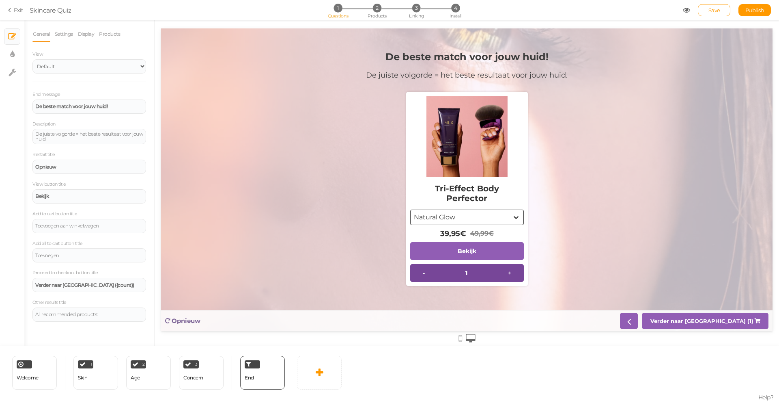
click at [754, 328] on div "Opnieuw Verder naar [GEOGRAPHIC_DATA] (1)" at bounding box center [467, 320] width 612 height 21
click at [748, 322] on strong "Verder naar [GEOGRAPHIC_DATA] (1)" at bounding box center [702, 320] width 103 height 6
click at [76, 35] on li "Settings" at bounding box center [65, 33] width 23 height 15
click at [71, 33] on link "Settings" at bounding box center [63, 33] width 19 height 15
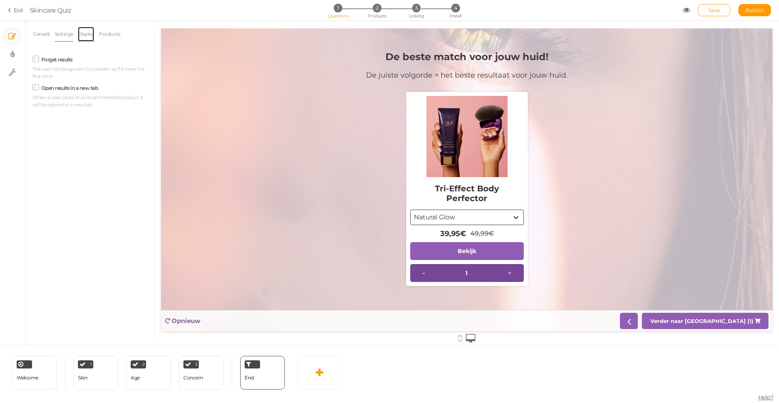
click at [88, 34] on link "Display" at bounding box center [86, 33] width 17 height 15
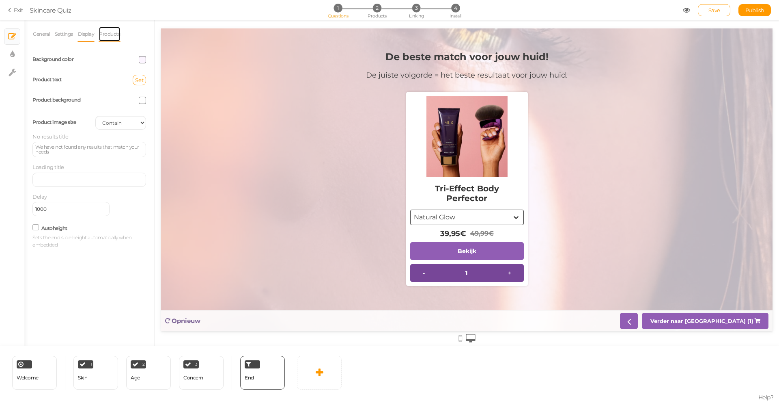
click at [103, 30] on link "Products" at bounding box center [110, 33] width 22 height 15
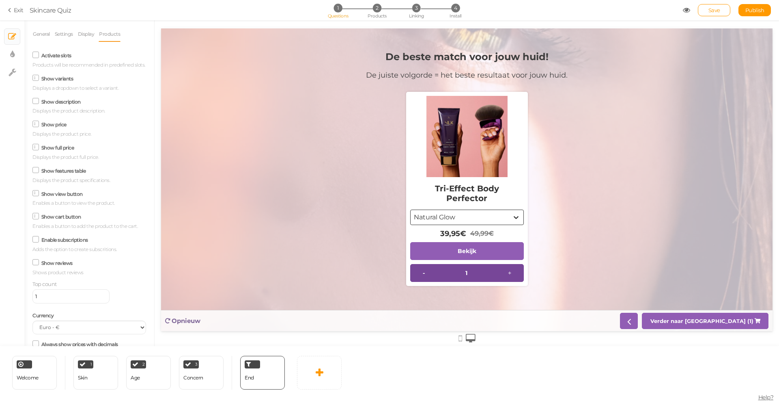
click at [39, 53] on icon at bounding box center [35, 55] width 11 height 4
click at [0, 0] on input "Activate slots" at bounding box center [0, 0] width 0 height 0
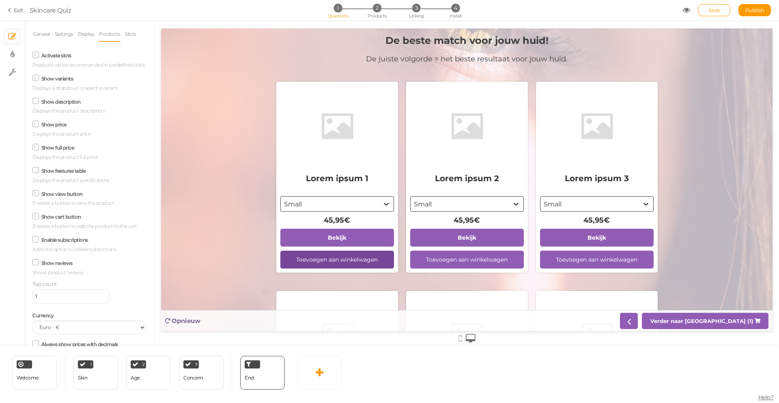
click at [38, 58] on span at bounding box center [35, 55] width 6 height 6
click at [0, 0] on input "Activate slots" at bounding box center [0, 0] width 0 height 0
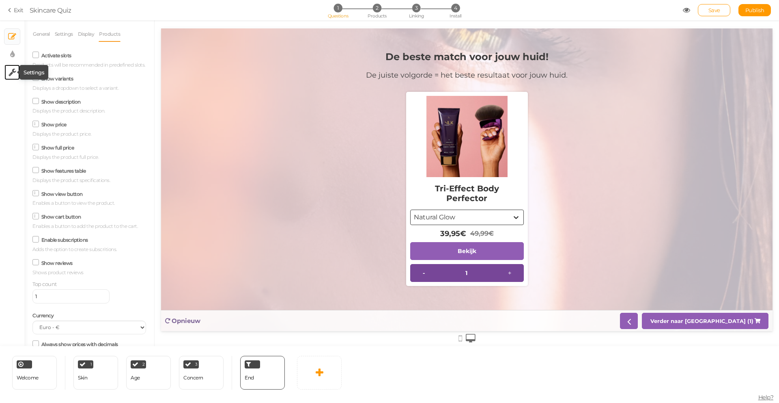
click at [15, 71] on icon at bounding box center [13, 72] width 8 height 8
select select "en"
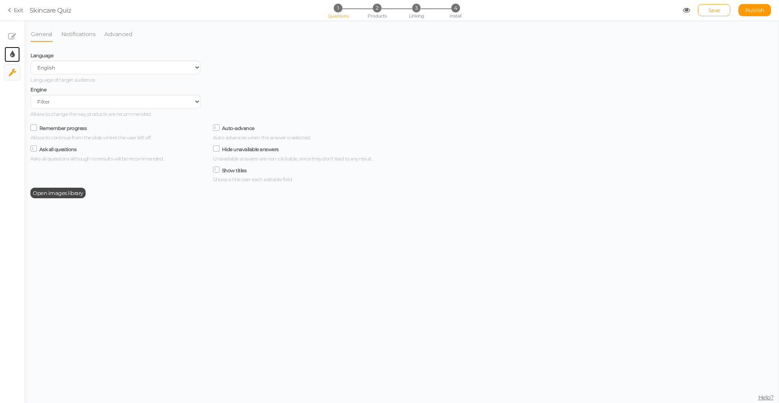
click at [6, 50] on link "× Display settings" at bounding box center [11, 54] width 15 height 15
select select "2"
select select "montserrat"
select select "fade"
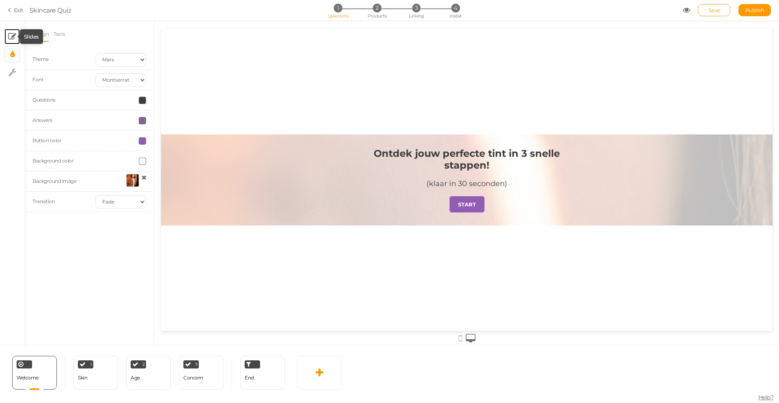
click at [11, 35] on icon at bounding box center [12, 36] width 8 height 8
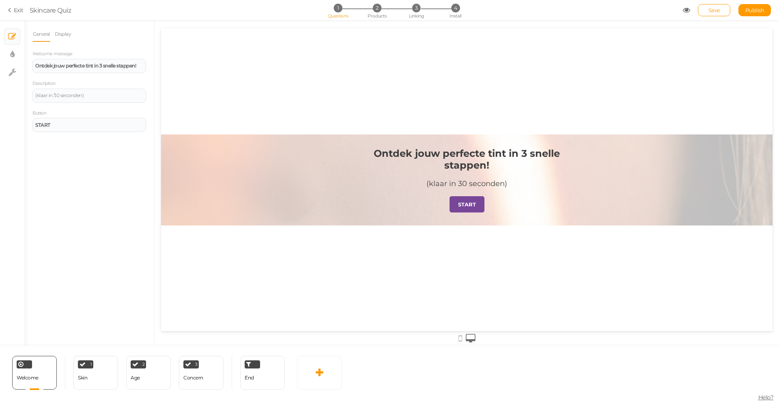
click at [471, 199] on link "START" at bounding box center [467, 204] width 35 height 16
click at [473, 202] on strong "START" at bounding box center [467, 204] width 18 height 6
click at [268, 379] on div "End" at bounding box center [262, 373] width 45 height 34
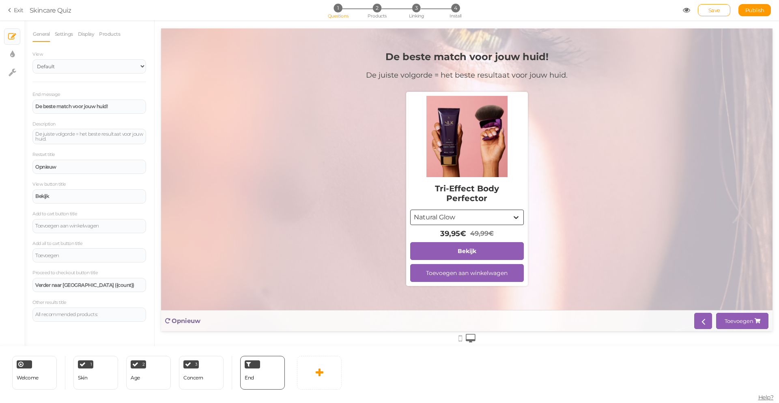
click at [738, 332] on div at bounding box center [467, 337] width 612 height 13
click at [479, 274] on div "Toevoegen aan winkelwagen" at bounding box center [467, 272] width 97 height 7
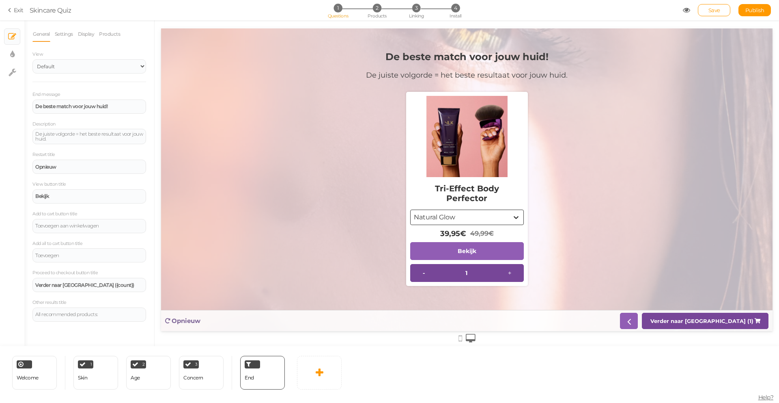
click at [752, 317] on strong "Verder naar [GEOGRAPHIC_DATA] (1)" at bounding box center [702, 320] width 103 height 6
click at [67, 37] on link "Settings" at bounding box center [63, 33] width 19 height 15
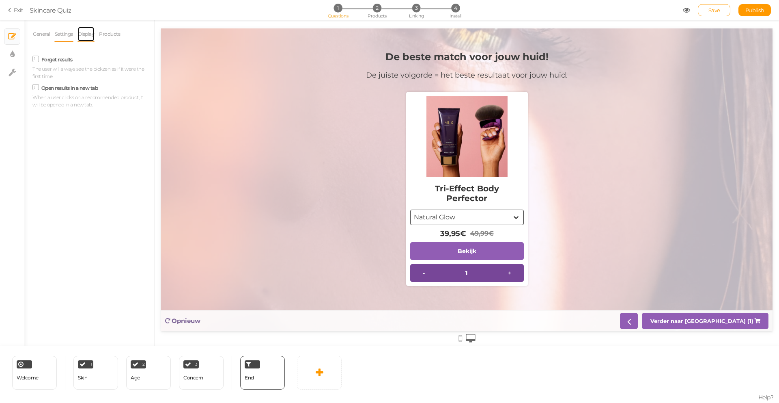
click at [86, 32] on link "Display" at bounding box center [86, 33] width 17 height 15
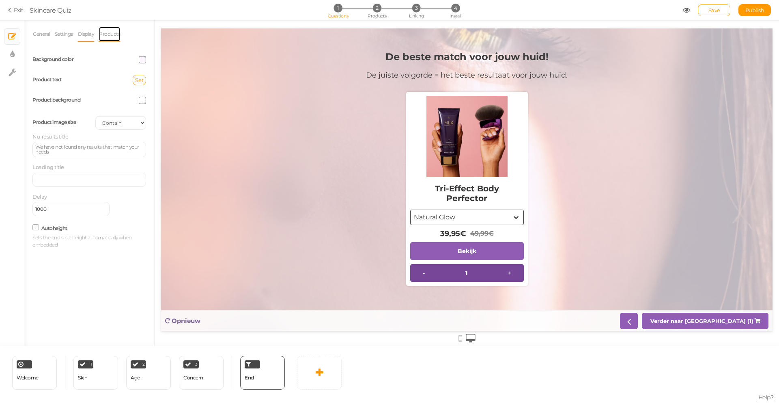
click at [105, 37] on link "Products" at bounding box center [110, 33] width 22 height 15
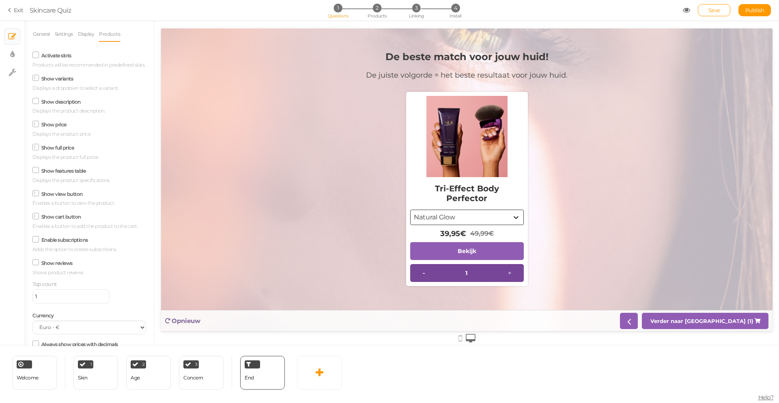
click at [36, 193] on icon at bounding box center [36, 193] width 4 height 0
click at [0, 0] on input "Show view button" at bounding box center [0, 0] width 0 height 0
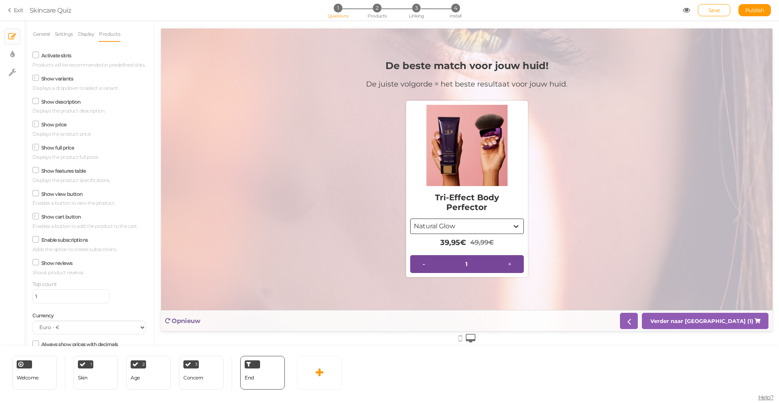
click at [36, 195] on icon at bounding box center [35, 193] width 11 height 4
click at [0, 0] on input "Show view button" at bounding box center [0, 0] width 0 height 0
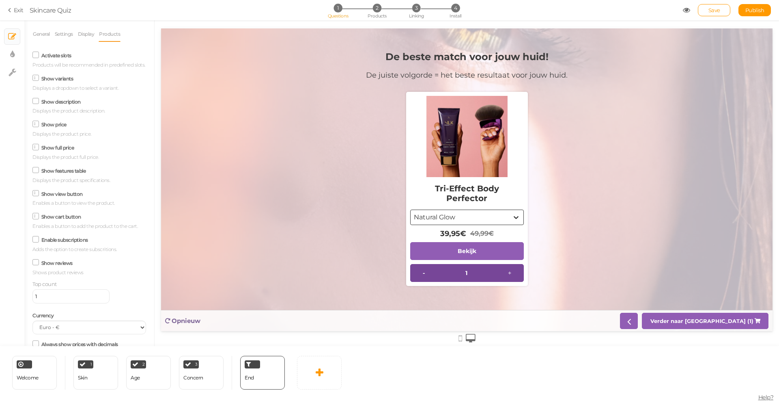
click at [38, 219] on span at bounding box center [35, 216] width 6 height 6
click at [0, 0] on input "Show cart button" at bounding box center [0, 0] width 0 height 0
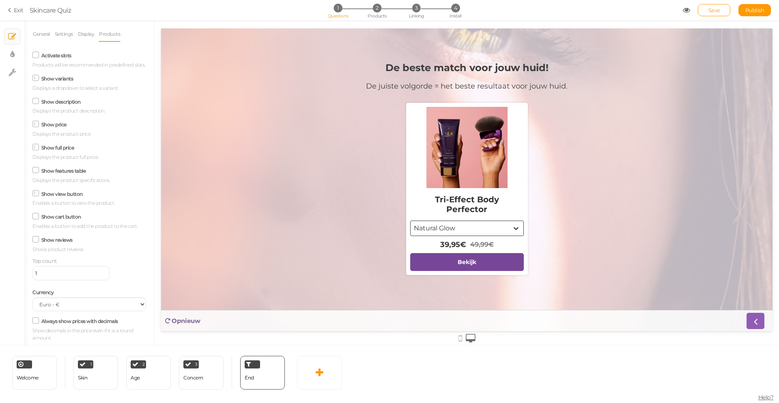
click at [475, 265] on link "Bekijk" at bounding box center [467, 262] width 114 height 18
click at [41, 241] on icon at bounding box center [35, 239] width 11 height 4
click at [0, 0] on input "Show reviews" at bounding box center [0, 0] width 0 height 0
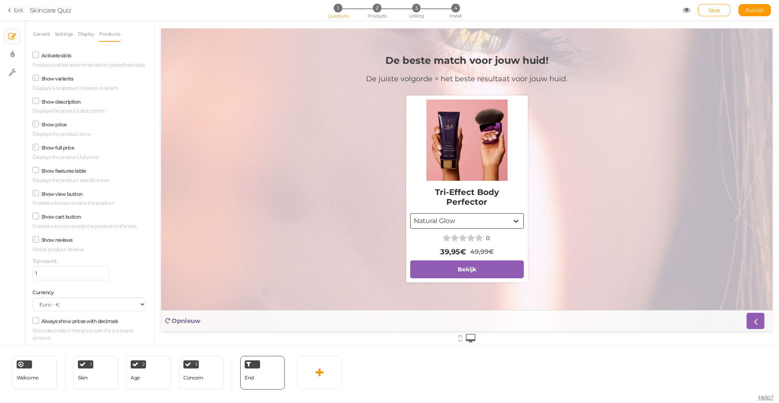
click at [41, 247] on div "Show reviews Shows product reviews" at bounding box center [89, 243] width 114 height 19
click at [34, 242] on span at bounding box center [35, 239] width 6 height 6
click at [0, 0] on input "Show reviews" at bounding box center [0, 0] width 0 height 0
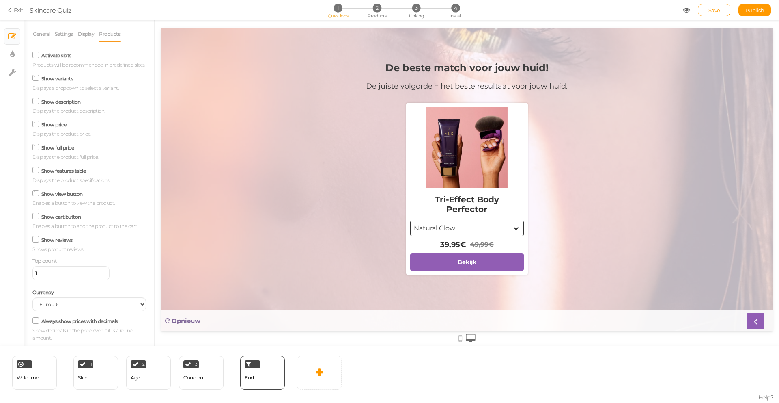
click at [38, 218] on icon at bounding box center [35, 216] width 11 height 4
click at [0, 0] on input "Show cart button" at bounding box center [0, 0] width 0 height 0
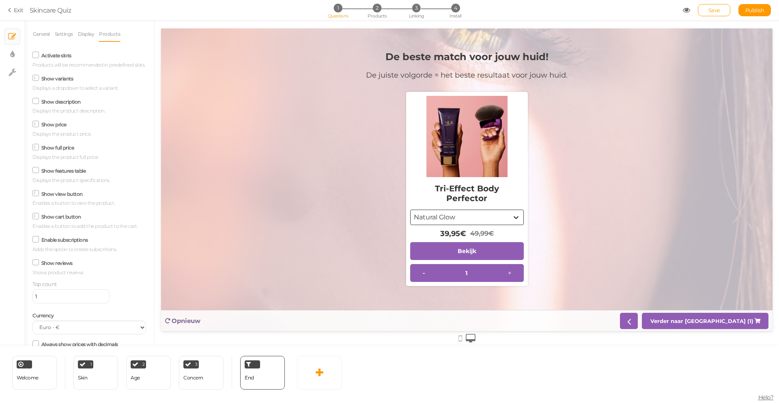
click at [40, 222] on div "Show cart button Enables a button to add the product to the cart." at bounding box center [89, 220] width 114 height 19
click at [33, 220] on div "Show cart button Enables a button to add the product to the cart." at bounding box center [89, 220] width 114 height 19
click at [35, 216] on icon at bounding box center [36, 216] width 4 height 0
click at [0, 0] on input "Show cart button" at bounding box center [0, 0] width 0 height 0
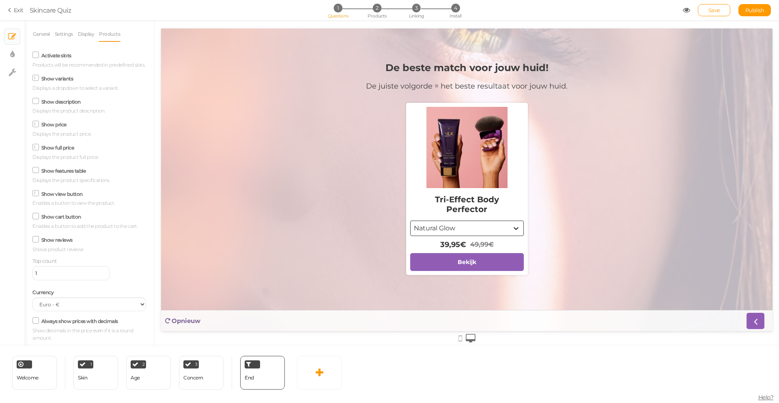
click at [36, 218] on icon at bounding box center [35, 216] width 11 height 4
click at [0, 0] on input "Show cart button" at bounding box center [0, 0] width 0 height 0
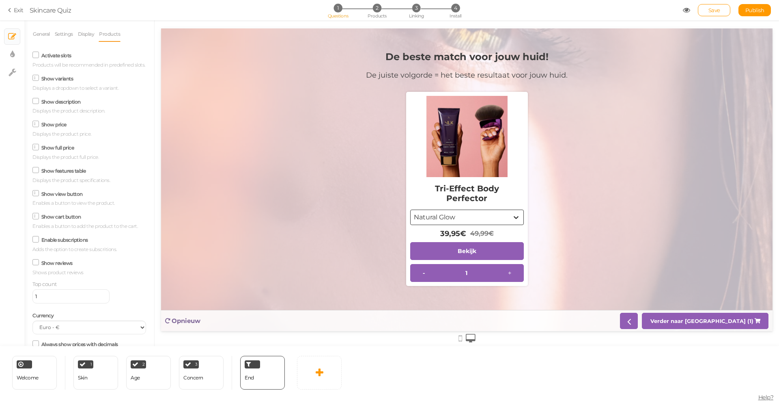
click at [36, 219] on span at bounding box center [35, 216] width 6 height 6
click at [0, 0] on input "Show cart button" at bounding box center [0, 0] width 0 height 0
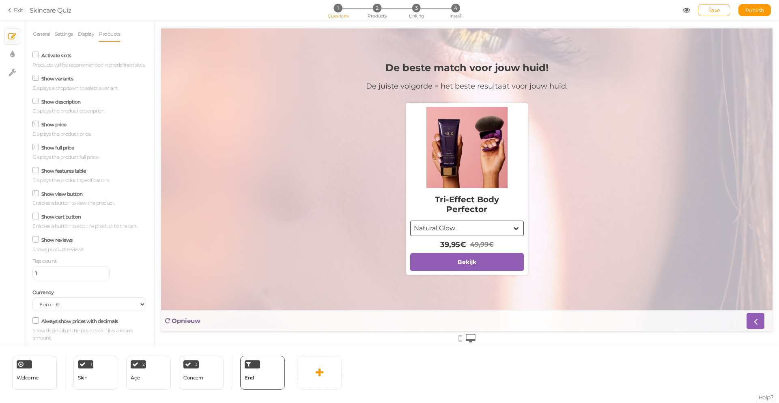
click at [37, 218] on icon at bounding box center [35, 216] width 11 height 4
click at [0, 0] on input "Show cart button" at bounding box center [0, 0] width 0 height 0
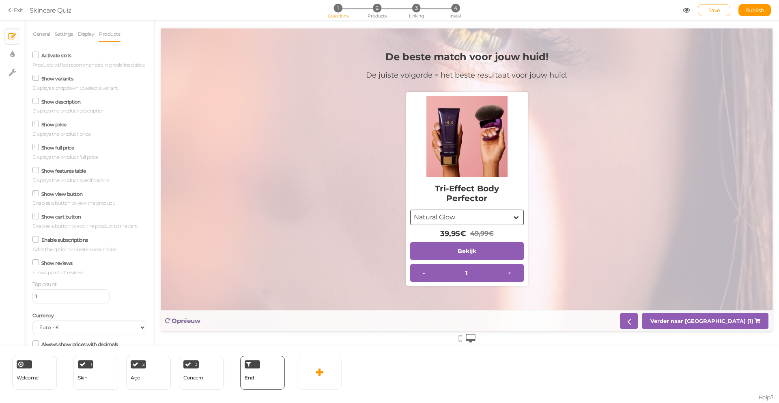
click at [77, 303] on input "1" at bounding box center [70, 296] width 77 height 14
click at [87, 302] on input "2" at bounding box center [70, 296] width 77 height 14
click at [87, 302] on input "3" at bounding box center [70, 296] width 77 height 14
click at [86, 303] on input "2" at bounding box center [70, 296] width 77 height 14
type input "1"
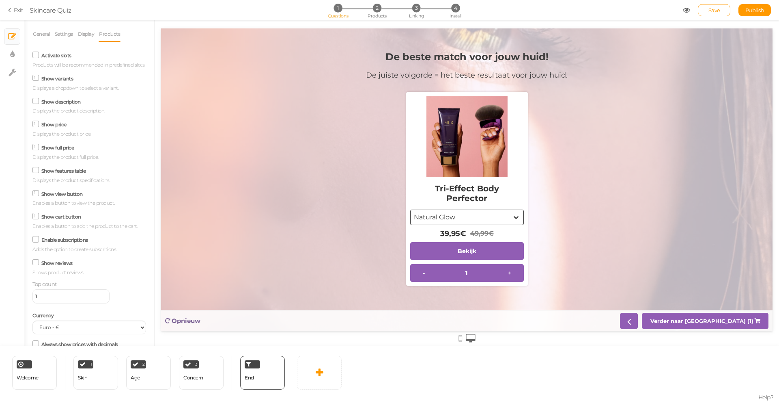
click at [86, 303] on input "1" at bounding box center [70, 296] width 77 height 14
click at [39, 55] on icon at bounding box center [35, 55] width 11 height 4
click at [0, 0] on input "Activate slots" at bounding box center [0, 0] width 0 height 0
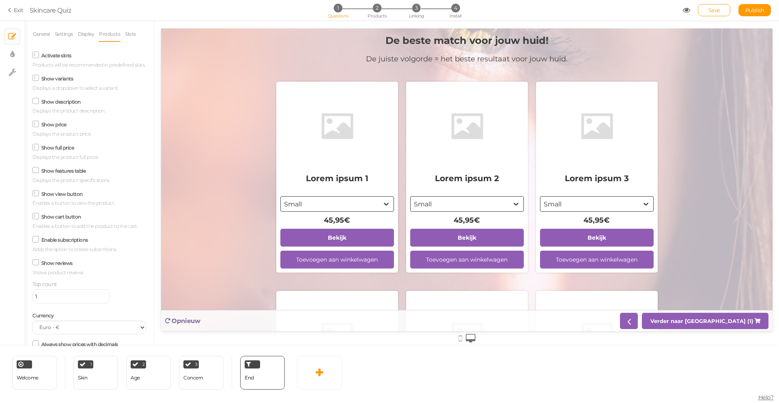
click at [37, 55] on icon at bounding box center [36, 55] width 4 height 0
click at [0, 0] on input "Activate slots" at bounding box center [0, 0] width 0 height 0
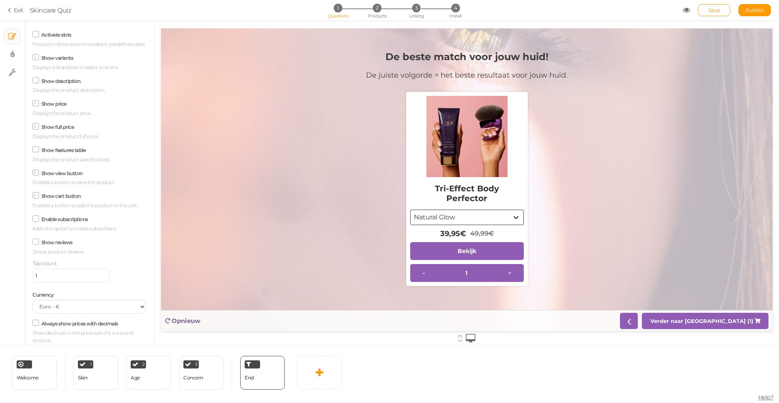
scroll to position [95, 0]
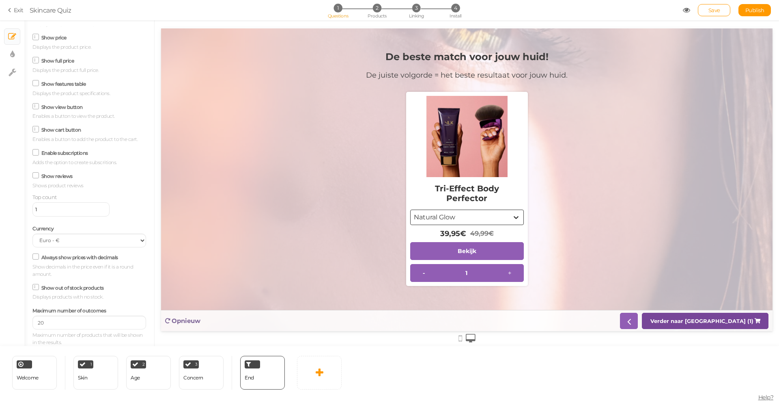
click at [748, 322] on strong "Verder naar [GEOGRAPHIC_DATA] (1)" at bounding box center [702, 320] width 103 height 6
click at [748, 321] on strong "Verder naar [GEOGRAPHIC_DATA] (1)" at bounding box center [702, 320] width 103 height 6
click at [747, 321] on strong "Verder naar [GEOGRAPHIC_DATA] (1)" at bounding box center [702, 320] width 103 height 6
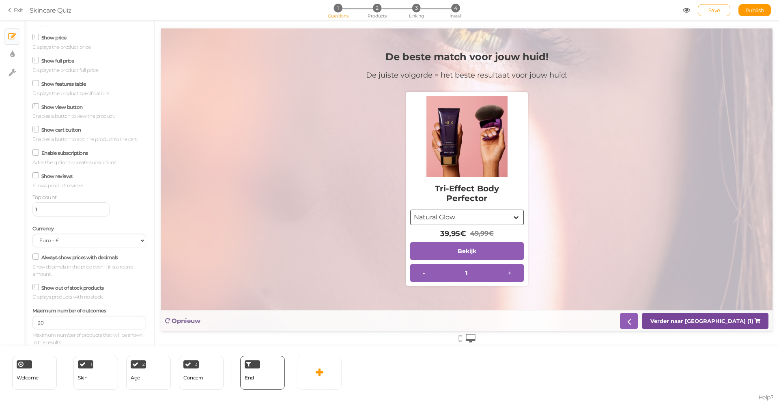
click at [747, 321] on strong "Verder naar [GEOGRAPHIC_DATA] (1)" at bounding box center [702, 320] width 103 height 6
click at [15, 54] on link "× Display settings" at bounding box center [11, 54] width 15 height 15
select select "2"
select select "montserrat"
select select "fade"
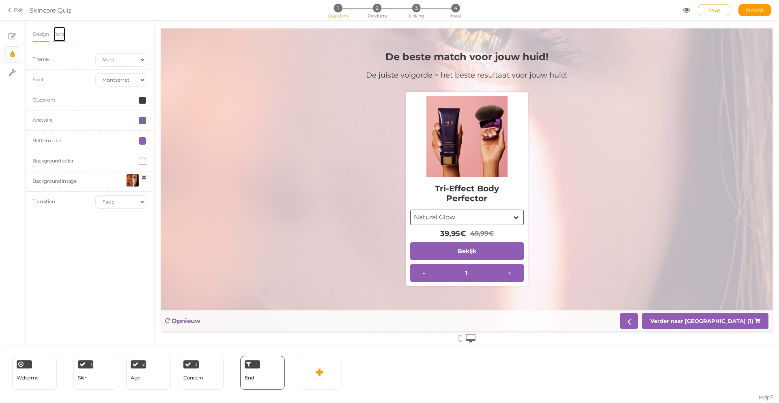
click at [55, 39] on link "Texts" at bounding box center [59, 33] width 13 height 15
click at [53, 95] on div "Select..." at bounding box center [89, 95] width 108 height 5
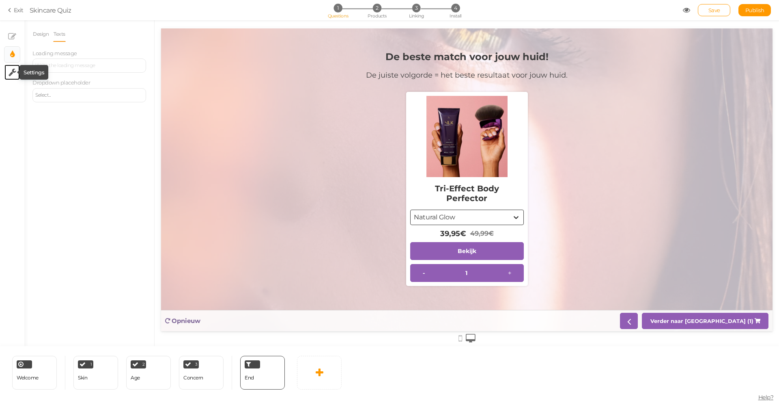
click at [12, 74] on icon at bounding box center [13, 72] width 8 height 8
select select "en"
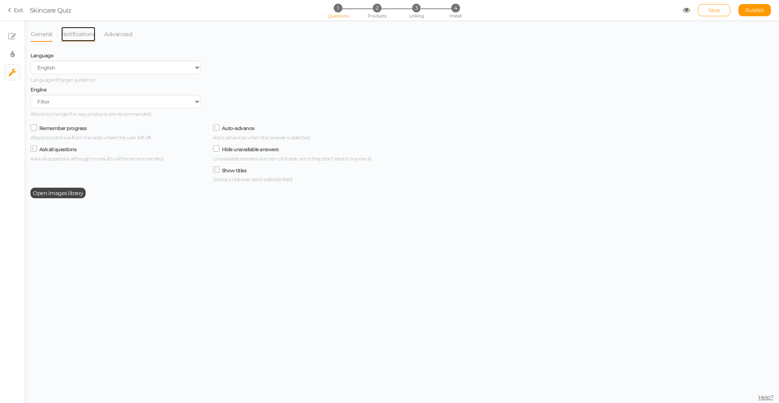
click at [68, 31] on link "Notifications" at bounding box center [78, 33] width 35 height 15
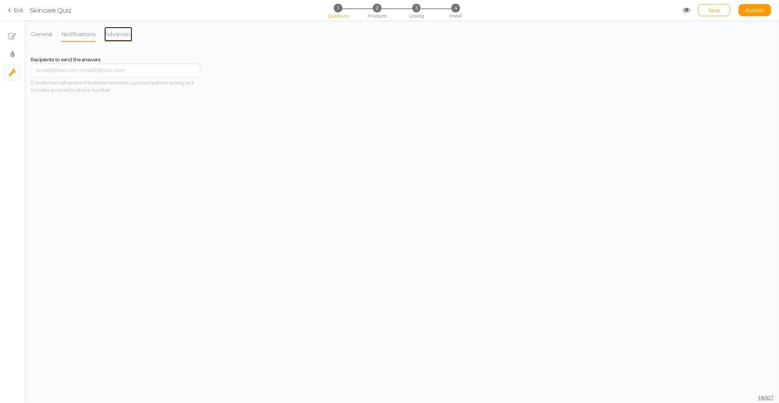
click at [105, 34] on link "Advanced" at bounding box center [118, 33] width 29 height 15
click at [70, 71] on textarea at bounding box center [115, 72] width 171 height 24
click at [203, 52] on div "Extra information for lead e-mails Information to add to the leads generated. S…" at bounding box center [115, 76] width 183 height 52
click at [13, 4] on section "Exit Skincare Quiz 1 Questions 2 Products 3 Linking 4 Install Save Publish View…" at bounding box center [389, 10] width 779 height 20
click at [12, 9] on icon at bounding box center [11, 9] width 6 height 7
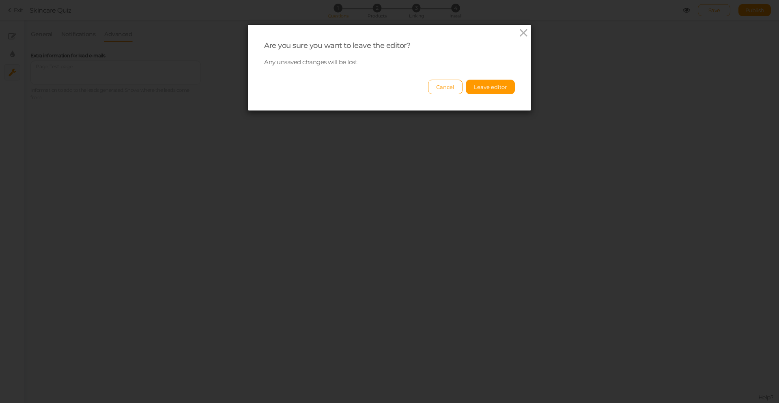
click at [528, 29] on div "Are you sure you want to leave the editor? Any unsaved changes will be lost Can…" at bounding box center [389, 68] width 283 height 86
click at [523, 28] on icon at bounding box center [524, 33] width 12 height 12
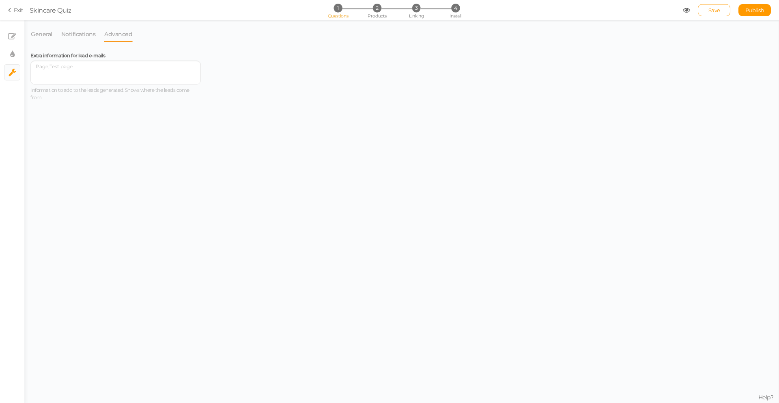
click at [743, 8] on link "Publish" at bounding box center [755, 10] width 32 height 12
click at [17, 12] on link "Exit" at bounding box center [15, 10] width 15 height 8
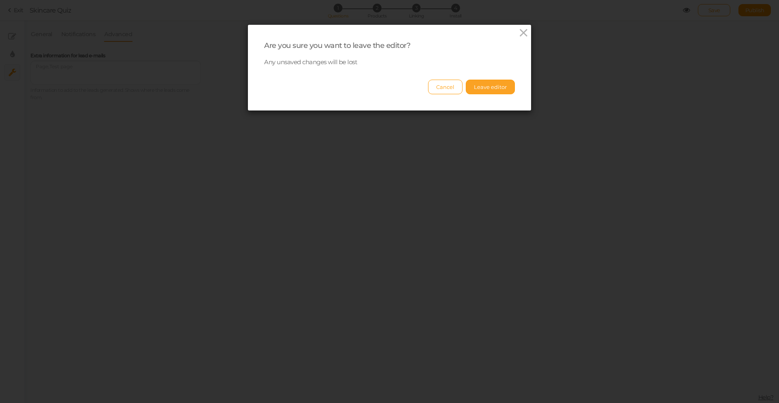
click at [496, 82] on button "Leave editor" at bounding box center [490, 87] width 49 height 15
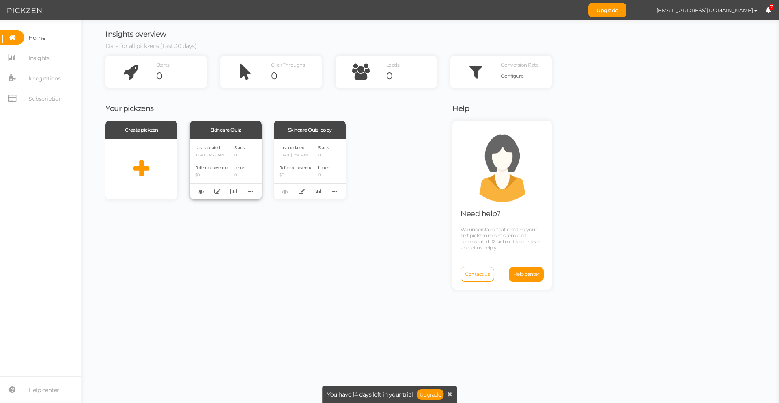
click at [228, 159] on div "Last updated [DATE] 4:32 AM Referred revenue $0" at bounding box center [211, 169] width 33 height 50
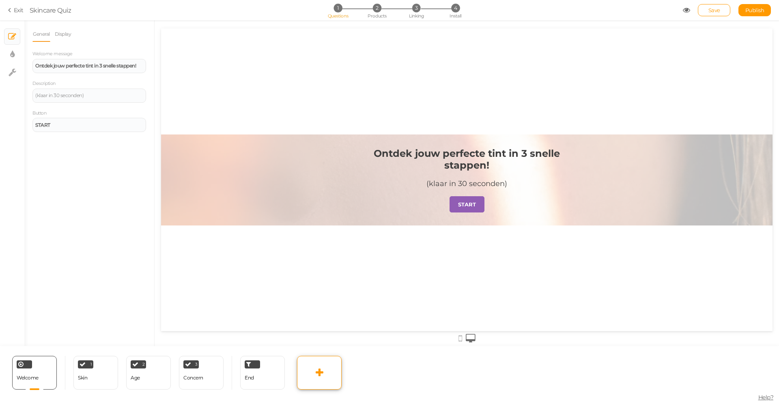
click at [335, 371] on link at bounding box center [319, 373] width 45 height 34
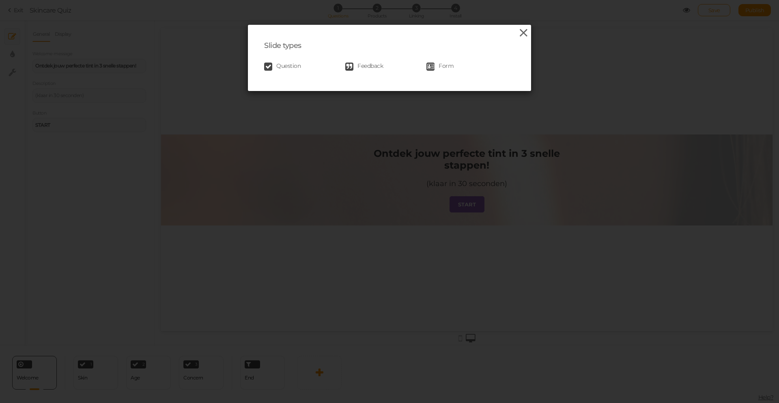
click at [523, 30] on icon at bounding box center [524, 33] width 12 height 12
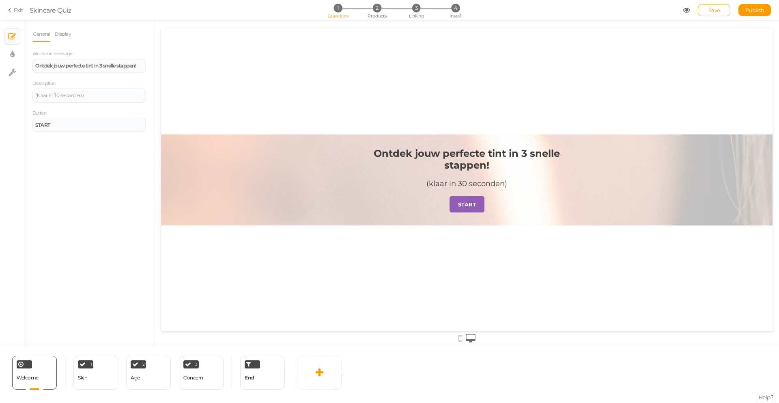
click at [73, 36] on li "Display" at bounding box center [65, 33] width 22 height 15
click at [69, 35] on link "Display" at bounding box center [62, 33] width 17 height 15
click at [268, 373] on div "End" at bounding box center [262, 373] width 45 height 34
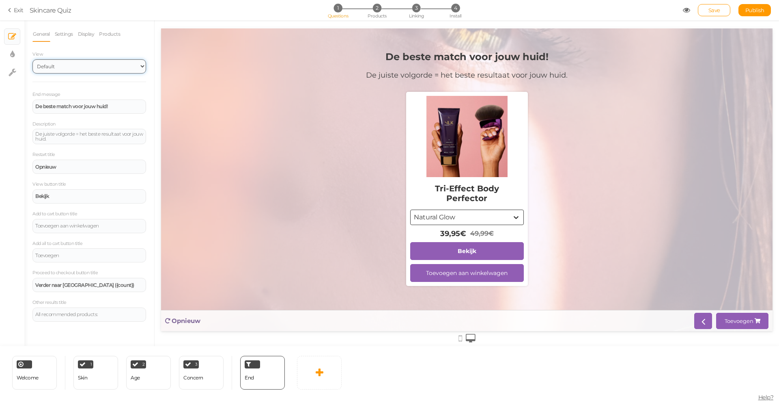
click at [95, 66] on select "Default Top" at bounding box center [89, 66] width 114 height 14
click at [7, 58] on link "× Display settings" at bounding box center [11, 54] width 15 height 15
select select "2"
select select "montserrat"
select select "fade"
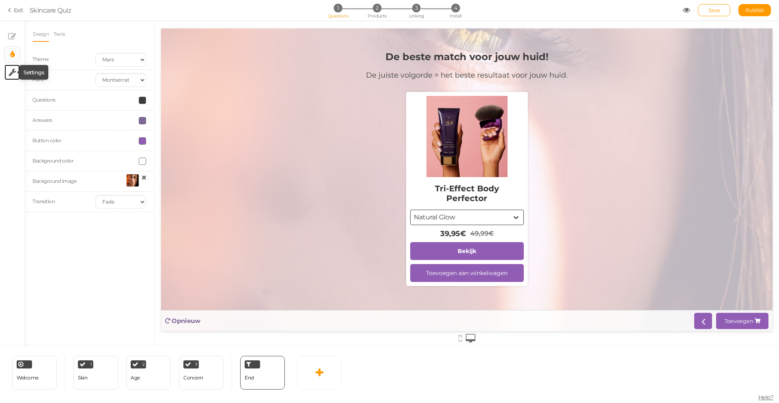
click at [13, 70] on icon at bounding box center [13, 72] width 8 height 8
select select "en"
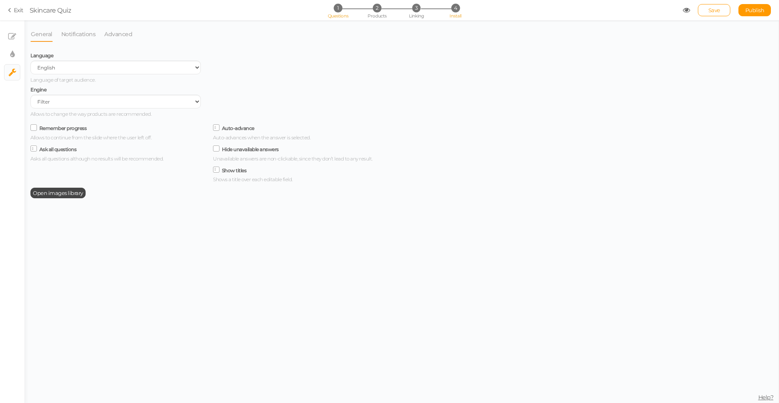
click at [455, 11] on span "4" at bounding box center [455, 8] width 9 height 9
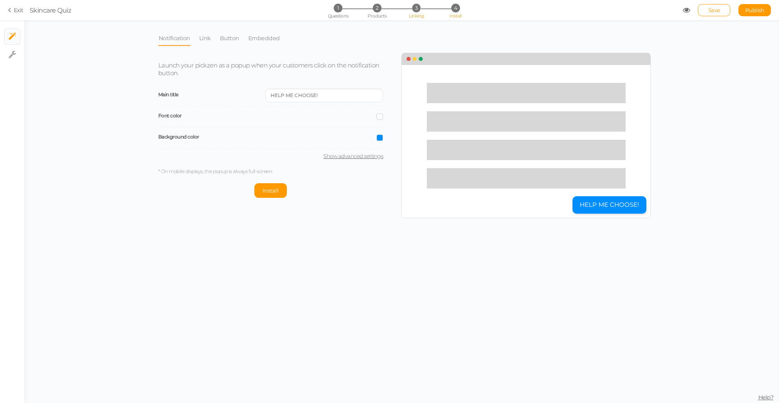
click at [423, 8] on li "3 Linking" at bounding box center [417, 8] width 38 height 9
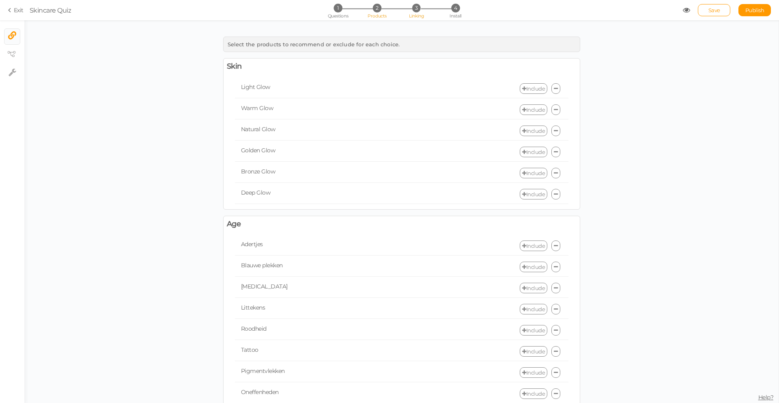
click at [371, 8] on li "2 Products" at bounding box center [377, 8] width 38 height 9
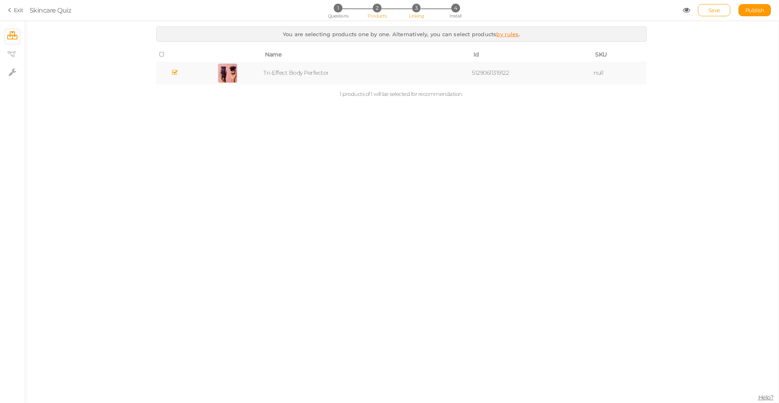
click at [417, 13] on span "Linking" at bounding box center [416, 16] width 15 height 6
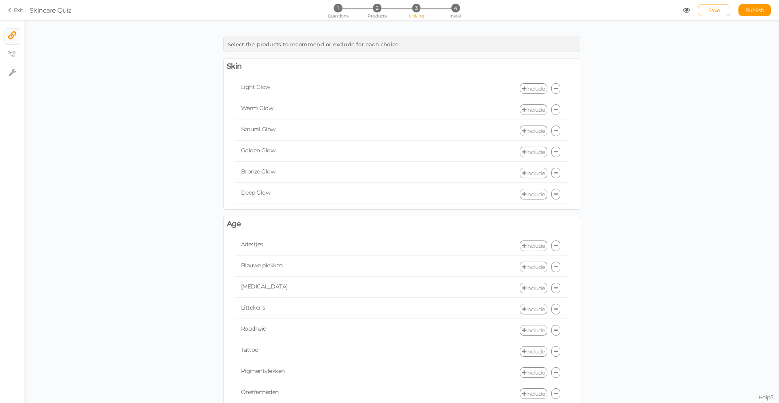
click at [528, 90] on link "Include" at bounding box center [534, 88] width 28 height 11
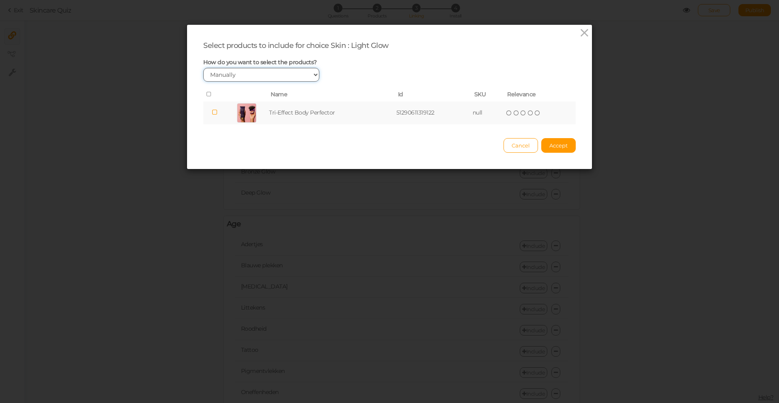
click at [287, 75] on select "Manually By tags By price" at bounding box center [261, 75] width 116 height 14
click at [579, 36] on icon at bounding box center [585, 33] width 12 height 12
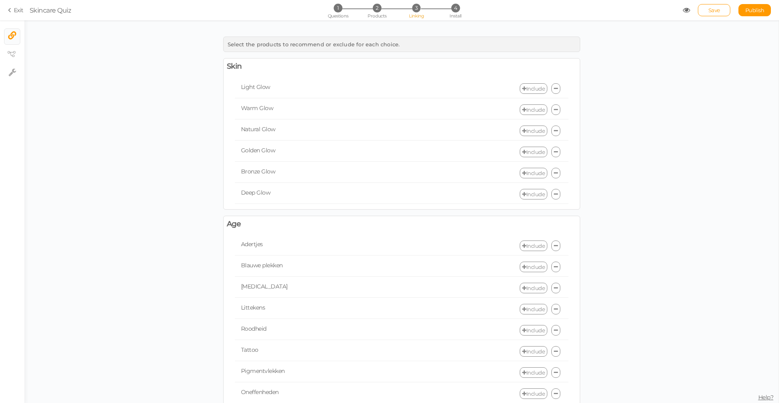
click at [417, 6] on span "3" at bounding box center [416, 8] width 9 height 9
click at [418, 10] on span "3" at bounding box center [416, 8] width 9 height 9
click at [9, 74] on icon at bounding box center [13, 72] width 8 height 8
select select "en"
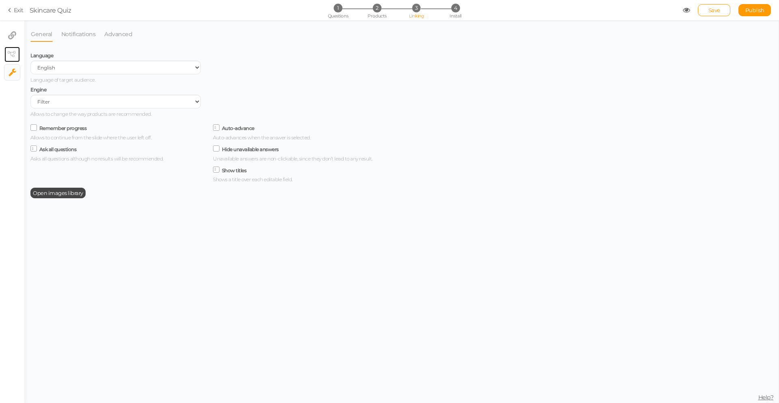
click at [16, 53] on link "× View tree" at bounding box center [11, 54] width 15 height 15
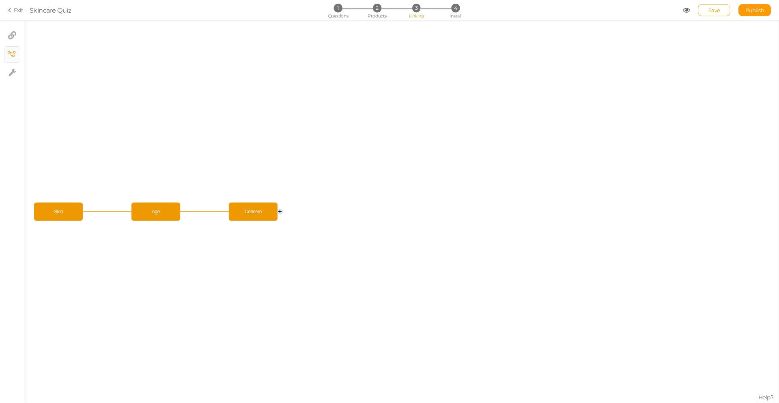
click at [282, 211] on circle at bounding box center [280, 211] width 5 height 5
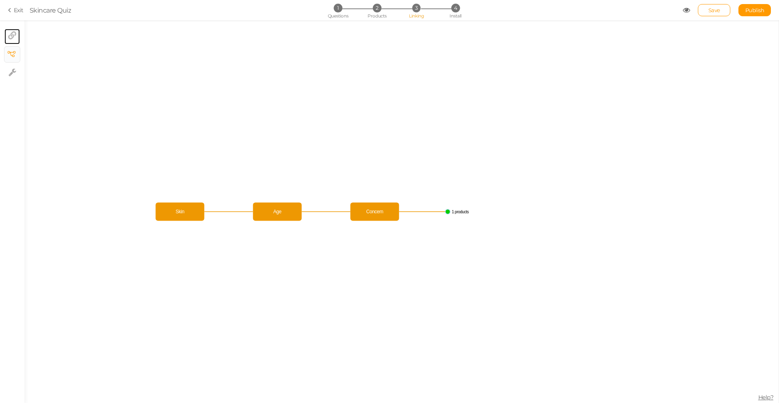
click at [8, 33] on icon at bounding box center [12, 35] width 8 height 8
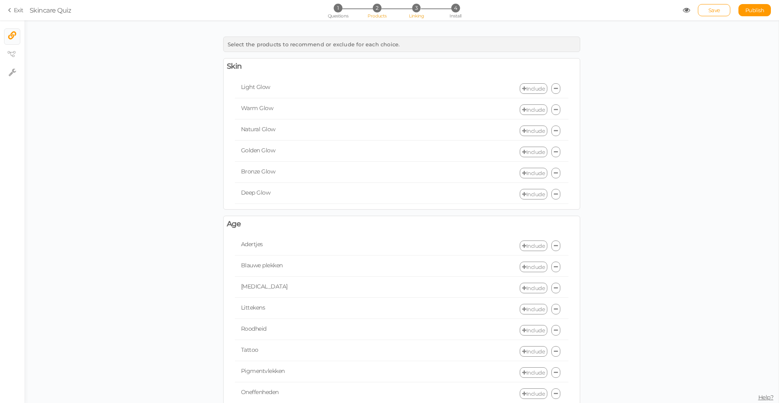
click at [371, 9] on li "2 Products" at bounding box center [377, 8] width 38 height 9
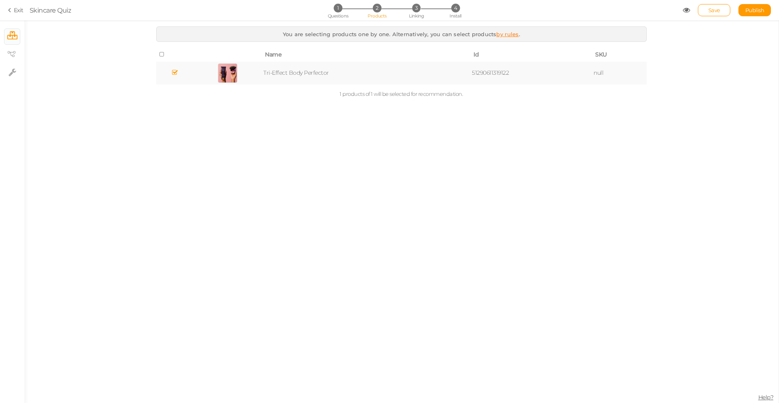
click at [162, 53] on icon at bounding box center [163, 55] width 6 height 6
click at [420, 9] on span "3" at bounding box center [416, 8] width 9 height 9
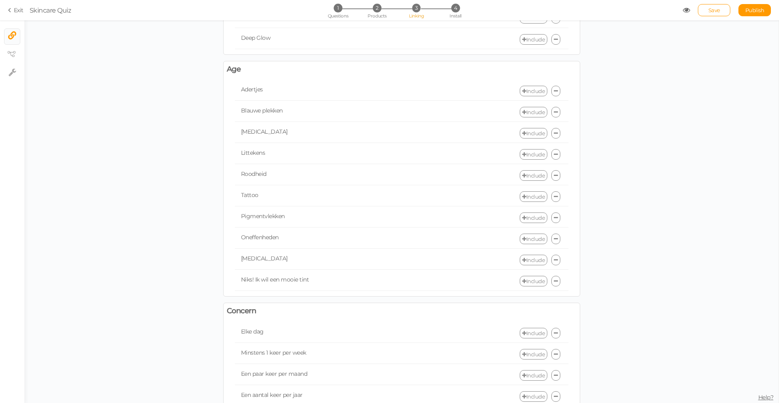
scroll to position [184, 0]
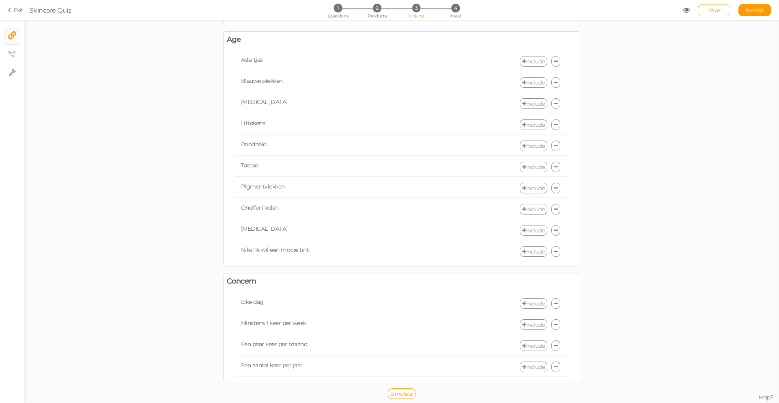
click at [524, 301] on link "Include" at bounding box center [534, 303] width 28 height 11
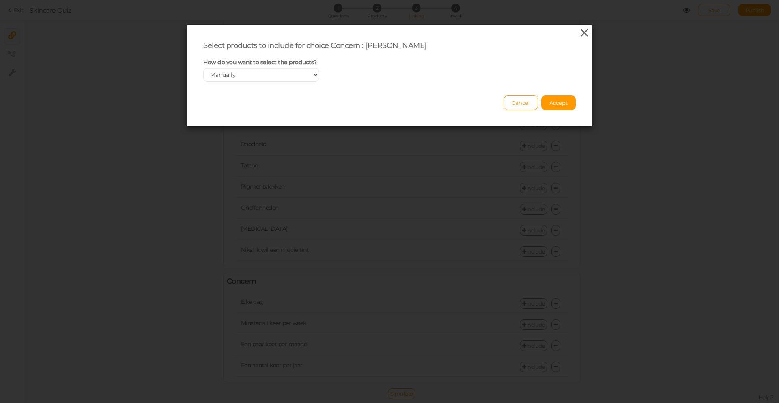
click at [583, 32] on icon at bounding box center [585, 33] width 12 height 12
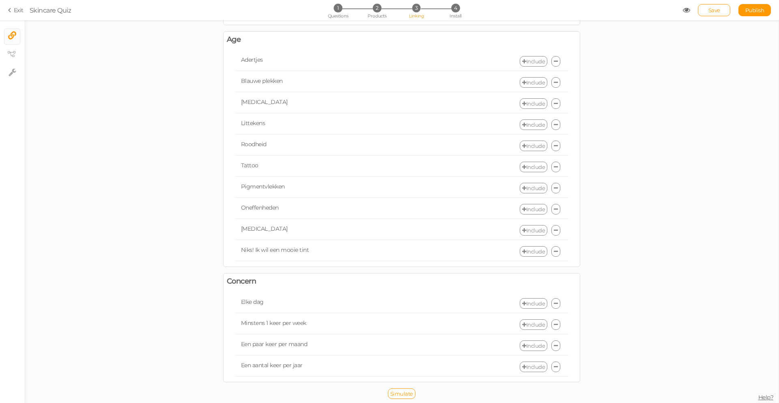
click at [448, 13] on div "1 Questions 2 Products 3 Linking 4 Install" at bounding box center [389, 11] width 170 height 15
click at [451, 11] on li "4 Install" at bounding box center [456, 8] width 38 height 9
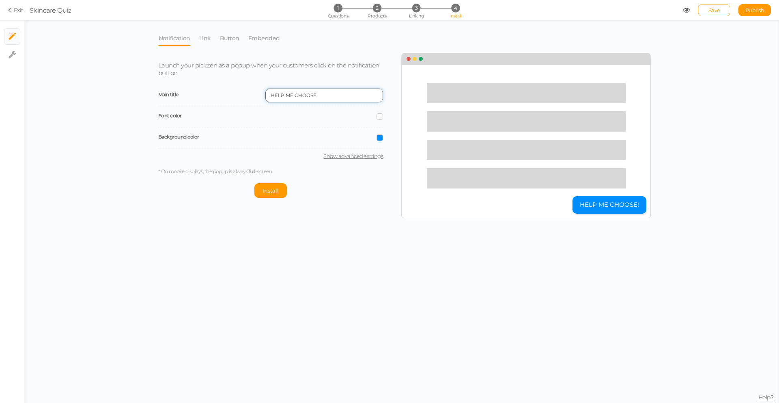
click at [370, 99] on input "HELP ME CHOOSE!" at bounding box center [324, 95] width 118 height 14
drag, startPoint x: 316, startPoint y: 95, endPoint x: 258, endPoint y: 93, distance: 57.7
click at [259, 94] on div "Main title HELP ME CHOOSE!" at bounding box center [270, 95] width 225 height 21
click at [339, 99] on input "Vind jouw kleur!" at bounding box center [324, 95] width 118 height 14
paste input "➜"
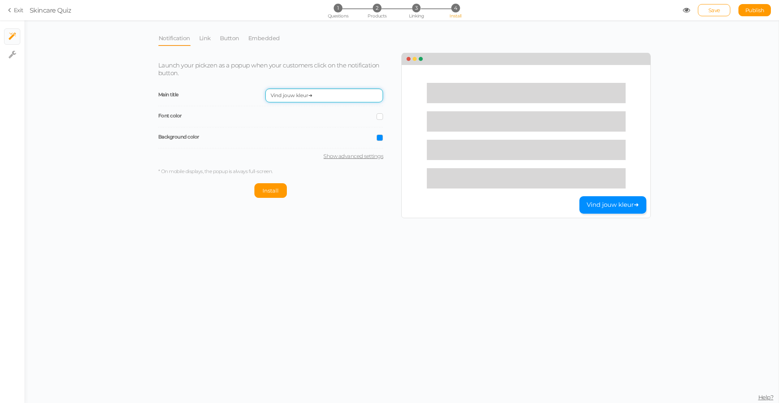
type input "Vind jouw kleur➜"
click at [428, 275] on div "Notification Link Button Embedded Launch your pickzen as a popup when your cust…" at bounding box center [401, 211] width 755 height 382
click at [204, 41] on link "Link" at bounding box center [205, 37] width 13 height 15
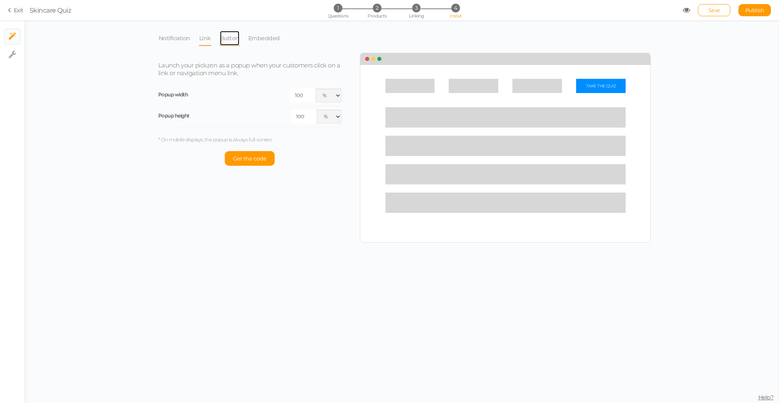
click at [233, 36] on link "Button" at bounding box center [230, 37] width 20 height 15
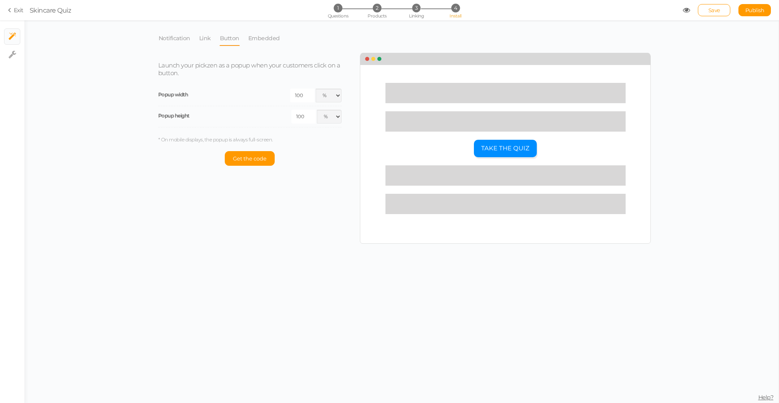
click at [213, 40] on li "Link" at bounding box center [209, 37] width 21 height 15
click at [255, 34] on link "Embedded" at bounding box center [264, 37] width 32 height 15
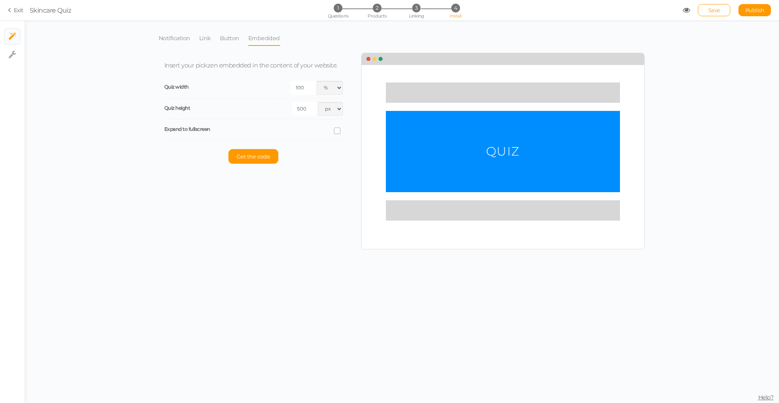
click at [337, 129] on icon at bounding box center [337, 131] width 11 height 4
click at [0, 0] on input "checkbox" at bounding box center [0, 0] width 0 height 0
select select "dark"
click at [336, 128] on span at bounding box center [337, 130] width 6 height 6
click at [336, 131] on icon at bounding box center [338, 131] width 4 height 0
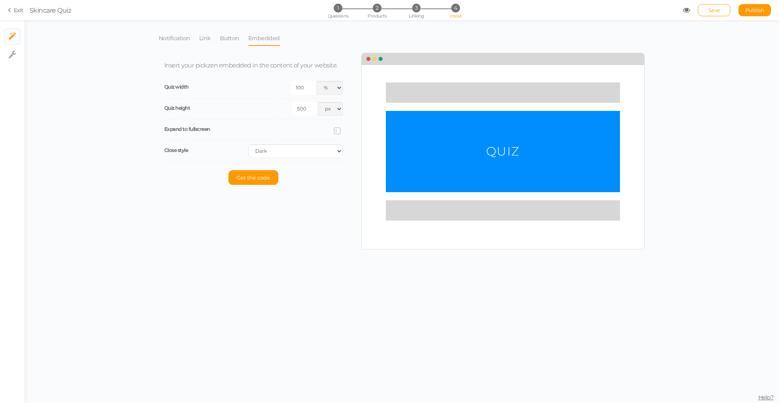
click at [0, 0] on input "checkbox" at bounding box center [0, 0] width 0 height 0
click at [259, 156] on span "Get the code" at bounding box center [254, 156] width 34 height 6
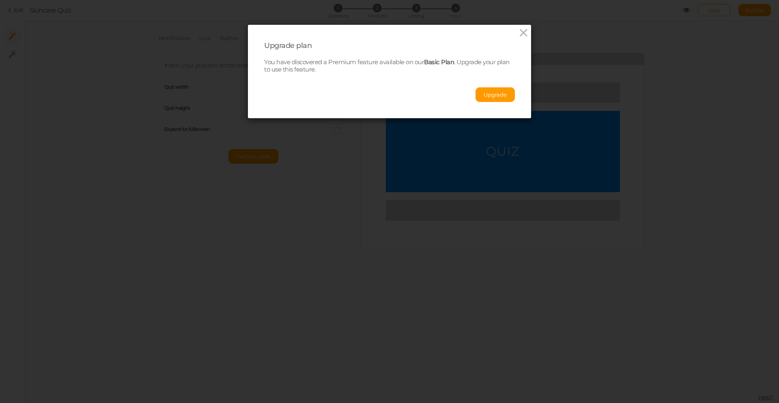
drag, startPoint x: 518, startPoint y: 32, endPoint x: 514, endPoint y: 33, distance: 4.5
click at [518, 32] on icon at bounding box center [524, 33] width 12 height 12
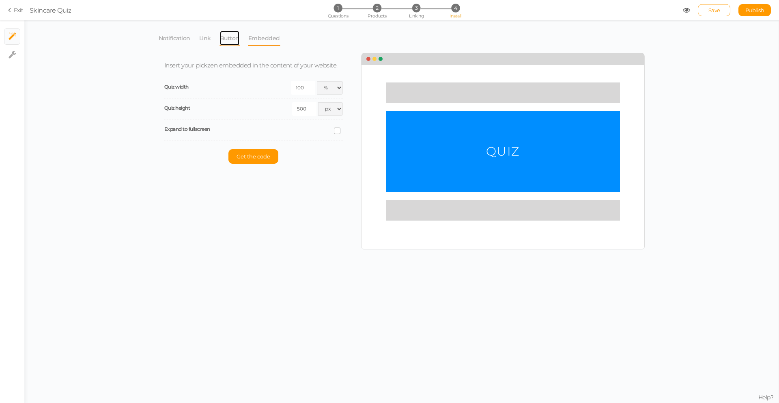
click at [224, 44] on link "Button" at bounding box center [230, 37] width 20 height 15
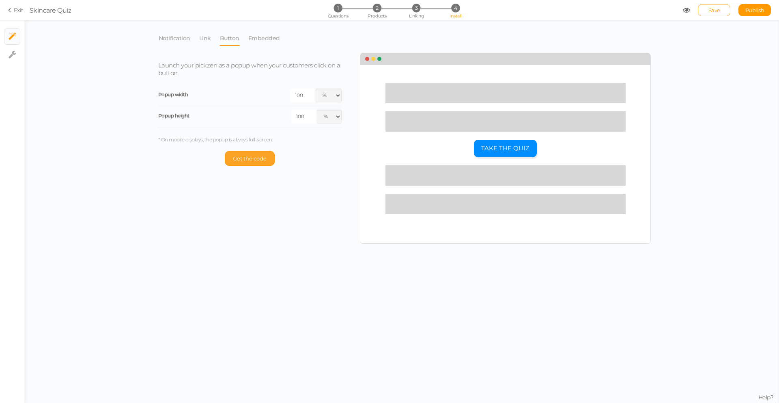
click at [248, 152] on button "Get the code" at bounding box center [250, 158] width 50 height 15
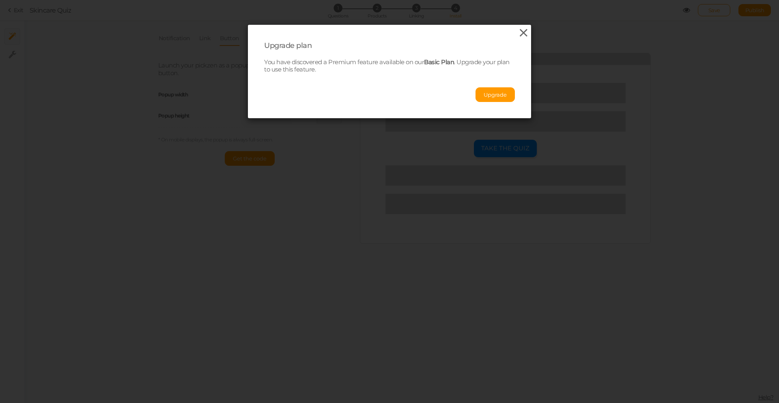
click at [519, 32] on icon at bounding box center [524, 33] width 12 height 12
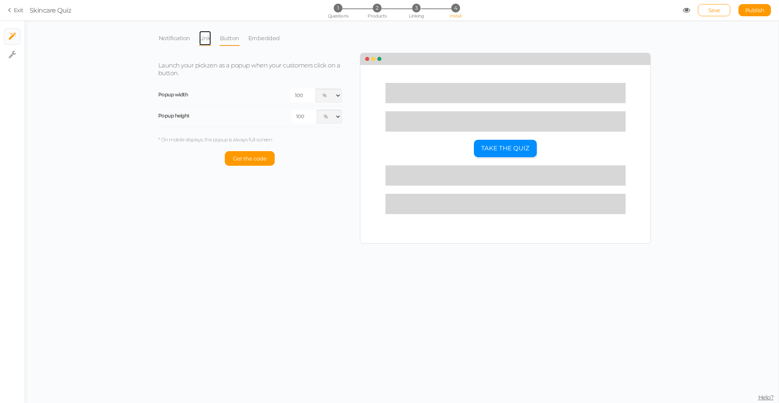
click at [201, 37] on link "Link" at bounding box center [205, 37] width 13 height 15
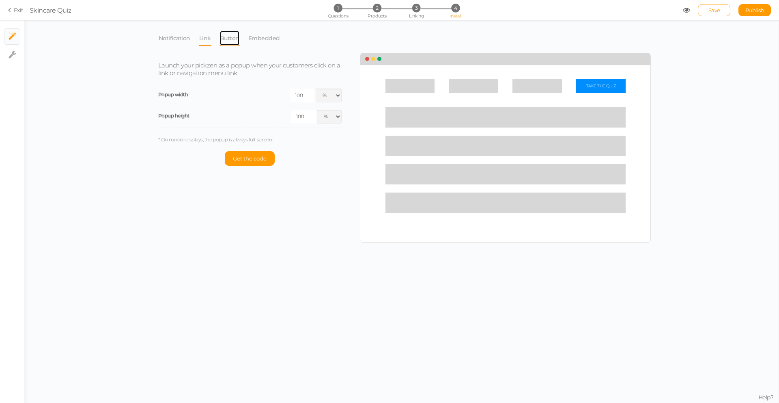
click at [226, 36] on link "Button" at bounding box center [230, 37] width 20 height 15
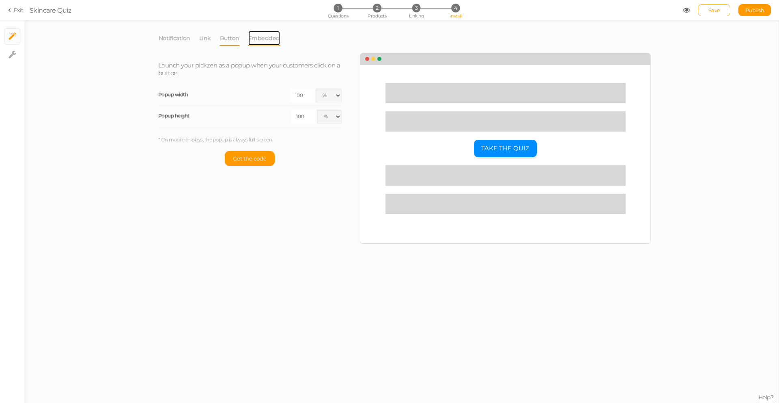
click at [267, 37] on link "Embedded" at bounding box center [264, 37] width 32 height 15
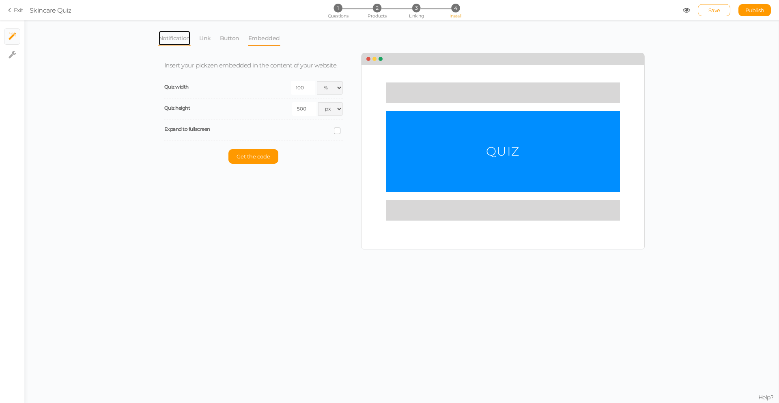
click at [165, 37] on link "Notification" at bounding box center [174, 37] width 32 height 15
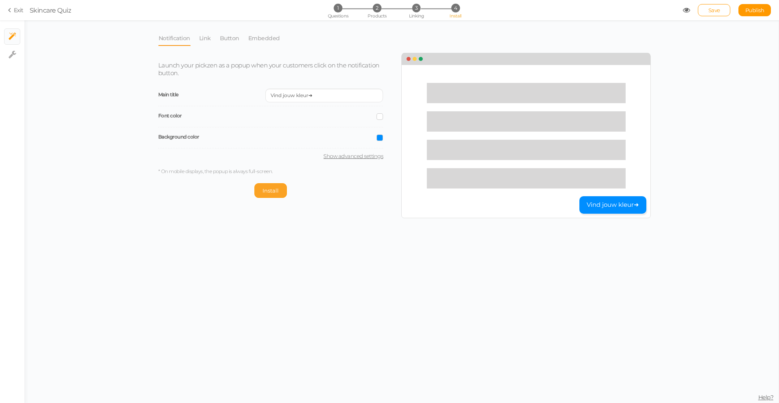
click at [269, 190] on span "Install" at bounding box center [271, 190] width 16 height 6
click at [360, 156] on link "Show advanced settings" at bounding box center [270, 156] width 225 height 6
select select "pct"
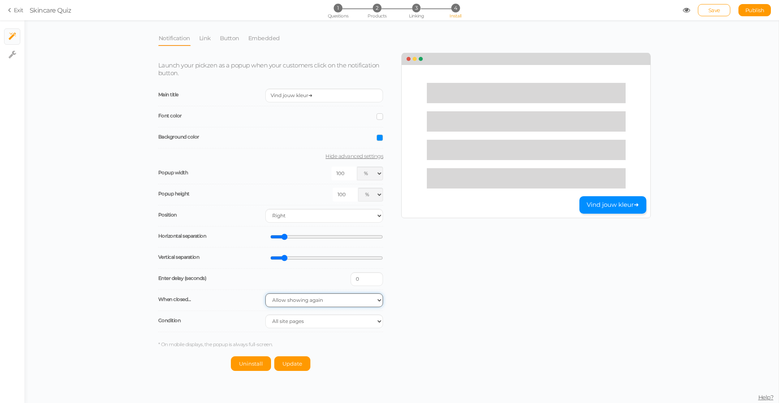
click at [335, 299] on select "Allow showing again Don’t show again Don’t show again during the session Don’t …" at bounding box center [324, 300] width 118 height 14
click at [332, 322] on select "All site pages The URL includes It is the homepage" at bounding box center [324, 321] width 118 height 14
select select "url-any"
click at [265, 314] on select "All site pages The URL includes It is the homepage" at bounding box center [324, 321] width 118 height 14
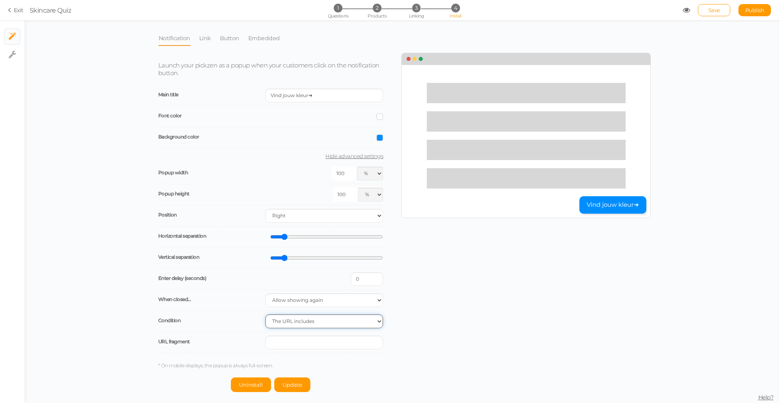
click at [324, 325] on select "All site pages The URL includes It is the homepage" at bounding box center [324, 321] width 118 height 14
click at [206, 43] on link "Link" at bounding box center [205, 37] width 13 height 15
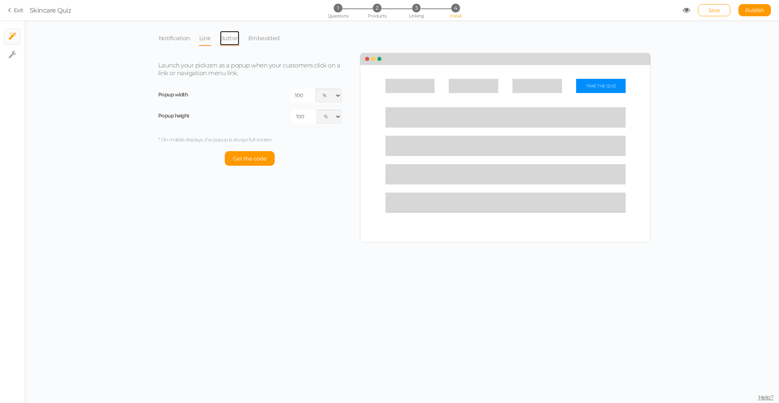
click at [232, 37] on link "Button" at bounding box center [230, 37] width 20 height 15
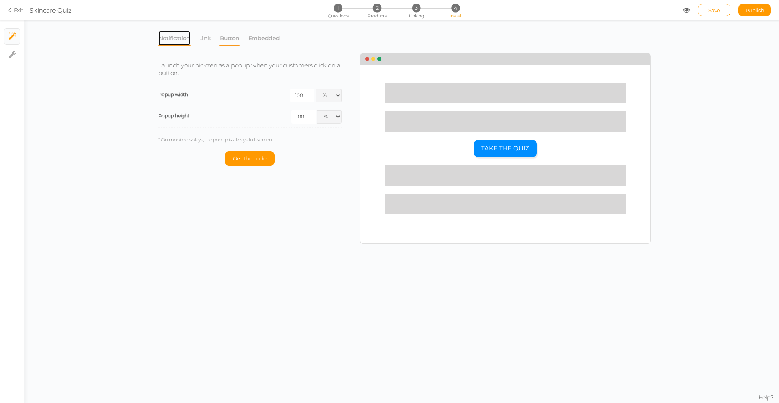
click at [177, 38] on link "Notification" at bounding box center [174, 37] width 32 height 15
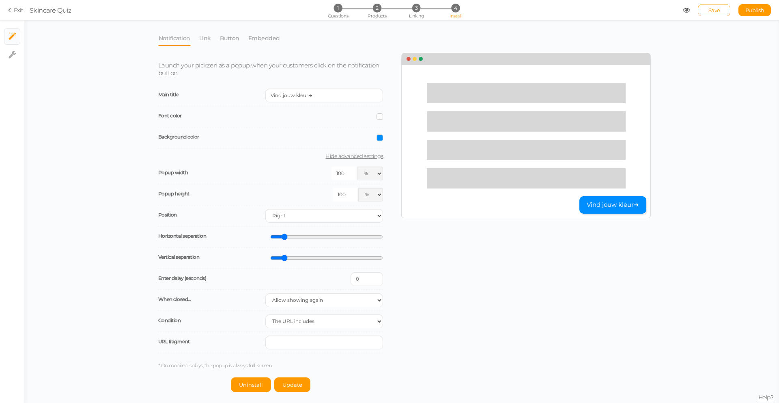
click at [378, 135] on span at bounding box center [380, 137] width 6 height 6
click at [425, 154] on colorpicker-hue at bounding box center [424, 164] width 6 height 41
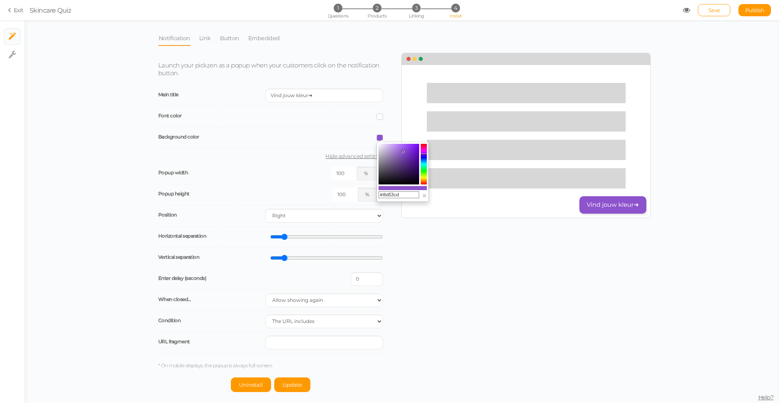
click at [403, 151] on colorpicker-saturation at bounding box center [399, 164] width 41 height 41
click at [403, 162] on colorpicker-saturation at bounding box center [399, 164] width 41 height 41
click at [399, 159] on colorpicker-saturation at bounding box center [399, 164] width 41 height 41
click at [389, 152] on colorpicker-saturation at bounding box center [399, 164] width 41 height 41
click at [392, 148] on colorpicker-saturation at bounding box center [399, 164] width 41 height 41
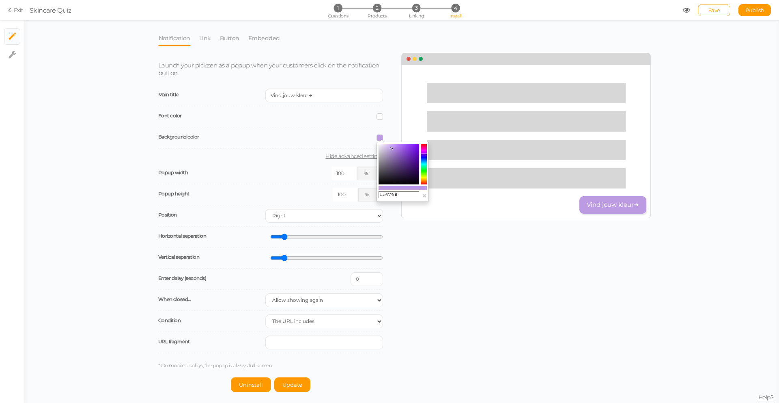
click at [399, 149] on colorpicker-saturation at bounding box center [399, 164] width 41 height 41
click at [404, 153] on colorpicker-saturation at bounding box center [399, 164] width 41 height 41
click at [429, 251] on div "Launch your pickzen as a popup when your customers click on the notification bu…" at bounding box center [401, 223] width 499 height 338
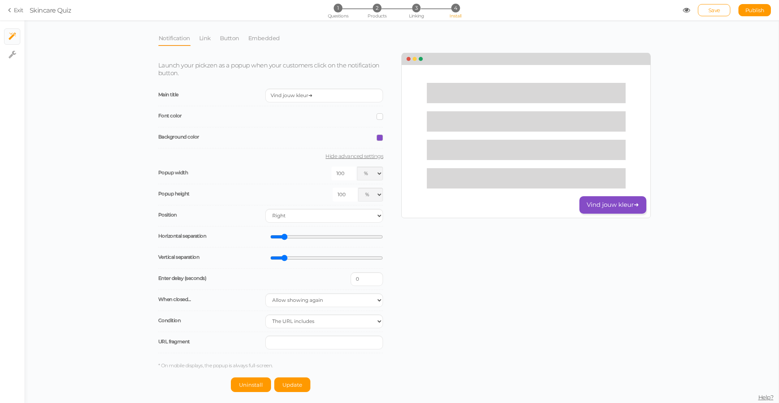
click at [383, 136] on span at bounding box center [380, 137] width 6 height 6
drag, startPoint x: 404, startPoint y: 196, endPoint x: 384, endPoint y: 197, distance: 19.9
click at [384, 197] on input "#854cc6" at bounding box center [399, 194] width 41 height 7
paste input "7B2CBF"
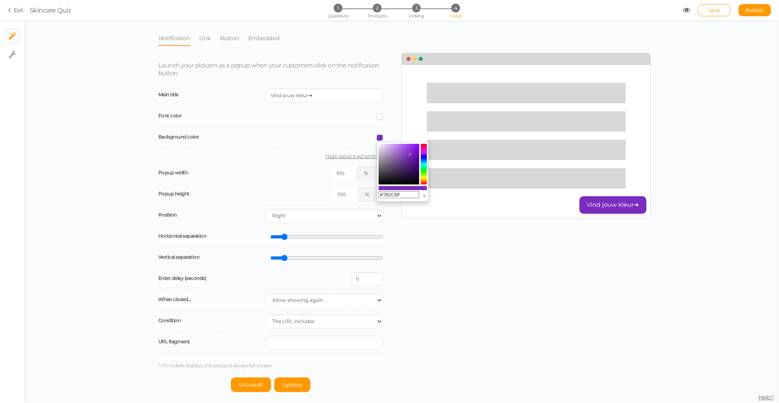
type input "#7B2CBF"
click at [452, 262] on div "Launch your pickzen as a popup when your customers click on the notification bu…" at bounding box center [401, 223] width 499 height 338
click at [287, 383] on span "Update" at bounding box center [293, 384] width 20 height 6
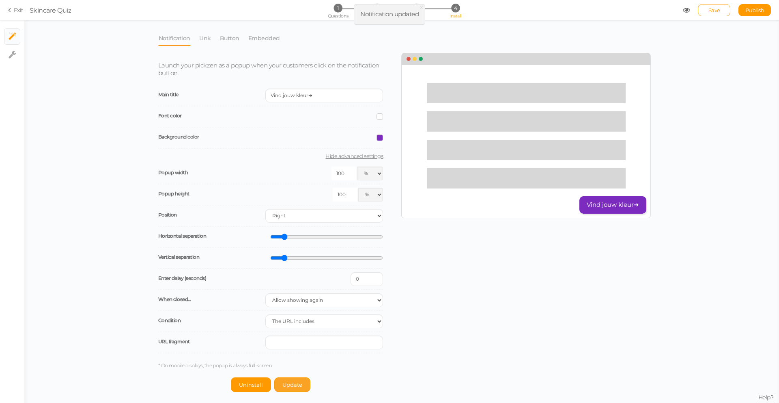
click at [291, 383] on span "Update" at bounding box center [293, 384] width 20 height 6
click at [313, 301] on select "Allow showing again Don’t show again Don’t show again during the session Don’t …" at bounding box center [324, 300] width 118 height 14
click at [686, 11] on icon at bounding box center [686, 9] width 7 height 7
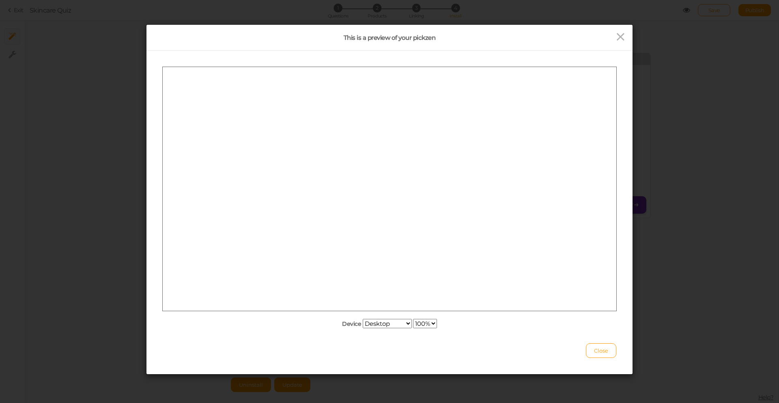
scroll to position [0, 0]
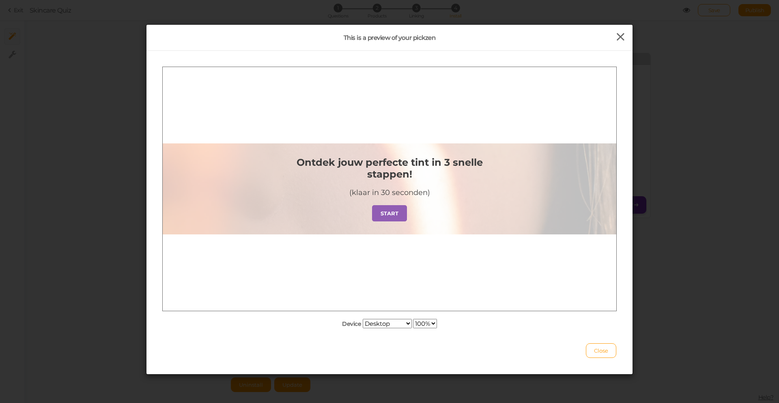
click at [617, 35] on icon at bounding box center [621, 37] width 12 height 12
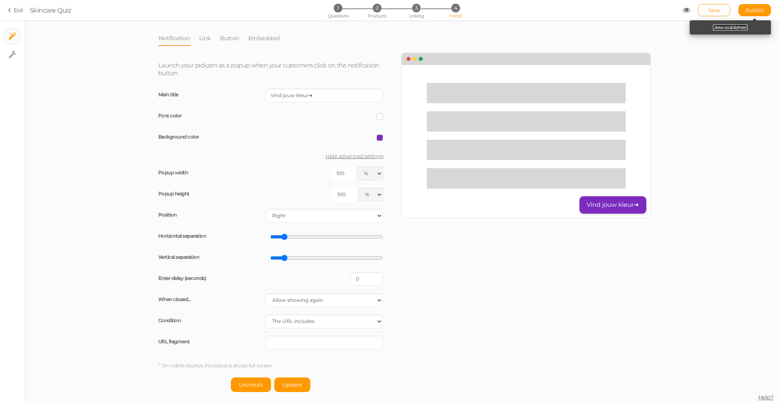
click at [747, 25] on link "View published." at bounding box center [730, 27] width 35 height 6
click at [343, 156] on link "Hide advanced settings" at bounding box center [270, 156] width 225 height 6
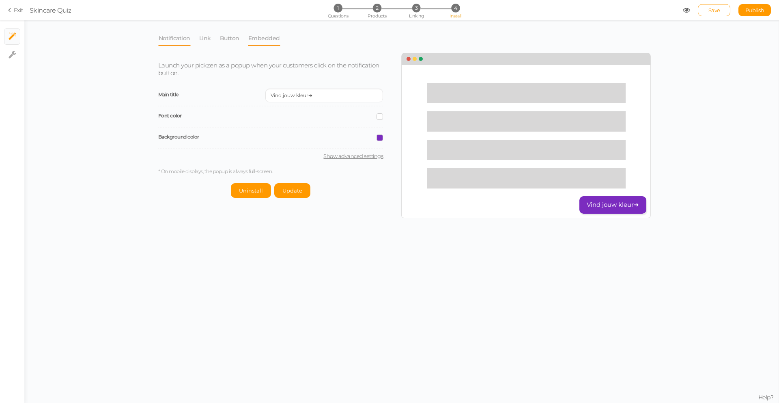
click at [279, 46] on div "Notification Link Button Embedded Launch your pickzen as a popup when your cust…" at bounding box center [401, 124] width 487 height 188
click at [273, 42] on link "Embedded" at bounding box center [264, 37] width 32 height 15
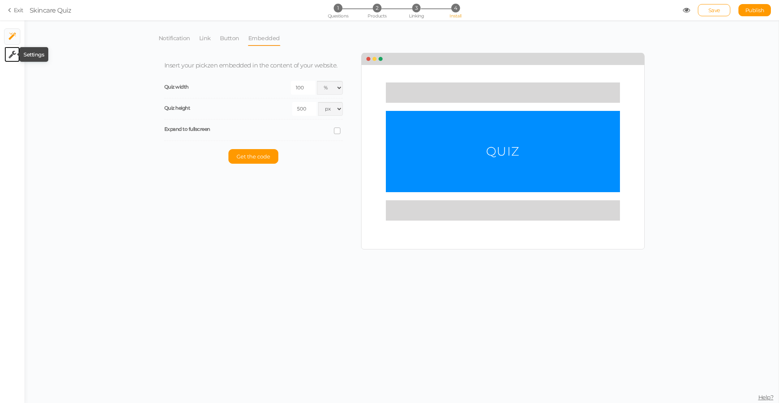
click at [14, 56] on icon at bounding box center [13, 54] width 8 height 8
select select "en"
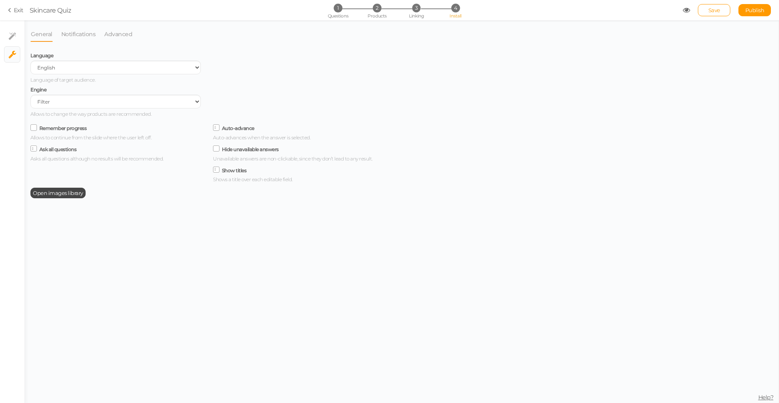
click at [413, 39] on div "General Notifications Advanced Language Spanish English Portuguese Language of …" at bounding box center [401, 211] width 755 height 382
click at [10, 31] on link "× Install" at bounding box center [11, 36] width 15 height 15
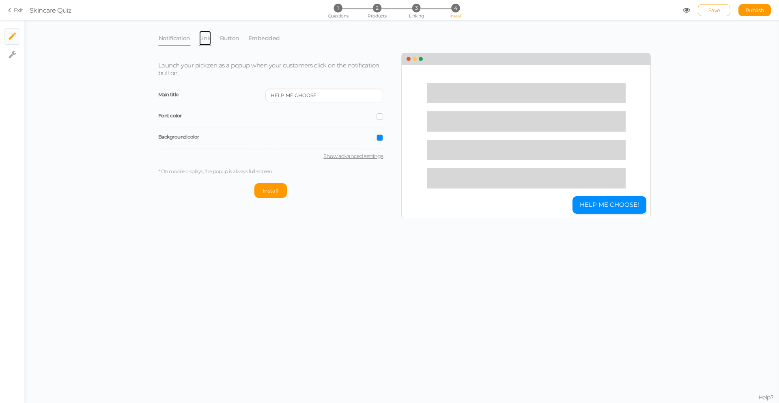
click at [207, 39] on link "Link" at bounding box center [205, 37] width 13 height 15
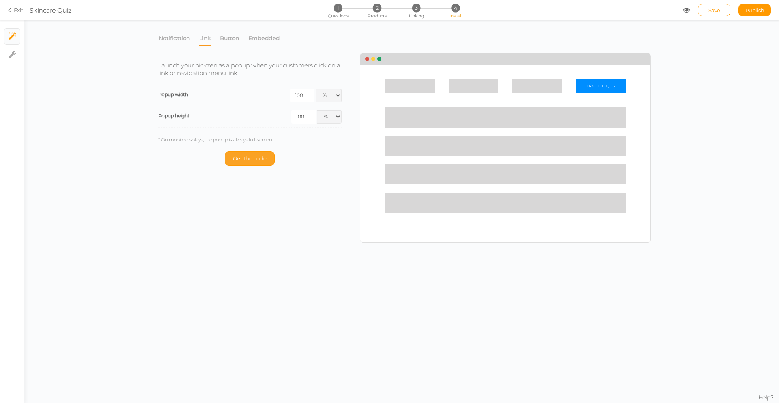
click at [248, 154] on button "Get the code" at bounding box center [250, 158] width 50 height 15
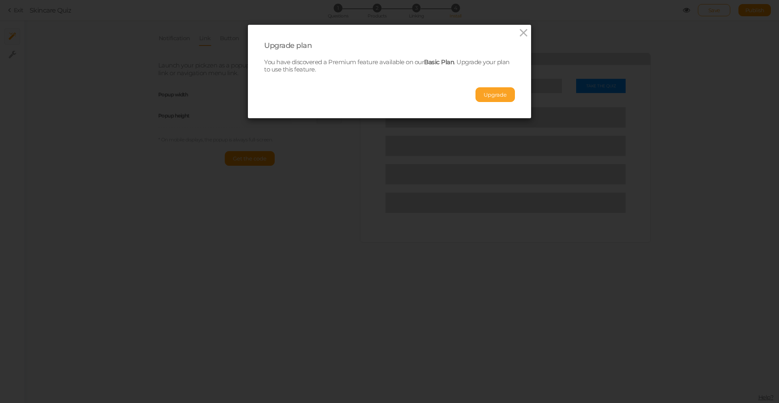
click at [481, 95] on button "Upgrade" at bounding box center [495, 94] width 39 height 15
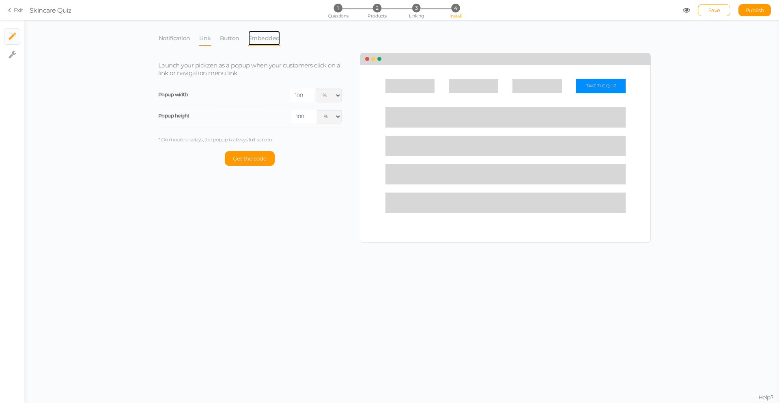
click at [261, 45] on link "Embedded" at bounding box center [264, 37] width 32 height 15
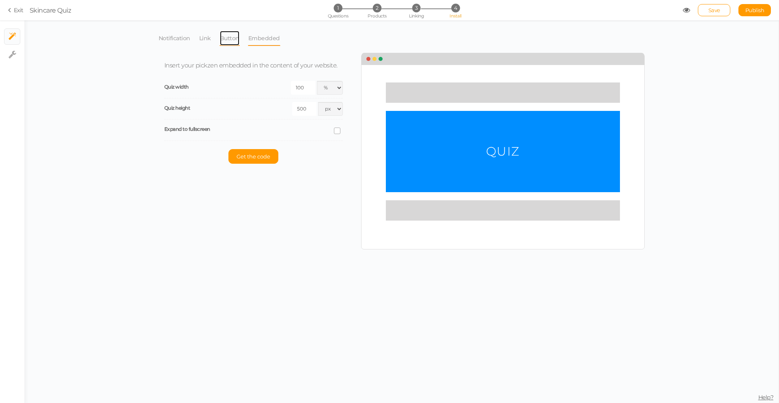
click at [236, 38] on link "Button" at bounding box center [230, 37] width 20 height 15
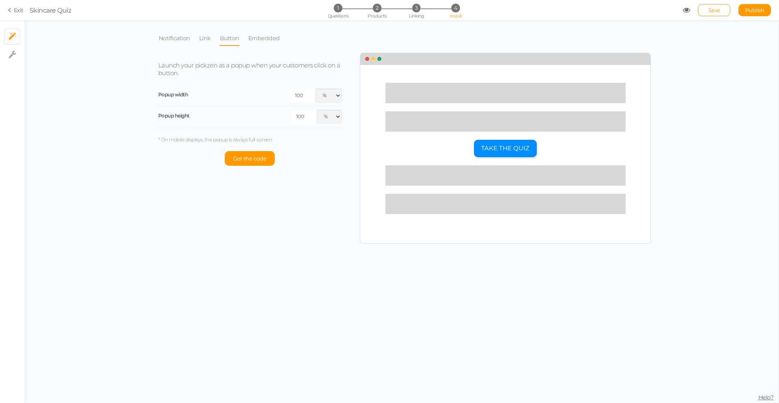
click at [212, 37] on li "Link" at bounding box center [209, 37] width 21 height 15
click at [209, 38] on link "Link" at bounding box center [205, 37] width 13 height 15
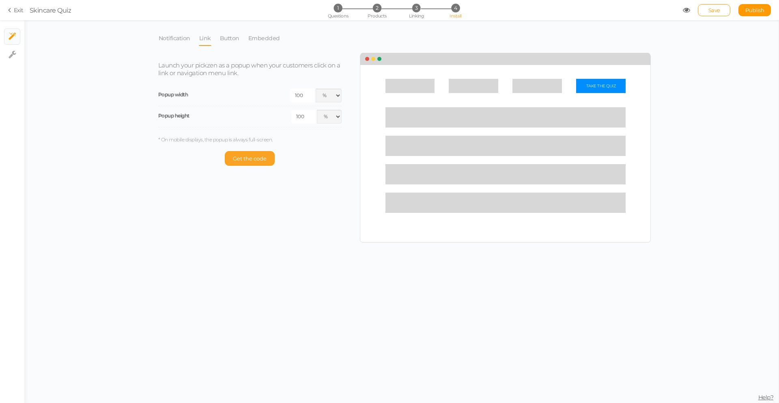
click at [262, 160] on span "Get the code" at bounding box center [250, 158] width 34 height 6
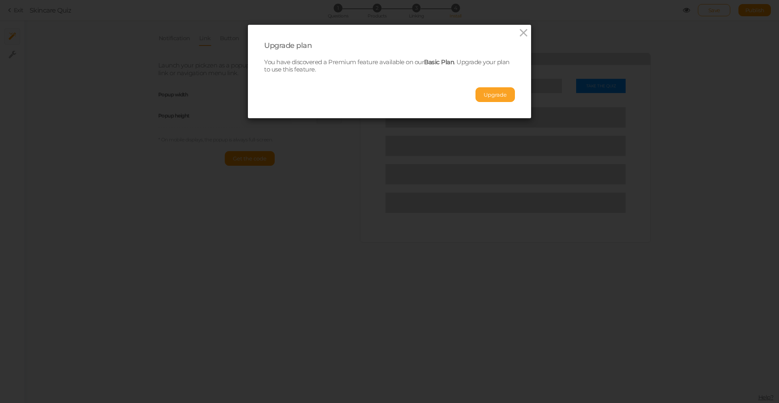
click at [500, 91] on button "Upgrade" at bounding box center [495, 94] width 39 height 15
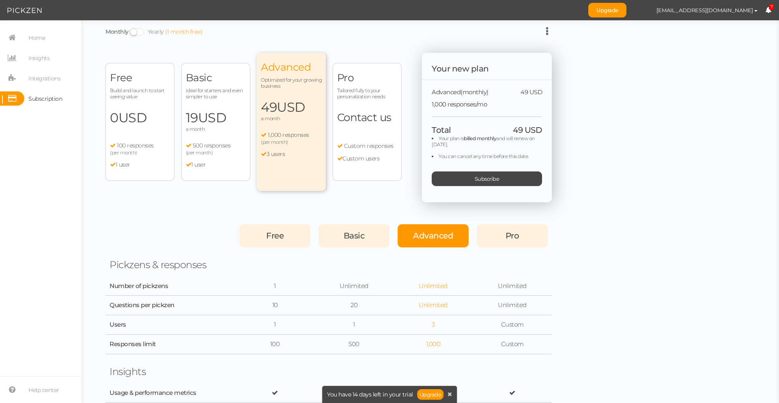
click at [210, 136] on div "Basic Ideal for starters and even simpler to use 19 USD a month 500 responses (…" at bounding box center [215, 122] width 69 height 118
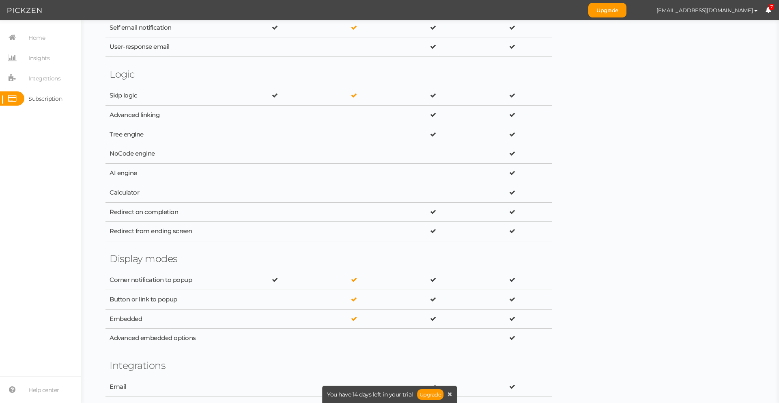
scroll to position [731, 0]
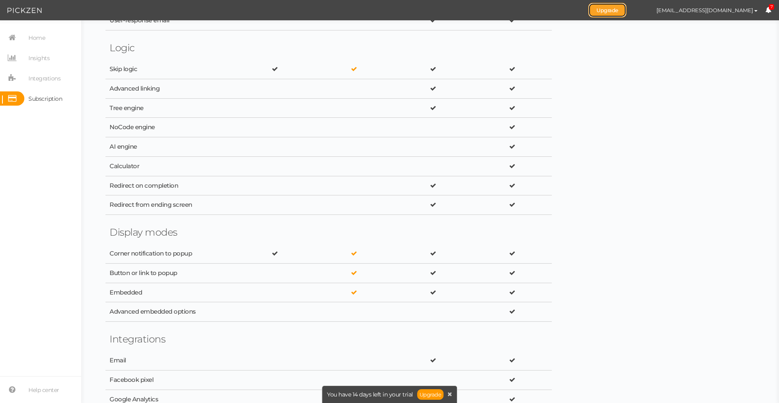
click at [622, 7] on link "Upgrade" at bounding box center [608, 10] width 38 height 15
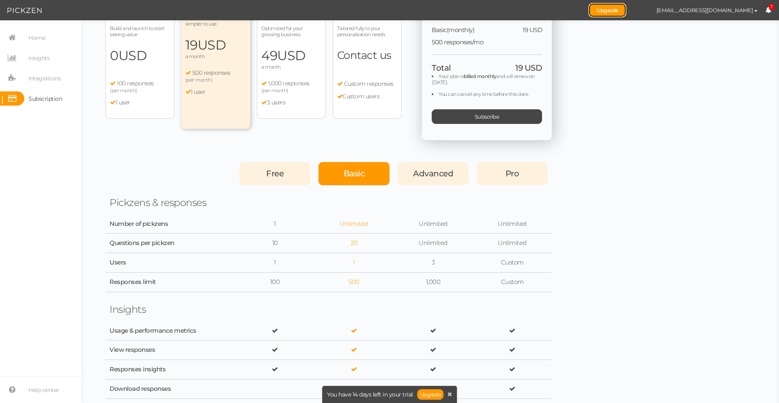
scroll to position [0, 0]
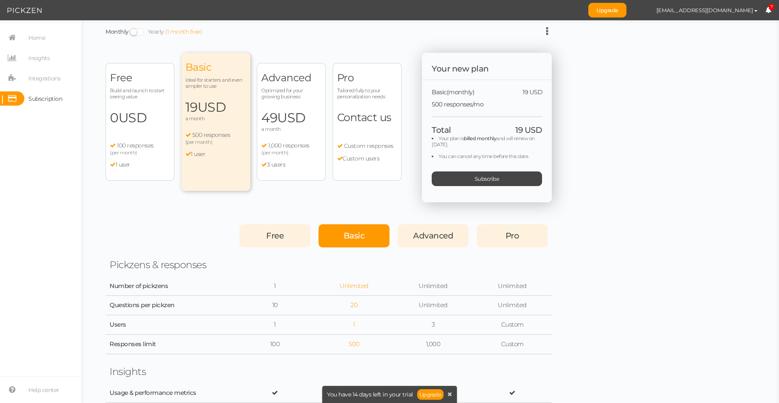
click at [486, 177] on span "Subscribe" at bounding box center [487, 178] width 25 height 6
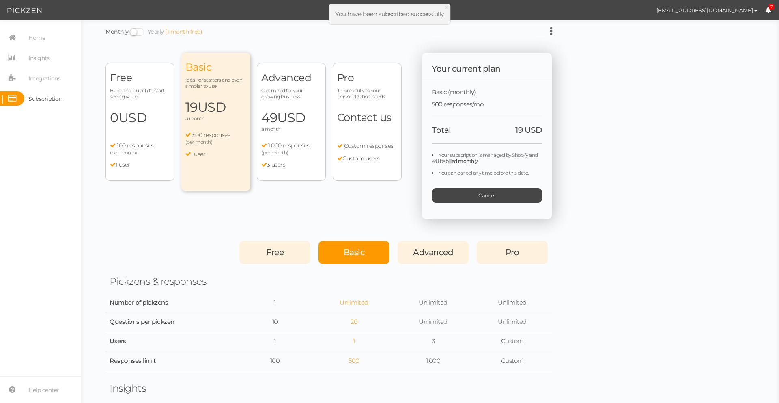
click at [39, 30] on section "Home Insights Integrations Subscription Help center" at bounding box center [40, 211] width 81 height 382
click at [49, 49] on nav "Home Insights Integrations Subscription" at bounding box center [40, 70] width 81 height 81
click at [50, 39] on link "Home" at bounding box center [40, 37] width 81 height 14
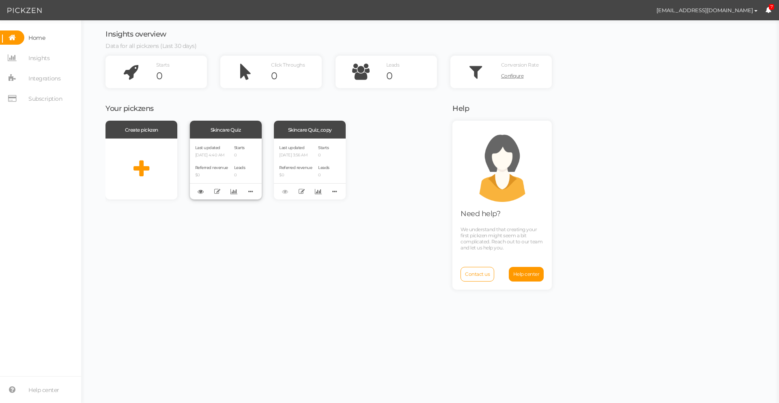
click at [221, 162] on div "Last updated 08/25/2025 4:40 AM Referred revenue $0" at bounding box center [211, 169] width 33 height 50
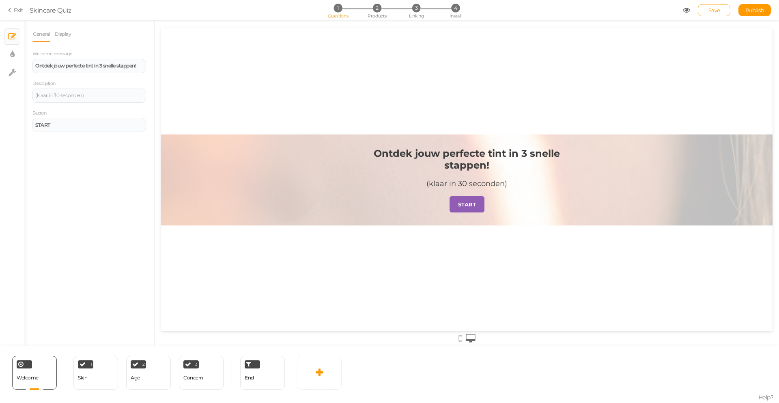
click at [411, 13] on div "1 Questions 2 Products 3 Linking 4 Install" at bounding box center [389, 11] width 170 height 15
click at [412, 14] on span "Linking" at bounding box center [416, 16] width 15 height 6
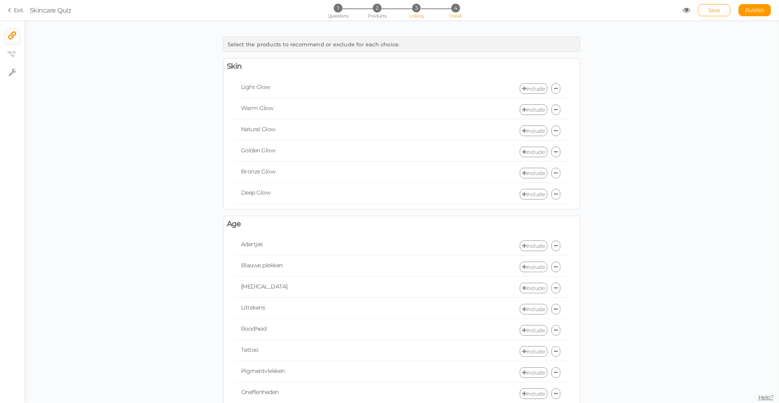
click at [460, 9] on li "4 Install" at bounding box center [456, 8] width 38 height 9
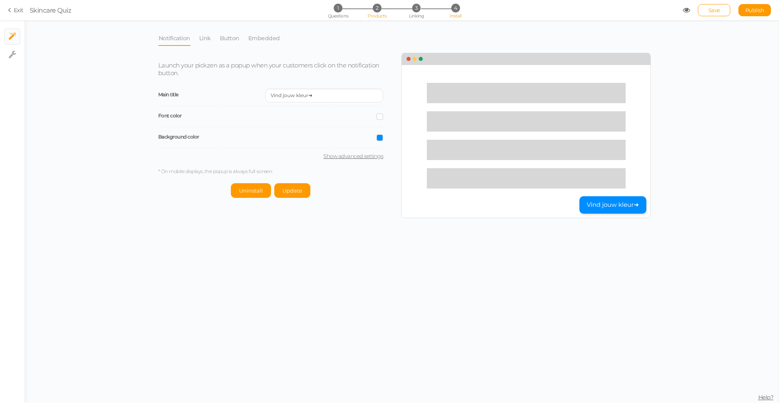
click at [382, 9] on li "2 Products" at bounding box center [377, 8] width 38 height 9
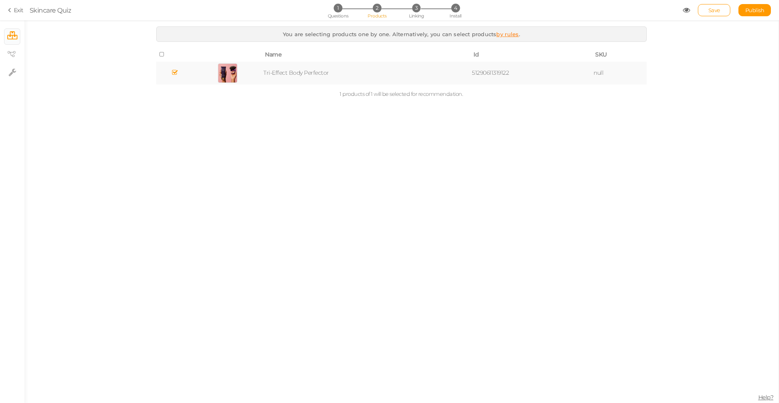
click at [3, 8] on section "Exit Skincare Quiz 1 Questions 2 Products 3 Linking 4 Install Save Publish View…" at bounding box center [389, 10] width 779 height 20
click at [13, 9] on icon at bounding box center [11, 9] width 6 height 7
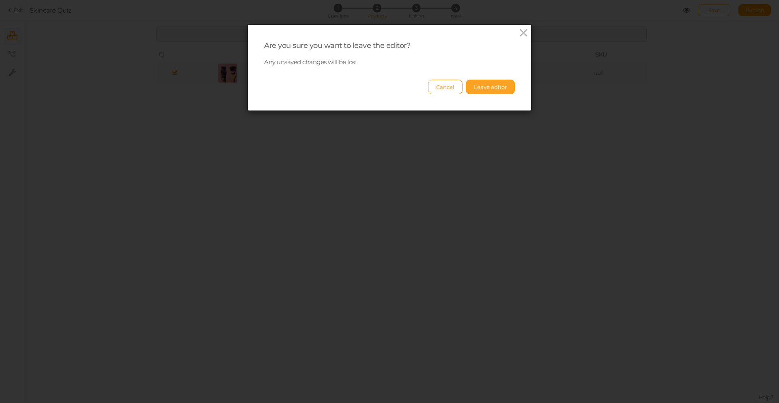
click at [492, 89] on button "Leave editor" at bounding box center [490, 87] width 49 height 15
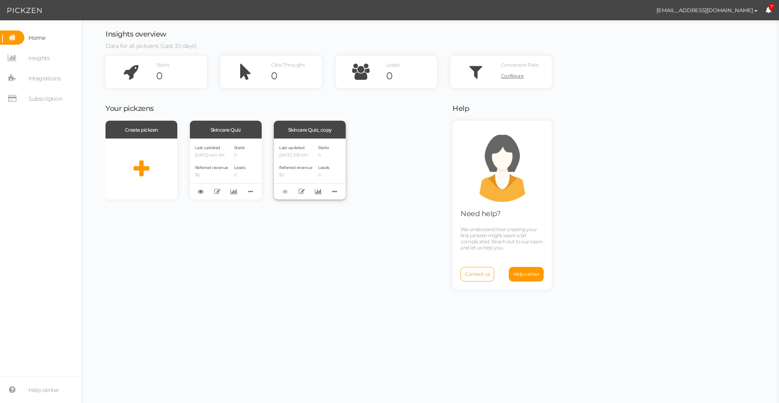
click at [290, 160] on div "Last updated 08/25/2025 3:56 AM Referred revenue $0" at bounding box center [295, 169] width 33 height 50
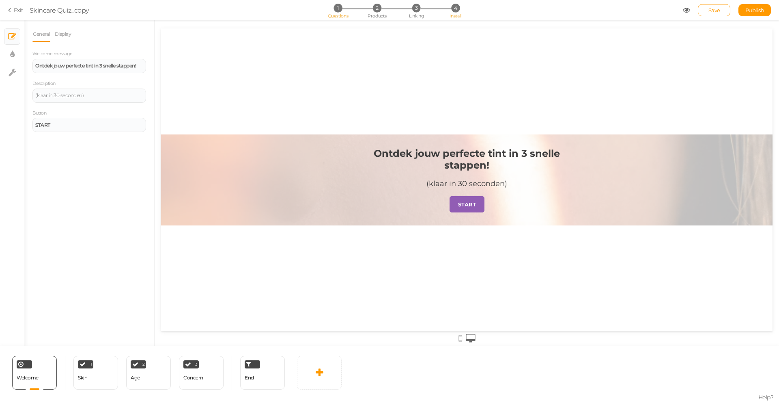
click at [460, 6] on li "4 Install" at bounding box center [456, 8] width 38 height 9
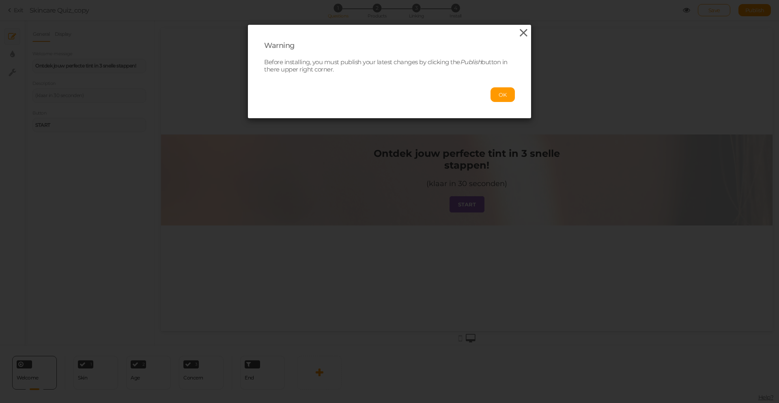
click at [520, 31] on icon at bounding box center [524, 33] width 12 height 12
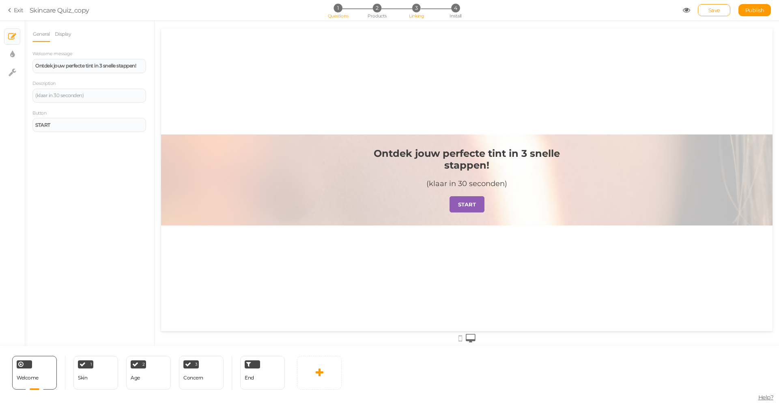
click at [414, 9] on span "3" at bounding box center [416, 8] width 9 height 9
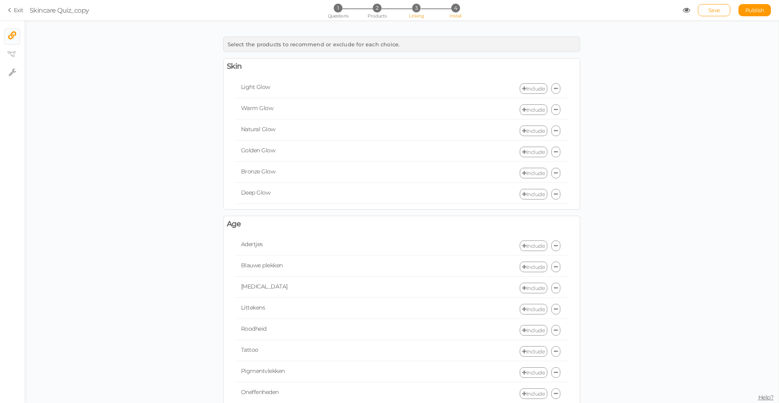
click at [452, 10] on span "4" at bounding box center [455, 8] width 9 height 9
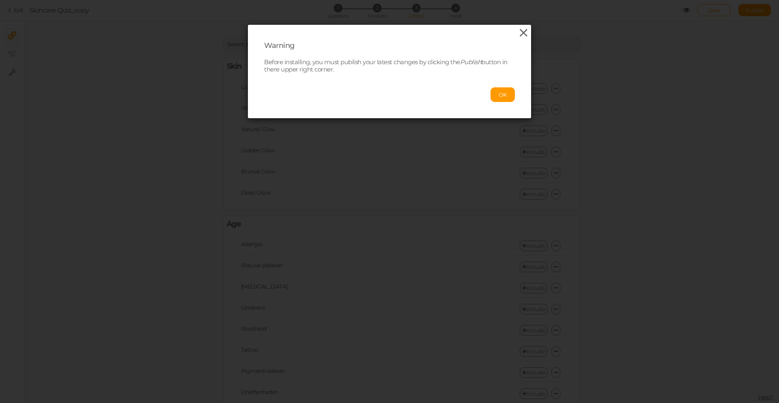
click at [524, 36] on icon at bounding box center [524, 33] width 12 height 12
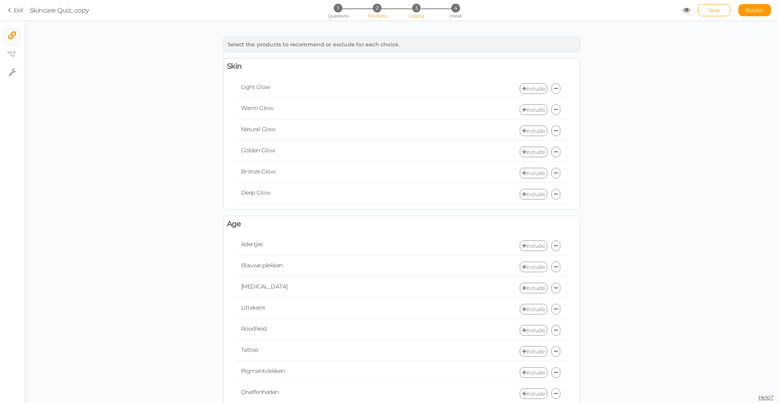
click at [380, 8] on span "2" at bounding box center [377, 8] width 9 height 9
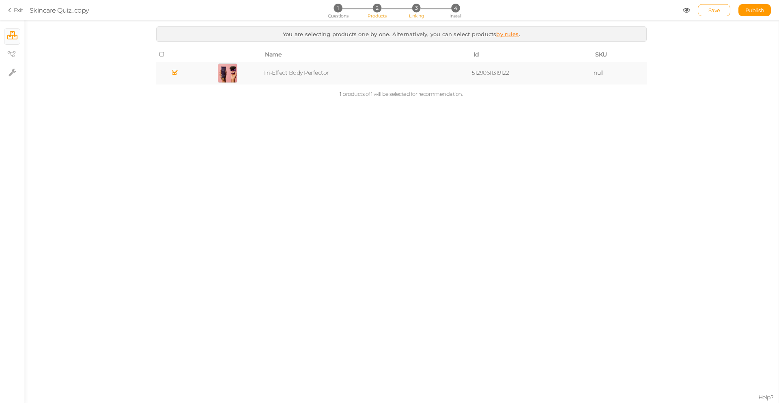
click at [417, 8] on span "3" at bounding box center [416, 8] width 9 height 9
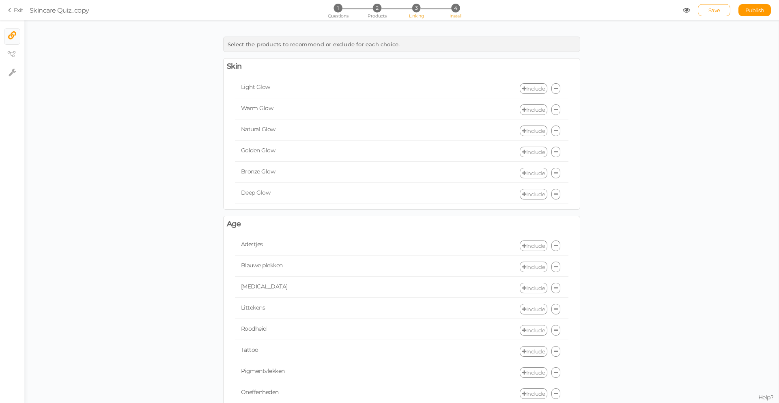
click at [453, 8] on span "4" at bounding box center [455, 8] width 9 height 9
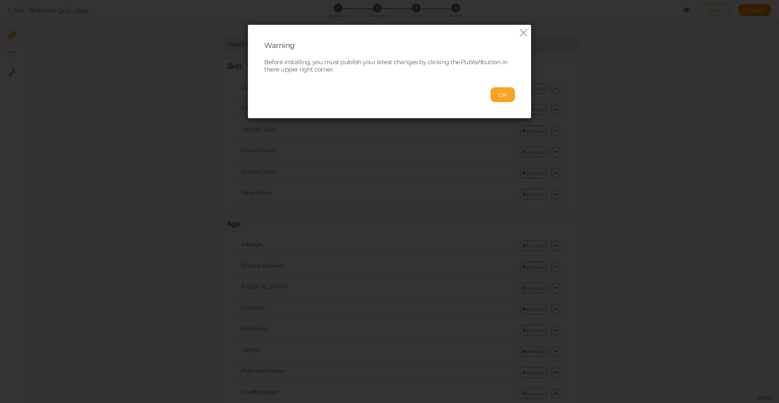
click at [492, 94] on button "OK" at bounding box center [503, 94] width 24 height 15
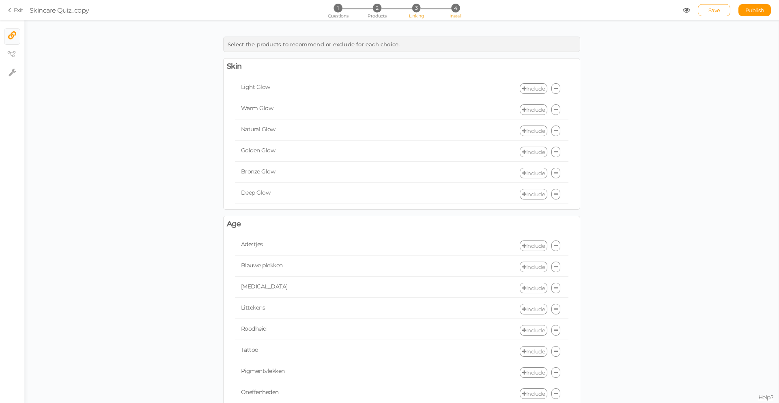
click at [460, 9] on li "4 Install" at bounding box center [456, 8] width 38 height 9
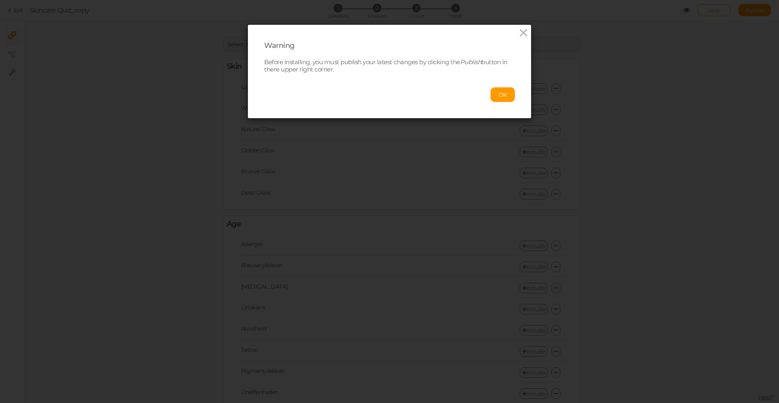
drag, startPoint x: 725, startPoint y: 28, endPoint x: 673, endPoint y: 19, distance: 52.3
click at [724, 28] on div "Warning Before installing, you must publish your latest changes by clicking the…" at bounding box center [389, 201] width 779 height 403
click at [496, 92] on button "OK" at bounding box center [503, 94] width 24 height 15
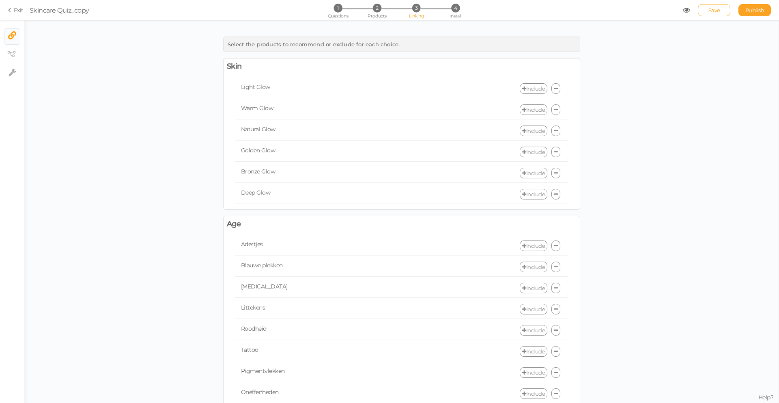
click at [765, 11] on link "Publish" at bounding box center [755, 10] width 32 height 12
click at [456, 9] on span "4" at bounding box center [455, 8] width 9 height 9
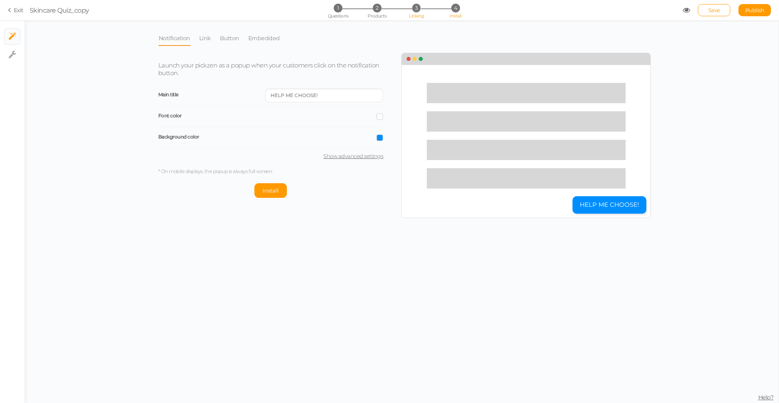
click at [423, 13] on span "Linking" at bounding box center [416, 16] width 15 height 6
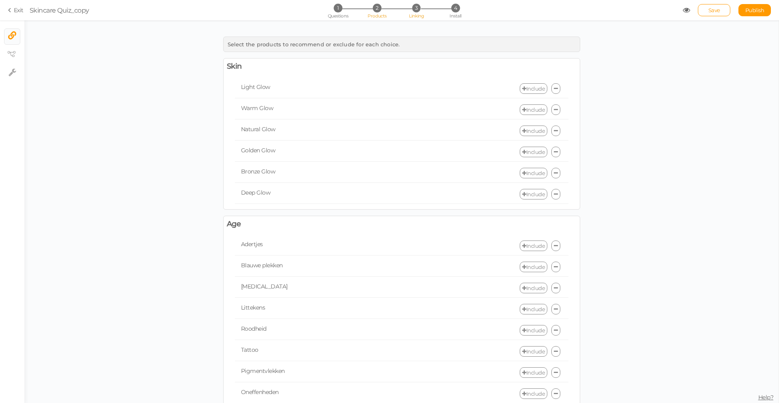
click at [370, 8] on li "2 Products" at bounding box center [377, 8] width 38 height 9
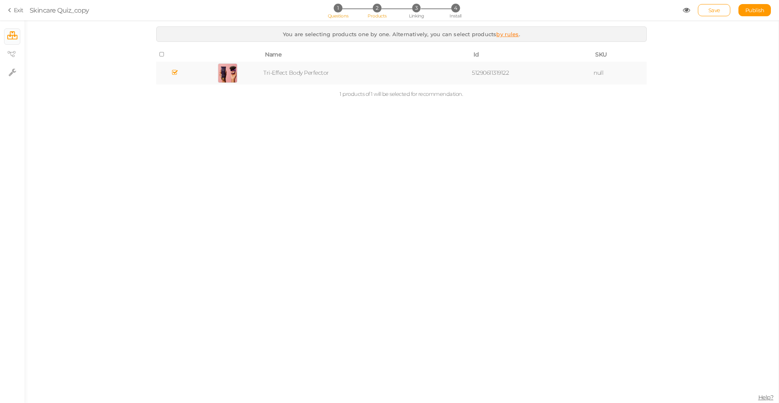
click at [332, 7] on li "1 Questions" at bounding box center [338, 8] width 38 height 9
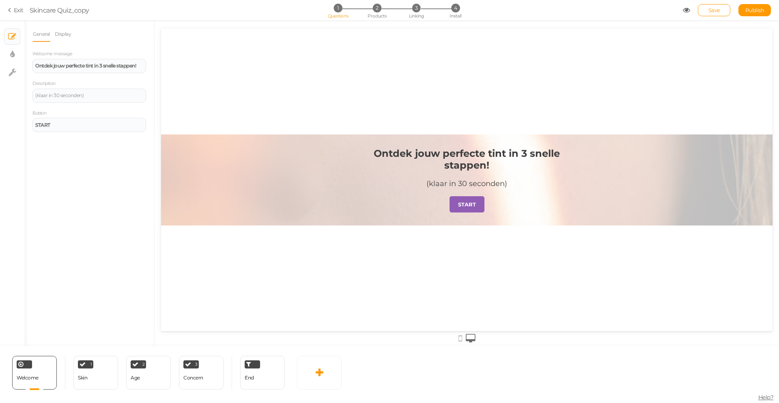
click at [14, 11] on link "Exit" at bounding box center [15, 10] width 15 height 8
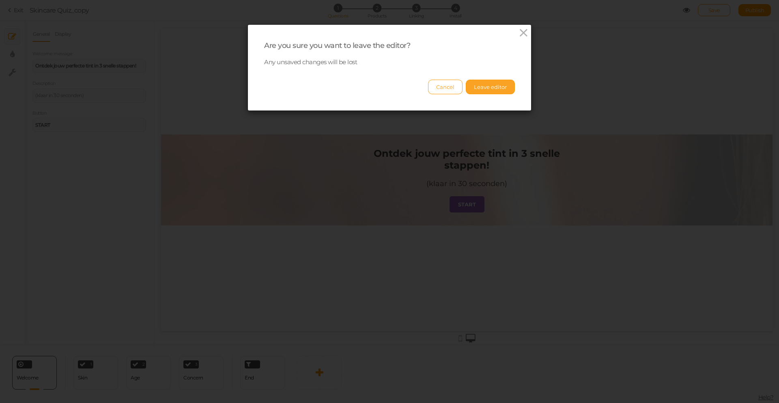
click at [477, 89] on button "Leave editor" at bounding box center [490, 87] width 49 height 15
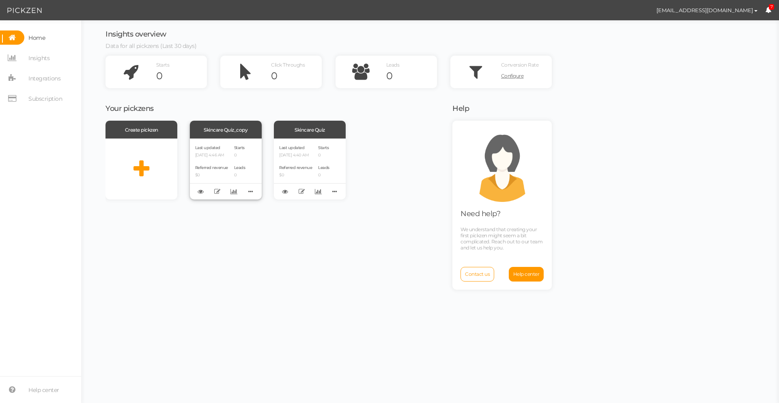
click at [228, 166] on div "Referred revenue $0" at bounding box center [211, 171] width 33 height 14
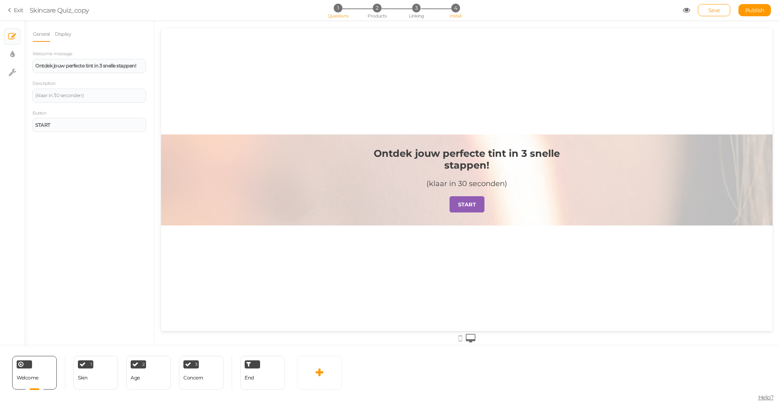
click at [456, 7] on span "4" at bounding box center [455, 8] width 9 height 9
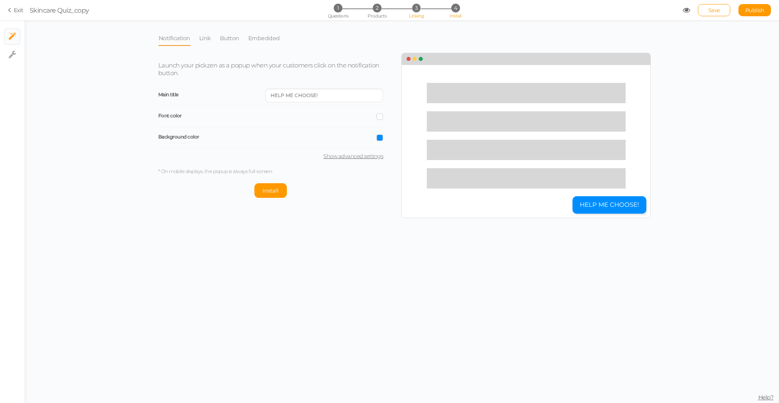
click at [422, 6] on li "3 Linking" at bounding box center [417, 8] width 38 height 9
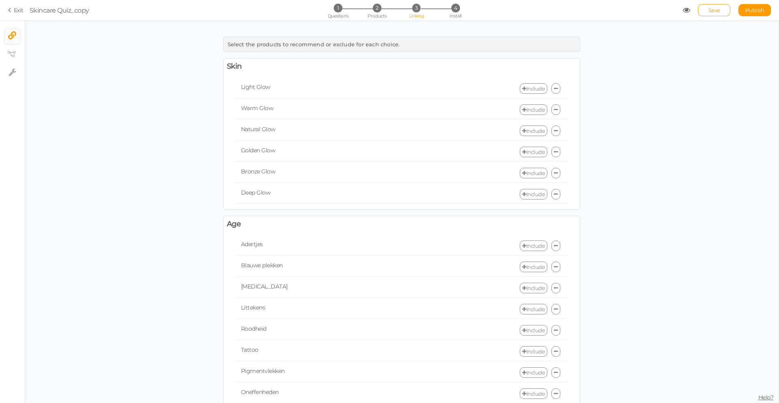
click at [391, 13] on div "1 Questions 2 Products 3 Linking 4 Install" at bounding box center [389, 11] width 170 height 15
click at [385, 12] on div "1 Questions 2 Products 3 Linking 4 Install" at bounding box center [389, 11] width 170 height 15
click at [383, 12] on div "1 Questions 2 Products 3 Linking 4 Install" at bounding box center [389, 11] width 170 height 15
click at [380, 12] on li "2 Products" at bounding box center [377, 8] width 38 height 9
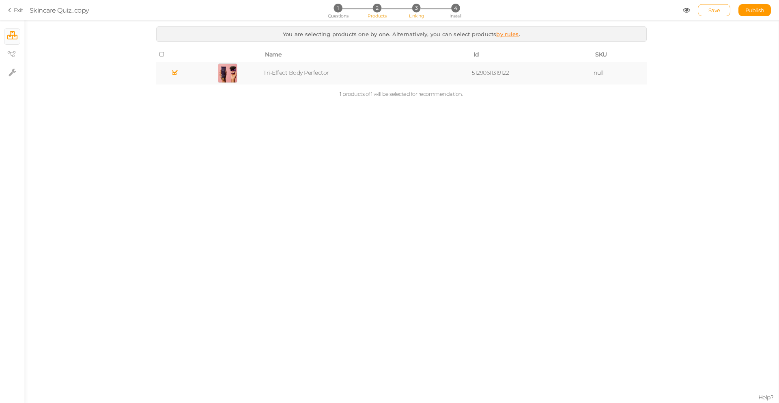
click at [421, 15] on span "Linking" at bounding box center [416, 16] width 15 height 6
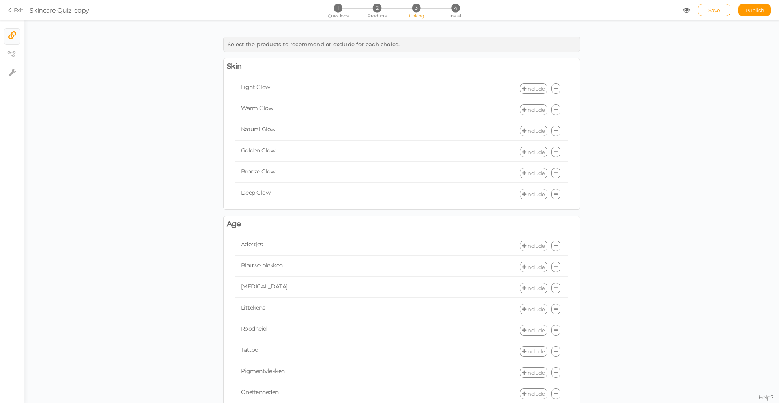
click at [452, 12] on div "1 Questions 2 Products 3 Linking 4 Install" at bounding box center [389, 11] width 170 height 15
click at [455, 11] on span "4" at bounding box center [455, 8] width 9 height 9
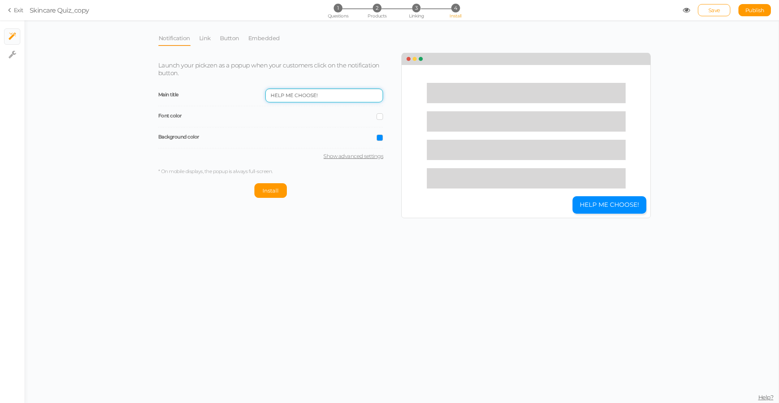
drag, startPoint x: 316, startPoint y: 94, endPoint x: 259, endPoint y: 95, distance: 56.8
click at [259, 95] on div "Main title HELP ME CHOOSE!" at bounding box center [270, 95] width 225 height 21
click at [327, 92] on input "Vind jouw kleur!" at bounding box center [324, 95] width 118 height 14
paste input "➜"
type input "Vind jouw kleur➜"
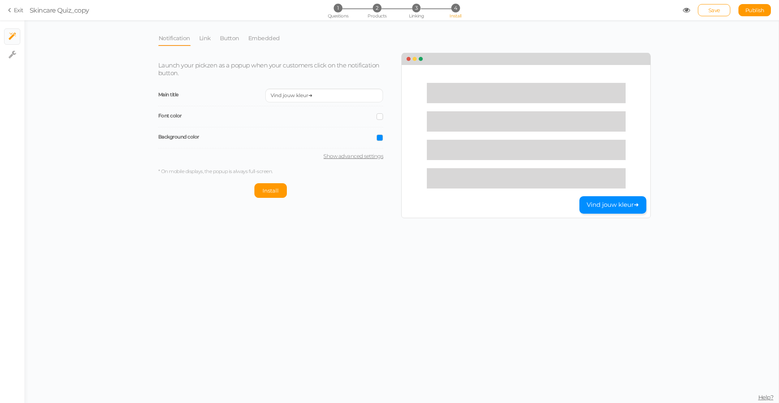
click at [380, 139] on span at bounding box center [380, 137] width 6 height 6
drag, startPoint x: 406, startPoint y: 194, endPoint x: 383, endPoint y: 194, distance: 23.1
click at [383, 194] on input "#008eff" at bounding box center [399, 194] width 41 height 7
paste input "7B2CBF"
type input "#7B2CBF"
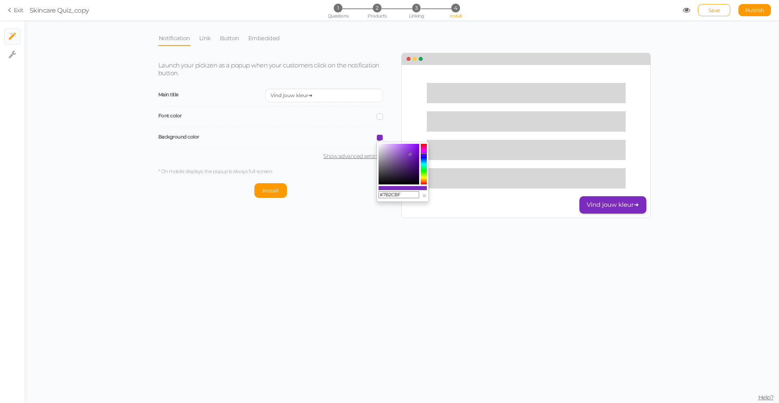
click at [417, 258] on div "Notification Link Button Embedded Launch your pickzen as a popup when your cust…" at bounding box center [401, 211] width 755 height 382
click at [344, 157] on link "Show advanced settings" at bounding box center [270, 156] width 225 height 6
select select "pct"
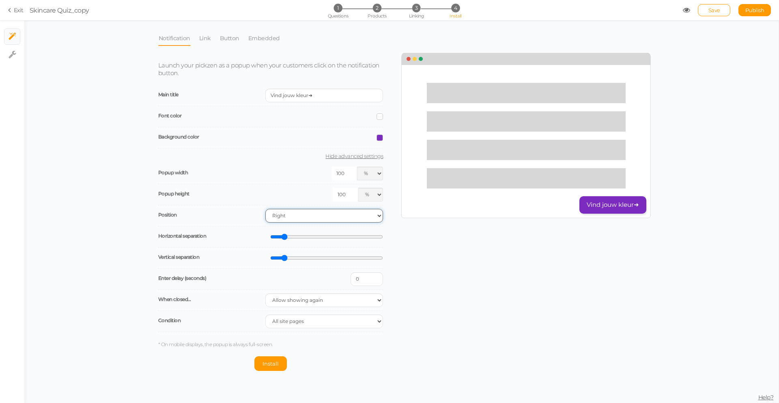
click at [351, 219] on select "Right Left" at bounding box center [324, 216] width 118 height 14
click at [265, 209] on select "Right Left" at bounding box center [324, 216] width 118 height 14
click at [351, 215] on select "Right Left" at bounding box center [324, 216] width 118 height 14
select select "br"
click at [265, 209] on select "Right Left" at bounding box center [324, 216] width 118 height 14
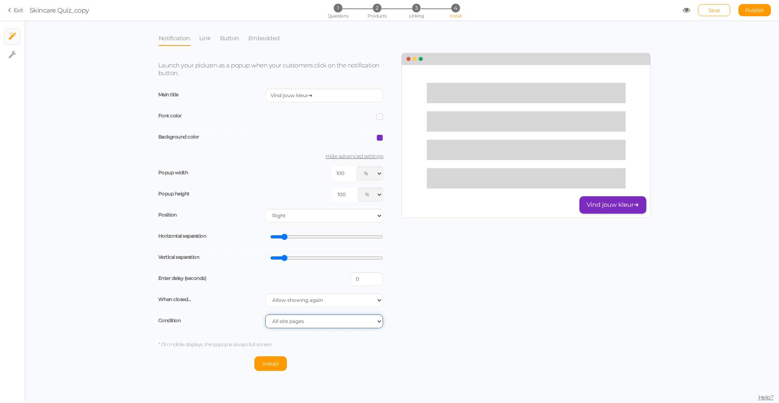
click at [357, 327] on select "All site pages The URL includes It is the homepage" at bounding box center [324, 321] width 118 height 14
click at [205, 37] on link "Link" at bounding box center [205, 37] width 13 height 15
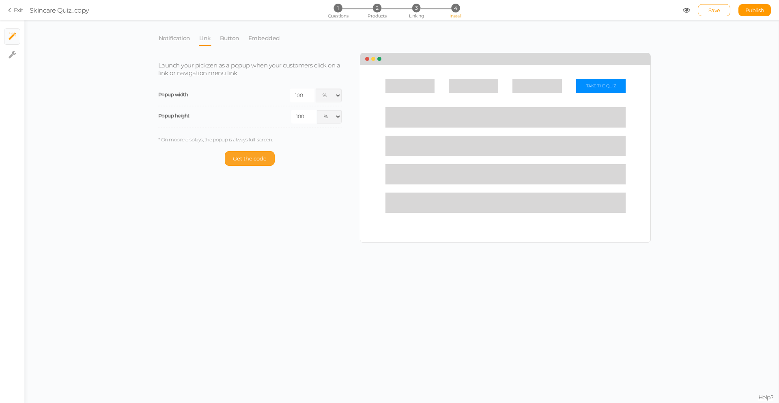
click at [260, 158] on span "Get the code" at bounding box center [250, 158] width 34 height 6
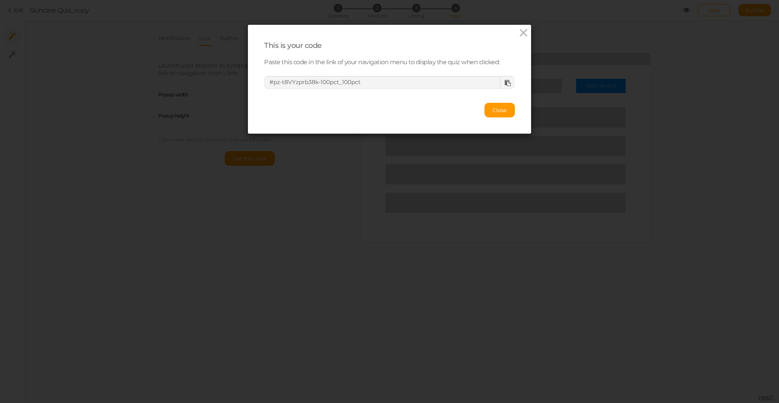
click at [506, 84] on icon at bounding box center [508, 83] width 6 height 6
click at [525, 33] on icon at bounding box center [524, 33] width 12 height 12
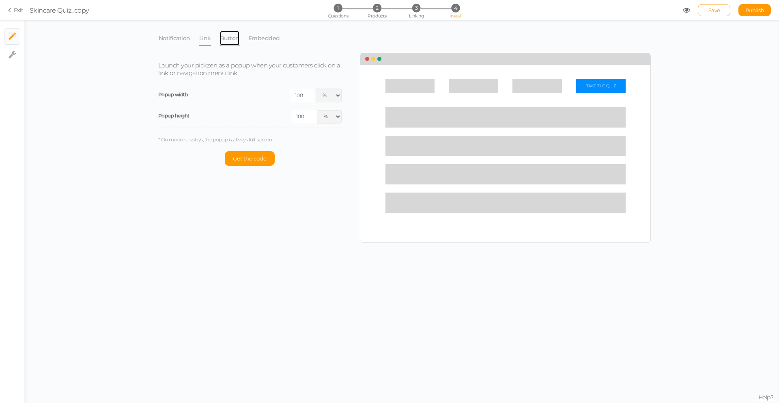
click at [228, 39] on link "Button" at bounding box center [230, 37] width 20 height 15
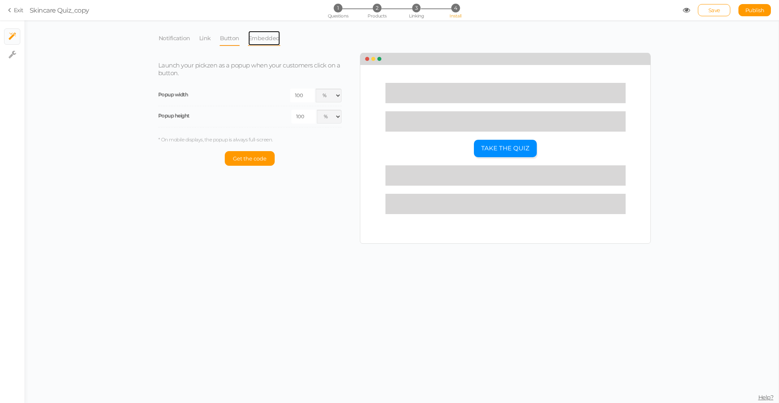
click at [272, 36] on link "Embedded" at bounding box center [264, 37] width 32 height 15
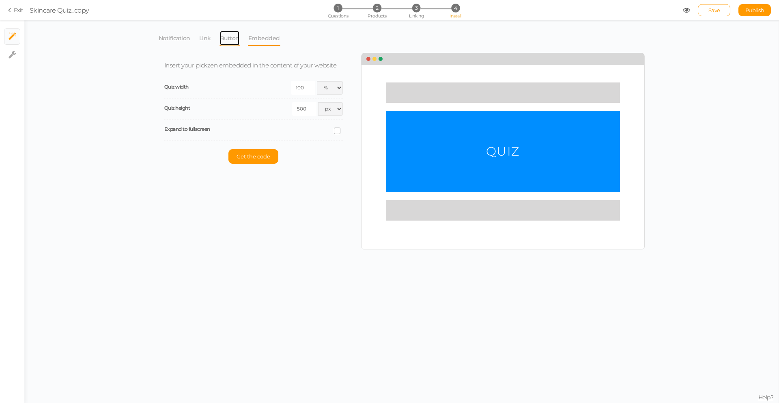
click at [229, 35] on link "Button" at bounding box center [230, 37] width 20 height 15
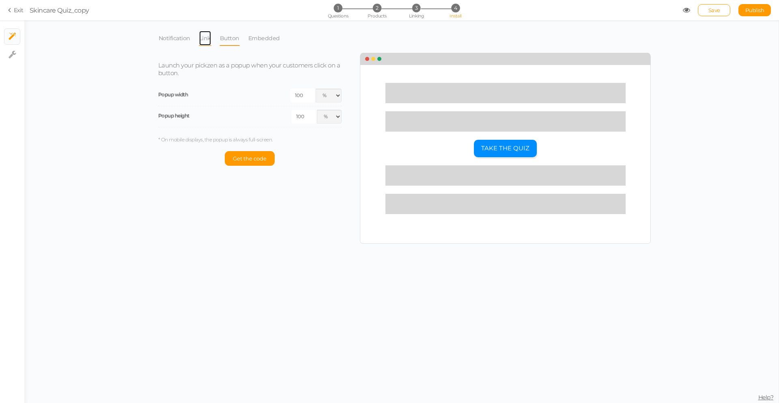
click at [203, 36] on link "Link" at bounding box center [205, 37] width 13 height 15
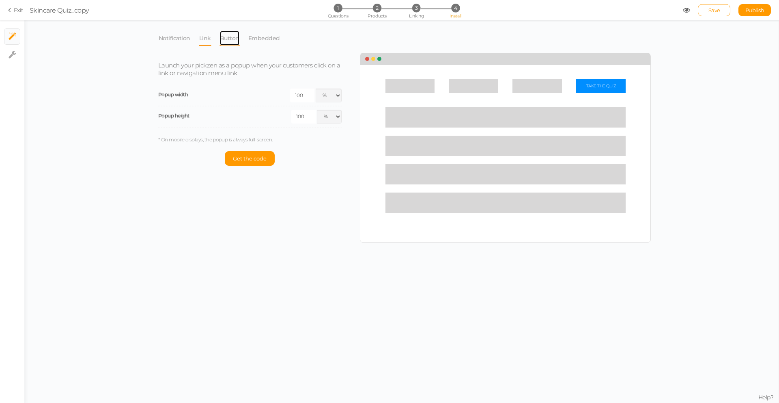
click at [233, 39] on link "Button" at bounding box center [230, 37] width 20 height 15
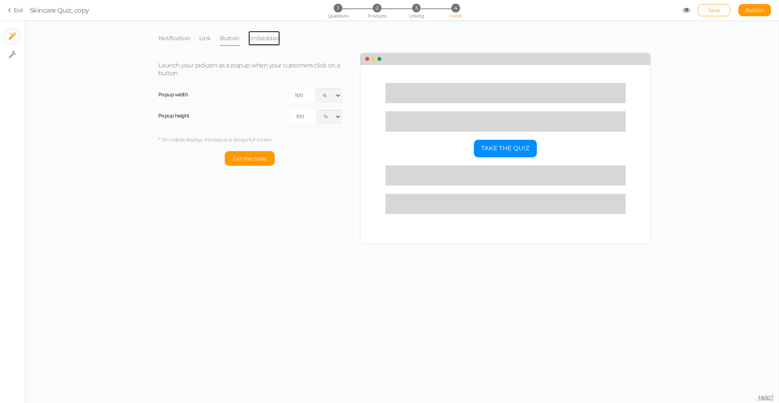
click at [259, 37] on link "Embedded" at bounding box center [264, 37] width 32 height 15
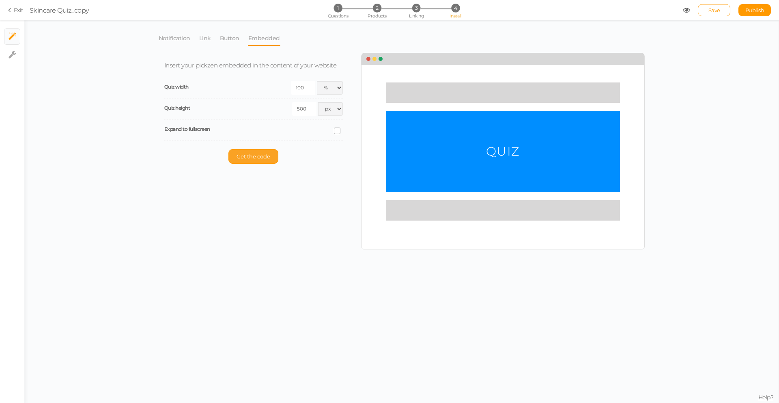
click at [255, 160] on button "Get the code" at bounding box center [254, 156] width 50 height 15
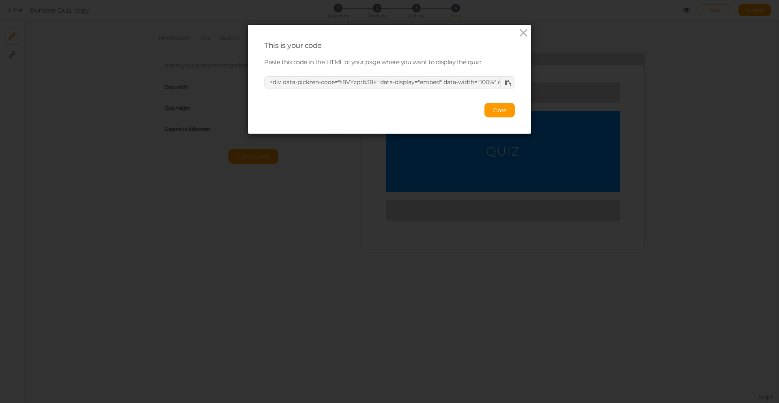
click at [508, 83] on div at bounding box center [507, 83] width 15 height 12
click at [507, 84] on div at bounding box center [507, 83] width 15 height 12
drag, startPoint x: 265, startPoint y: 81, endPoint x: 703, endPoint y: 102, distance: 438.9
click at [702, 103] on div "This is your code Paste this code in the HTML of your page where you want to di…" at bounding box center [389, 201] width 779 height 403
click at [518, 32] on icon at bounding box center [524, 33] width 12 height 12
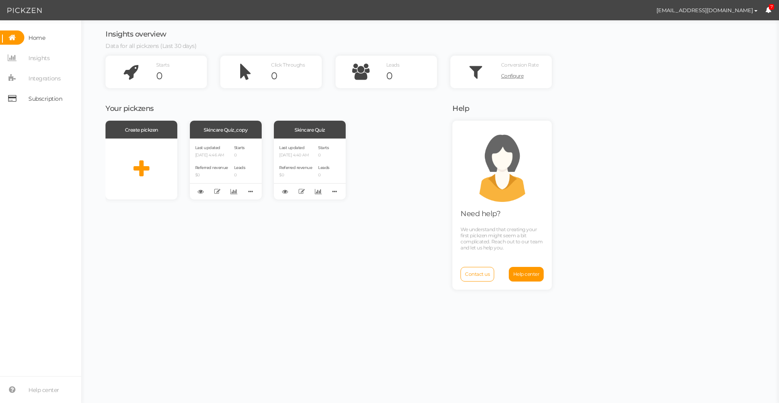
click at [32, 95] on span "Subscription" at bounding box center [45, 98] width 34 height 13
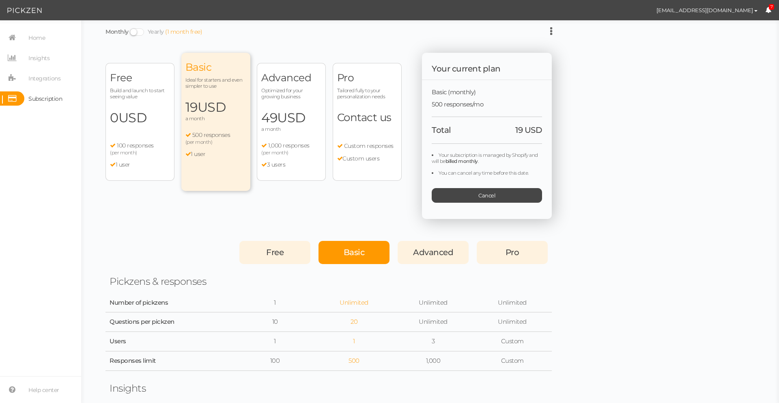
click at [138, 113] on span "USD" at bounding box center [133, 118] width 28 height 16
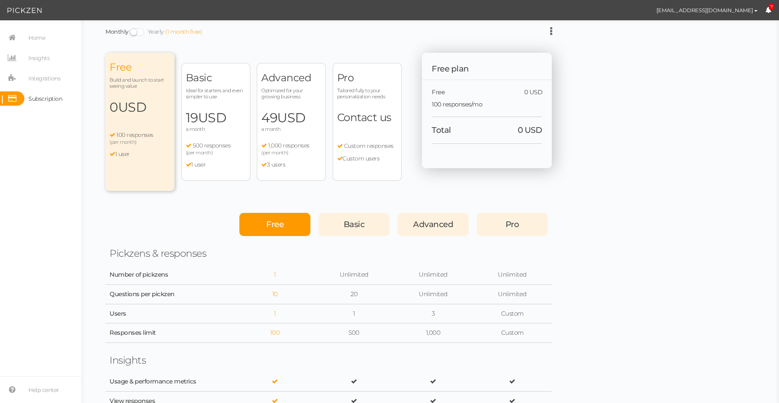
drag, startPoint x: 227, startPoint y: 157, endPoint x: 232, endPoint y: 157, distance: 4.9
click at [227, 157] on ul "500 responses (per month) 1 user" at bounding box center [216, 155] width 60 height 26
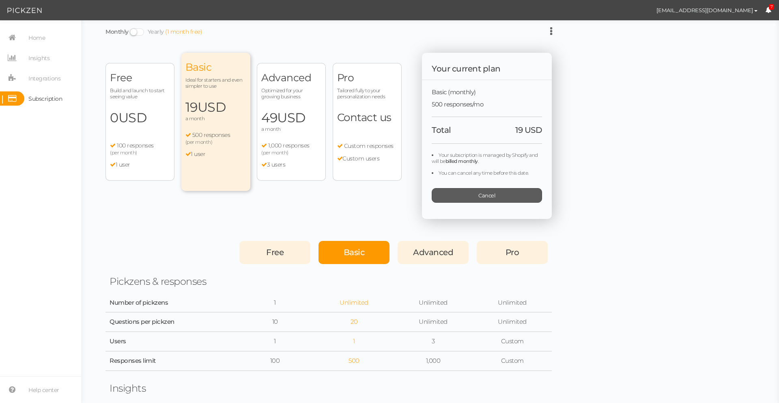
click at [461, 191] on div "Cancel" at bounding box center [487, 195] width 110 height 15
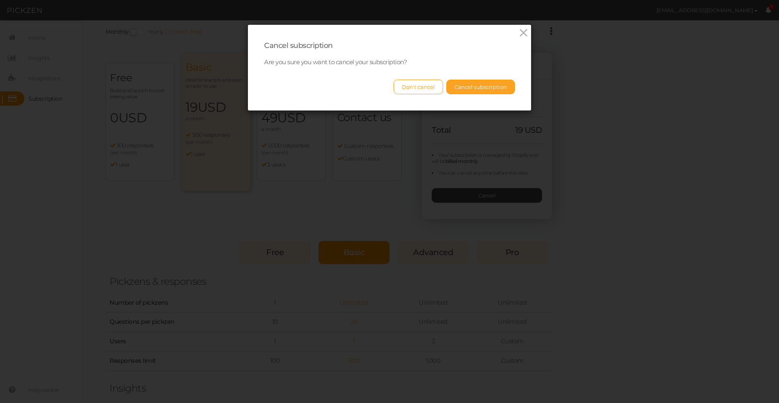
click at [482, 86] on button "Cancel subscription" at bounding box center [481, 87] width 69 height 15
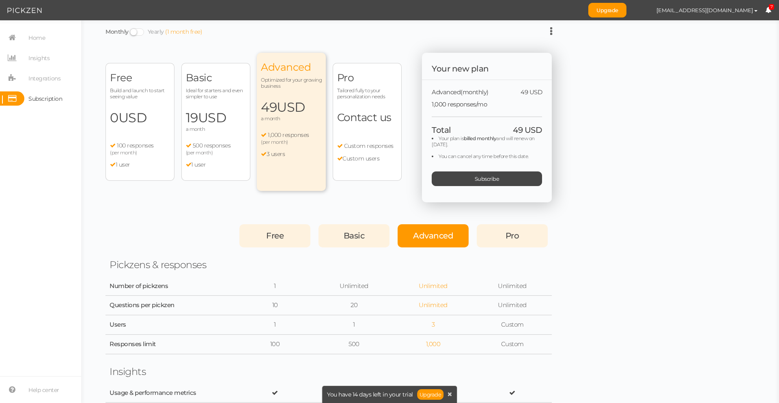
click at [214, 150] on div "(per month)" at bounding box center [216, 152] width 60 height 6
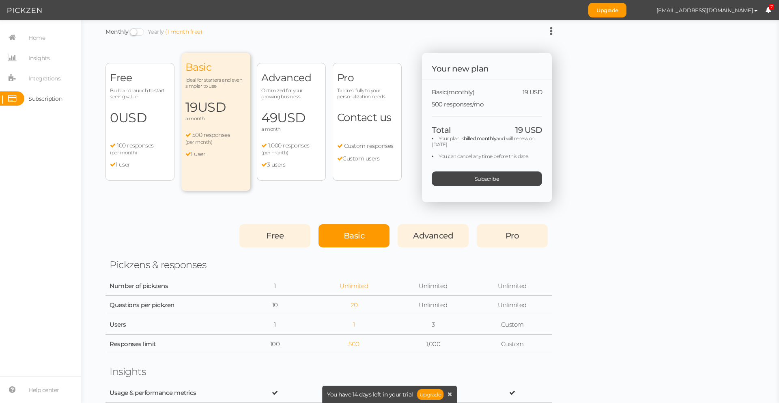
click at [153, 146] on span "100 responses" at bounding box center [135, 145] width 37 height 7
